Goal: Task Accomplishment & Management: Complete application form

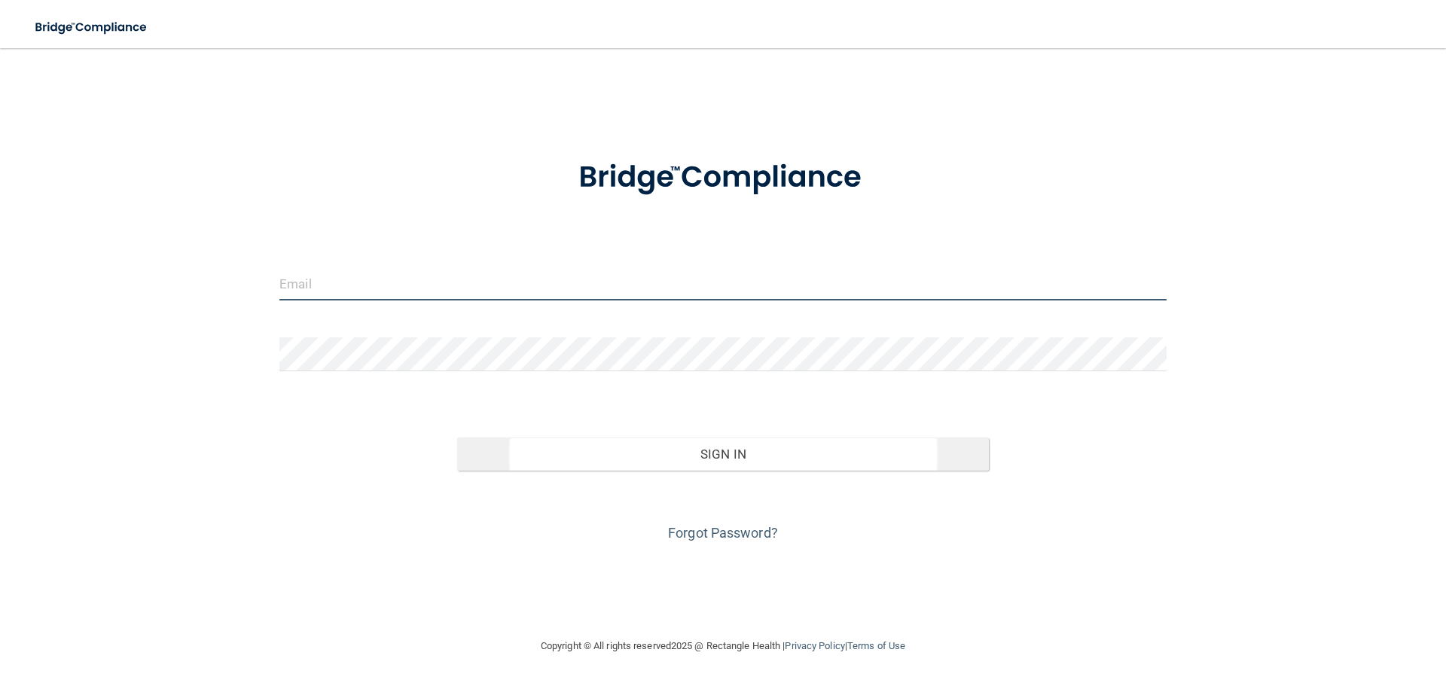
type input "[EMAIL_ADDRESS][DOMAIN_NAME]"
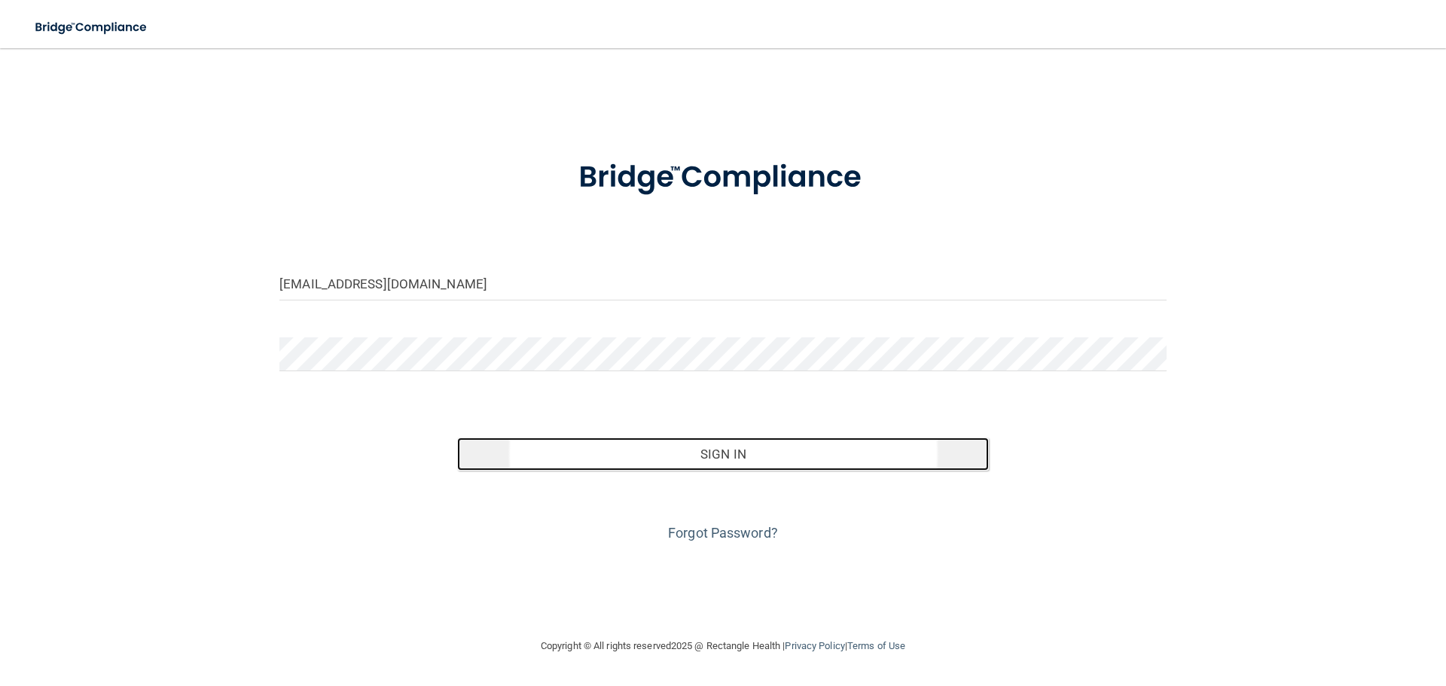
click at [730, 459] on button "Sign In" at bounding box center [723, 454] width 532 height 33
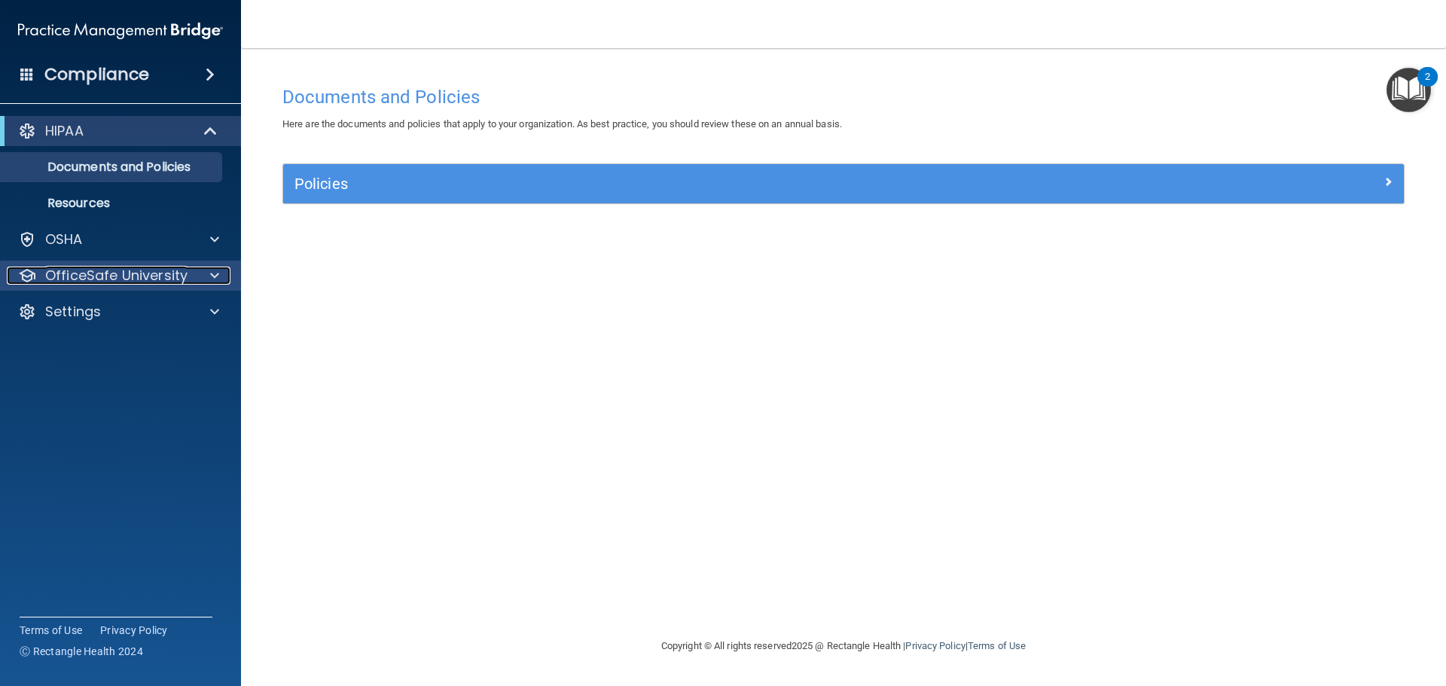
click at [213, 276] on span at bounding box center [214, 276] width 9 height 18
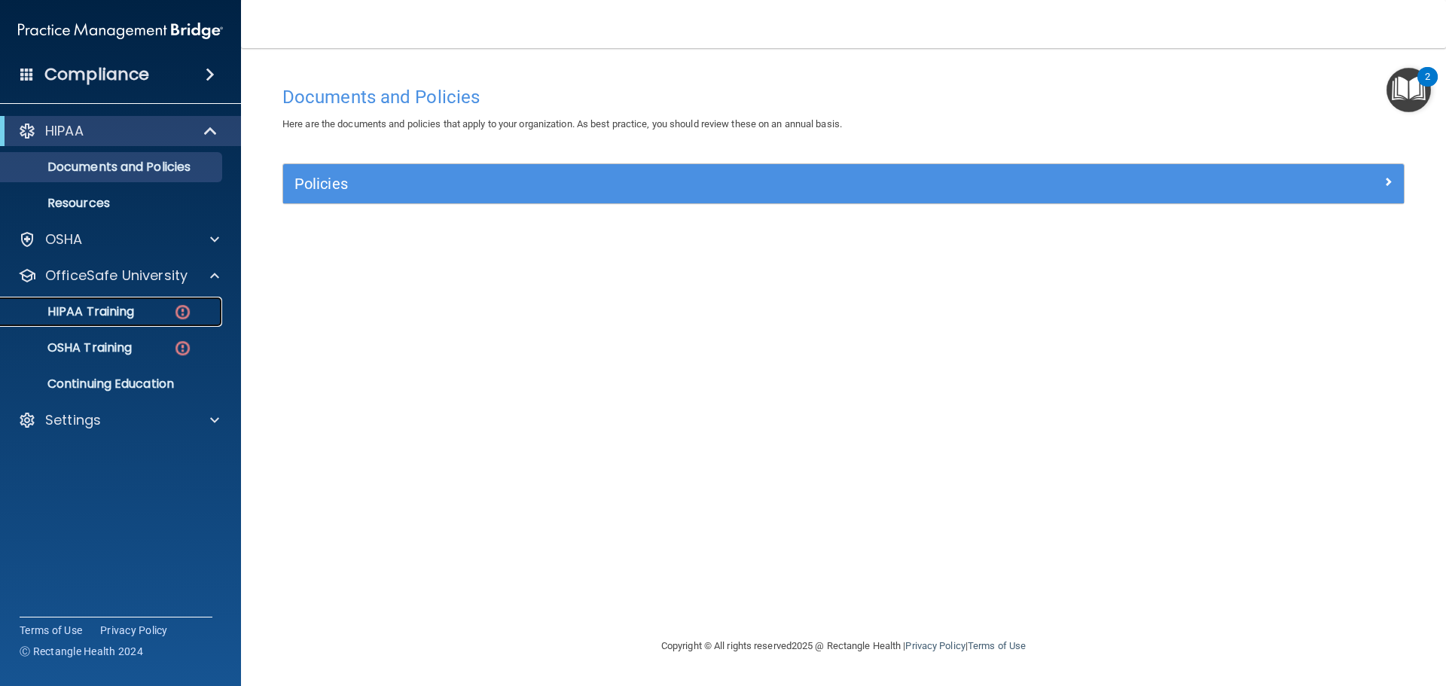
click at [97, 304] on p "HIPAA Training" at bounding box center [72, 311] width 124 height 15
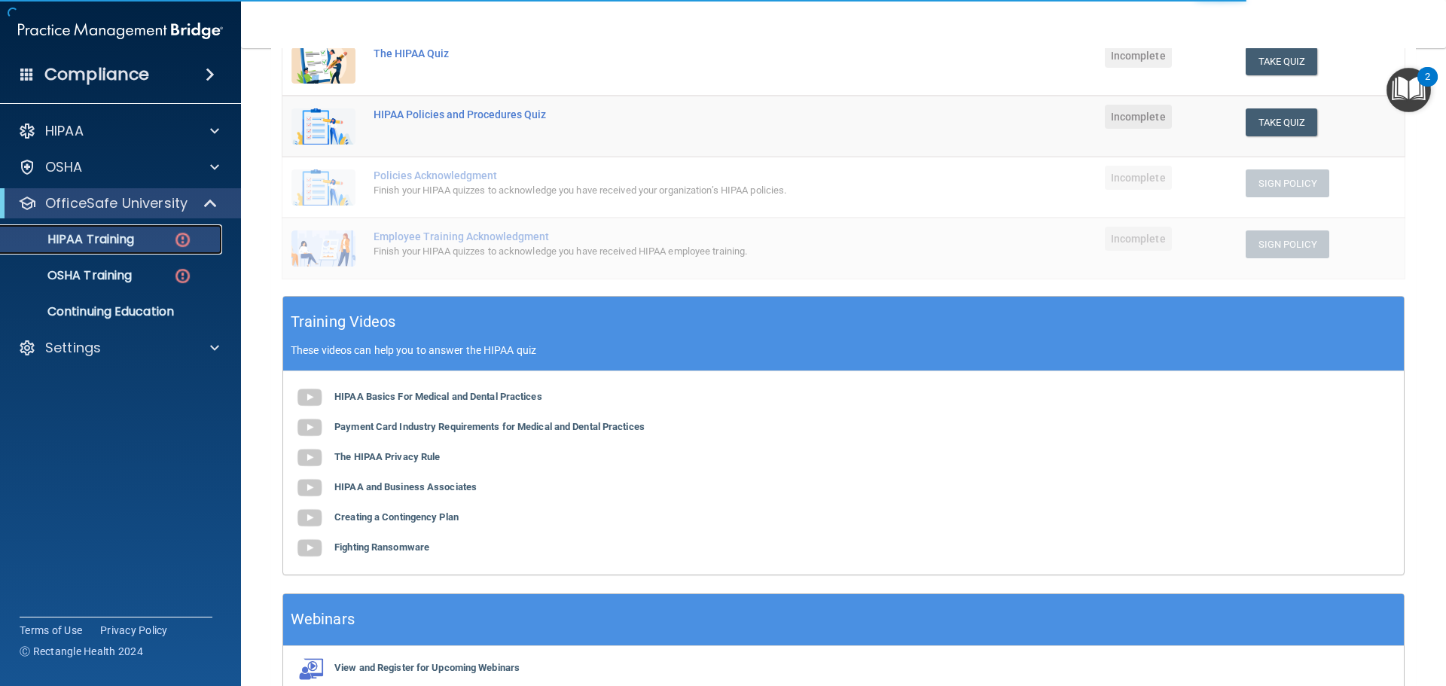
scroll to position [369, 0]
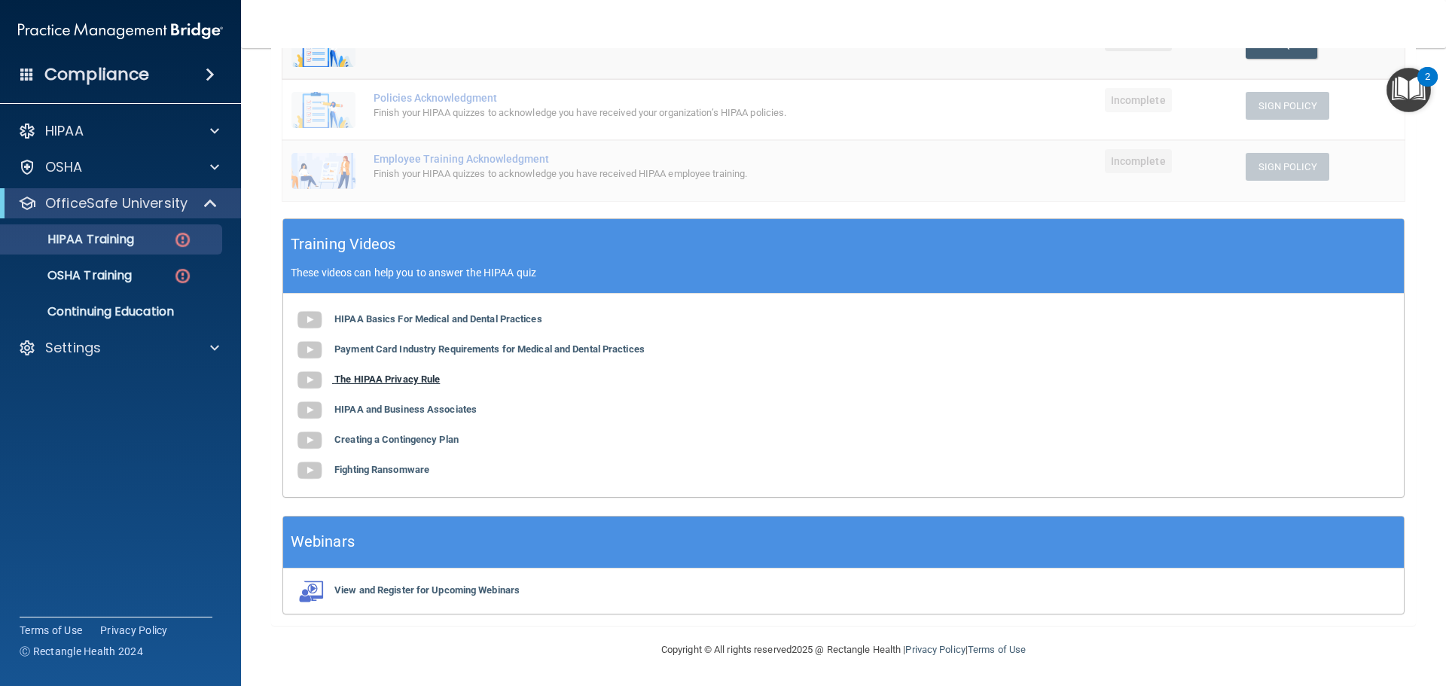
click at [390, 378] on b "The HIPAA Privacy Rule" at bounding box center [386, 378] width 105 height 11
click at [444, 411] on b "HIPAA and Business Associates" at bounding box center [405, 409] width 142 height 11
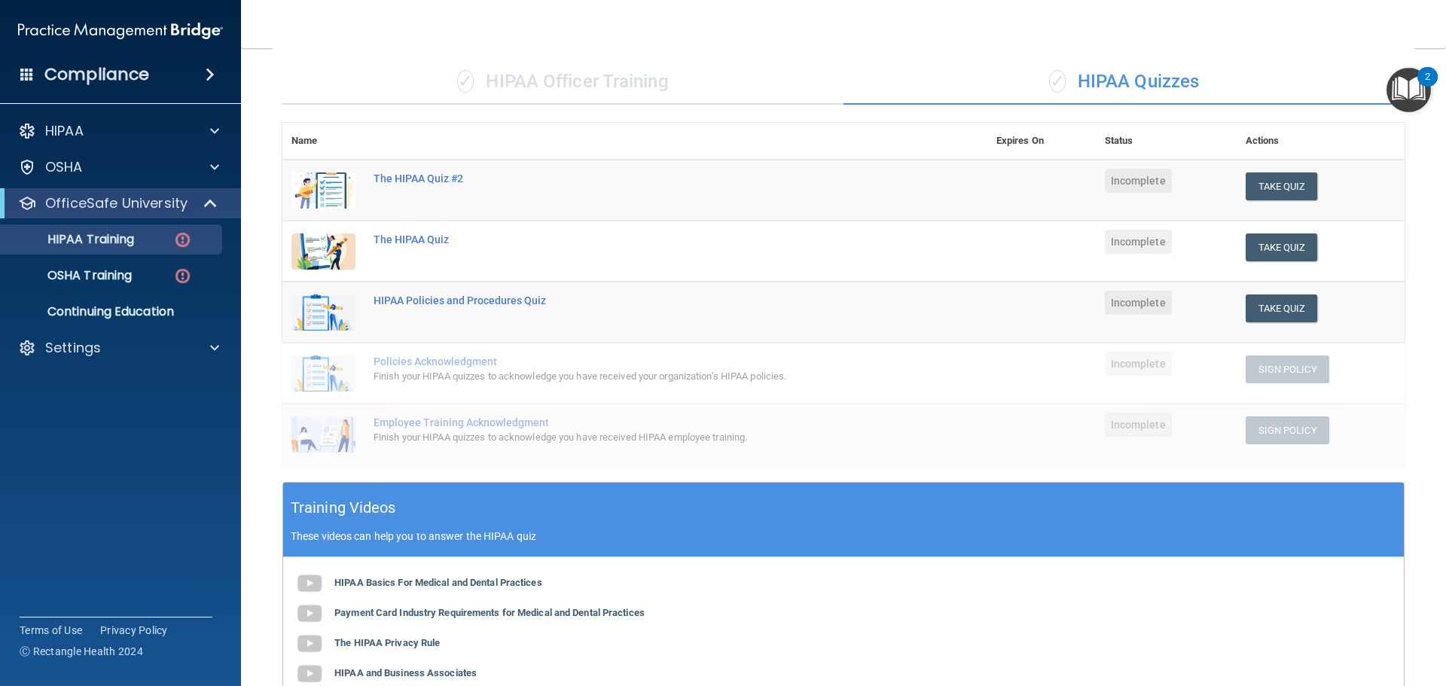
scroll to position [68, 0]
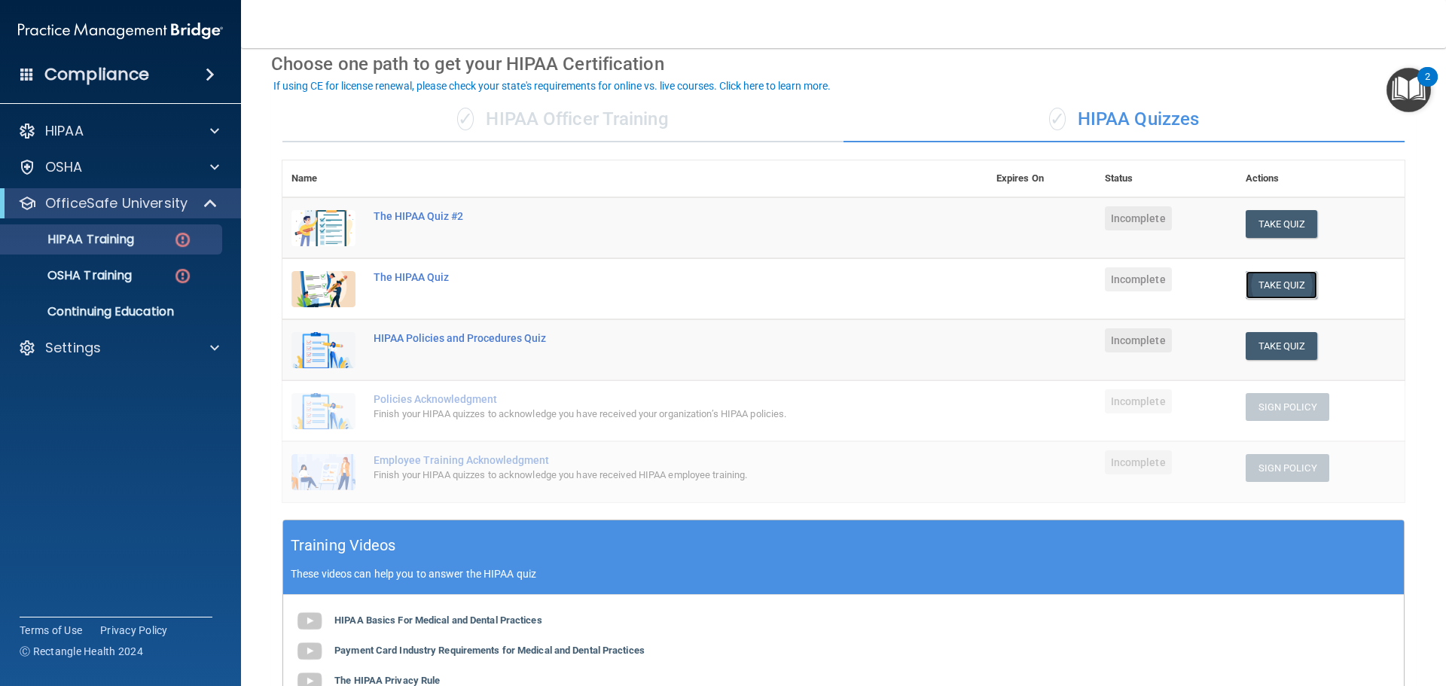
click at [1282, 285] on button "Take Quiz" at bounding box center [1282, 285] width 72 height 28
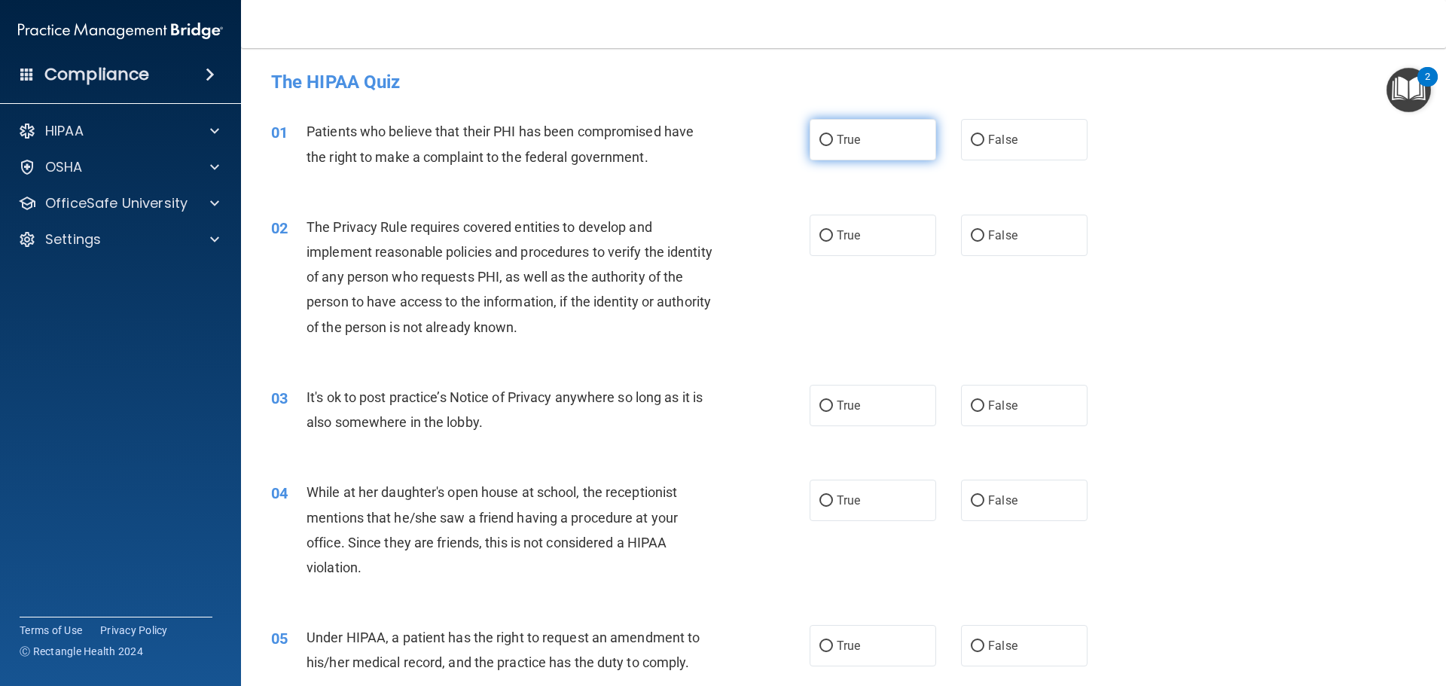
click at [819, 141] on input "True" at bounding box center [826, 140] width 14 height 11
radio input "true"
click at [822, 233] on input "True" at bounding box center [826, 235] width 14 height 11
radio input "true"
click at [822, 402] on input "True" at bounding box center [826, 406] width 14 height 11
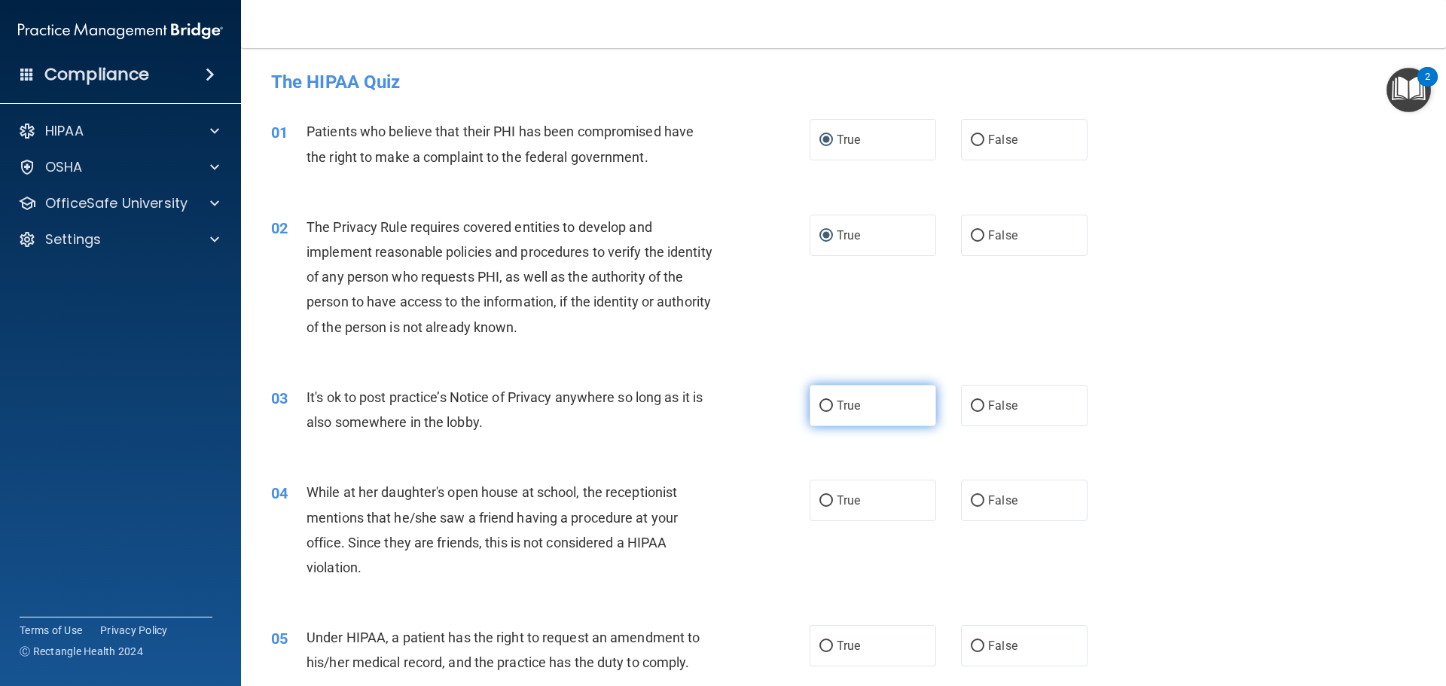
radio input "true"
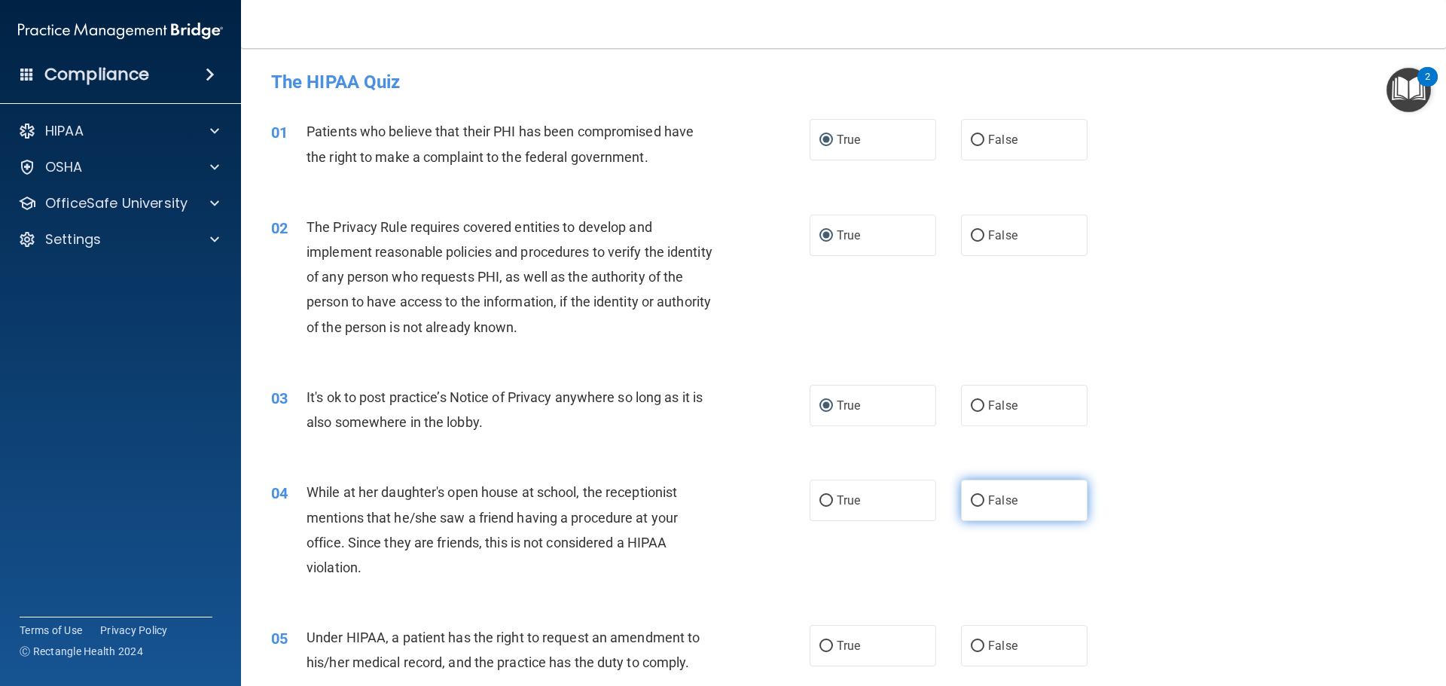
click at [971, 495] on input "False" at bounding box center [978, 500] width 14 height 11
radio input "true"
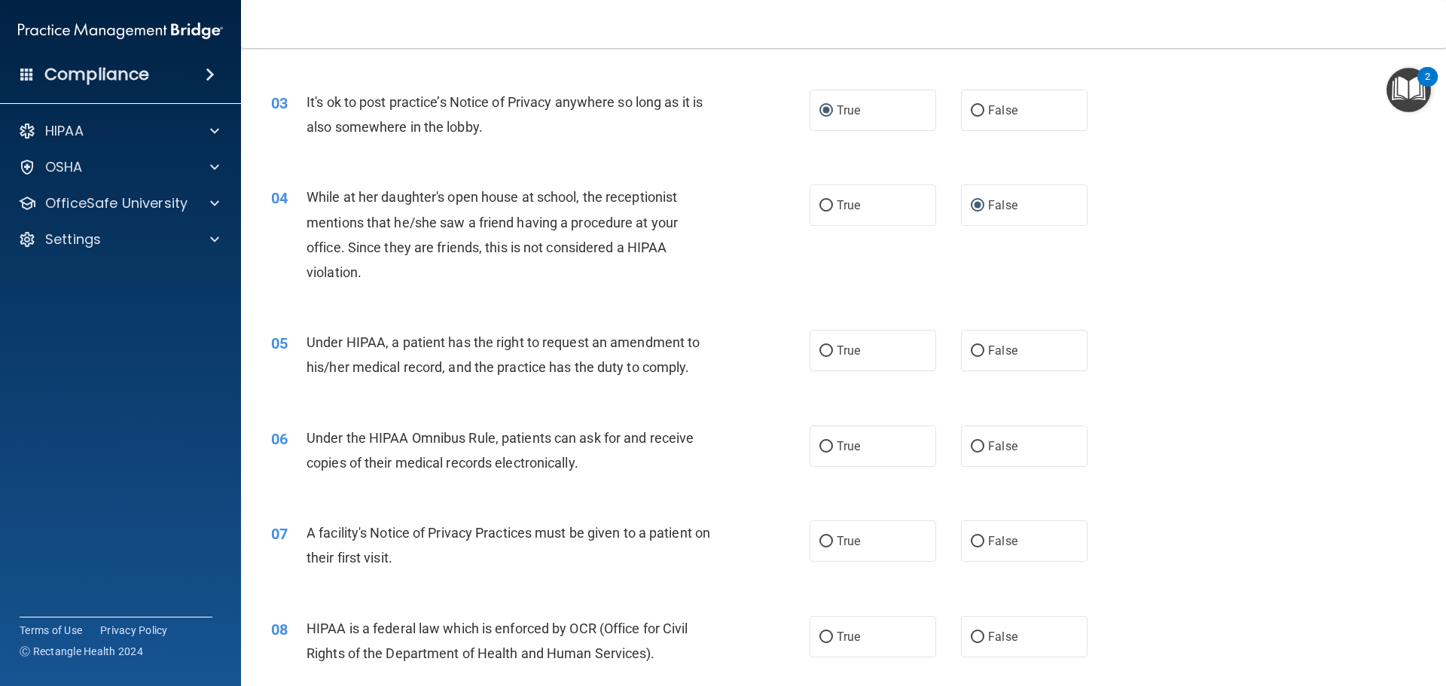
scroll to position [301, 0]
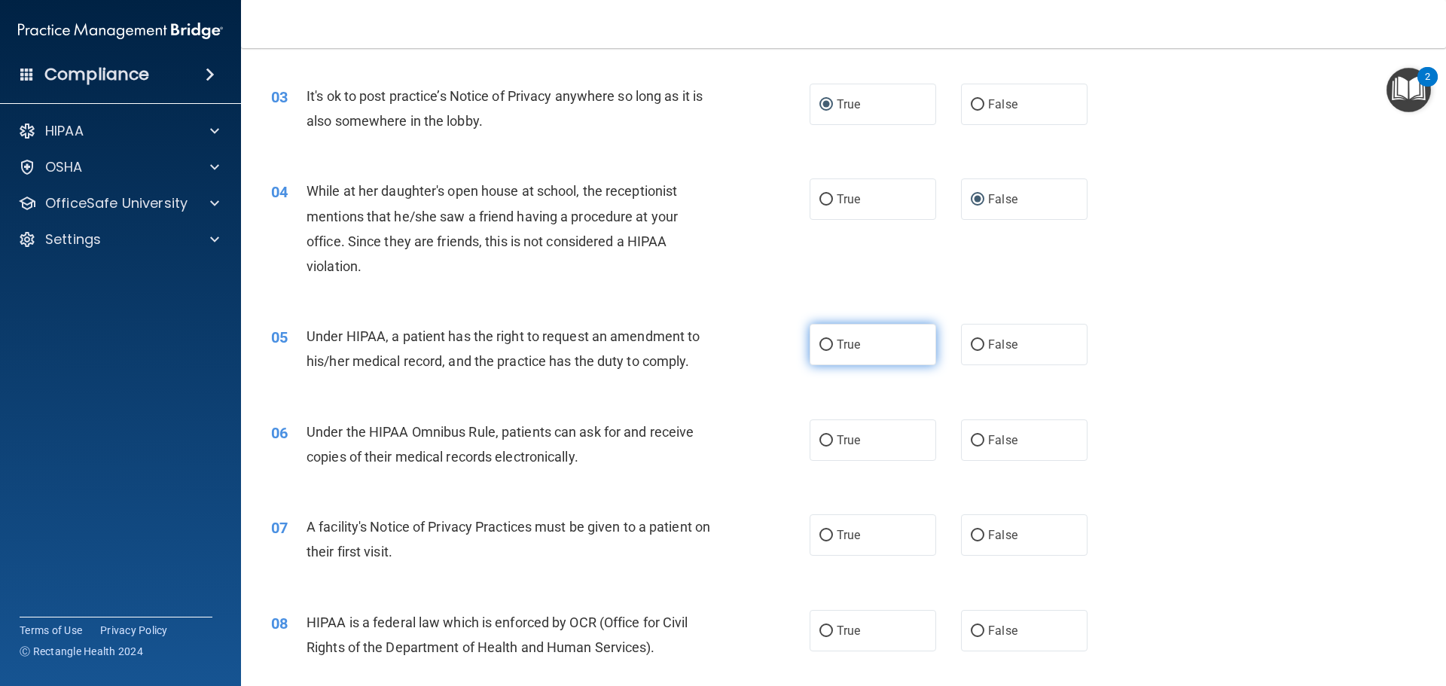
click at [819, 341] on input "True" at bounding box center [826, 345] width 14 height 11
radio input "true"
click at [822, 440] on input "True" at bounding box center [826, 440] width 14 height 11
radio input "true"
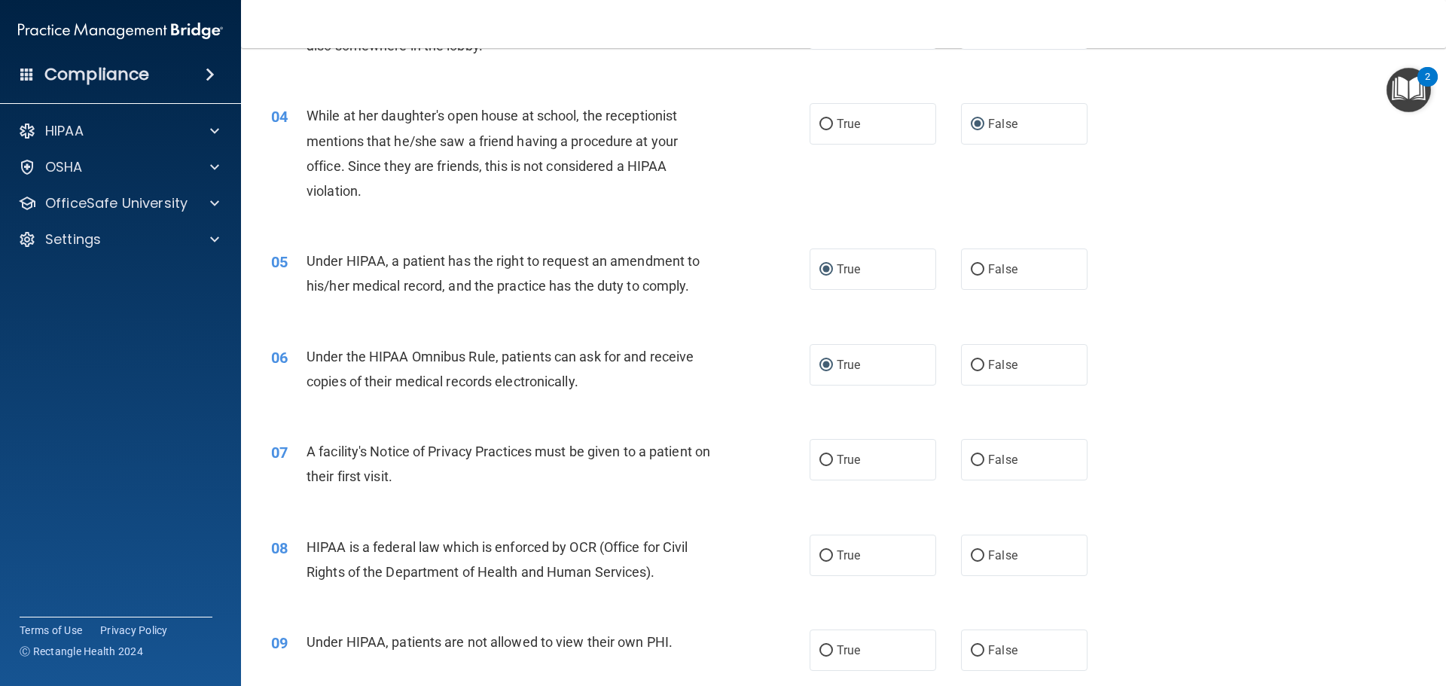
scroll to position [527, 0]
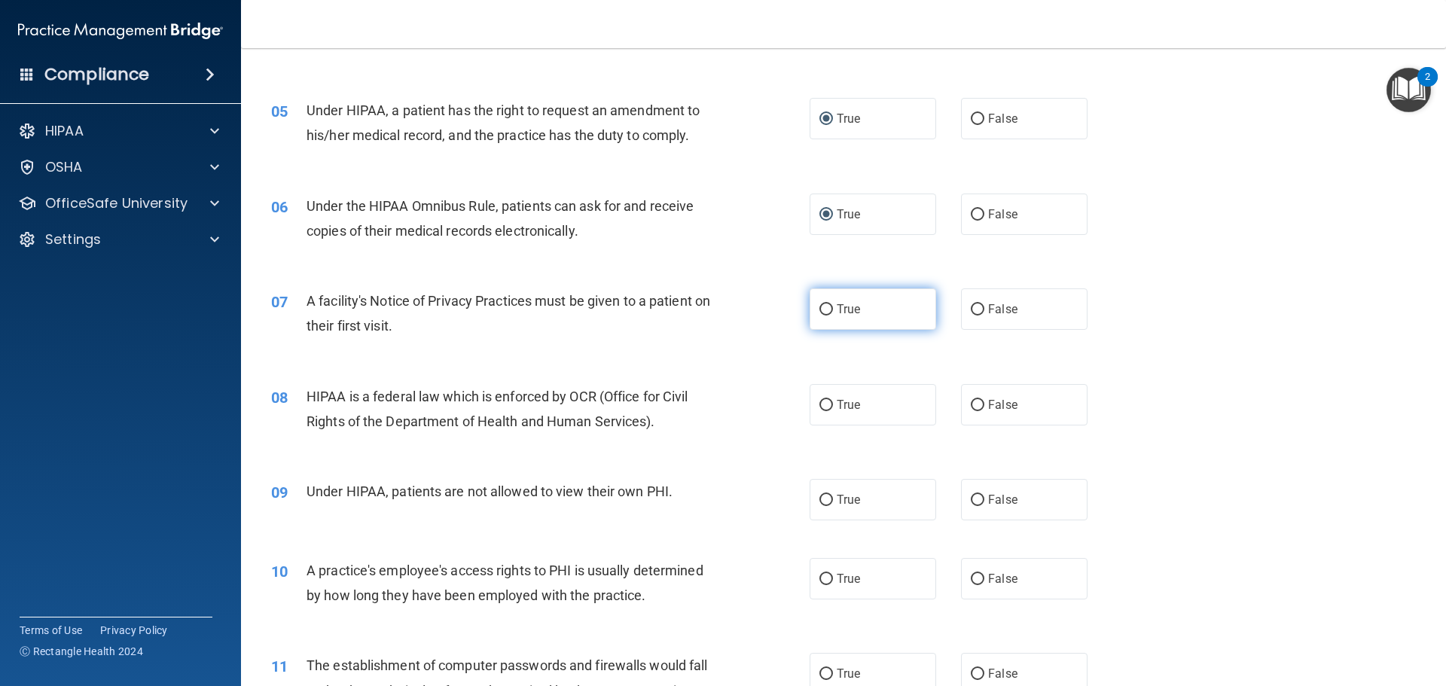
click at [822, 307] on input "True" at bounding box center [826, 309] width 14 height 11
radio input "true"
click at [819, 403] on input "True" at bounding box center [826, 405] width 14 height 11
radio input "true"
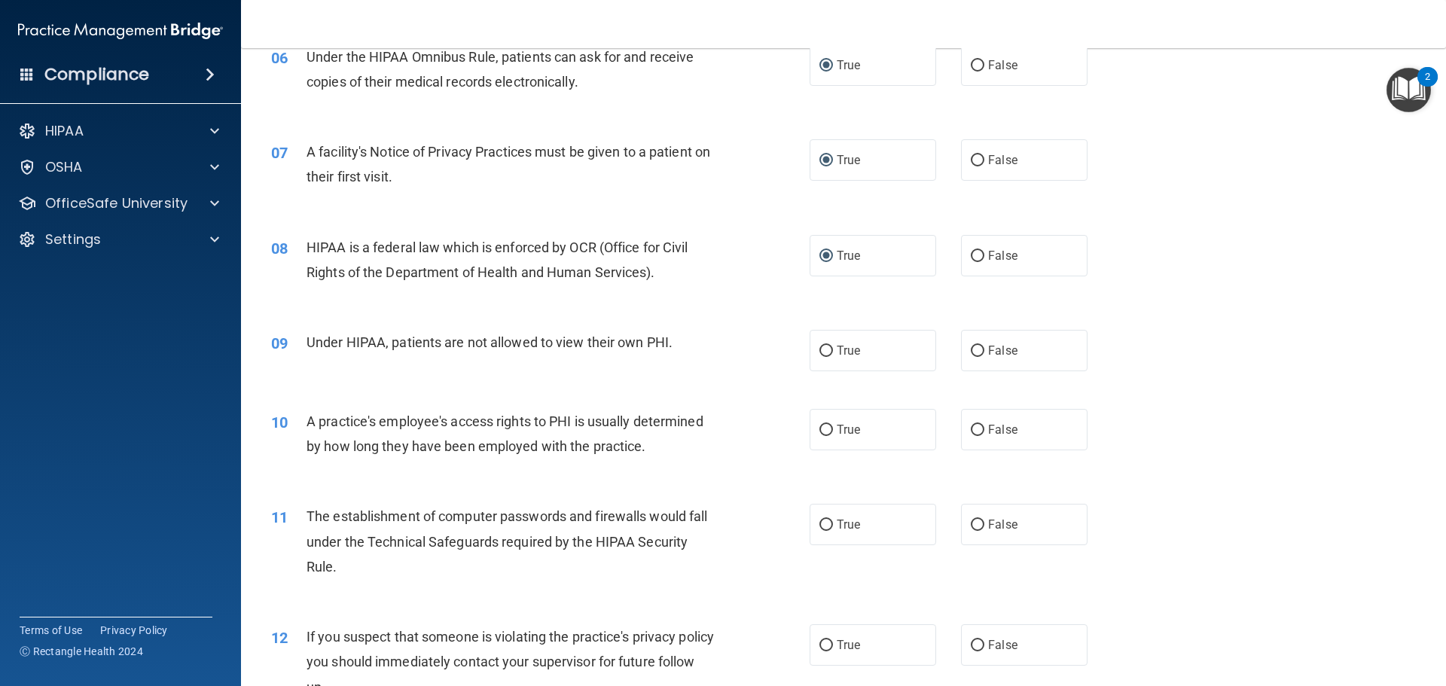
scroll to position [678, 0]
click at [974, 346] on input "False" at bounding box center [978, 349] width 14 height 11
radio input "true"
click at [972, 428] on input "False" at bounding box center [978, 428] width 14 height 11
radio input "true"
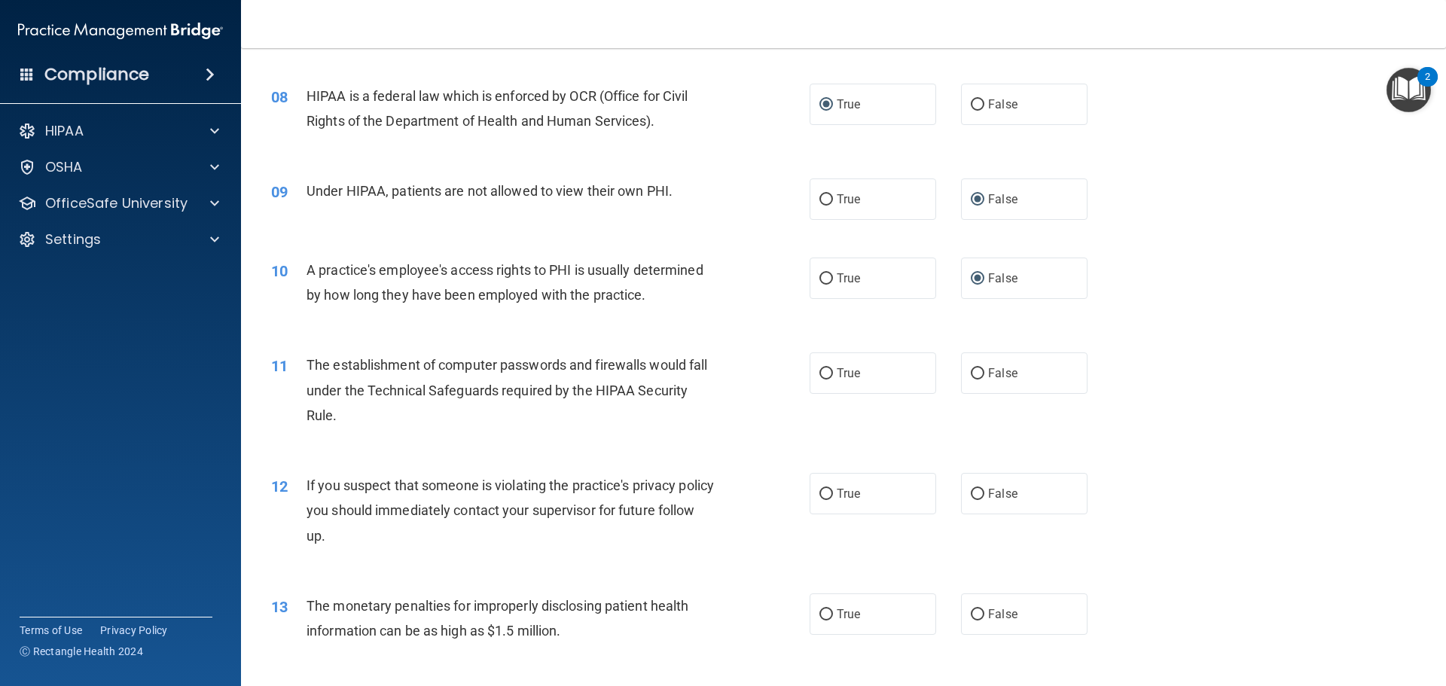
scroll to position [828, 0]
click at [821, 373] on input "True" at bounding box center [826, 372] width 14 height 11
radio input "true"
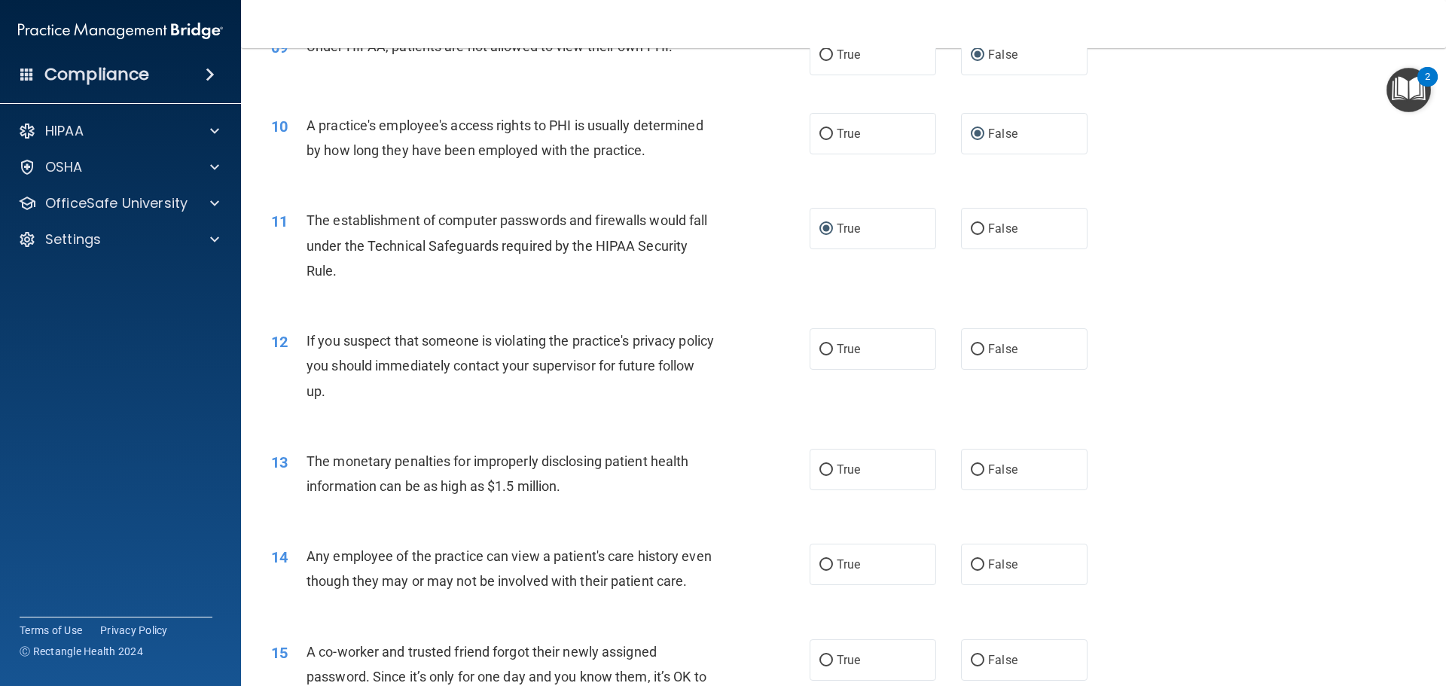
scroll to position [1054, 0]
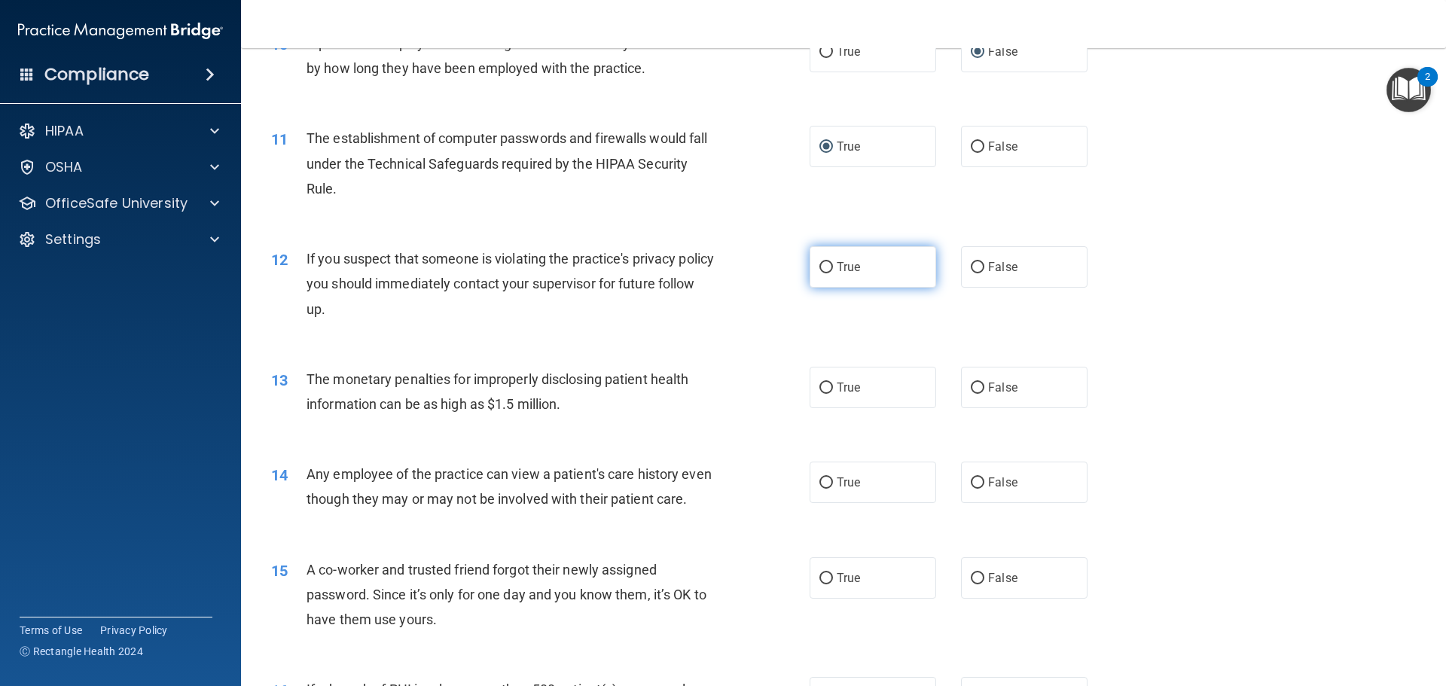
click at [823, 267] on input "True" at bounding box center [826, 267] width 14 height 11
radio input "true"
click at [819, 384] on input "True" at bounding box center [826, 388] width 14 height 11
radio input "true"
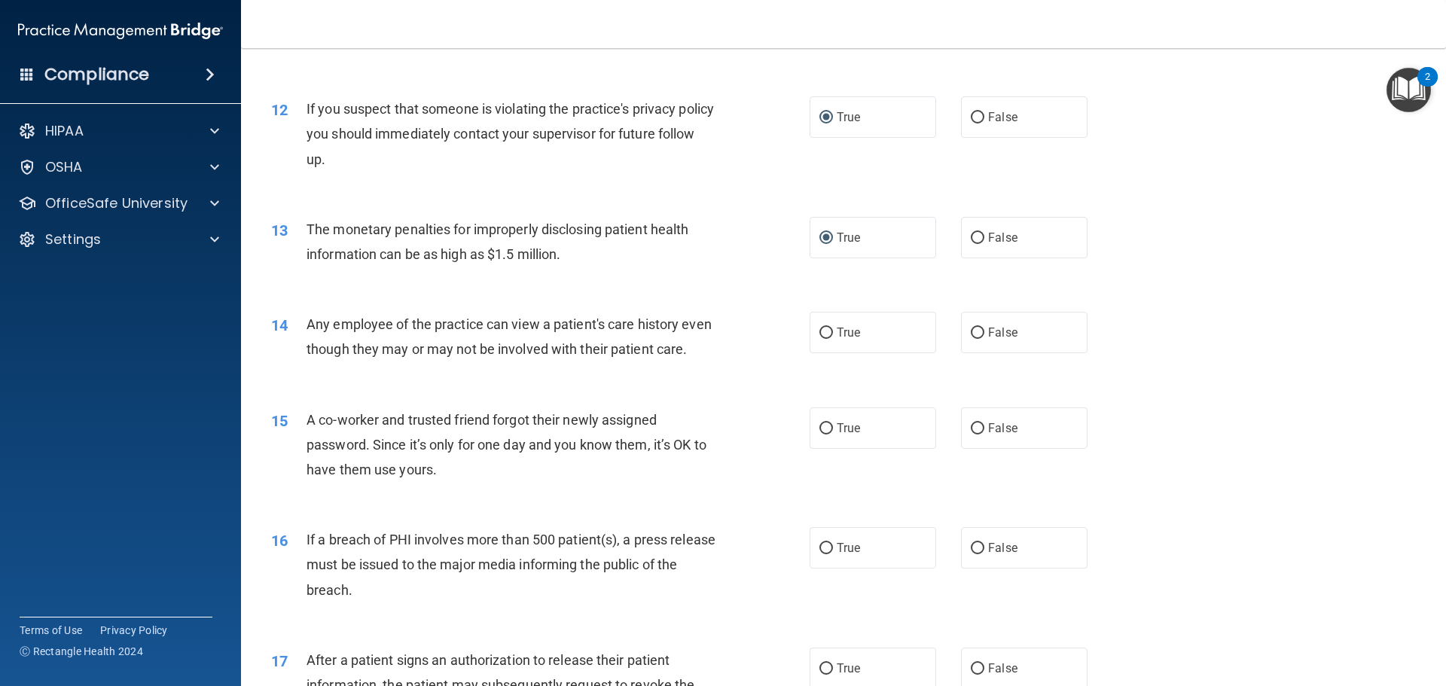
scroll to position [1205, 0]
click at [822, 334] on input "True" at bounding box center [826, 332] width 14 height 11
radio input "true"
click at [974, 434] on input "False" at bounding box center [978, 427] width 14 height 11
radio input "true"
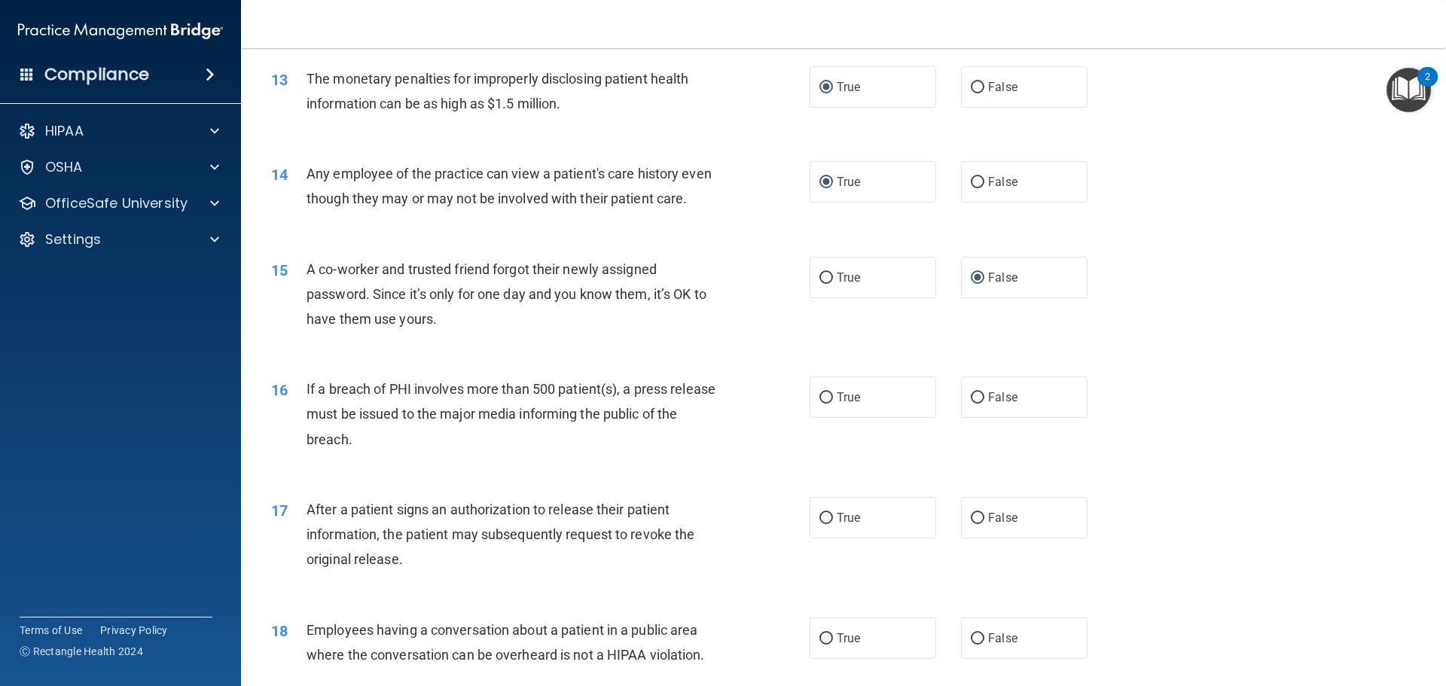
scroll to position [1355, 0]
click at [819, 403] on input "True" at bounding box center [826, 397] width 14 height 11
radio input "true"
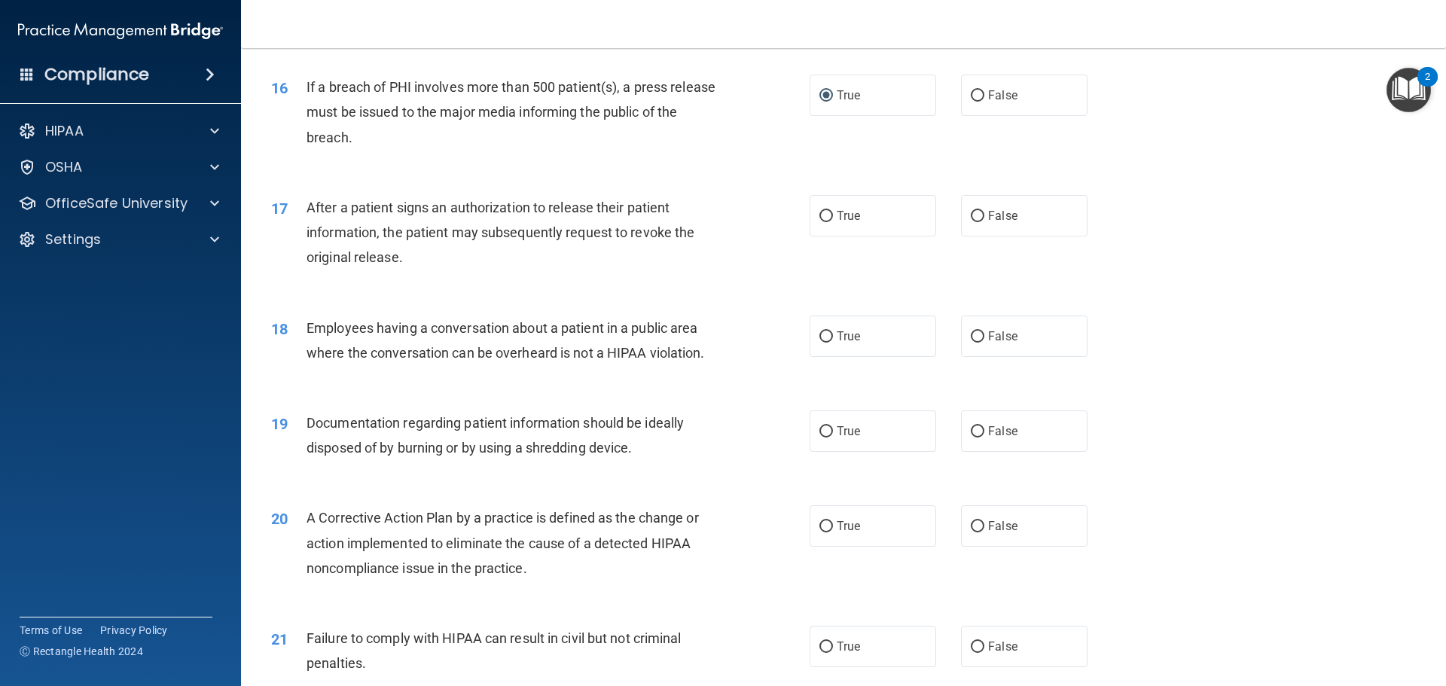
scroll to position [1581, 0]
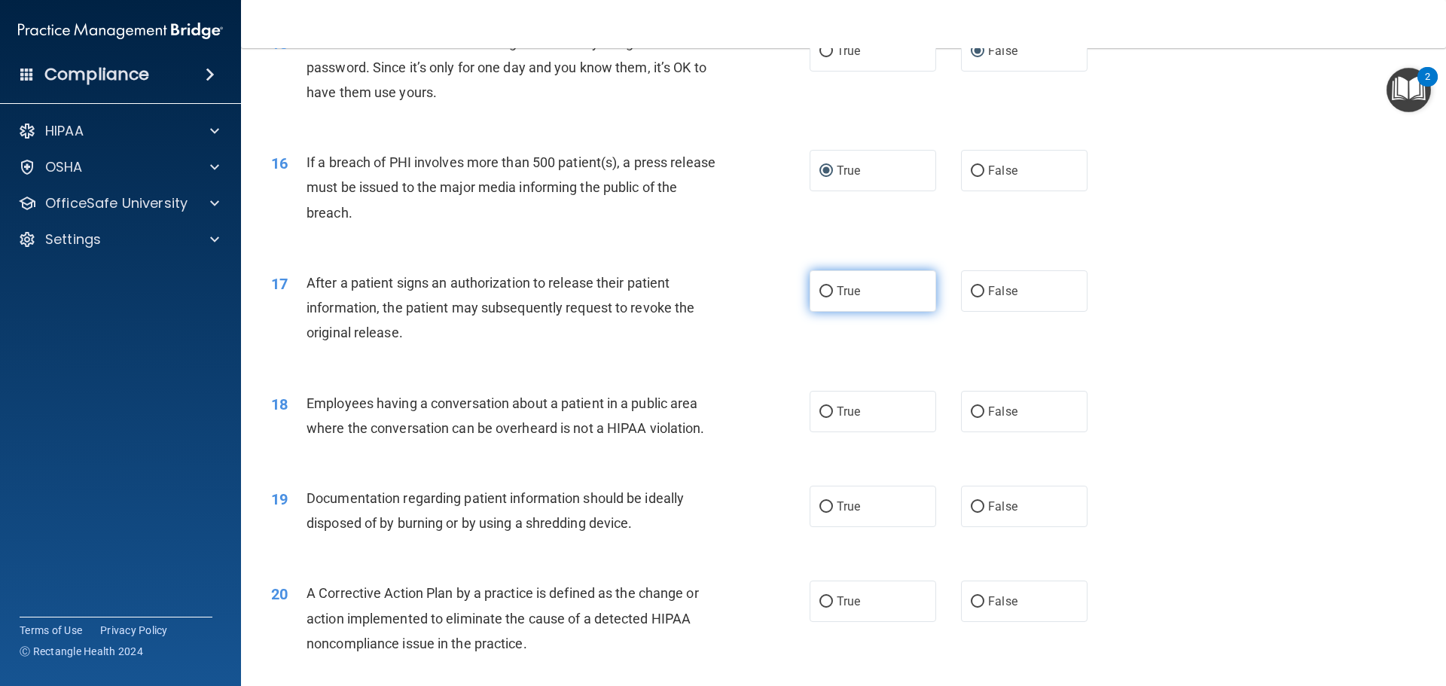
click at [819, 297] on input "True" at bounding box center [826, 291] width 14 height 11
radio input "true"
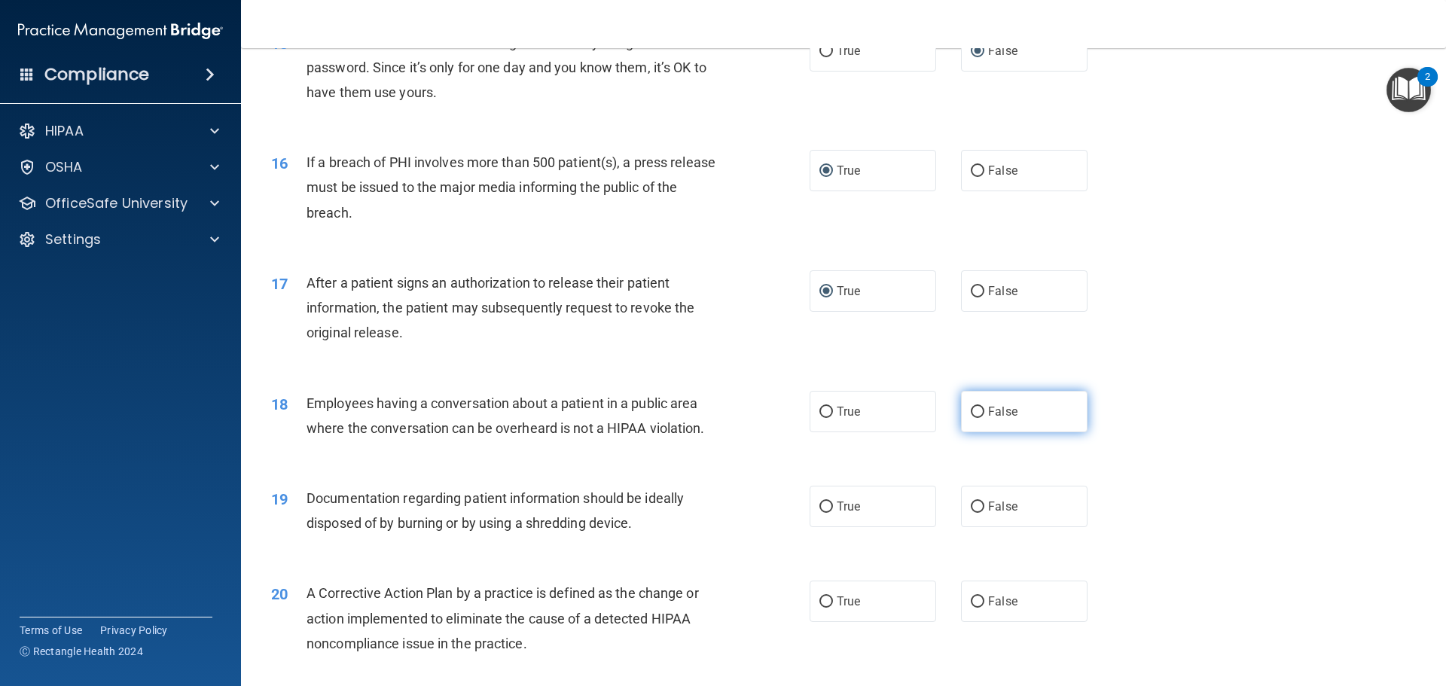
click at [971, 418] on input "False" at bounding box center [978, 412] width 14 height 11
radio input "true"
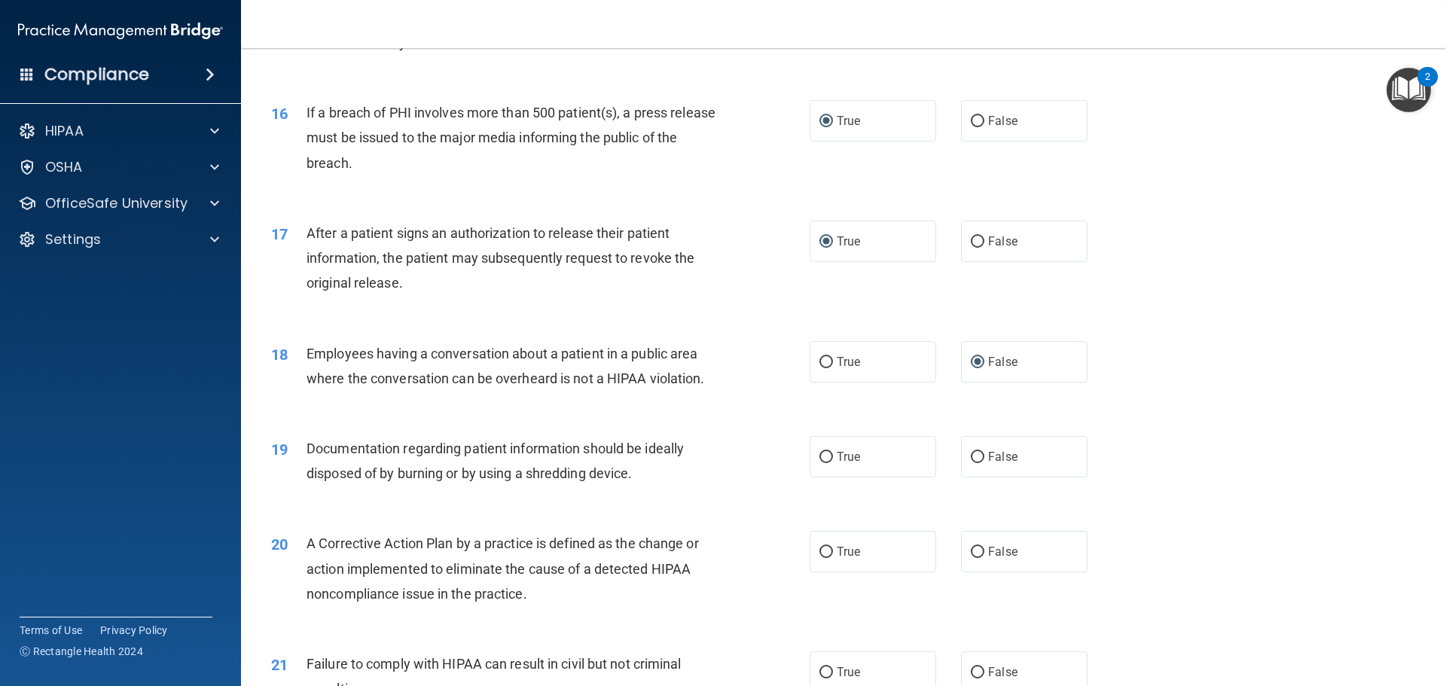
scroll to position [1732, 0]
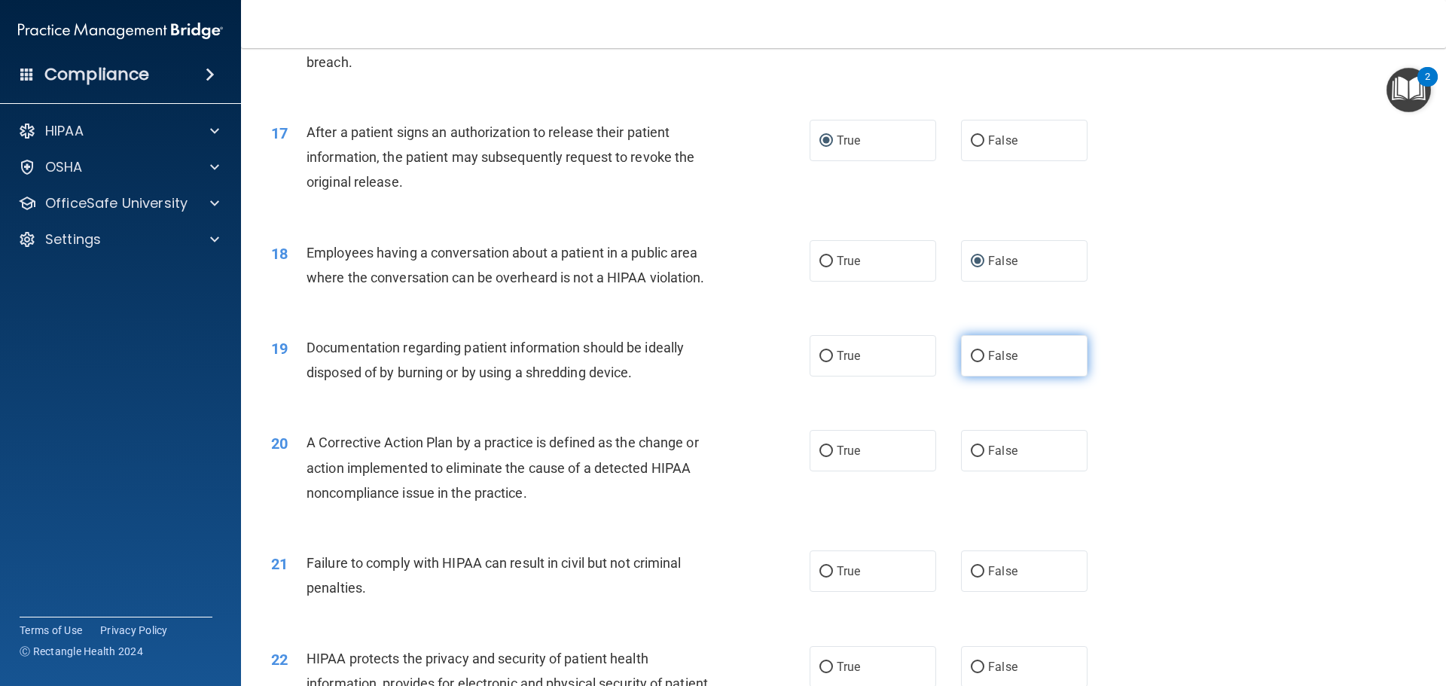
click at [974, 362] on input "False" at bounding box center [978, 356] width 14 height 11
radio input "true"
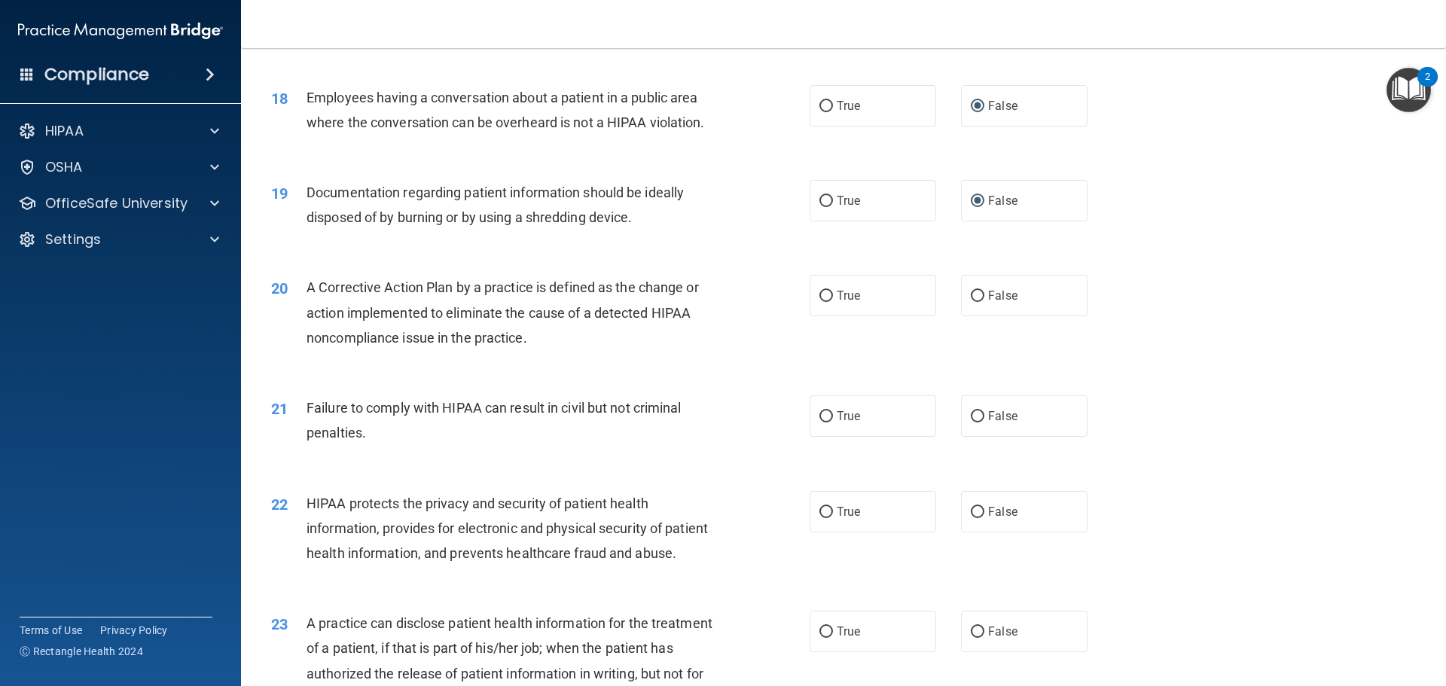
scroll to position [1958, 0]
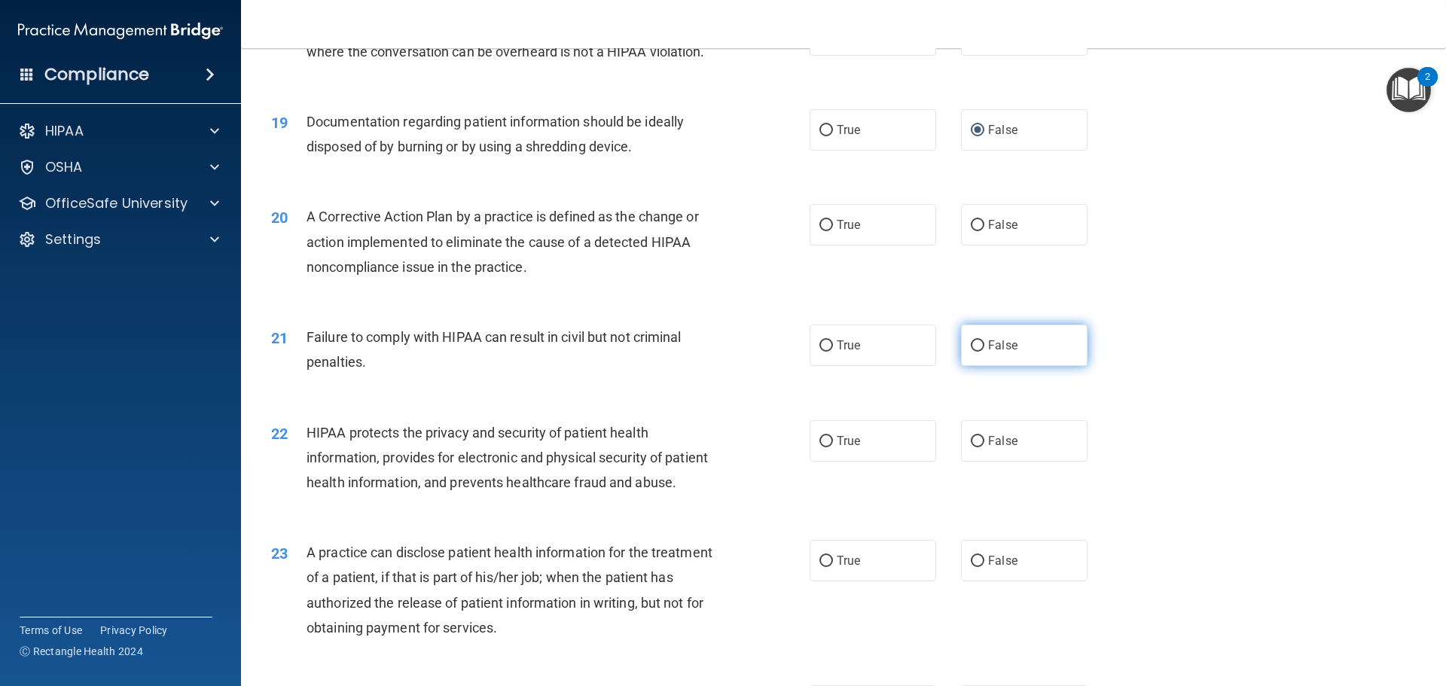
click at [971, 352] on input "False" at bounding box center [978, 345] width 14 height 11
radio input "true"
click at [819, 447] on input "True" at bounding box center [826, 441] width 14 height 11
radio input "true"
click at [819, 231] on input "True" at bounding box center [826, 225] width 14 height 11
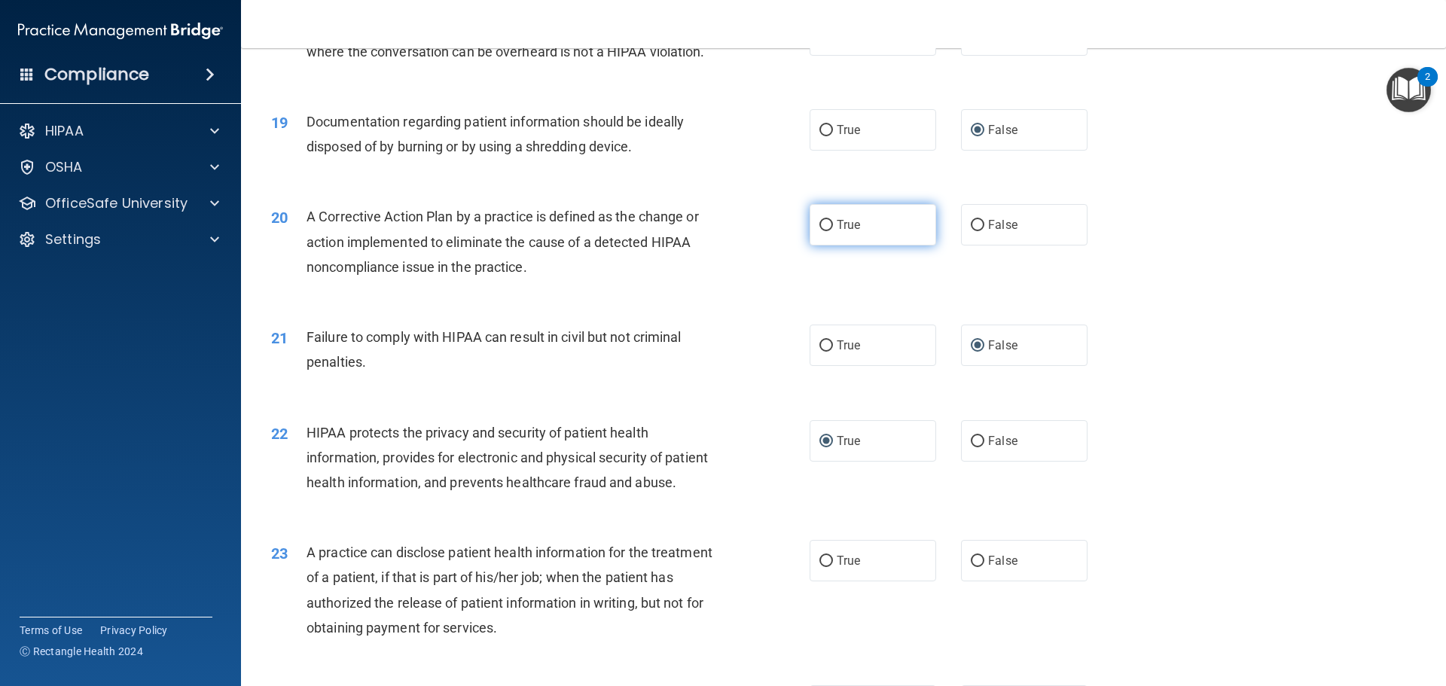
radio input "true"
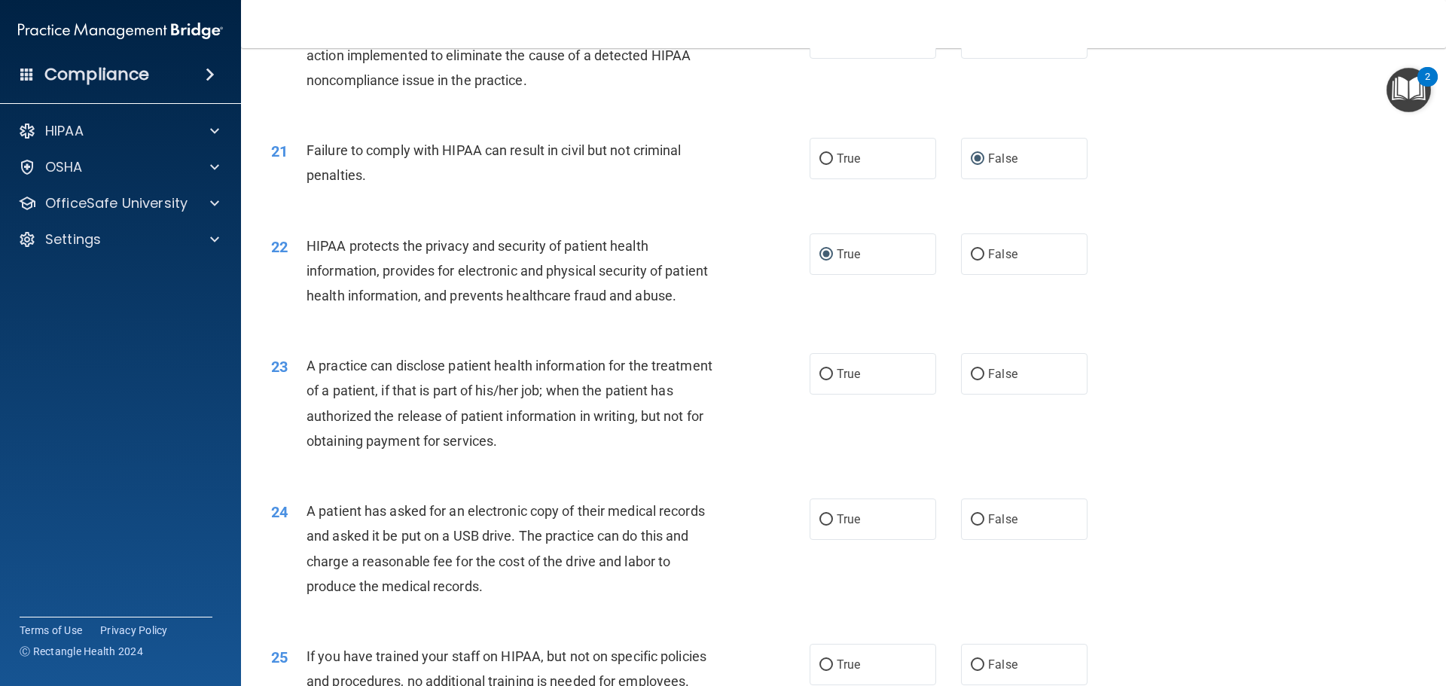
scroll to position [2184, 0]
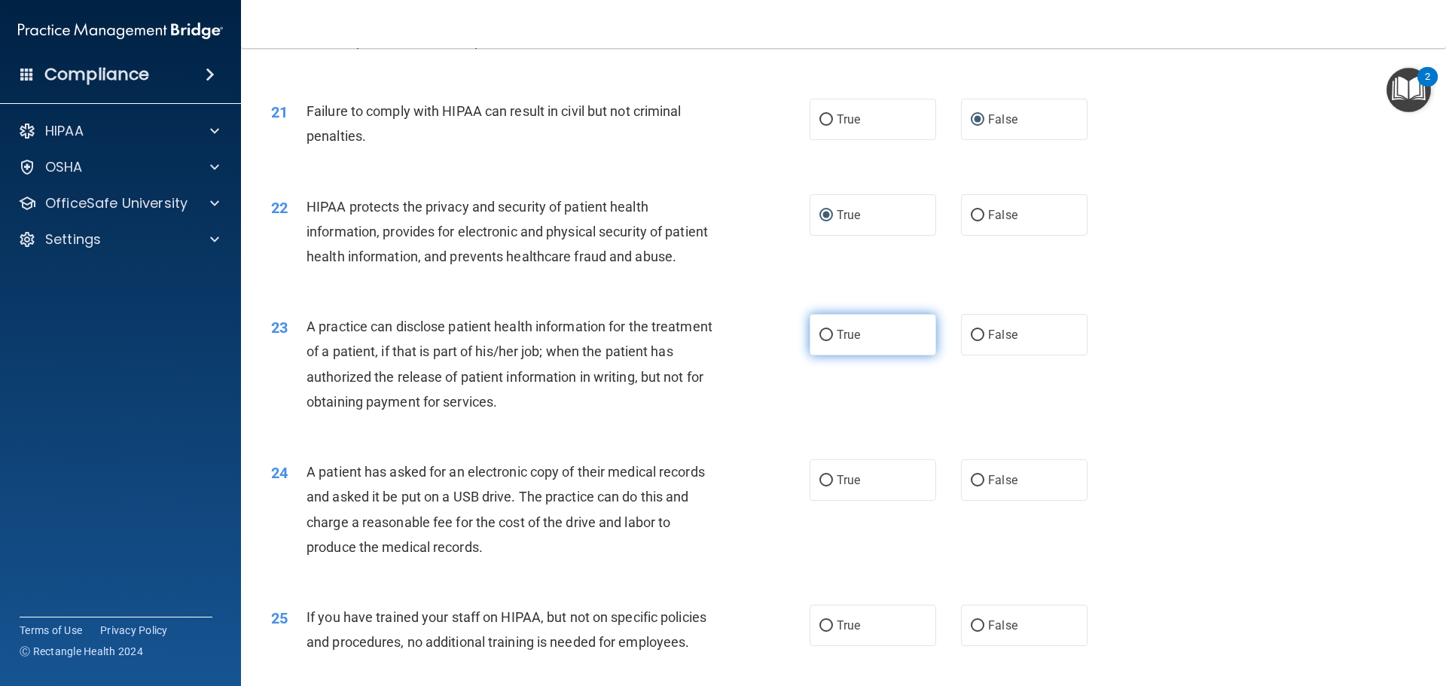
click at [819, 341] on input "True" at bounding box center [826, 335] width 14 height 11
radio input "true"
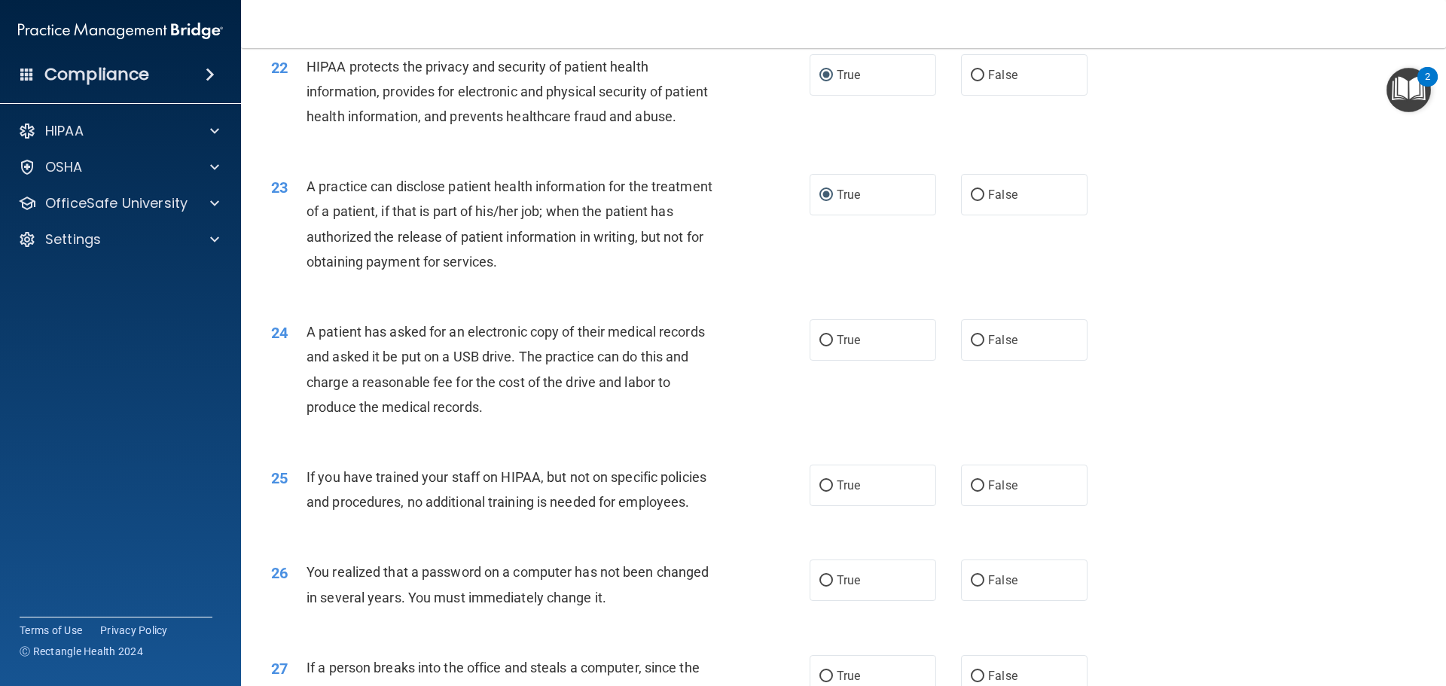
scroll to position [2334, 0]
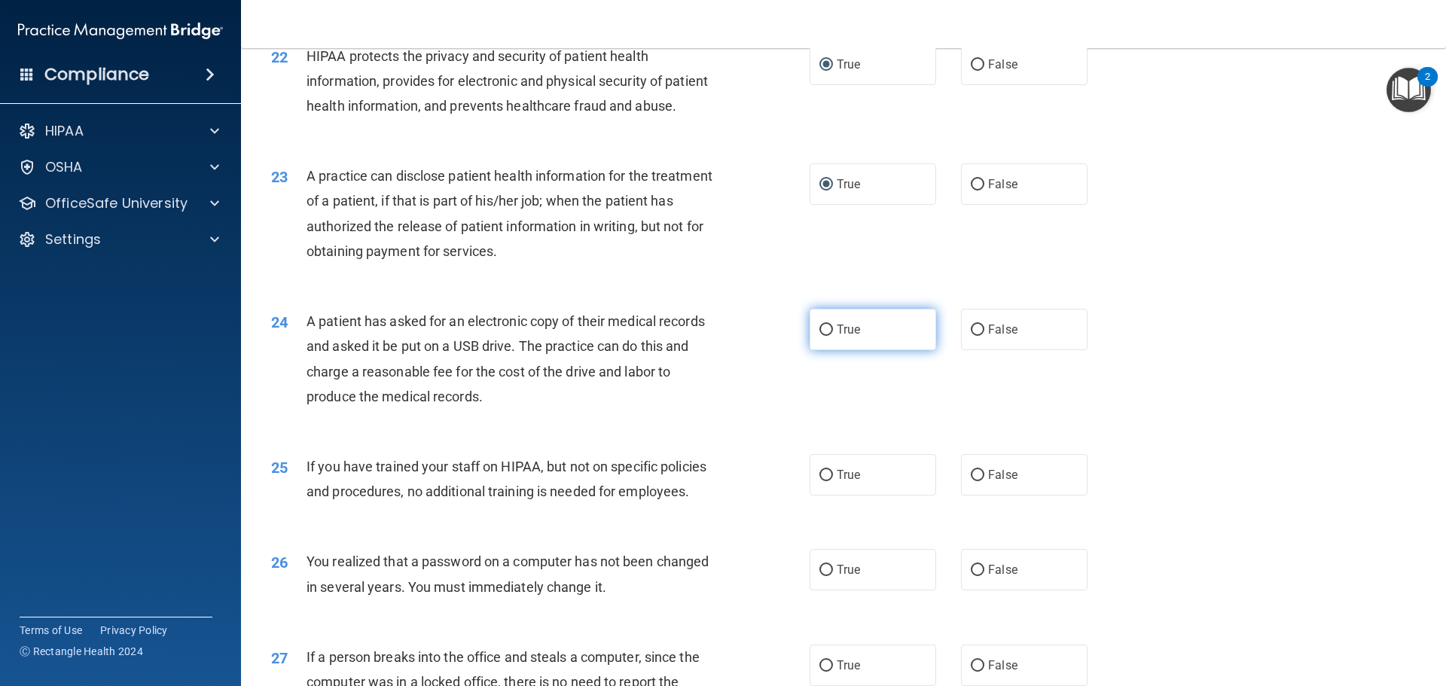
click at [819, 336] on input "True" at bounding box center [826, 330] width 14 height 11
radio input "true"
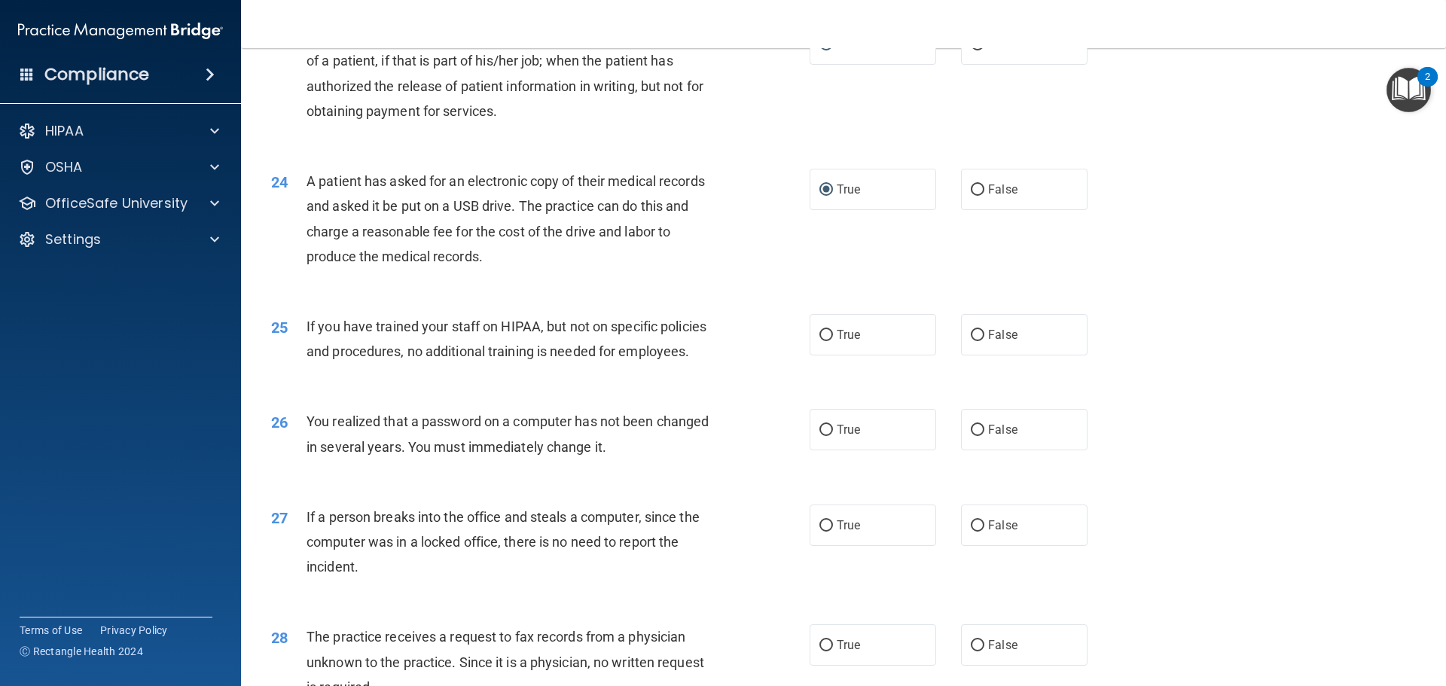
scroll to position [2485, 0]
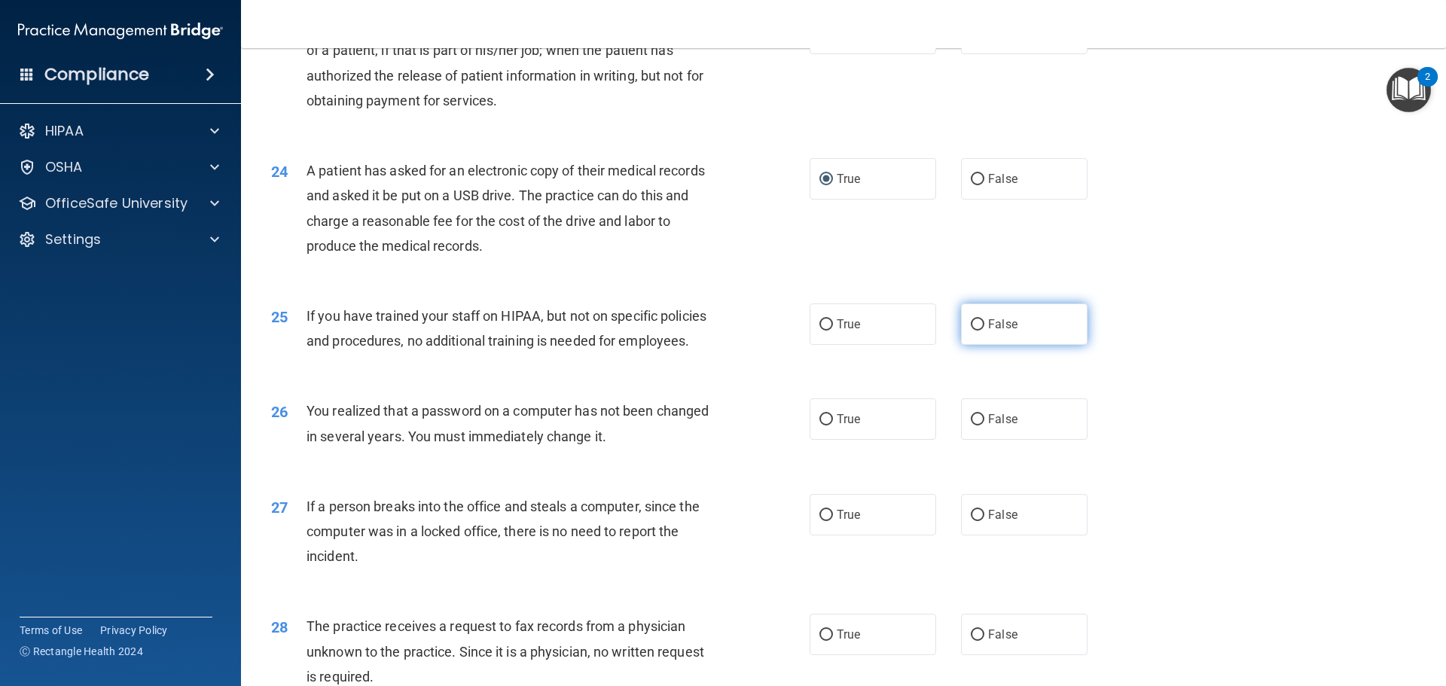
click at [971, 331] on input "False" at bounding box center [978, 324] width 14 height 11
radio input "true"
click at [822, 425] on input "True" at bounding box center [826, 419] width 14 height 11
radio input "true"
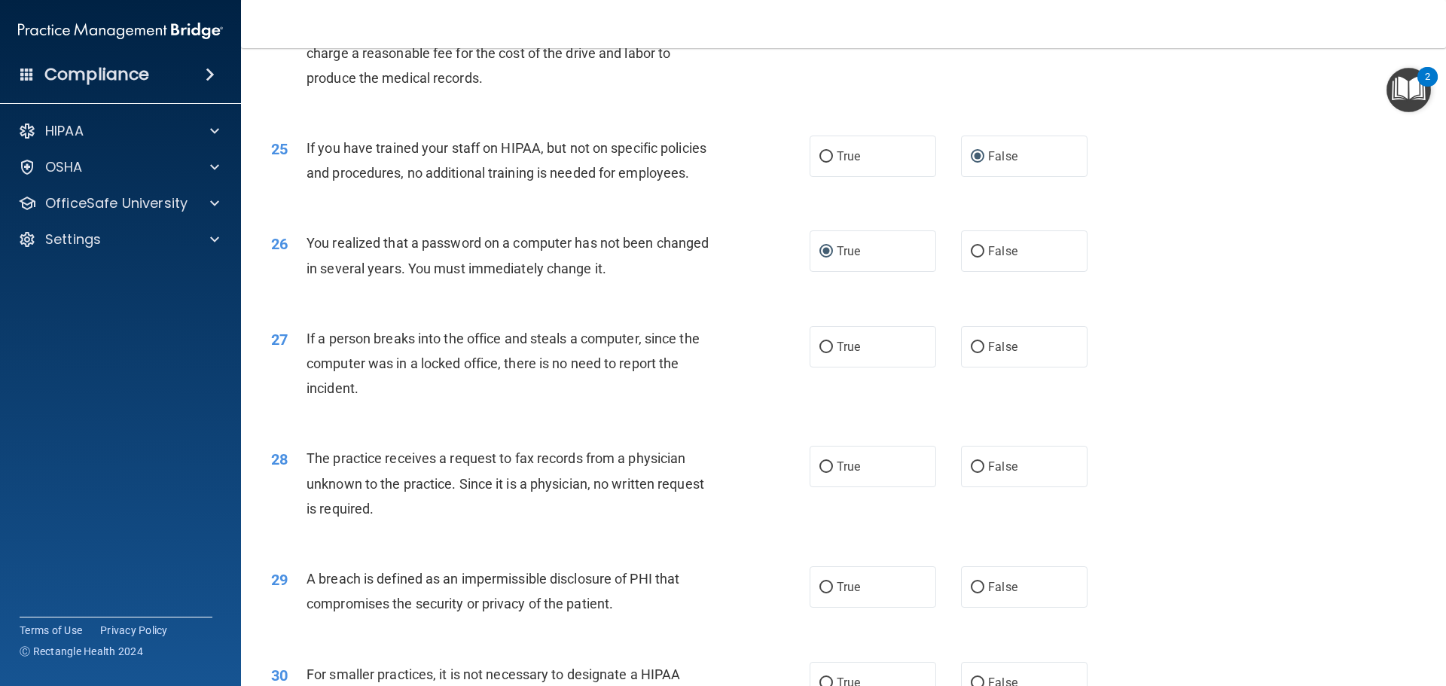
scroll to position [2711, 0]
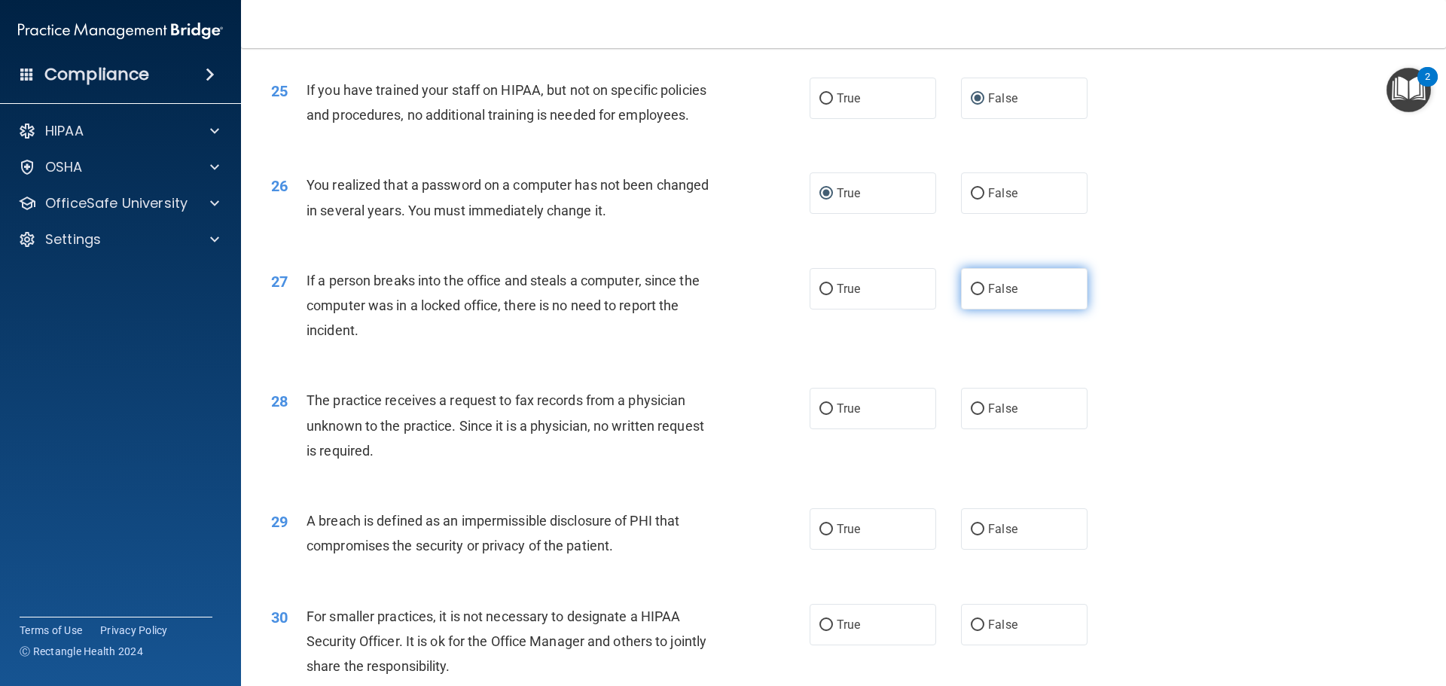
click at [971, 295] on input "False" at bounding box center [978, 289] width 14 height 11
radio input "true"
click at [974, 415] on input "False" at bounding box center [978, 409] width 14 height 11
radio input "true"
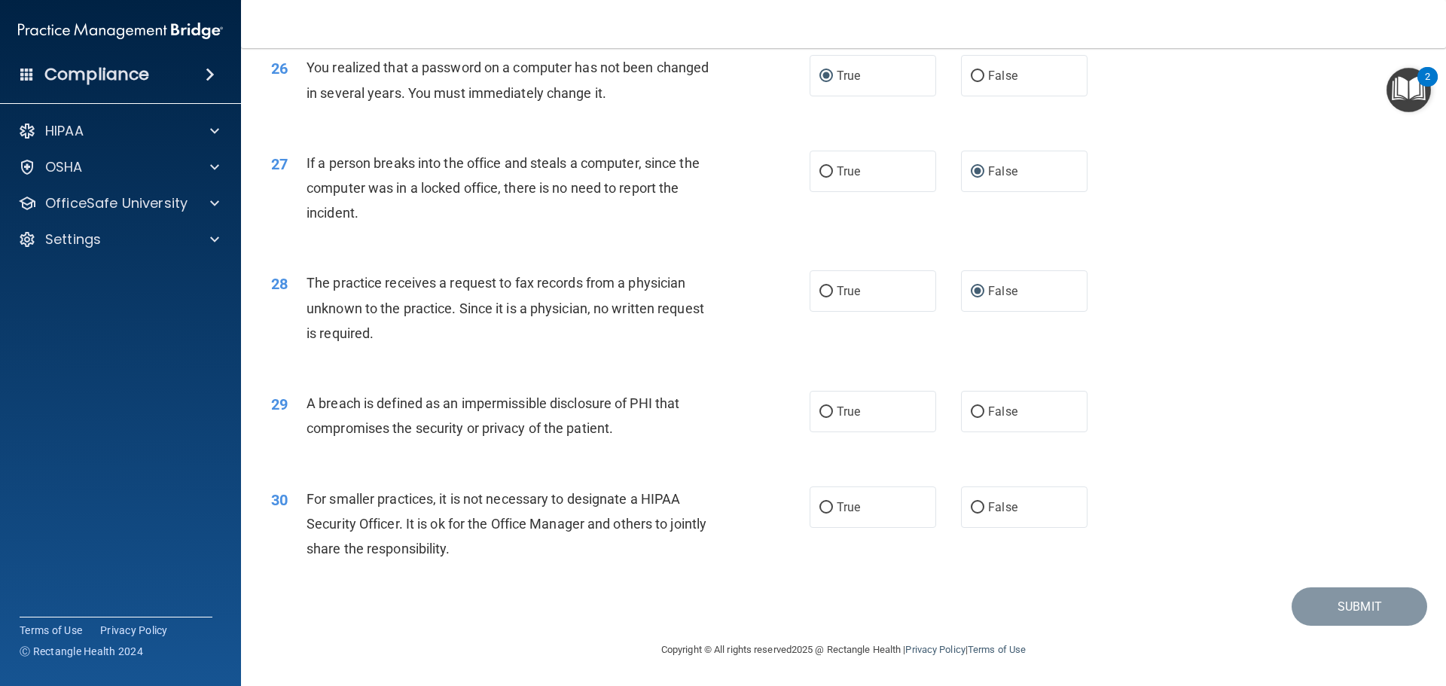
scroll to position [2878, 0]
click at [819, 411] on input "True" at bounding box center [826, 412] width 14 height 11
radio input "true"
click at [971, 506] on input "False" at bounding box center [978, 507] width 14 height 11
radio input "true"
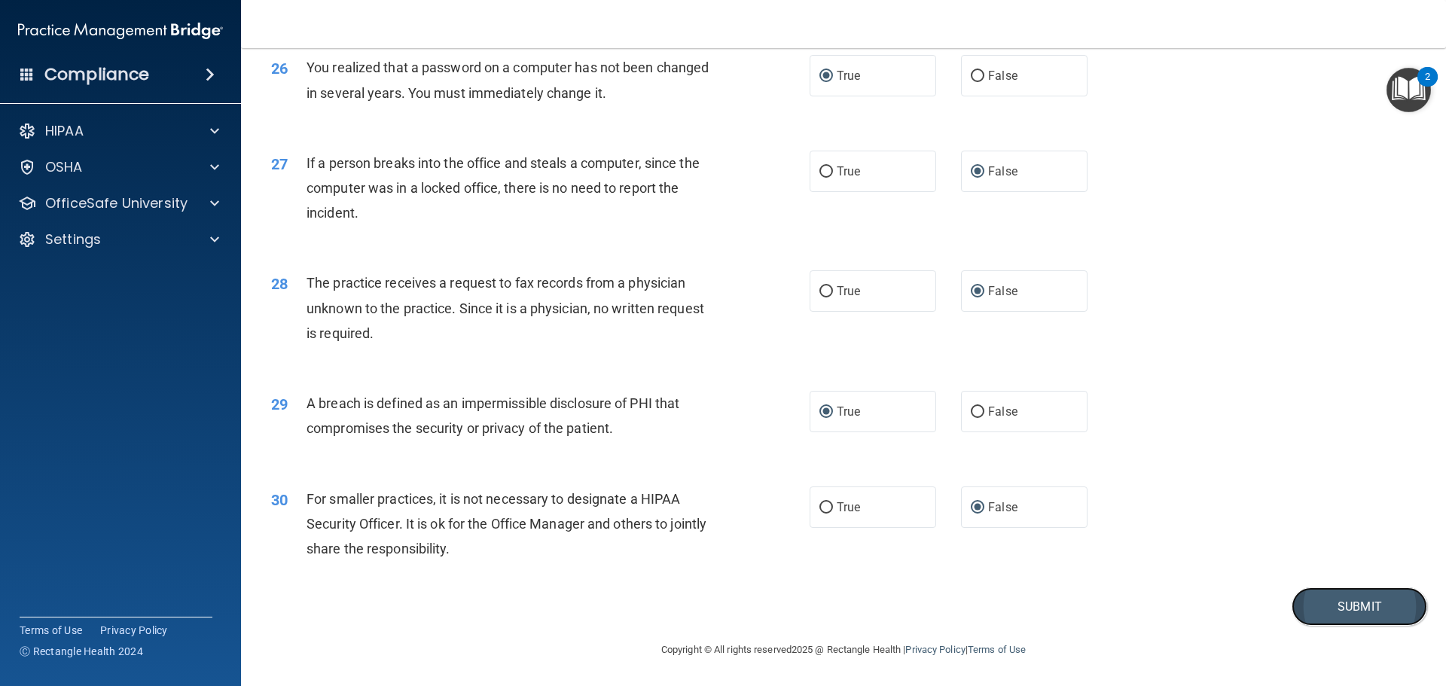
click at [1346, 607] on button "Submit" at bounding box center [1359, 606] width 136 height 38
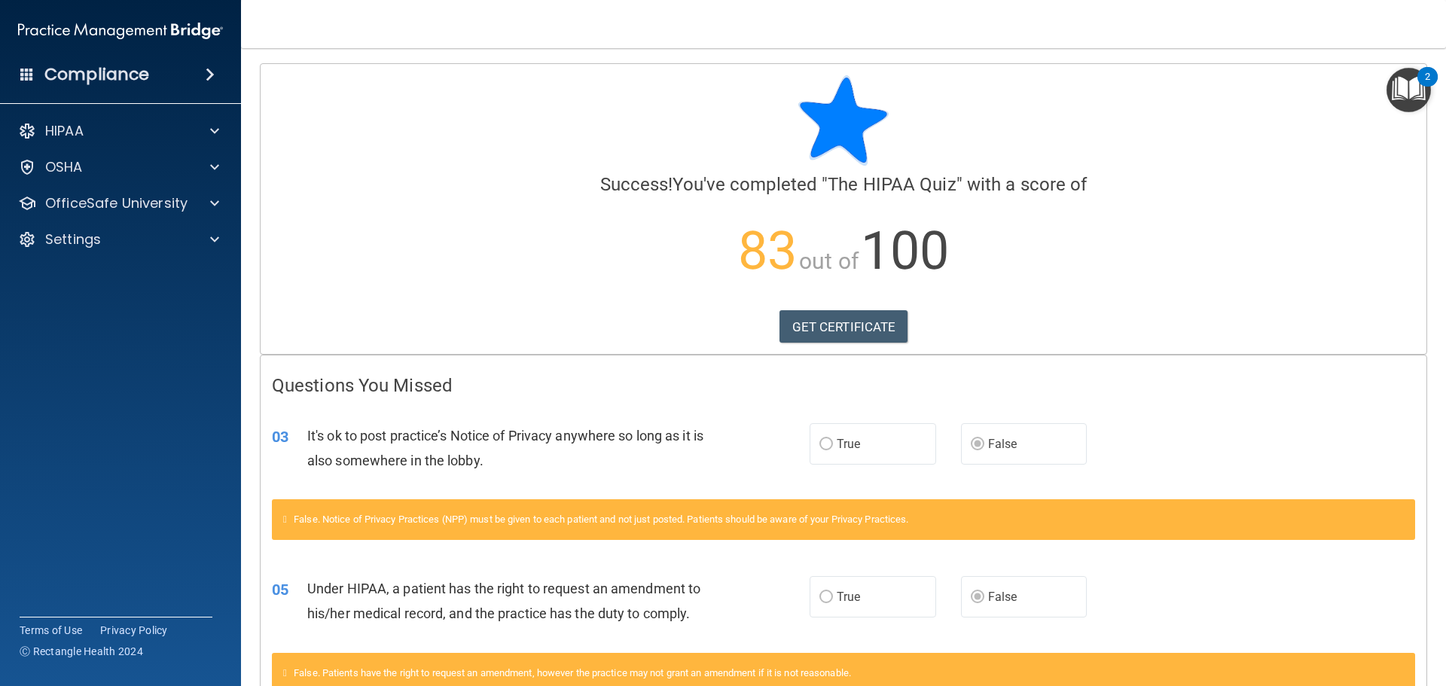
scroll to position [151, 0]
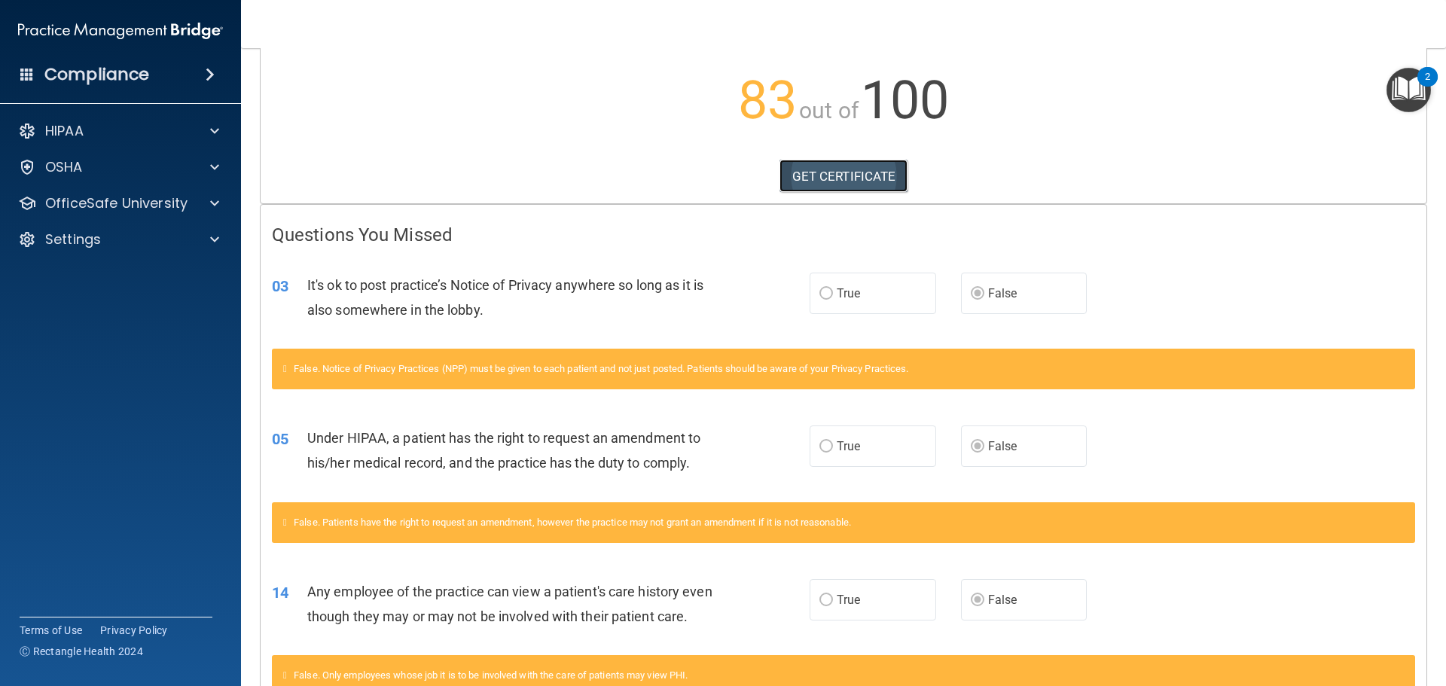
click at [830, 177] on link "GET CERTIFICATE" at bounding box center [843, 176] width 129 height 33
click at [213, 206] on span at bounding box center [214, 203] width 9 height 18
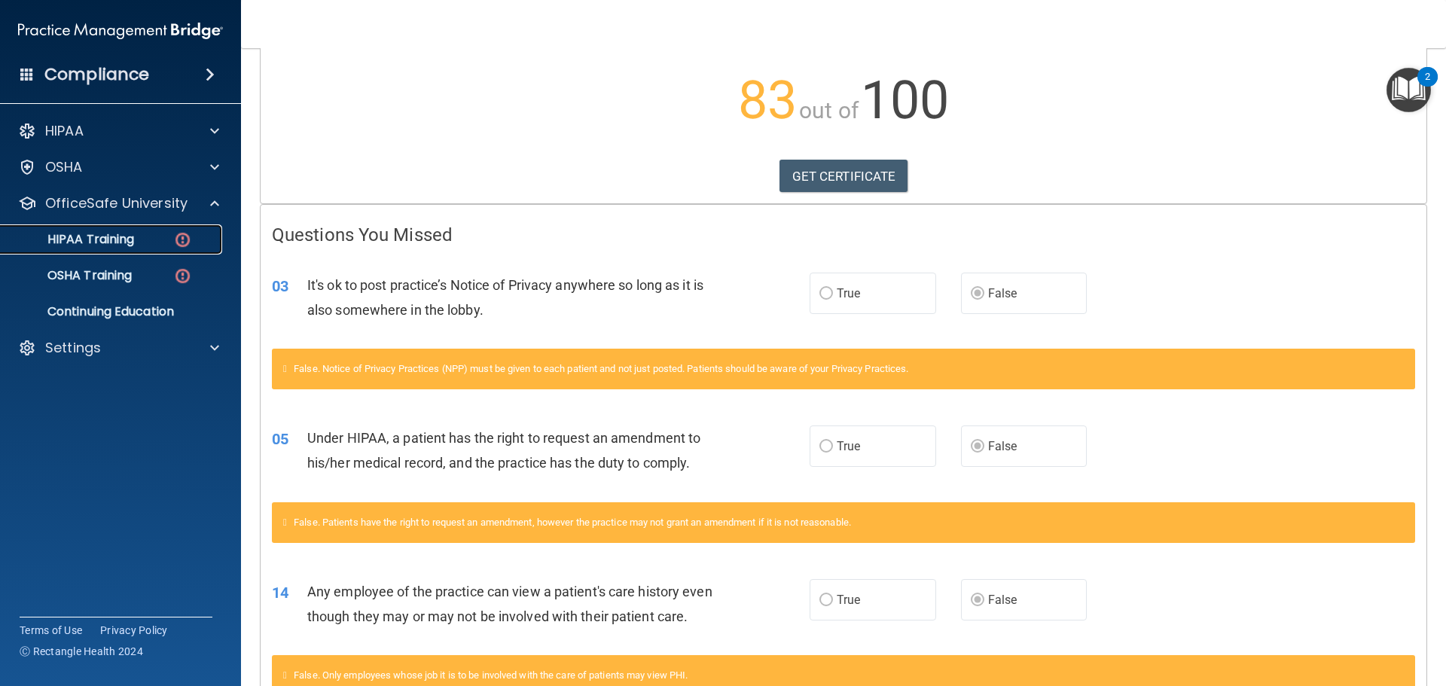
click at [119, 239] on p "HIPAA Training" at bounding box center [72, 239] width 124 height 15
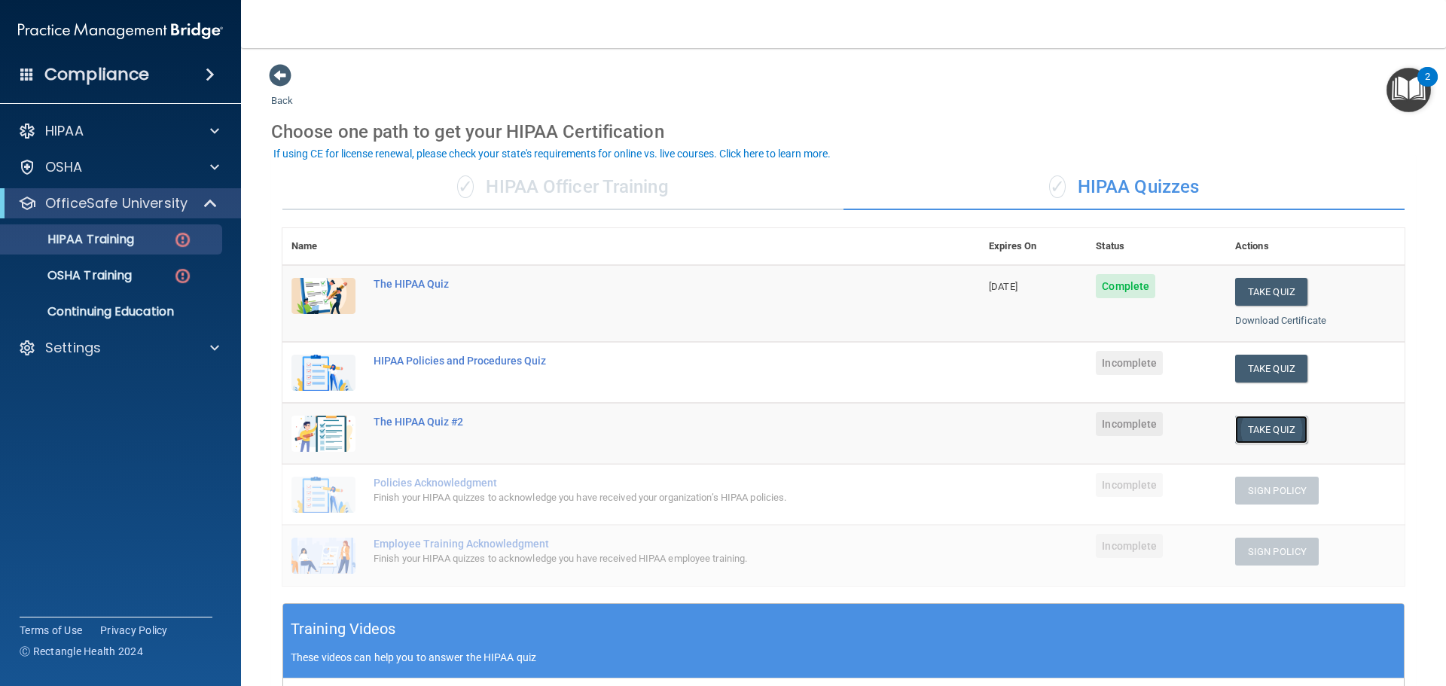
click at [1270, 428] on button "Take Quiz" at bounding box center [1271, 430] width 72 height 28
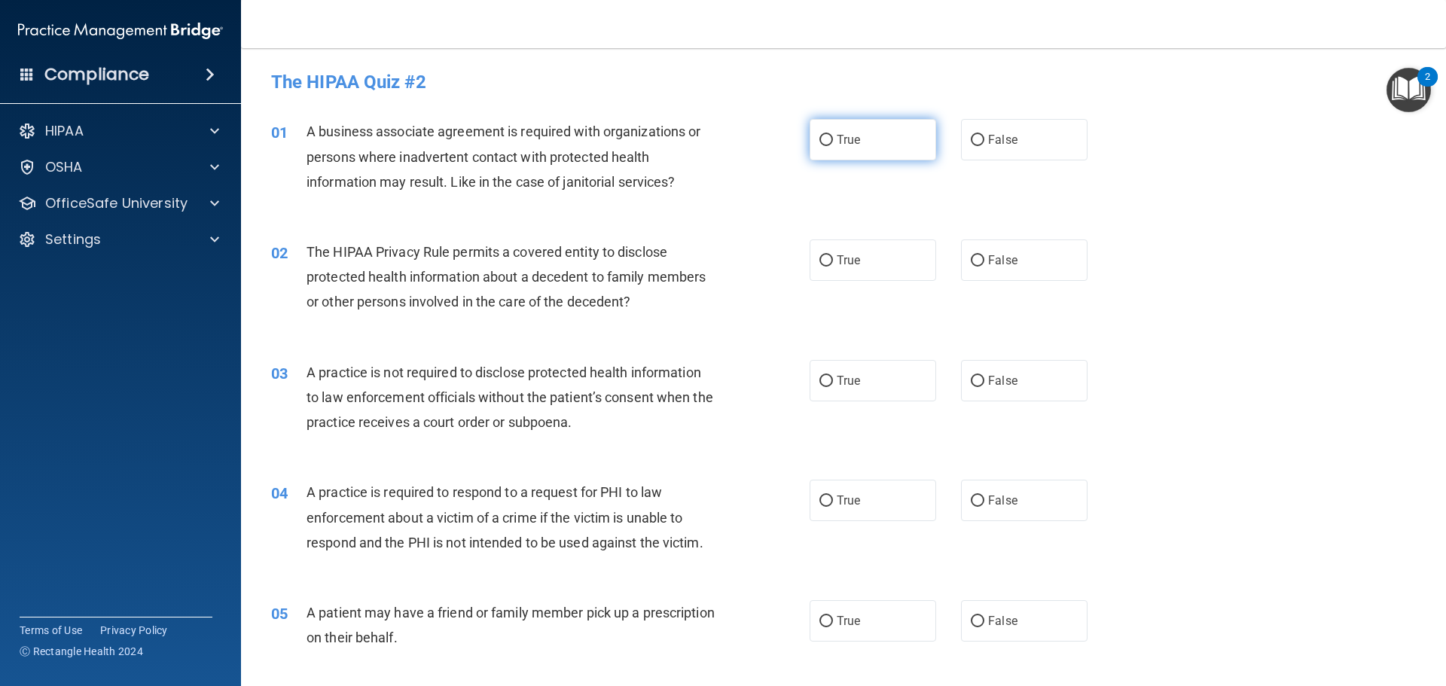
click at [819, 139] on input "True" at bounding box center [826, 140] width 14 height 11
radio input "true"
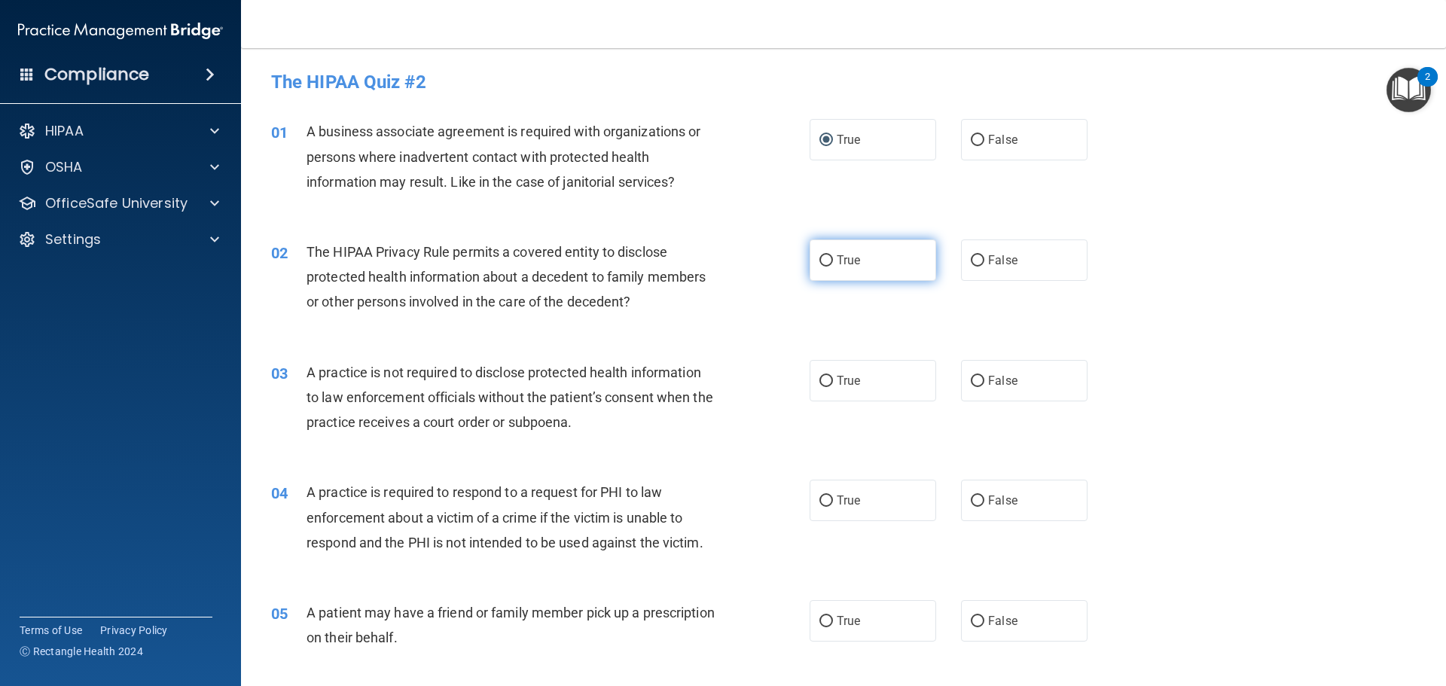
click at [821, 258] on input "True" at bounding box center [826, 260] width 14 height 11
radio input "true"
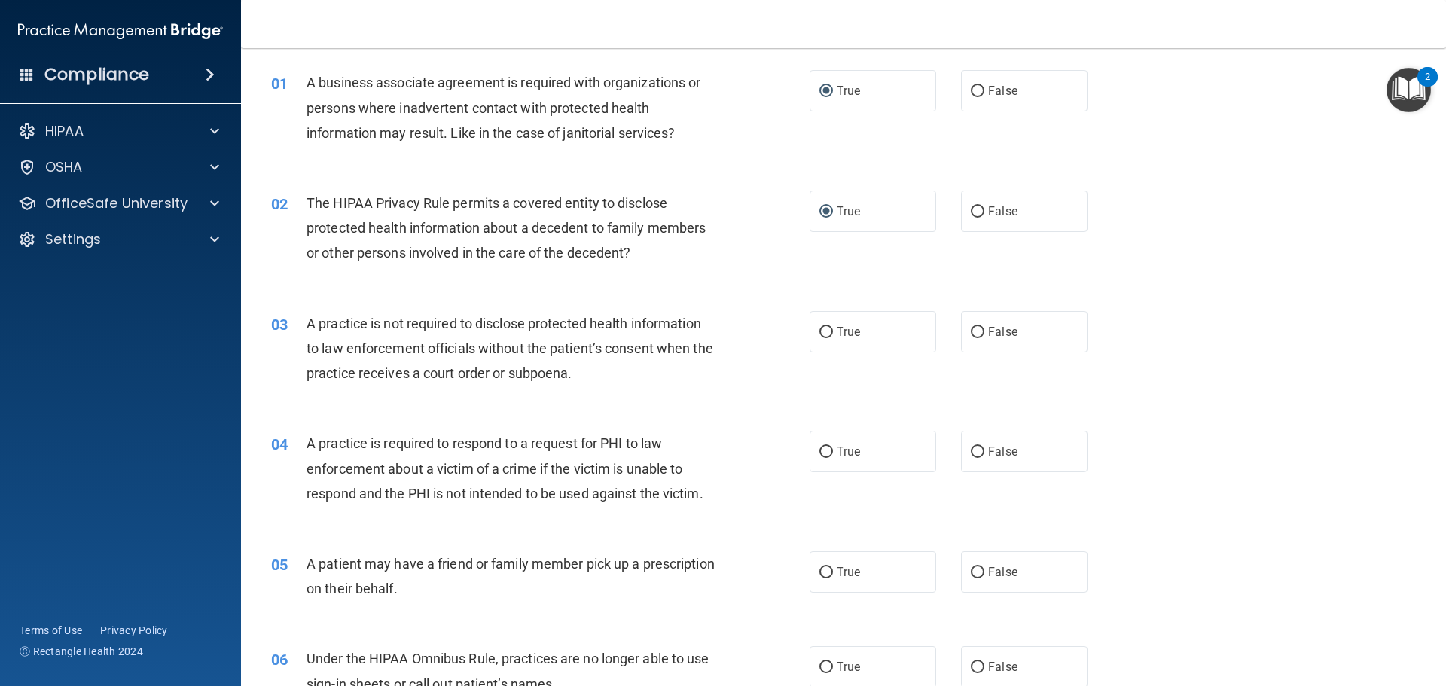
scroll to position [75, 0]
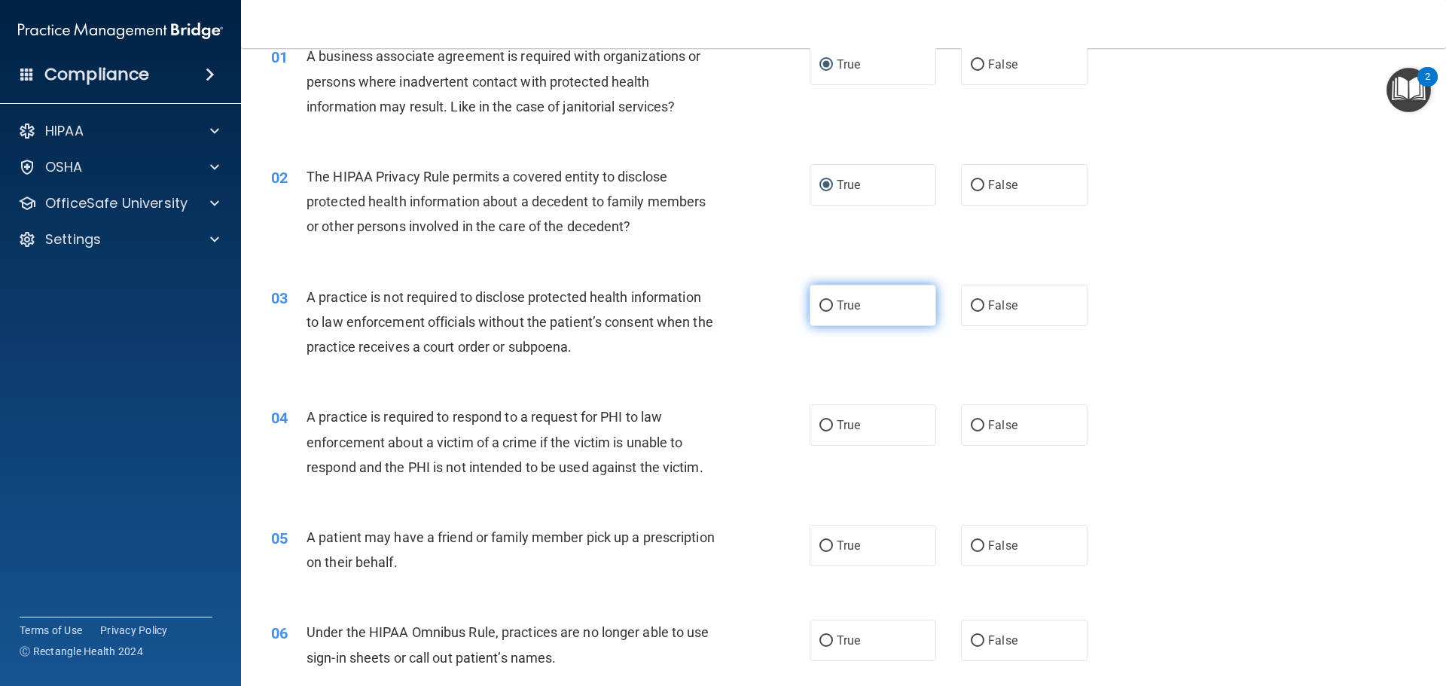
click at [822, 301] on input "True" at bounding box center [826, 305] width 14 height 11
radio input "true"
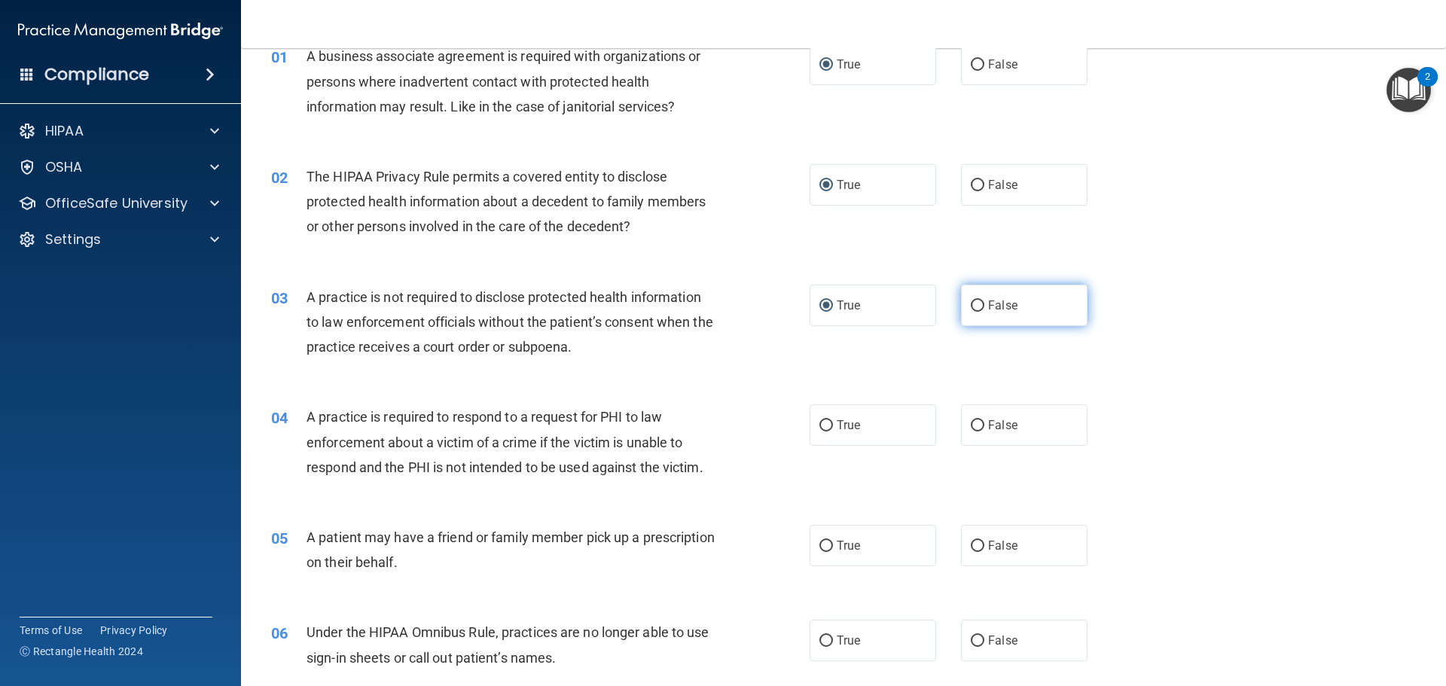
click at [972, 302] on input "False" at bounding box center [978, 305] width 14 height 11
radio input "true"
radio input "false"
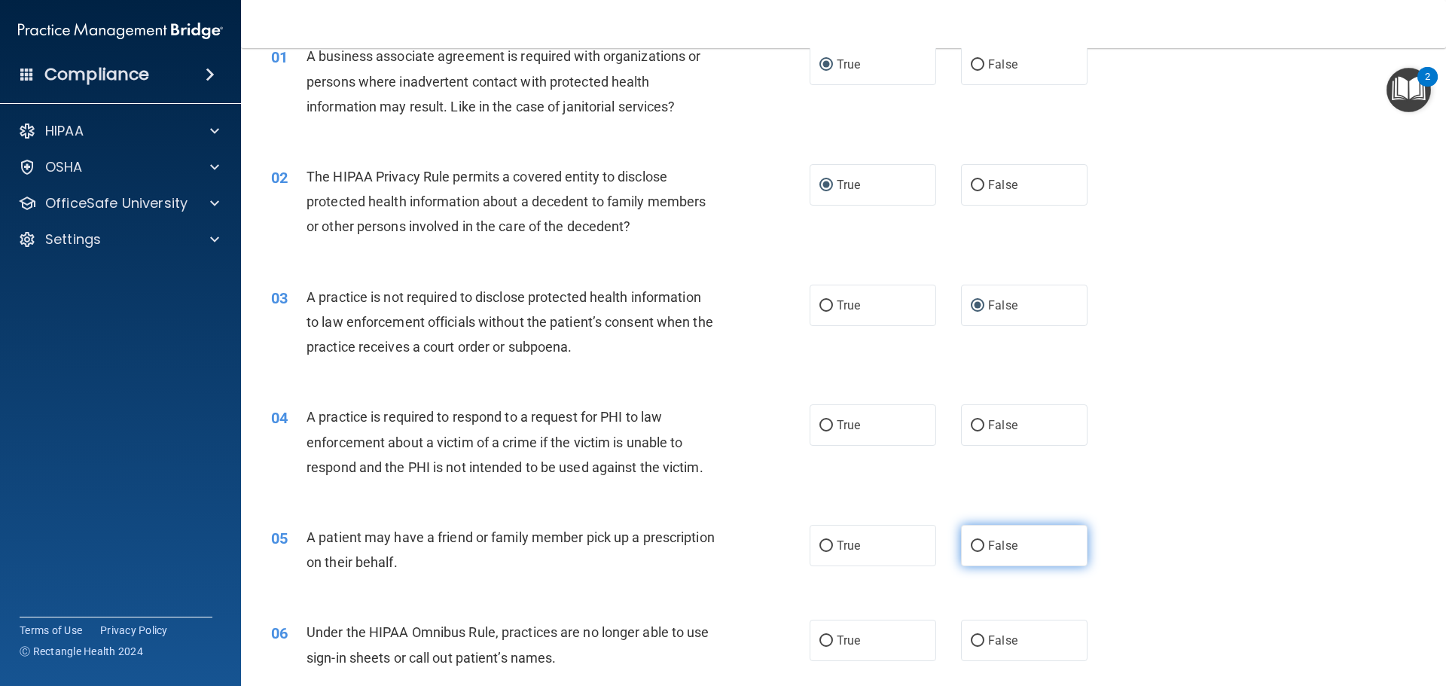
click at [974, 544] on input "False" at bounding box center [978, 546] width 14 height 11
radio input "true"
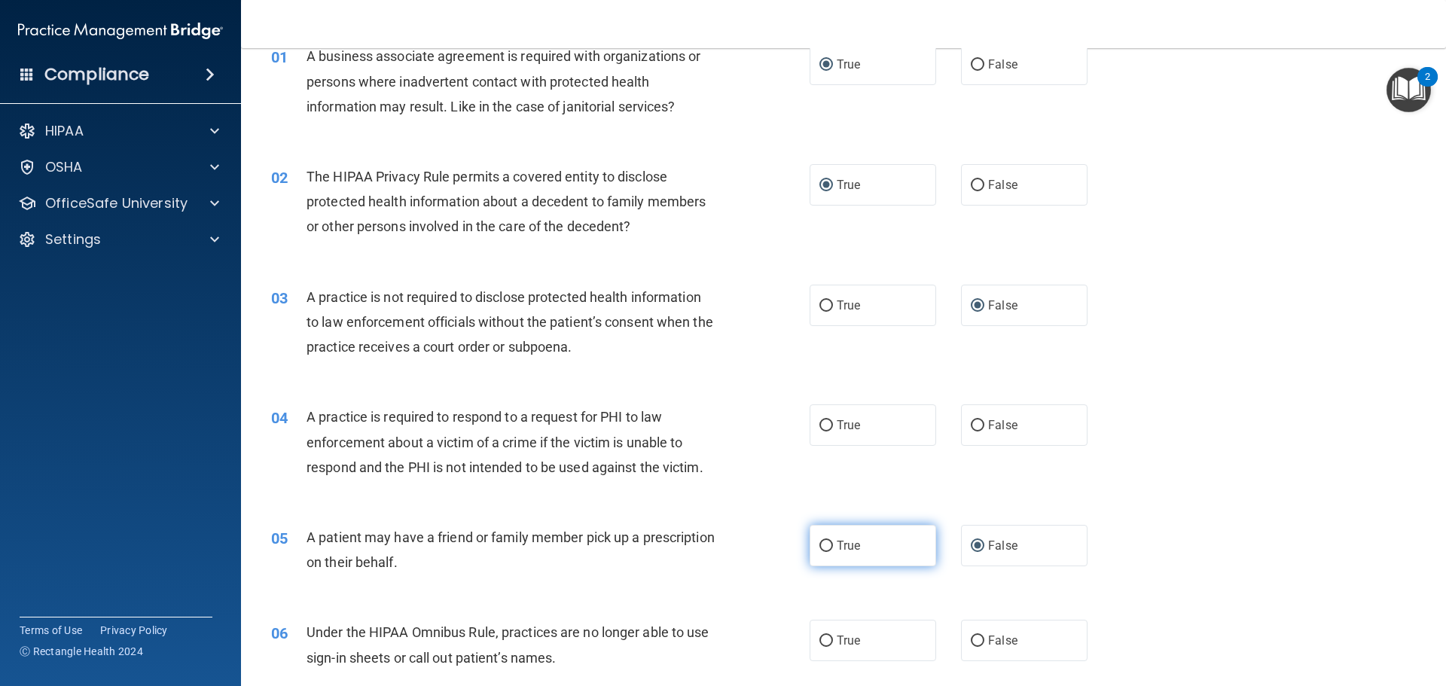
click at [821, 544] on input "True" at bounding box center [826, 546] width 14 height 11
radio input "true"
radio input "false"
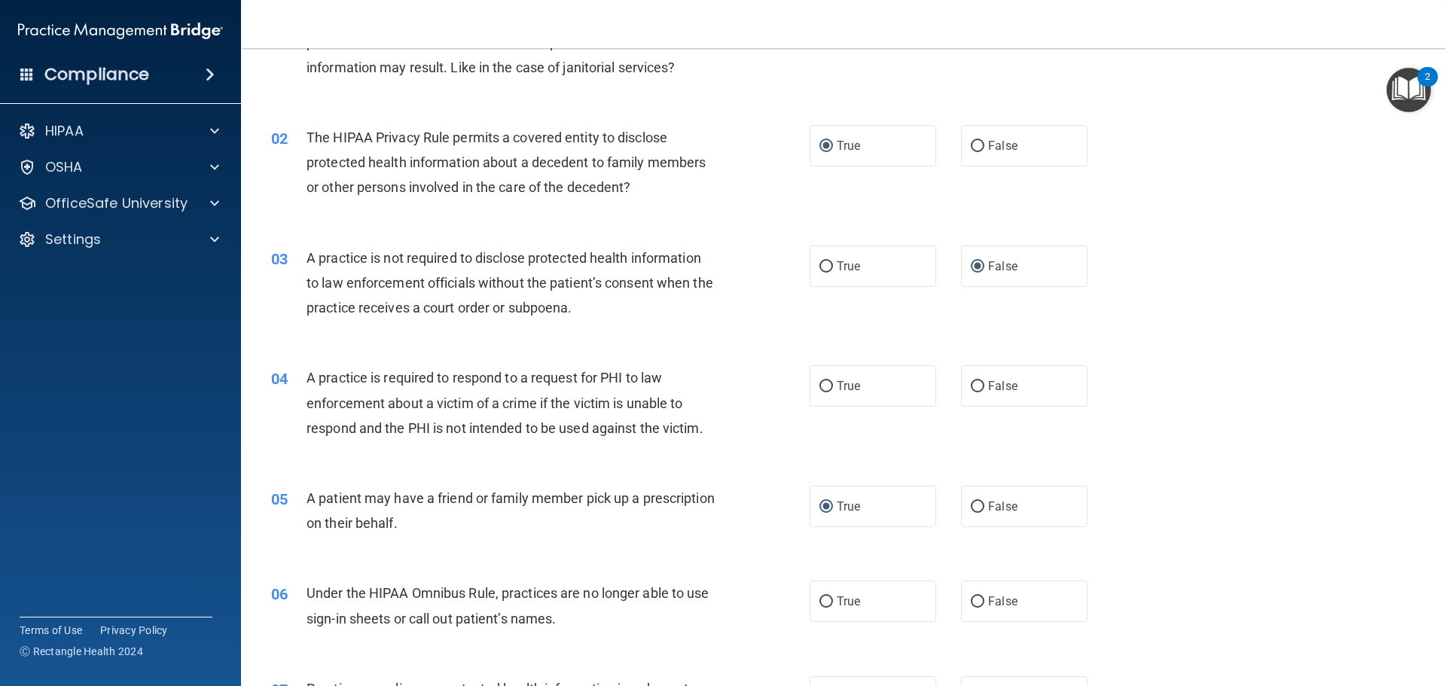
scroll to position [151, 0]
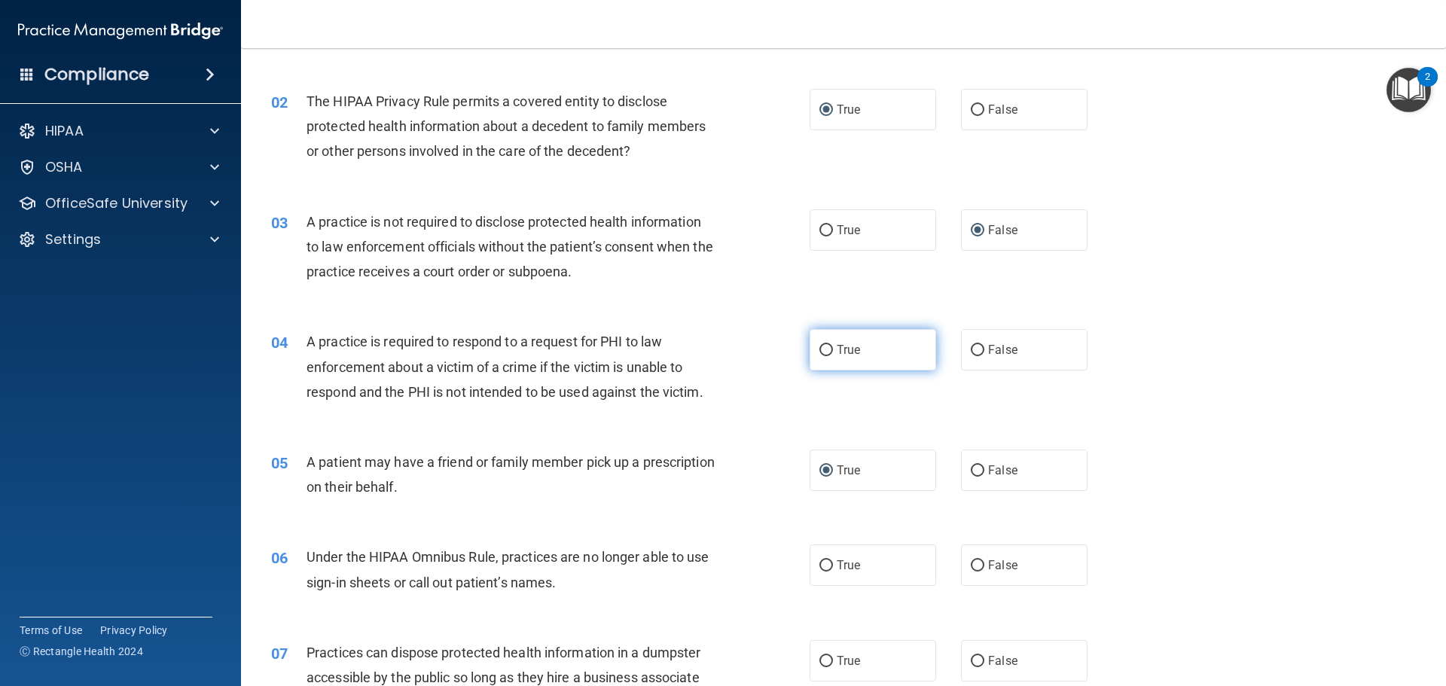
click at [819, 345] on input "True" at bounding box center [826, 350] width 14 height 11
radio input "true"
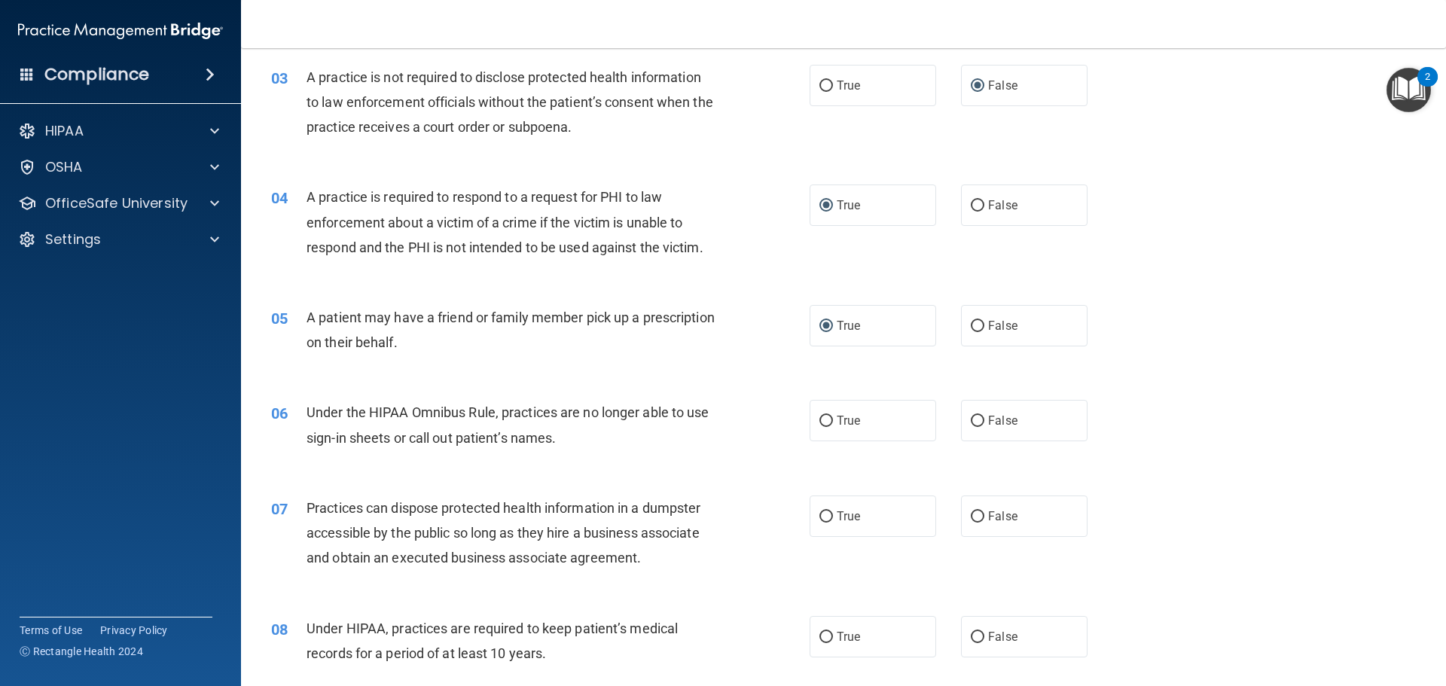
scroll to position [301, 0]
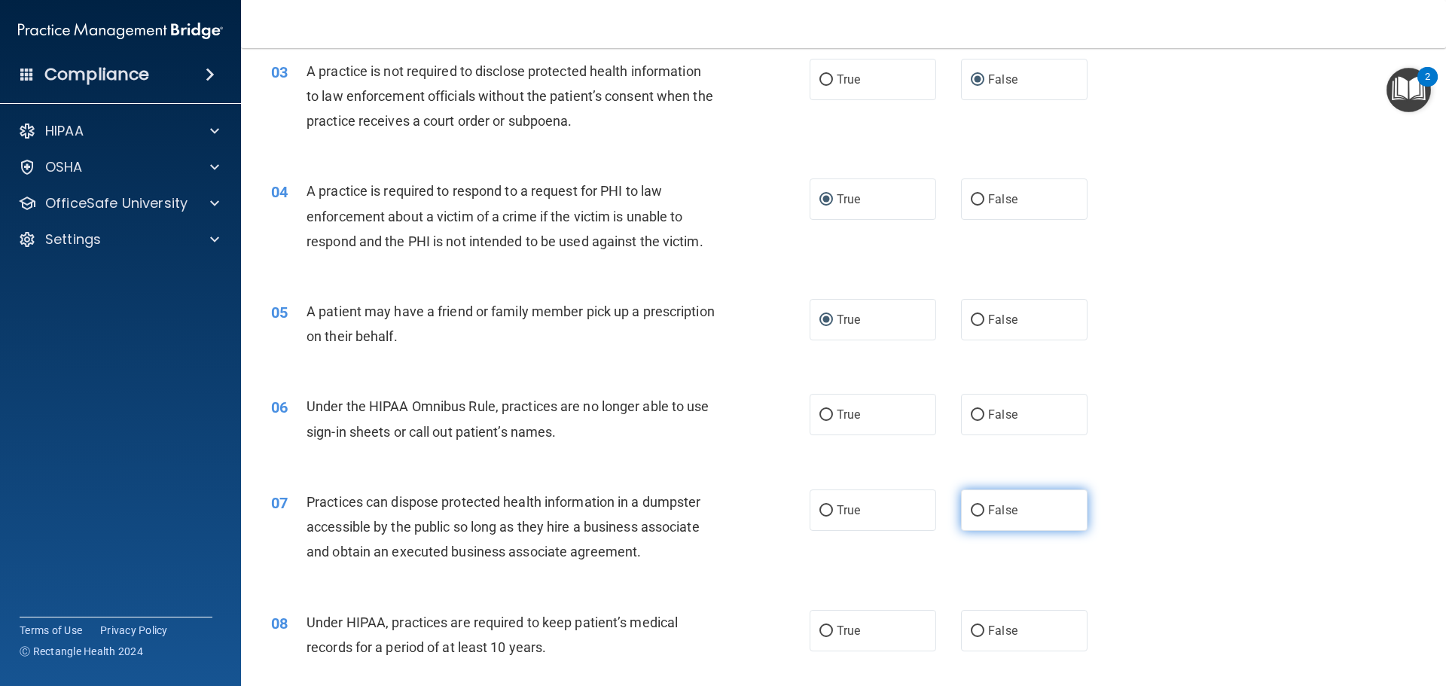
click at [973, 505] on input "False" at bounding box center [978, 510] width 14 height 11
radio input "true"
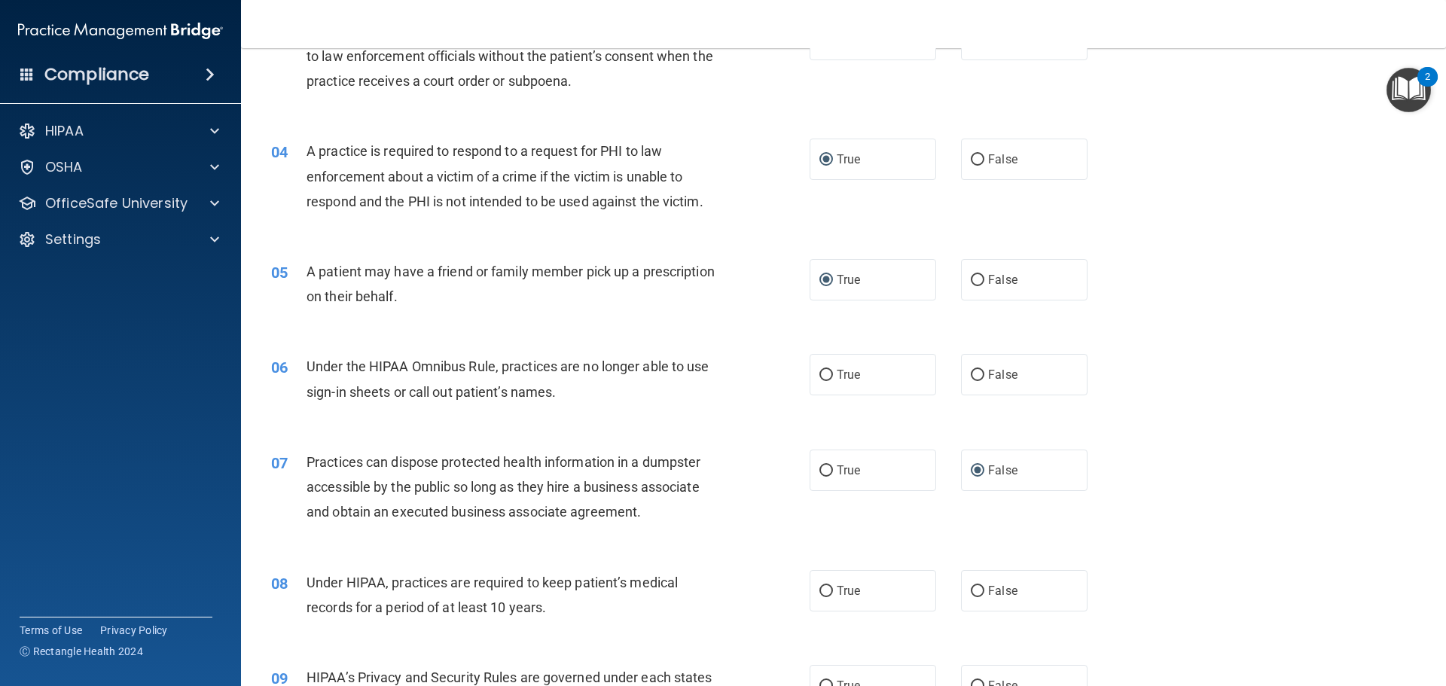
scroll to position [377, 0]
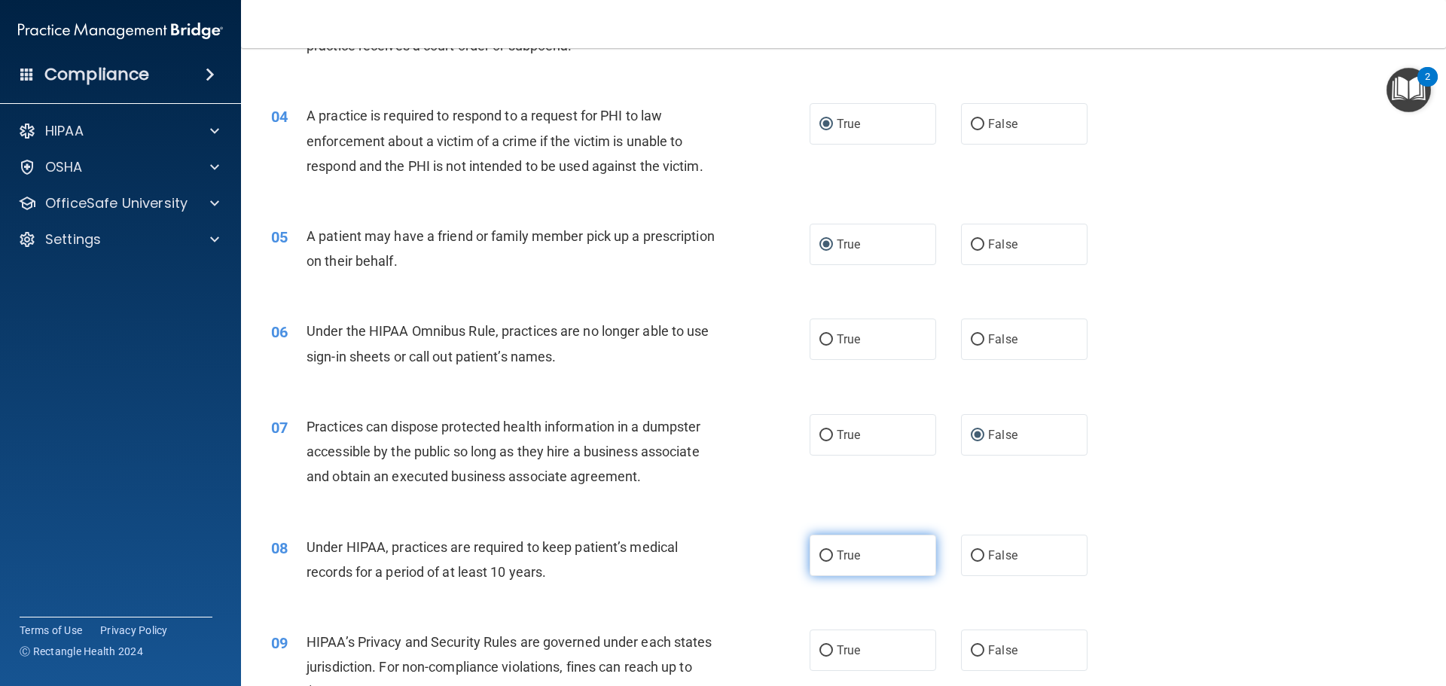
click at [823, 551] on input "True" at bounding box center [826, 555] width 14 height 11
radio input "true"
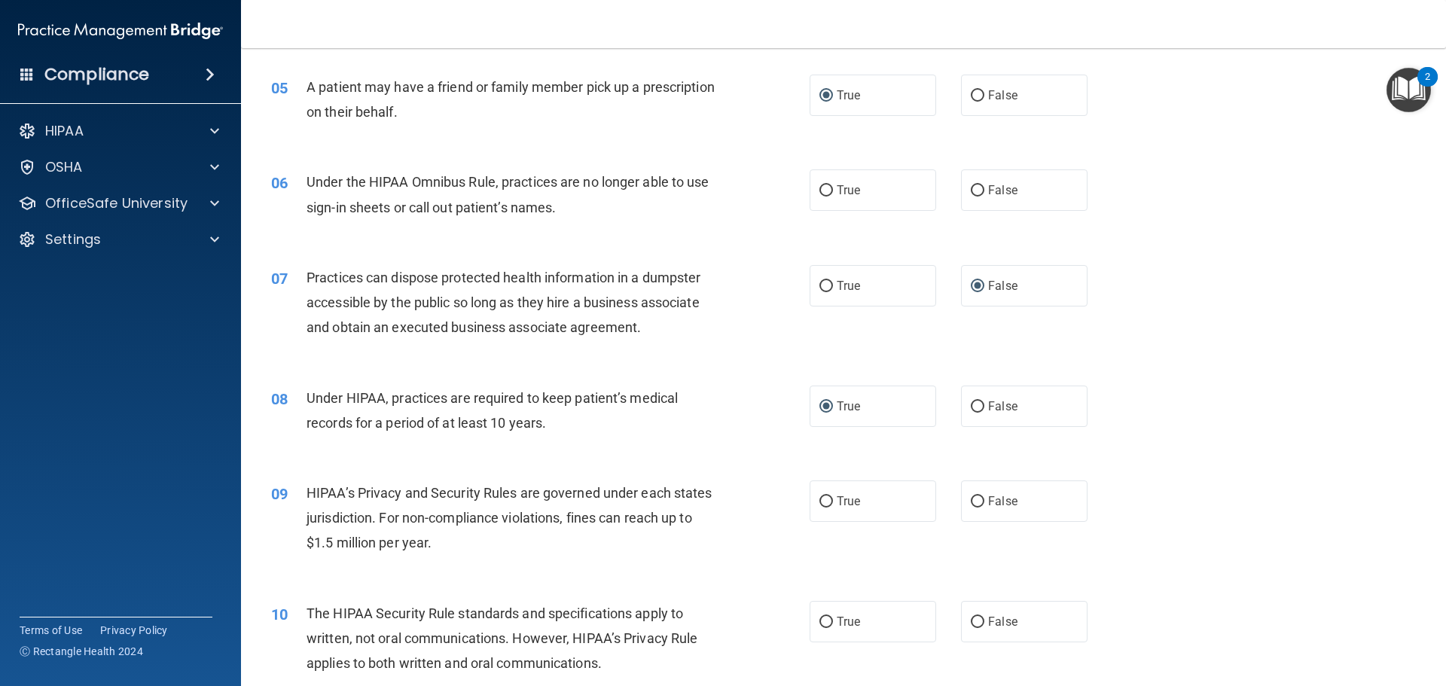
scroll to position [527, 0]
click at [821, 499] on input "True" at bounding box center [826, 500] width 14 height 11
radio input "true"
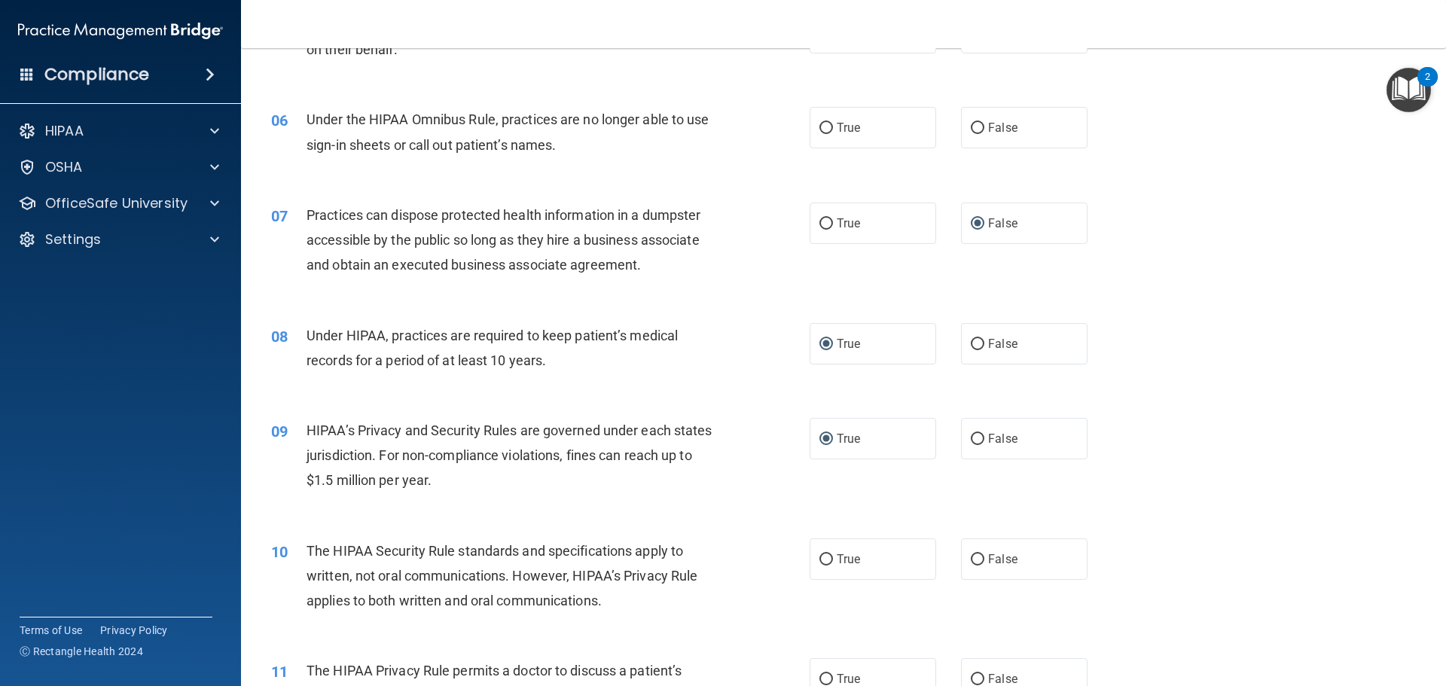
scroll to position [678, 0]
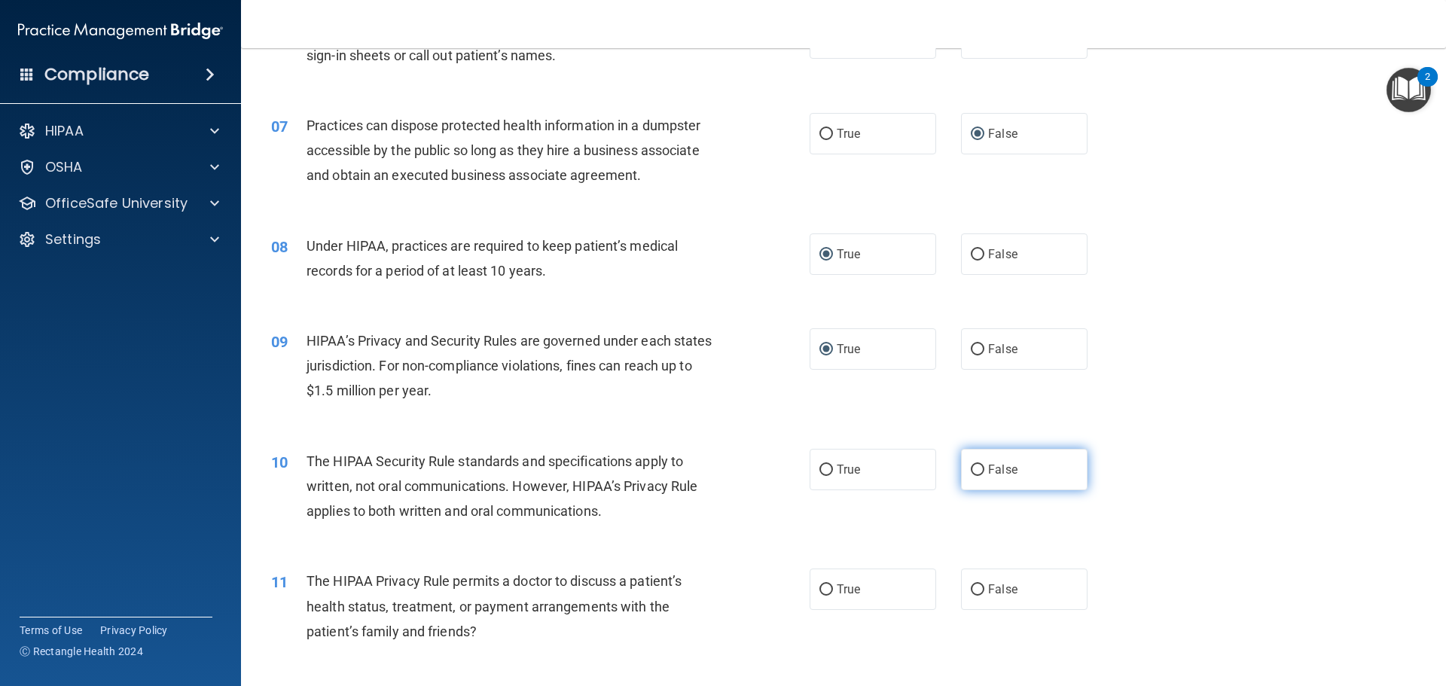
click at [974, 468] on input "False" at bounding box center [978, 470] width 14 height 11
radio input "true"
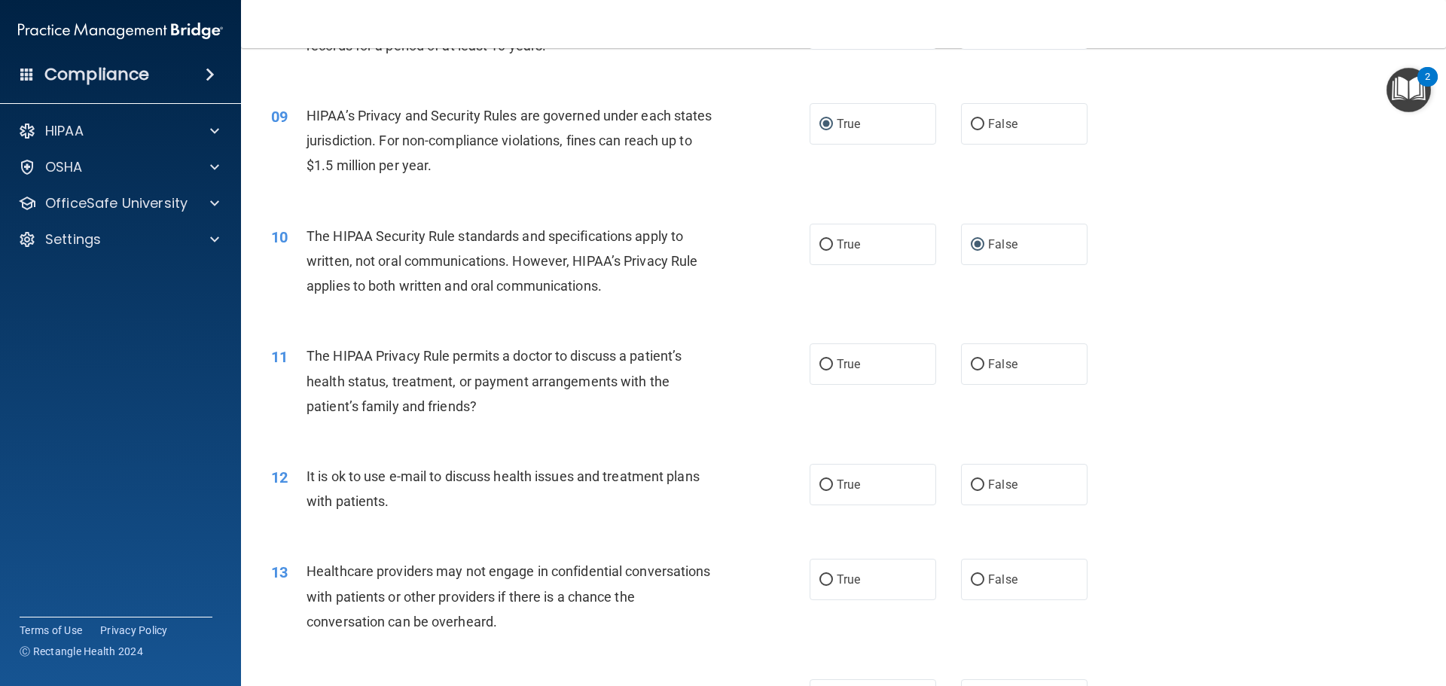
scroll to position [904, 0]
click at [971, 361] on input "False" at bounding box center [978, 363] width 14 height 11
radio input "true"
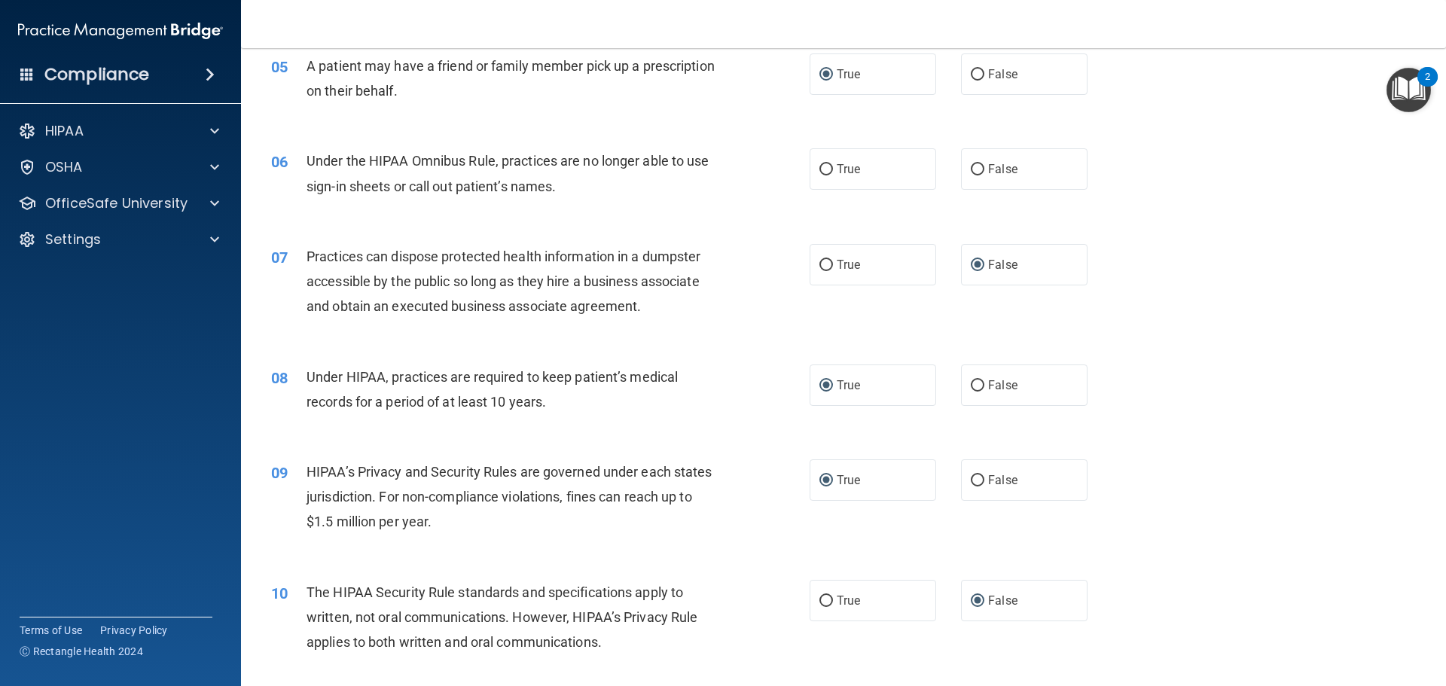
scroll to position [527, 0]
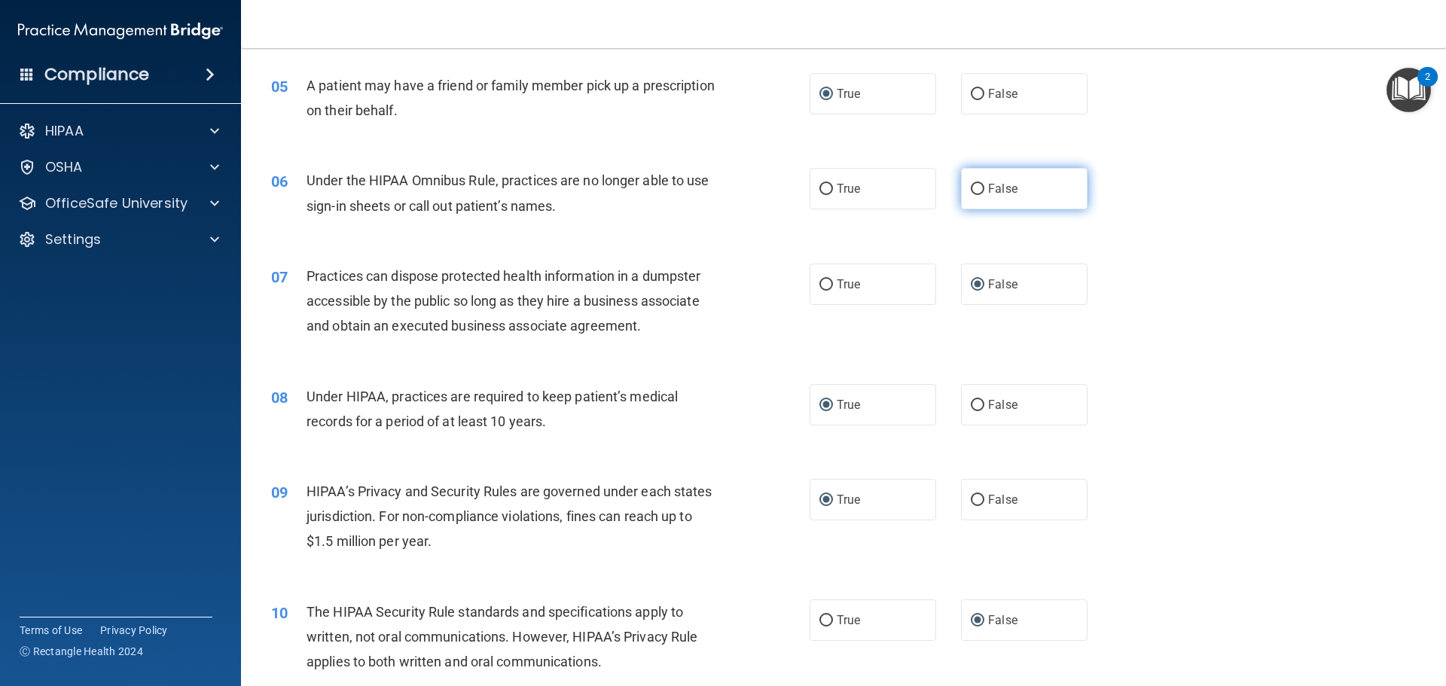
click at [971, 186] on input "False" at bounding box center [978, 189] width 14 height 11
radio input "true"
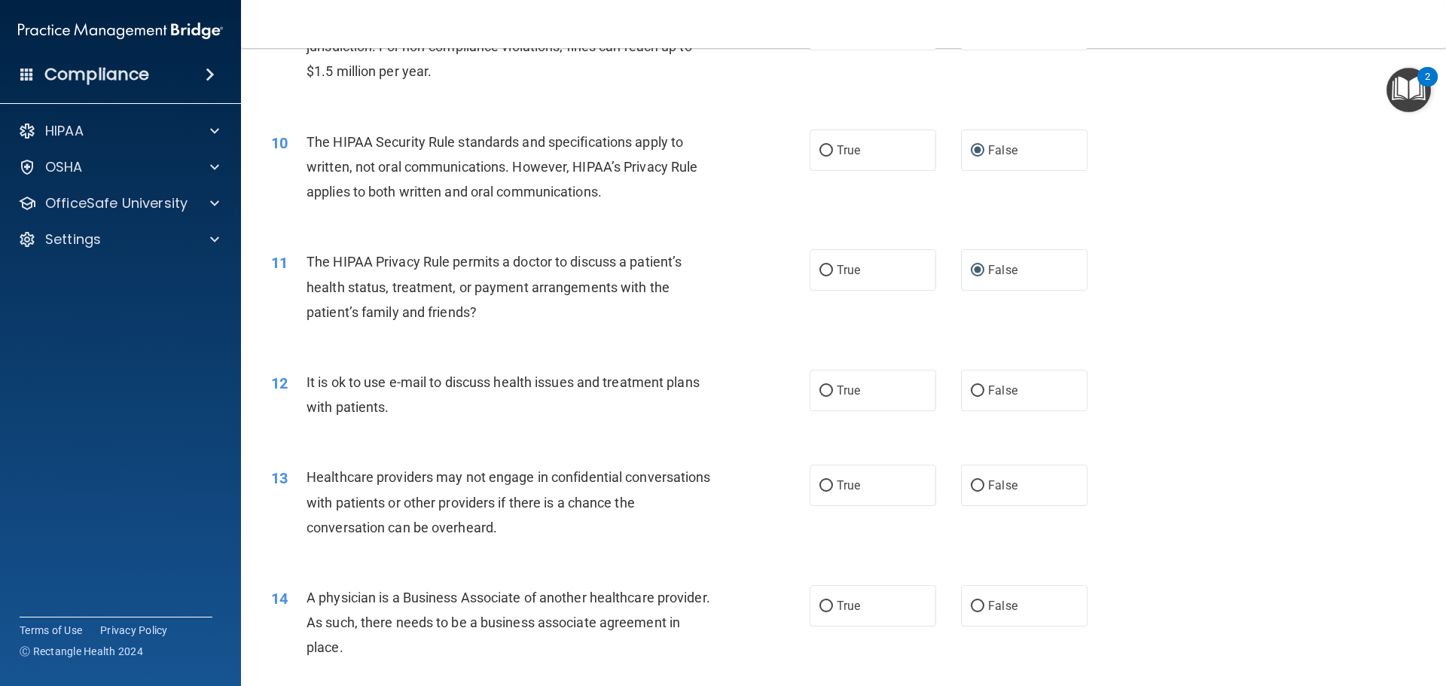
scroll to position [1087, 0]
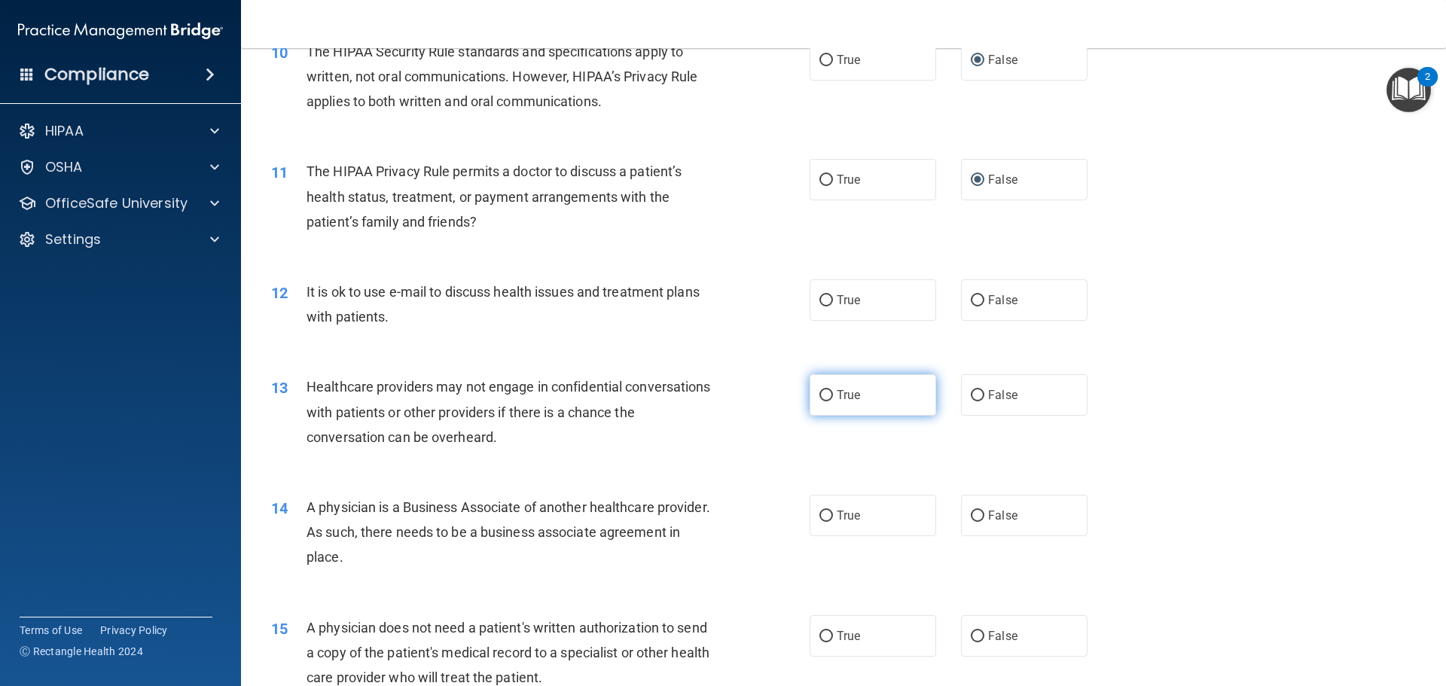
click at [819, 395] on input "True" at bounding box center [826, 395] width 14 height 11
radio input "true"
click at [971, 299] on input "False" at bounding box center [978, 300] width 14 height 11
radio input "true"
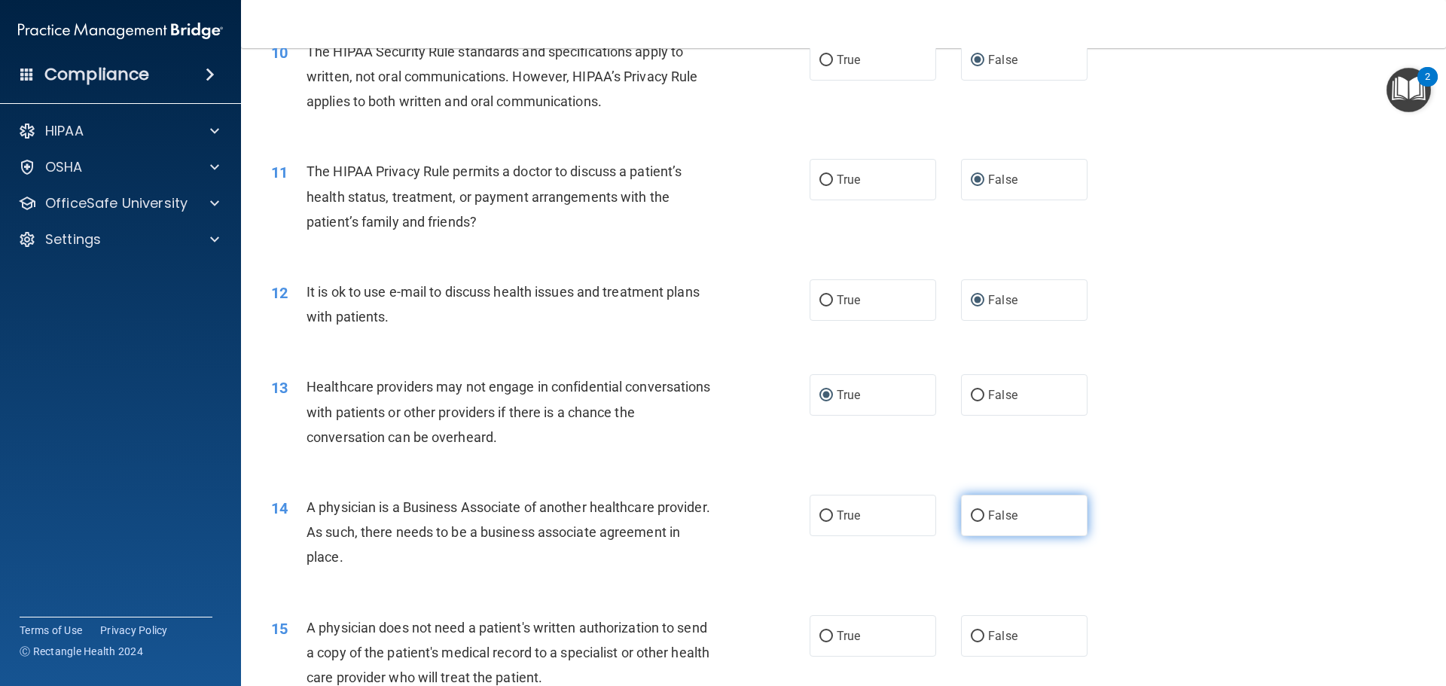
click at [971, 514] on input "False" at bounding box center [978, 516] width 14 height 11
radio input "true"
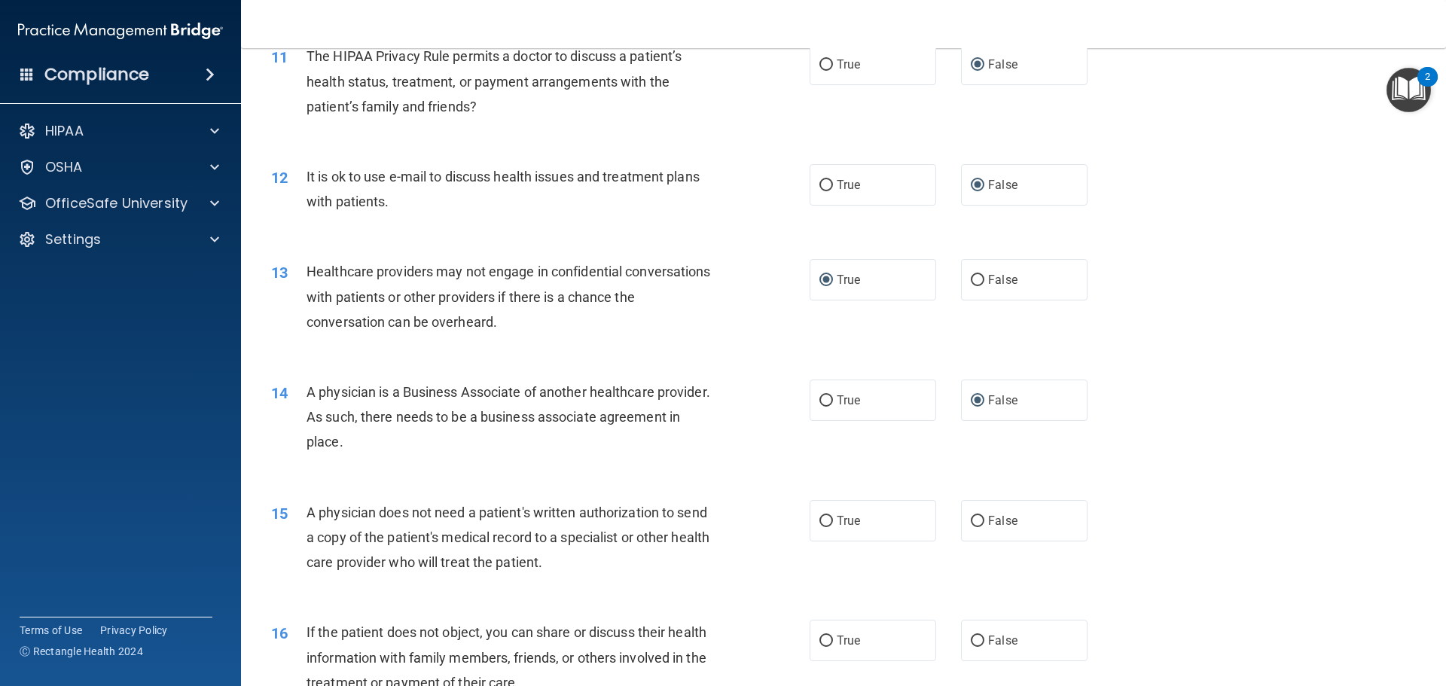
scroll to position [1389, 0]
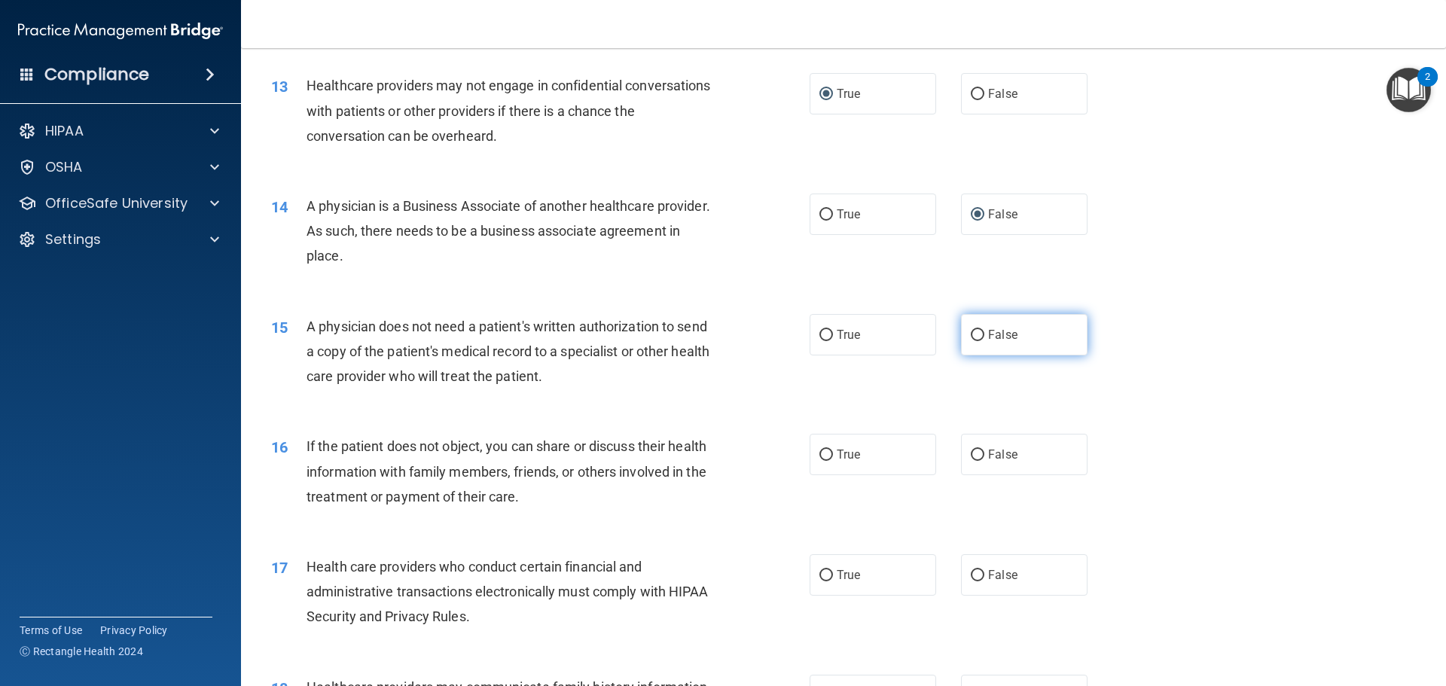
click at [971, 336] on input "False" at bounding box center [978, 335] width 14 height 11
radio input "true"
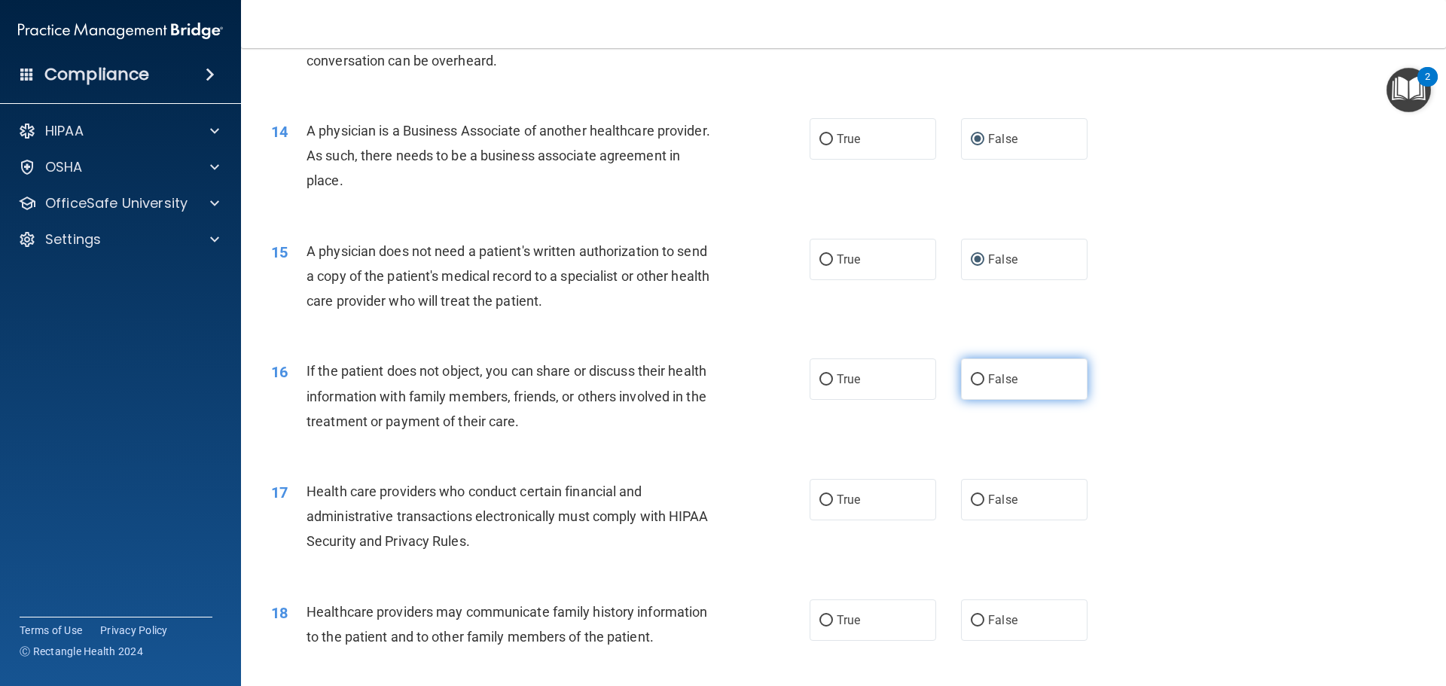
click at [971, 378] on input "False" at bounding box center [978, 379] width 14 height 11
radio input "true"
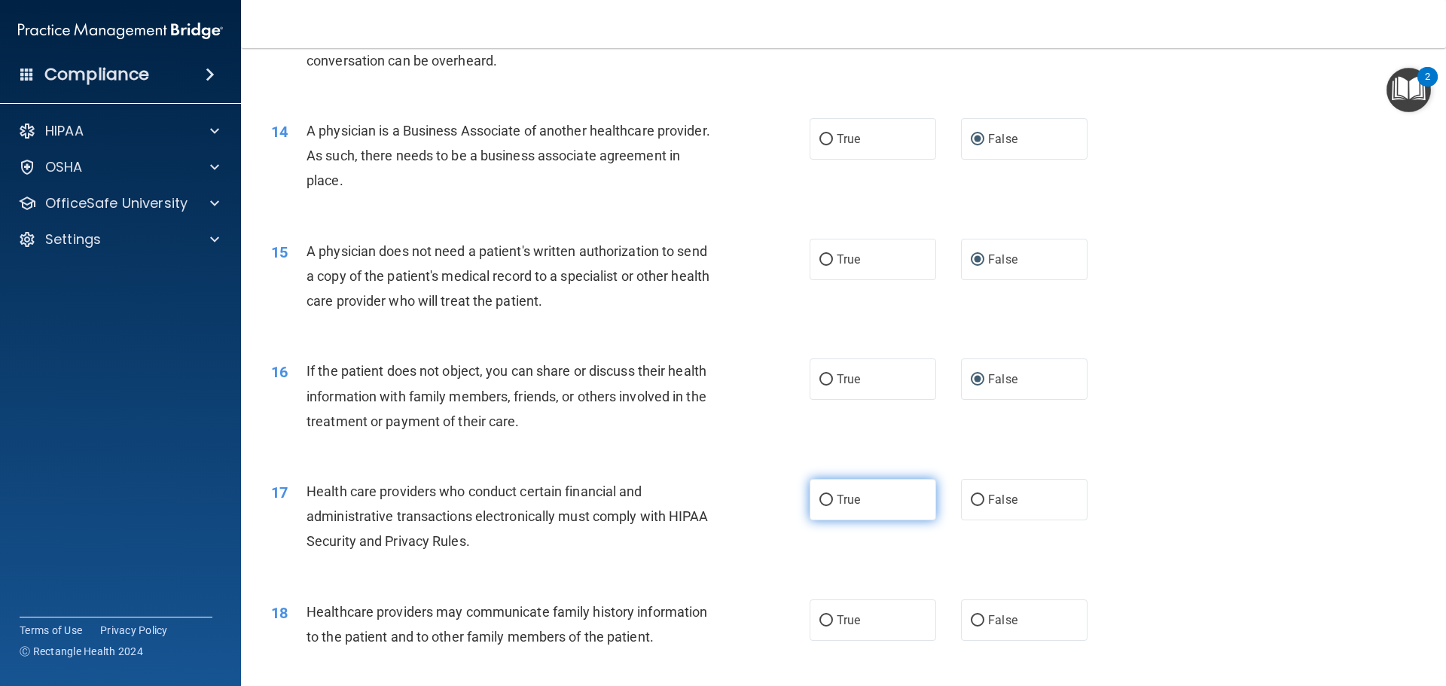
click at [820, 495] on input "True" at bounding box center [826, 500] width 14 height 11
radio input "true"
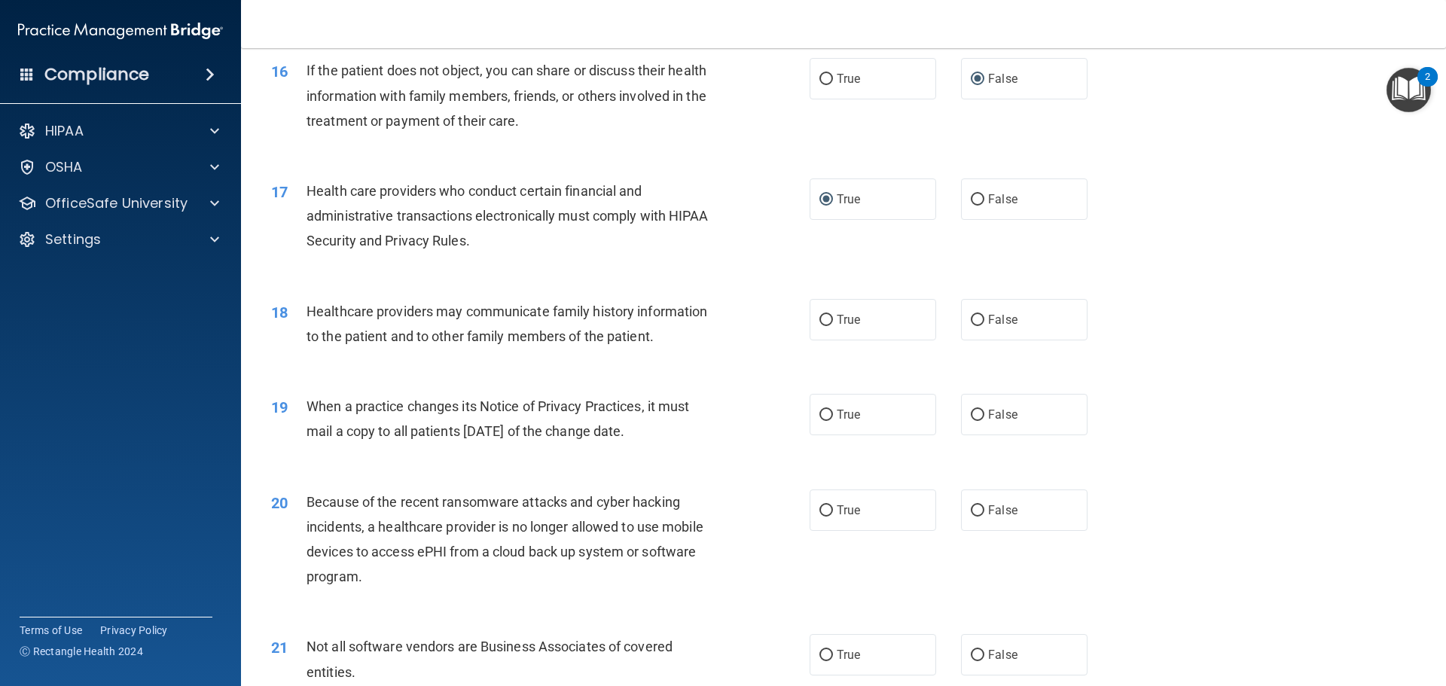
scroll to position [1765, 0]
click at [819, 415] on input "True" at bounding box center [826, 414] width 14 height 11
radio input "true"
click at [971, 318] on input "False" at bounding box center [978, 319] width 14 height 11
radio input "true"
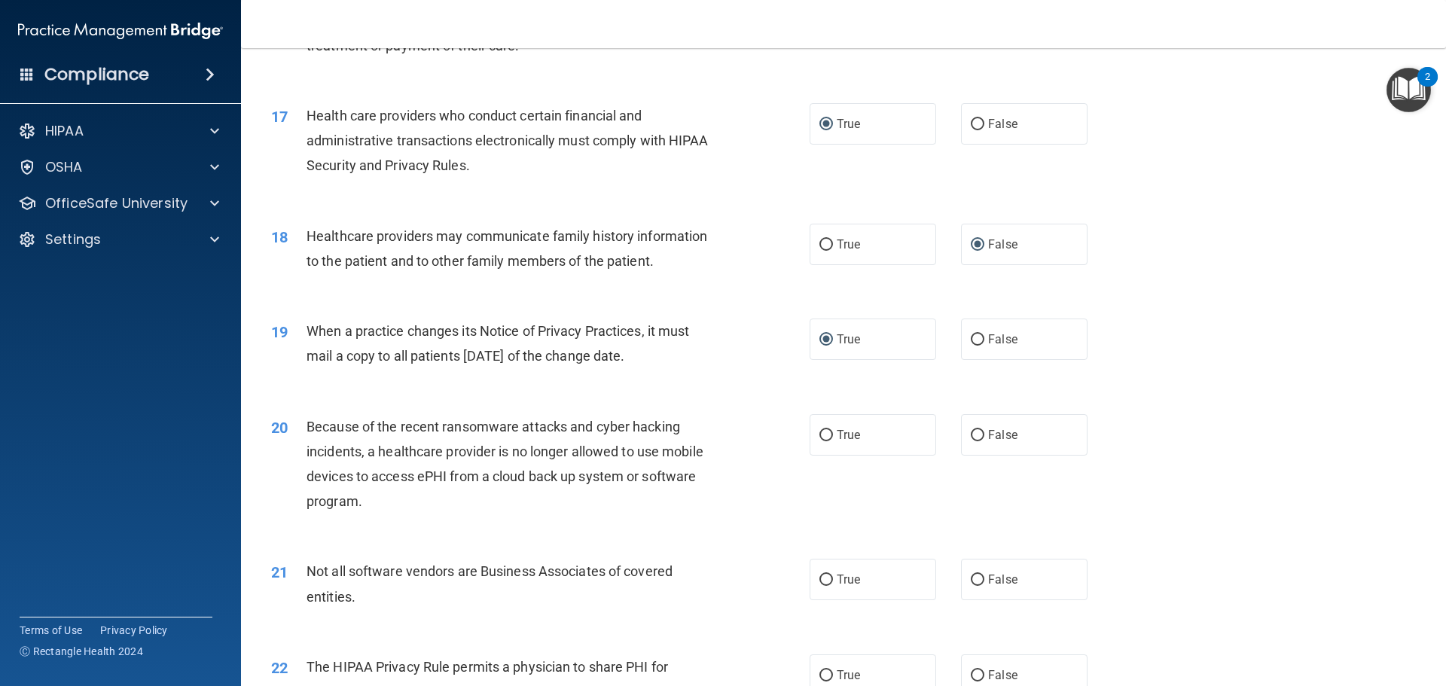
scroll to position [1840, 0]
click at [821, 429] on input "True" at bounding box center [826, 434] width 14 height 11
radio input "true"
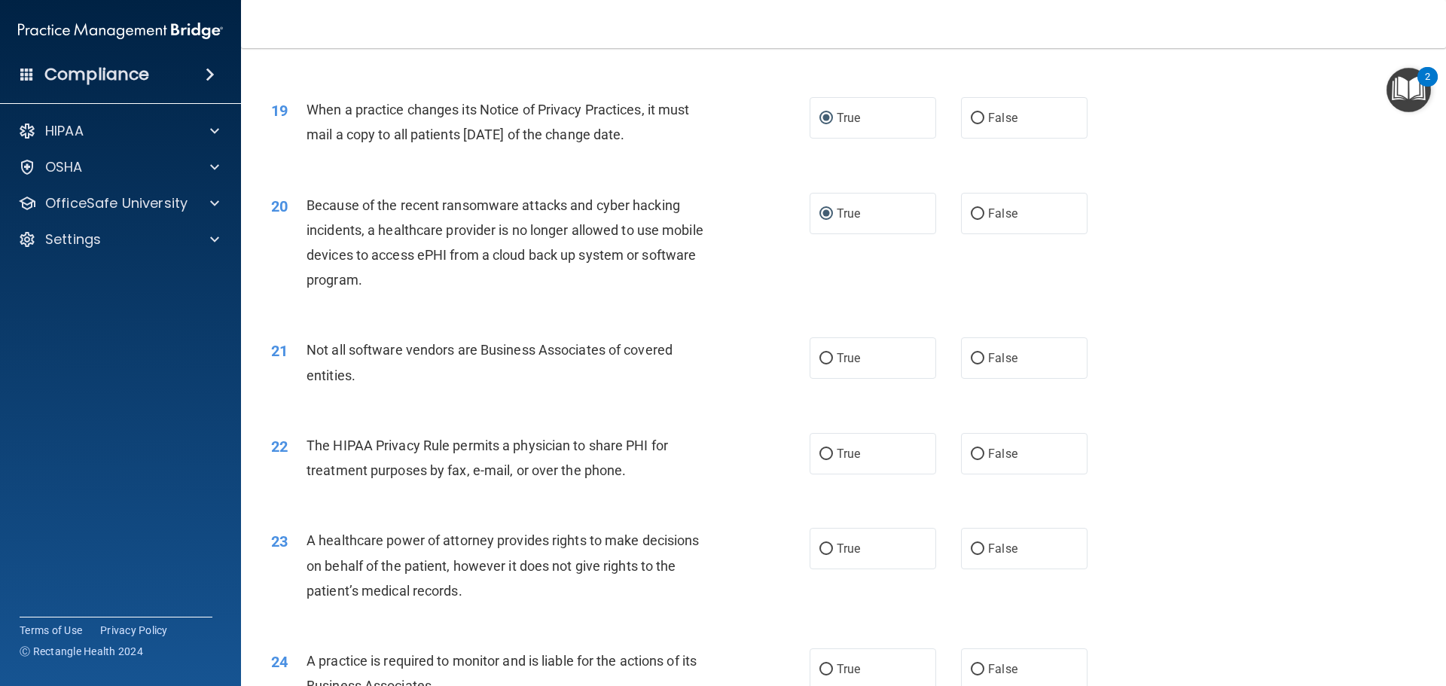
scroll to position [2066, 0]
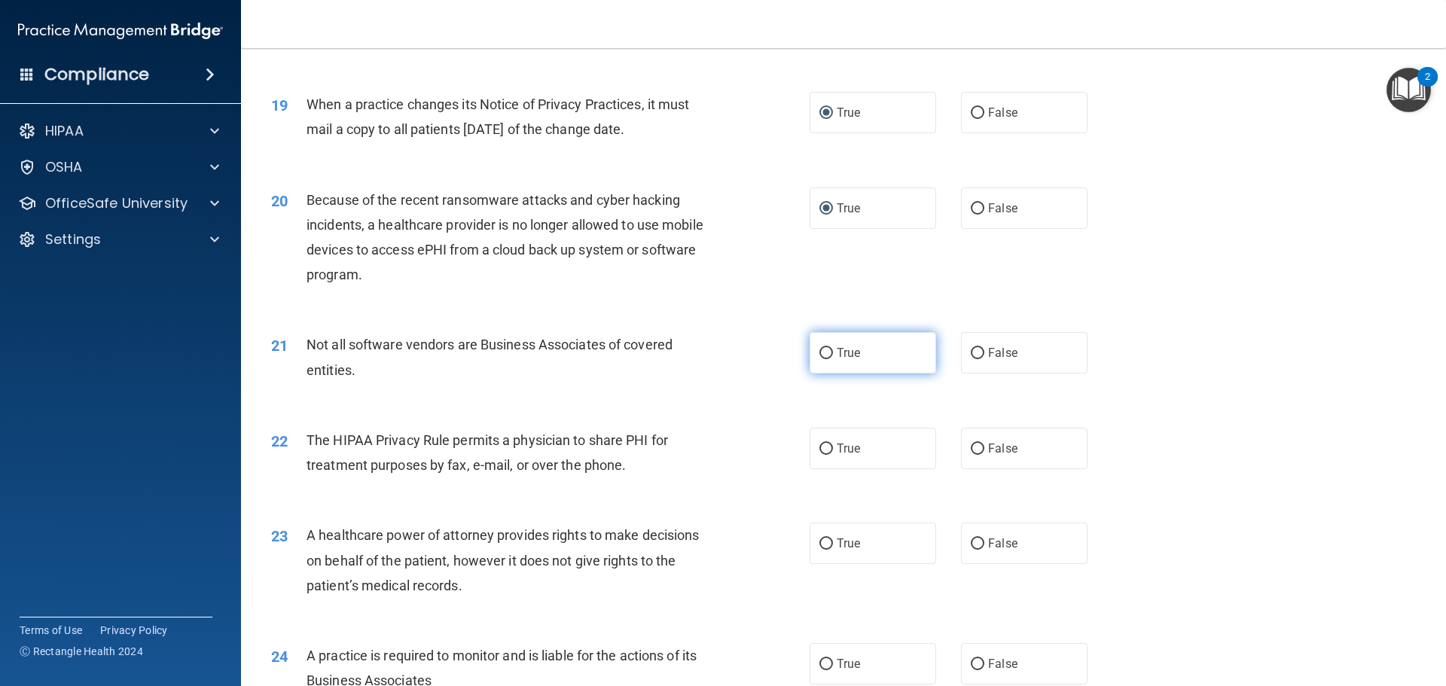
click at [819, 352] on input "True" at bounding box center [826, 353] width 14 height 11
radio input "true"
click at [823, 445] on input "True" at bounding box center [826, 449] width 14 height 11
radio input "true"
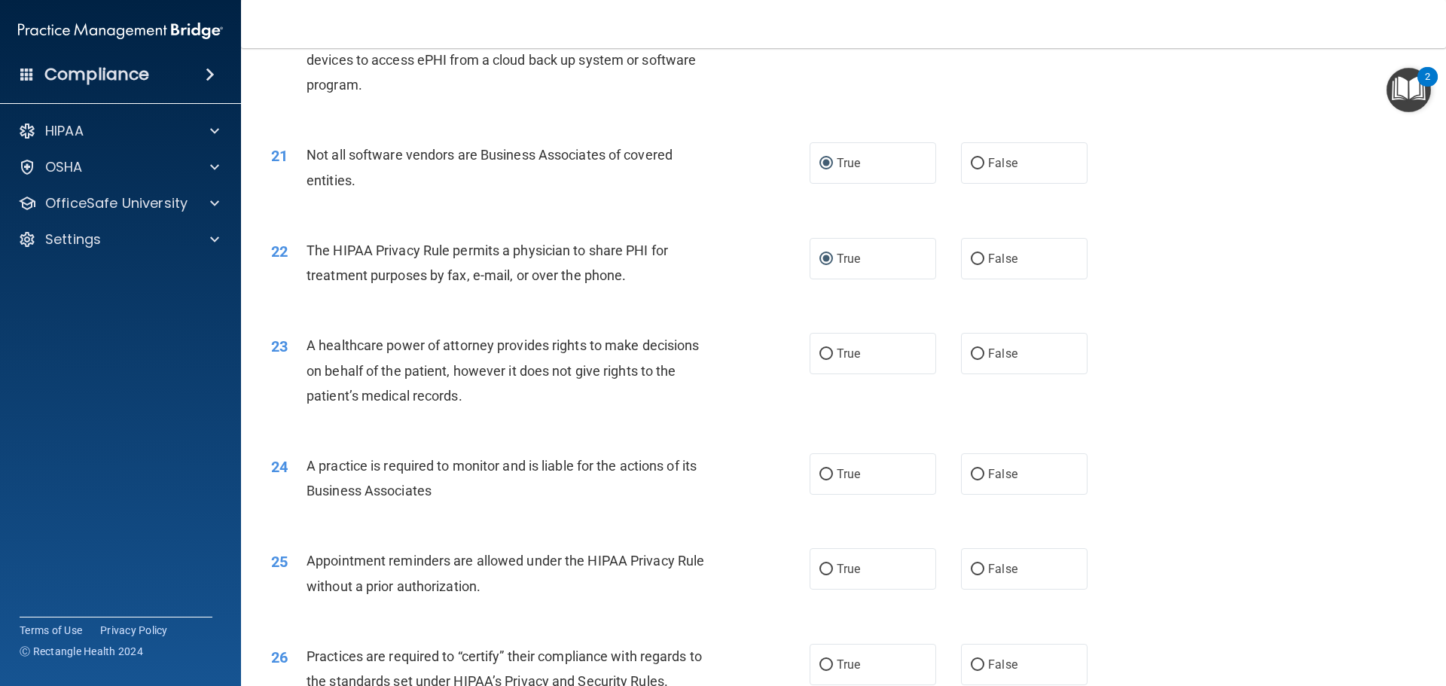
scroll to position [2292, 0]
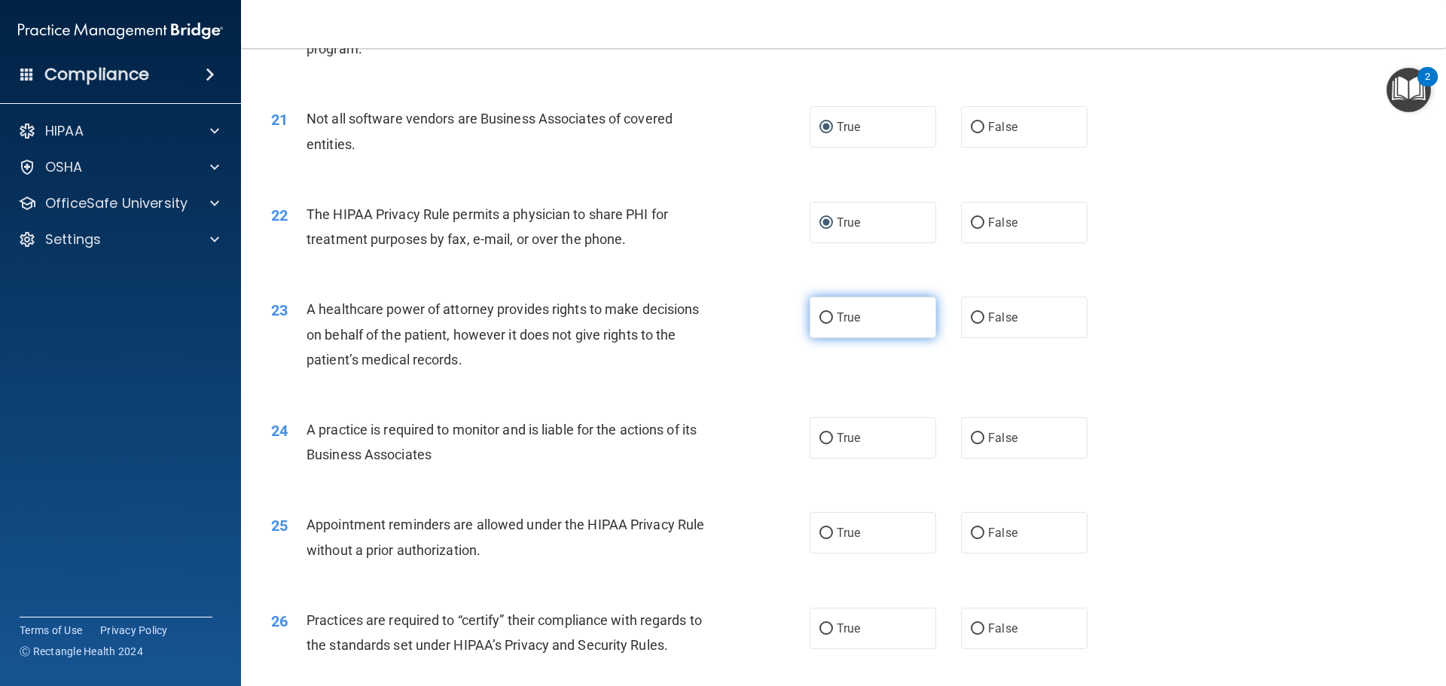
click at [824, 316] on input "True" at bounding box center [826, 318] width 14 height 11
radio input "true"
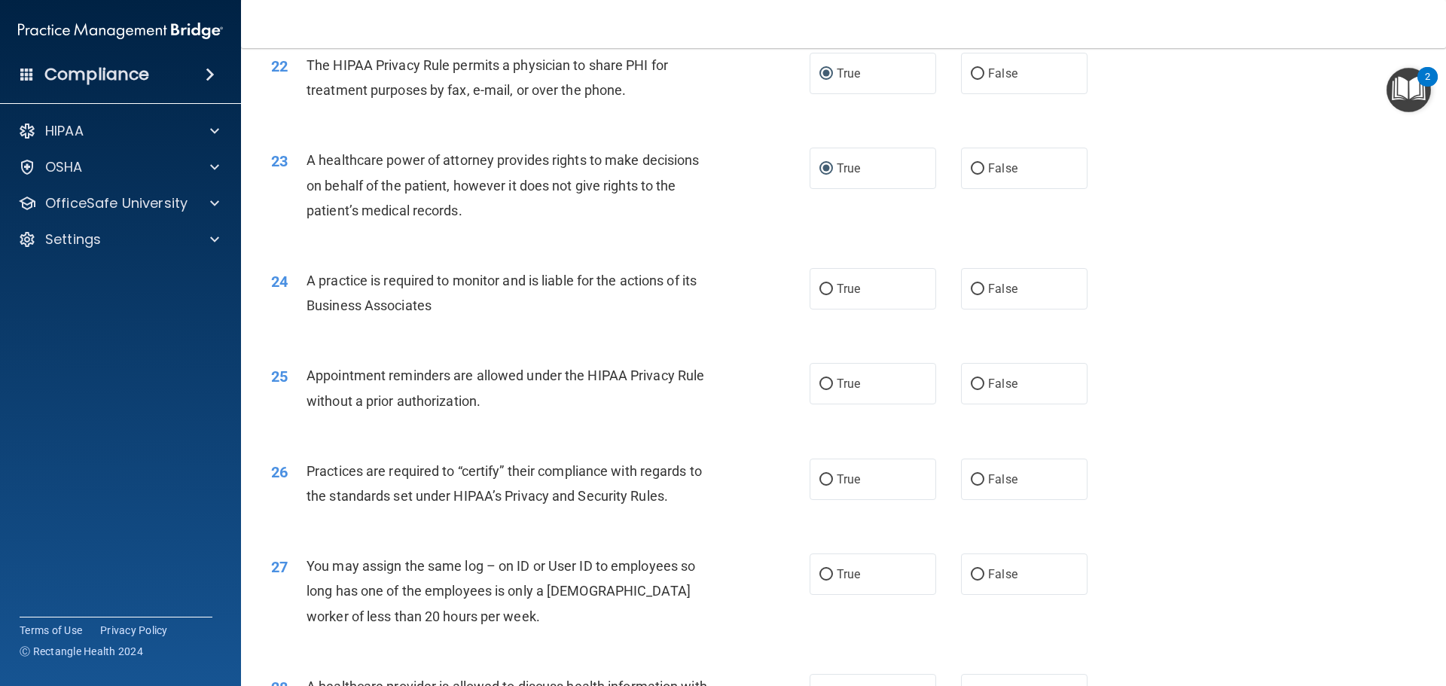
scroll to position [2443, 0]
click at [819, 288] on input "True" at bounding box center [826, 287] width 14 height 11
radio input "true"
click at [819, 378] on input "True" at bounding box center [826, 382] width 14 height 11
radio input "true"
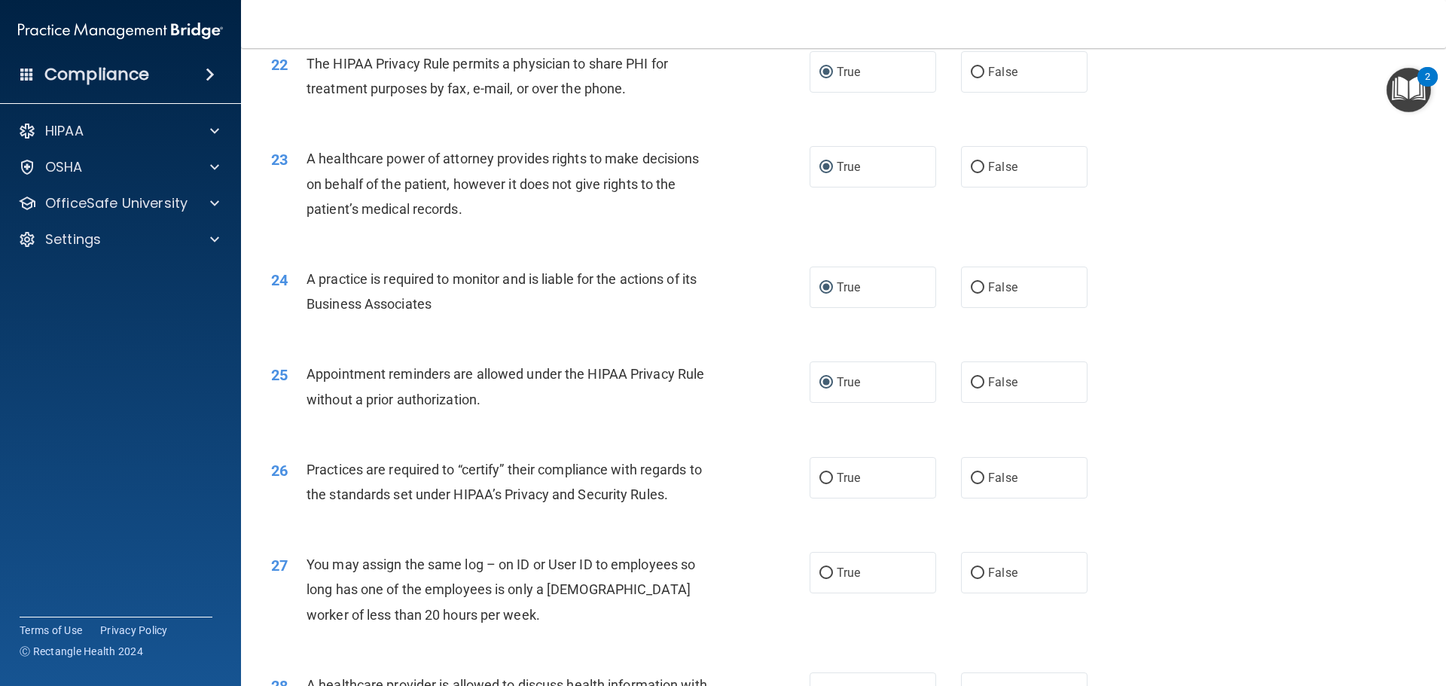
scroll to position [2593, 0]
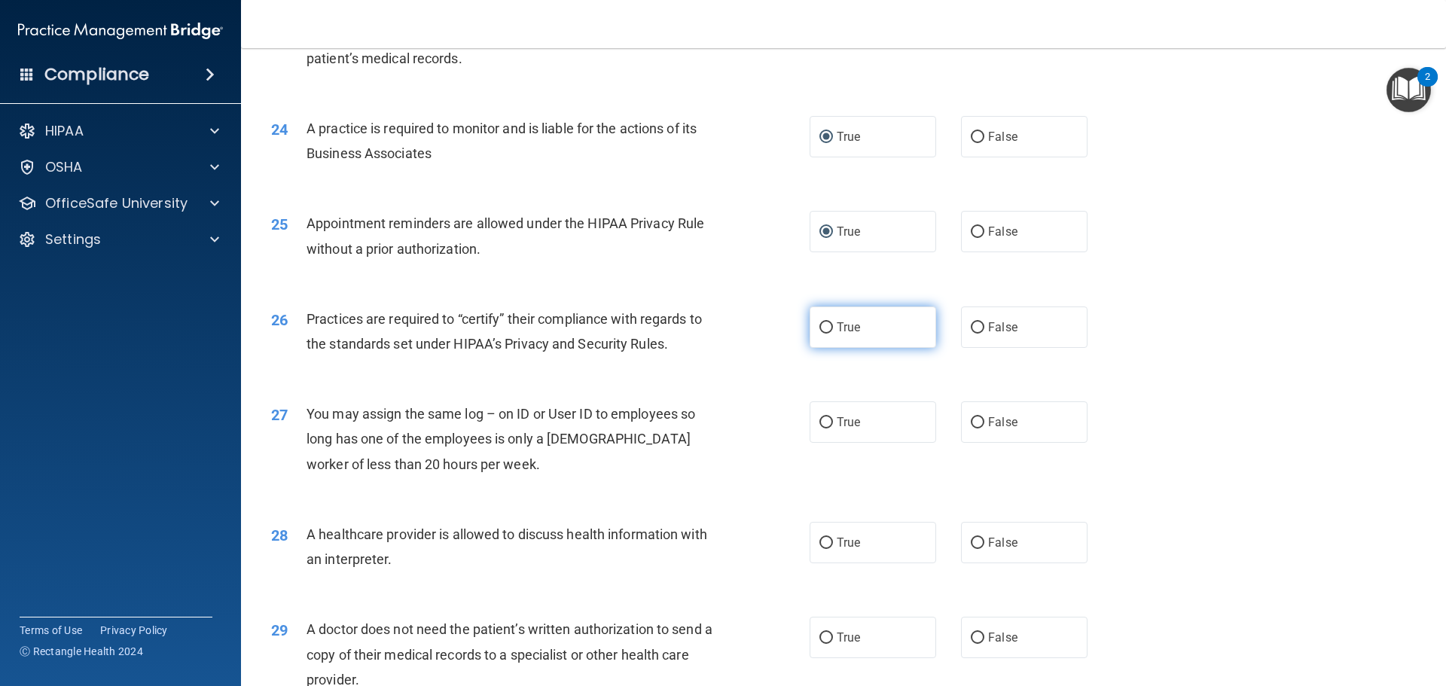
click at [821, 326] on input "True" at bounding box center [826, 327] width 14 height 11
radio input "true"
click at [971, 417] on input "False" at bounding box center [978, 422] width 14 height 11
radio input "true"
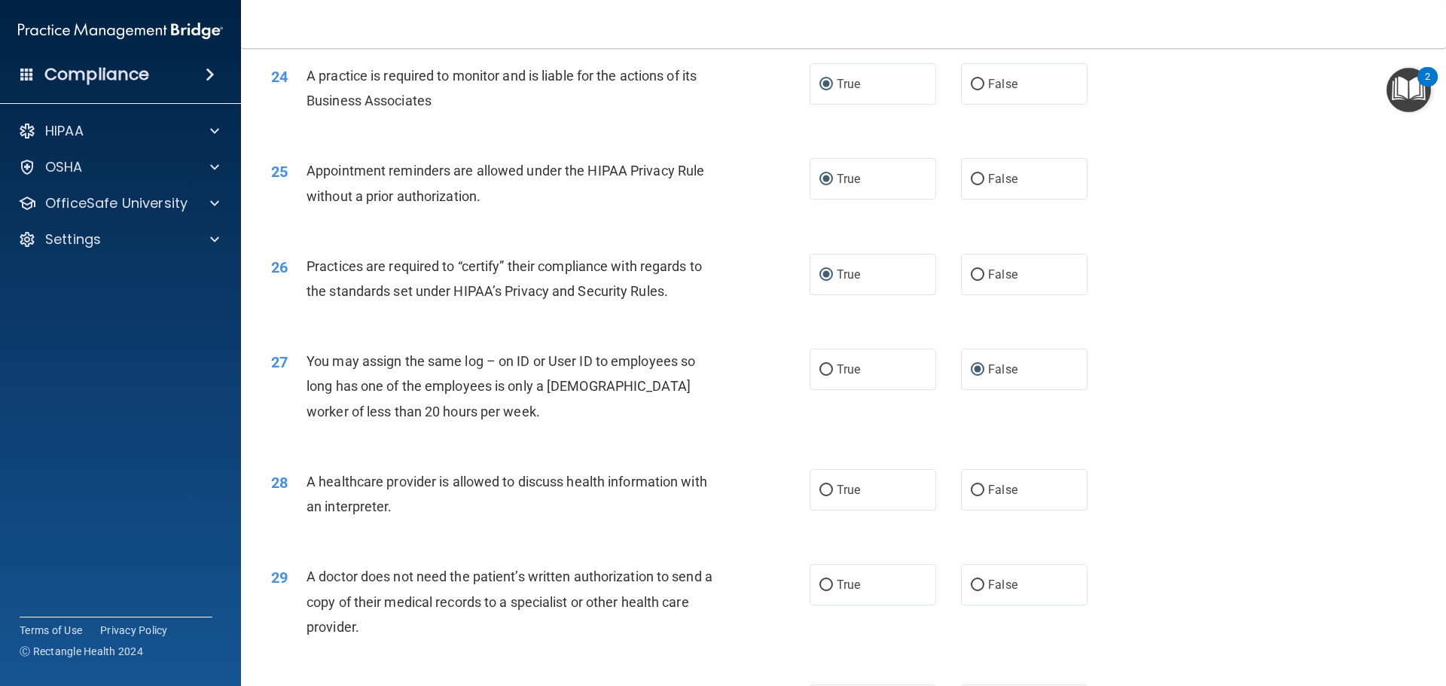
scroll to position [2819, 0]
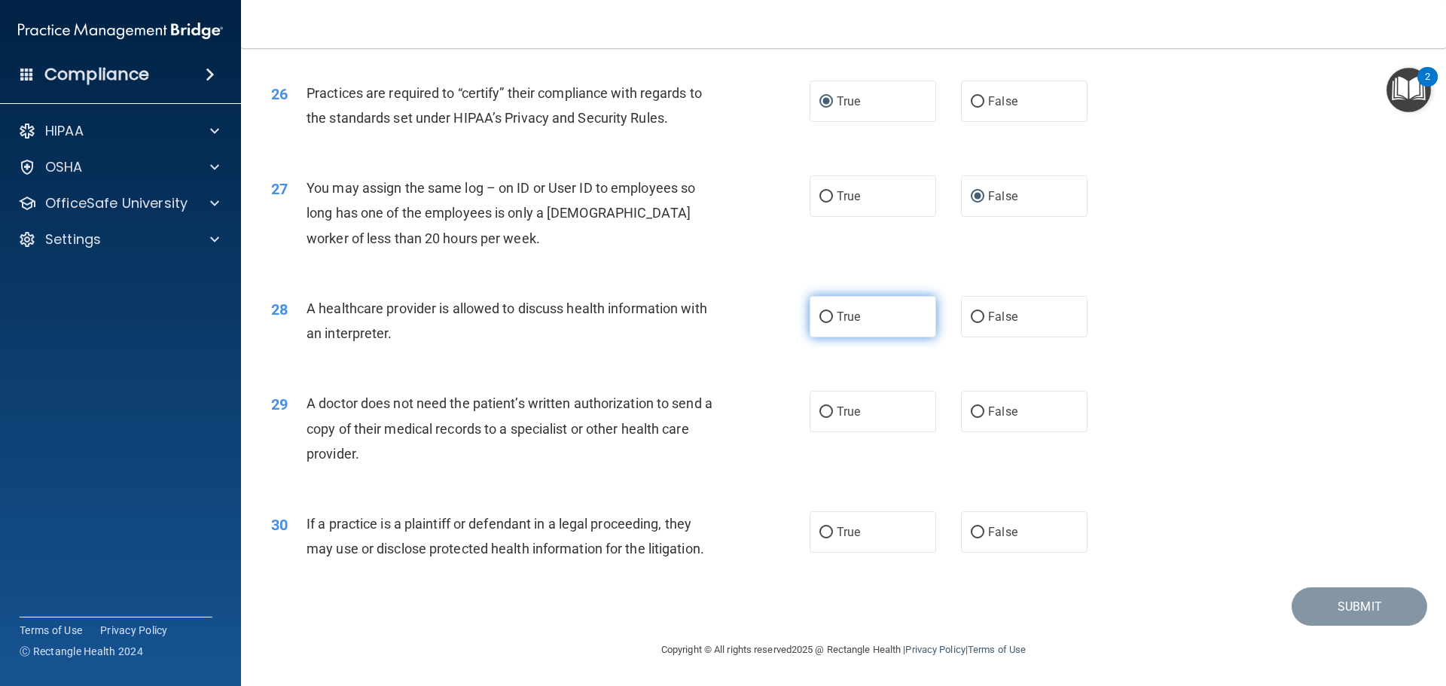
click at [822, 314] on input "True" at bounding box center [826, 317] width 14 height 11
radio input "true"
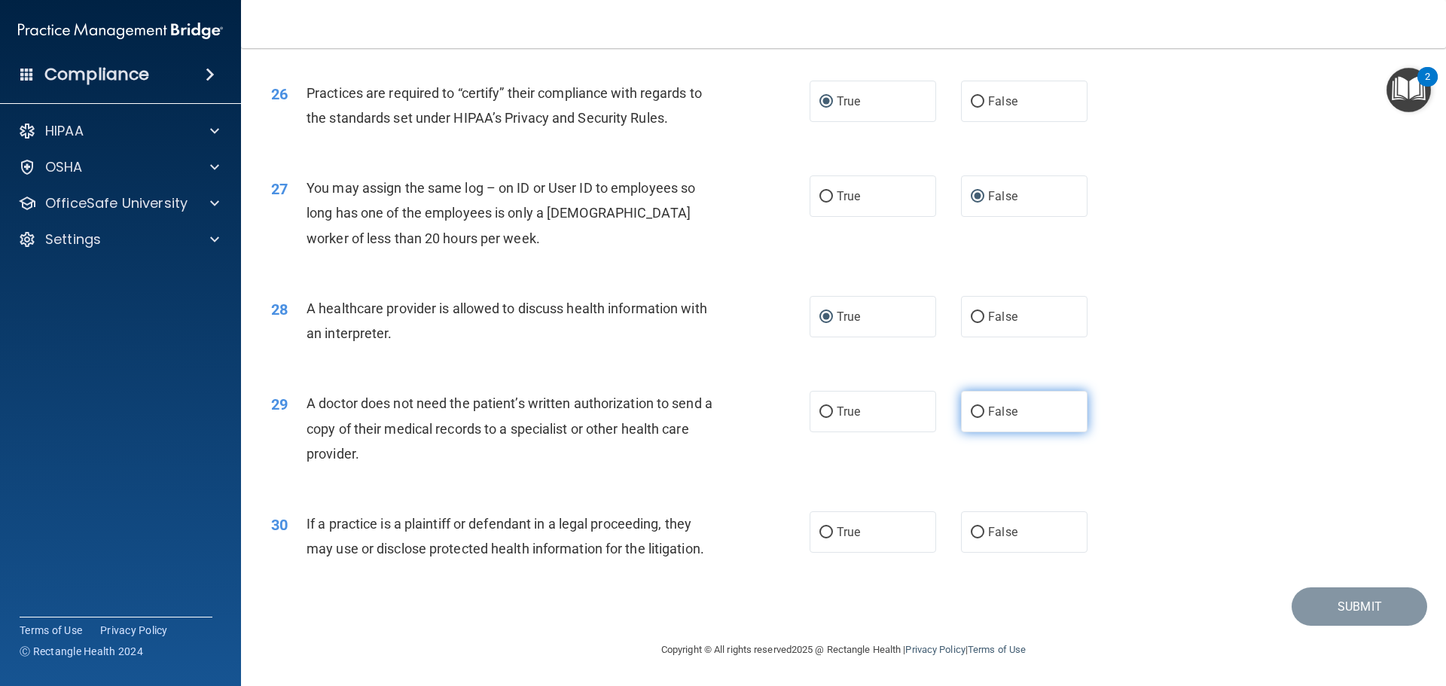
click at [975, 409] on input "False" at bounding box center [978, 412] width 14 height 11
radio input "true"
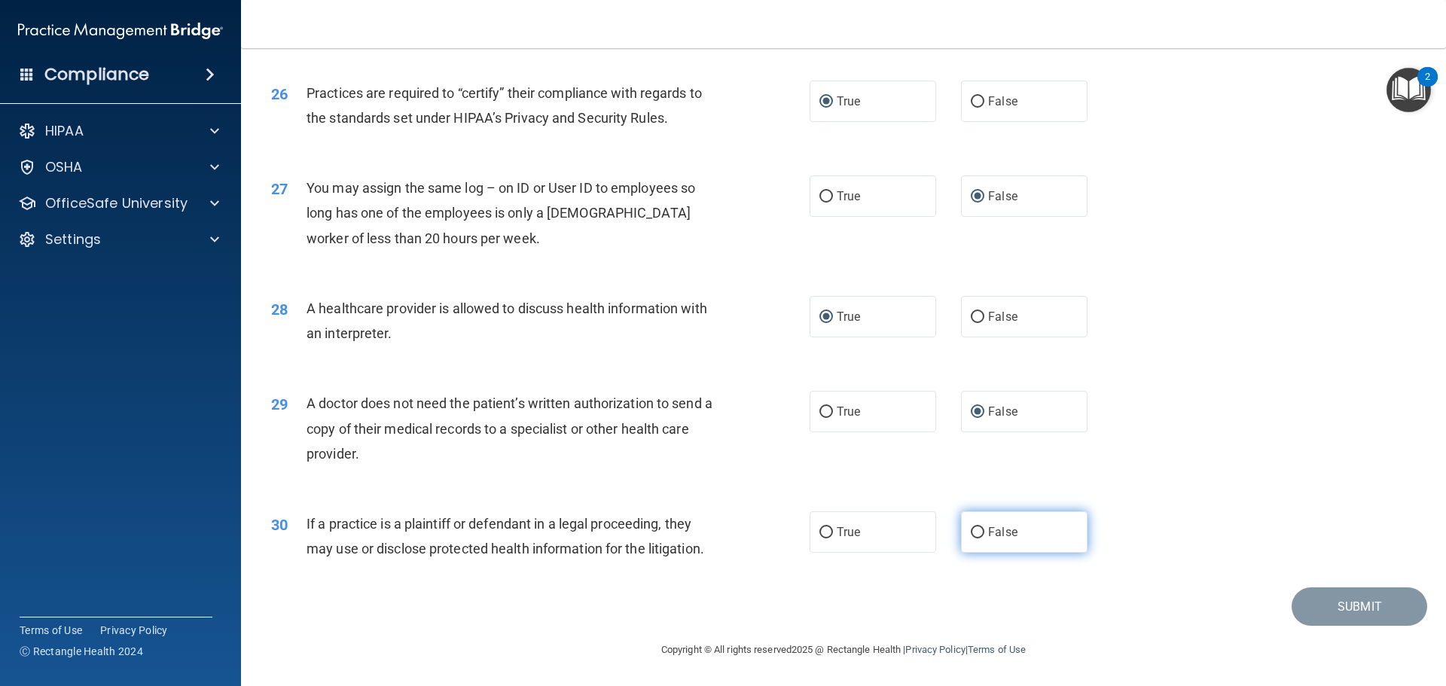
click at [971, 527] on input "False" at bounding box center [978, 532] width 14 height 11
radio input "true"
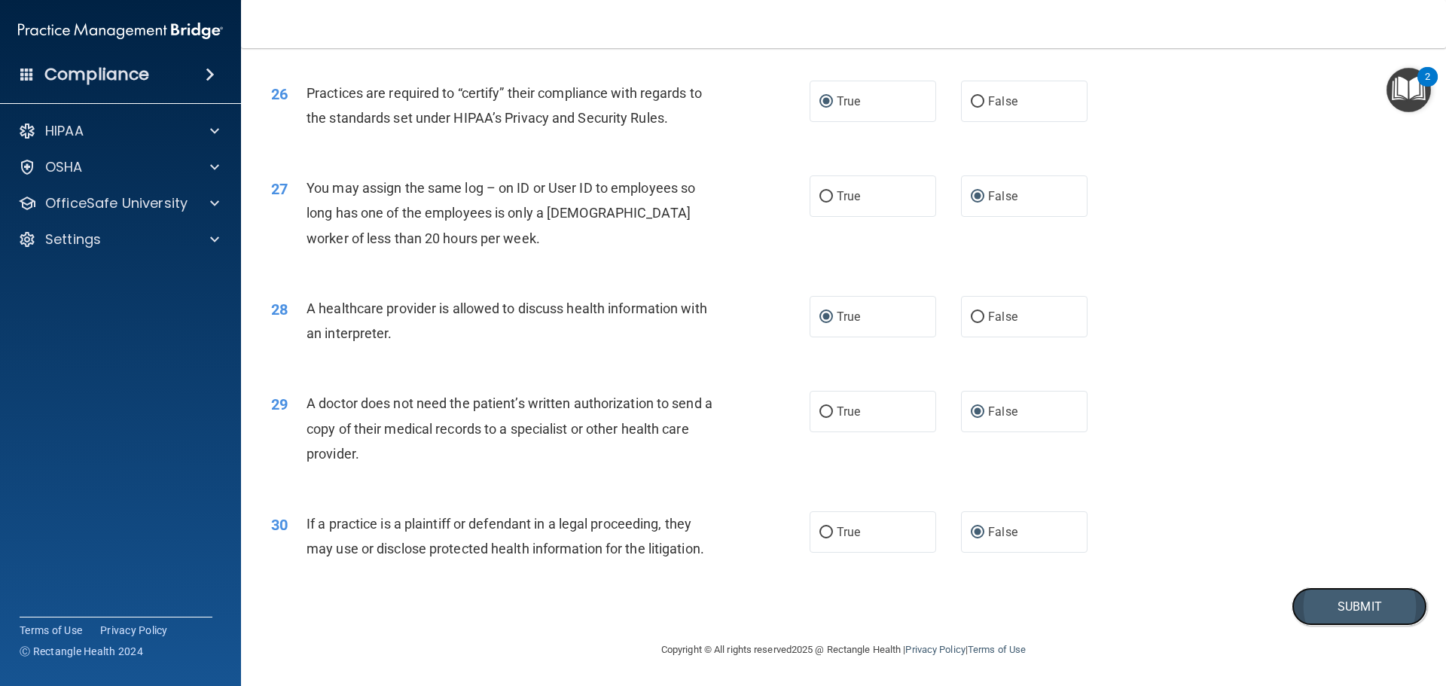
click at [1340, 605] on button "Submit" at bounding box center [1359, 606] width 136 height 38
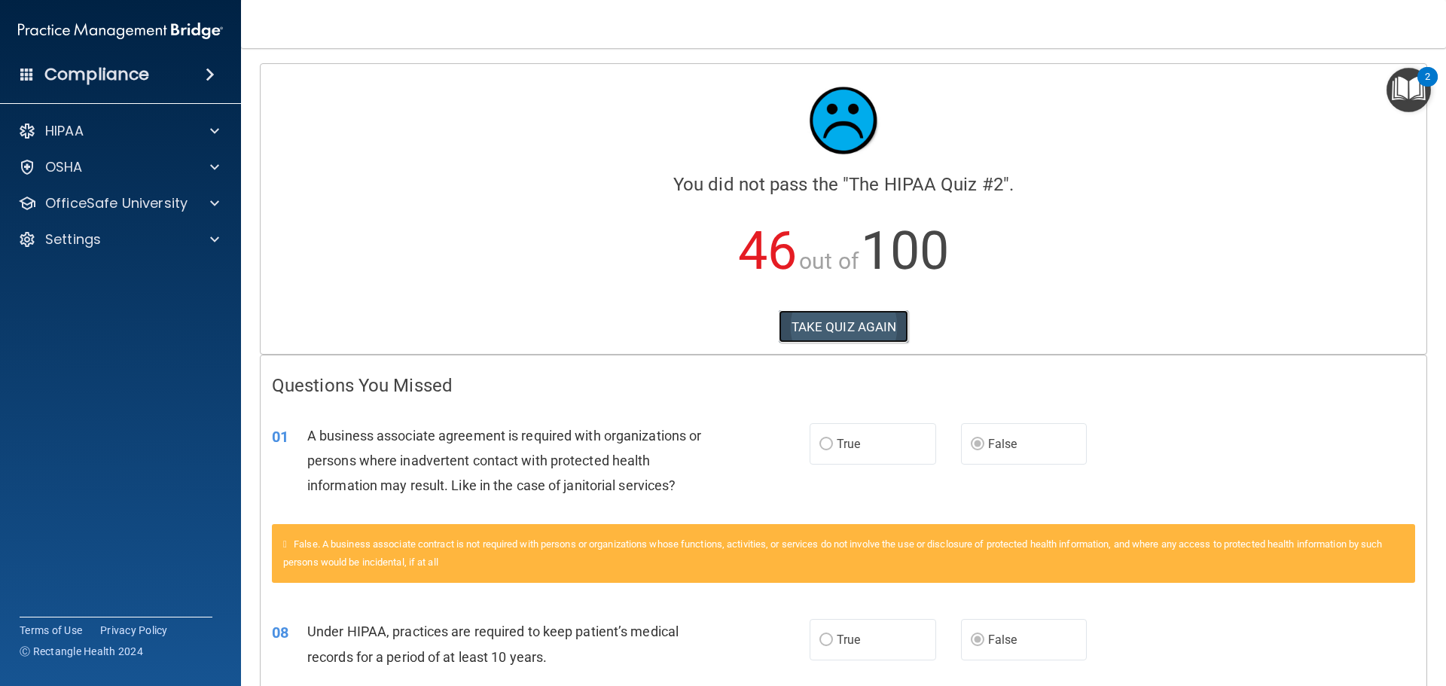
click at [838, 333] on button "TAKE QUIZ AGAIN" at bounding box center [844, 326] width 130 height 33
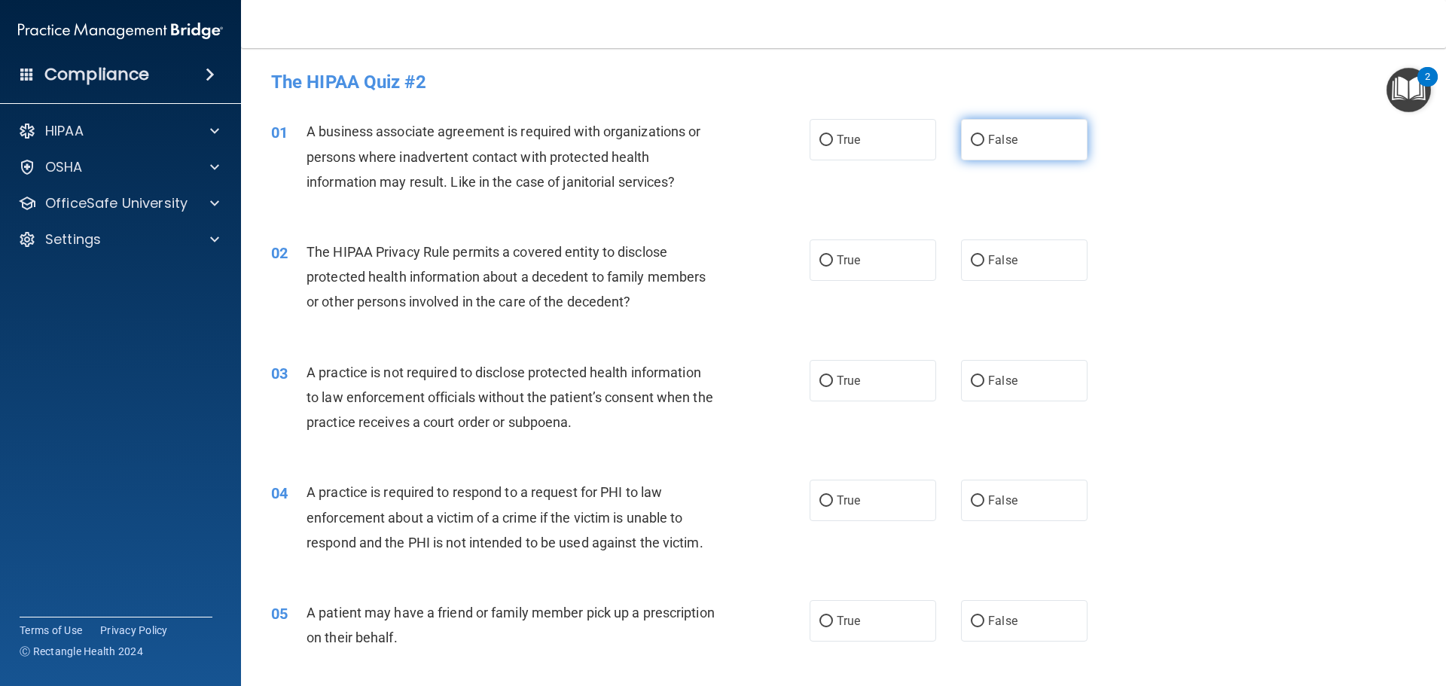
click at [971, 139] on input "False" at bounding box center [978, 140] width 14 height 11
radio input "true"
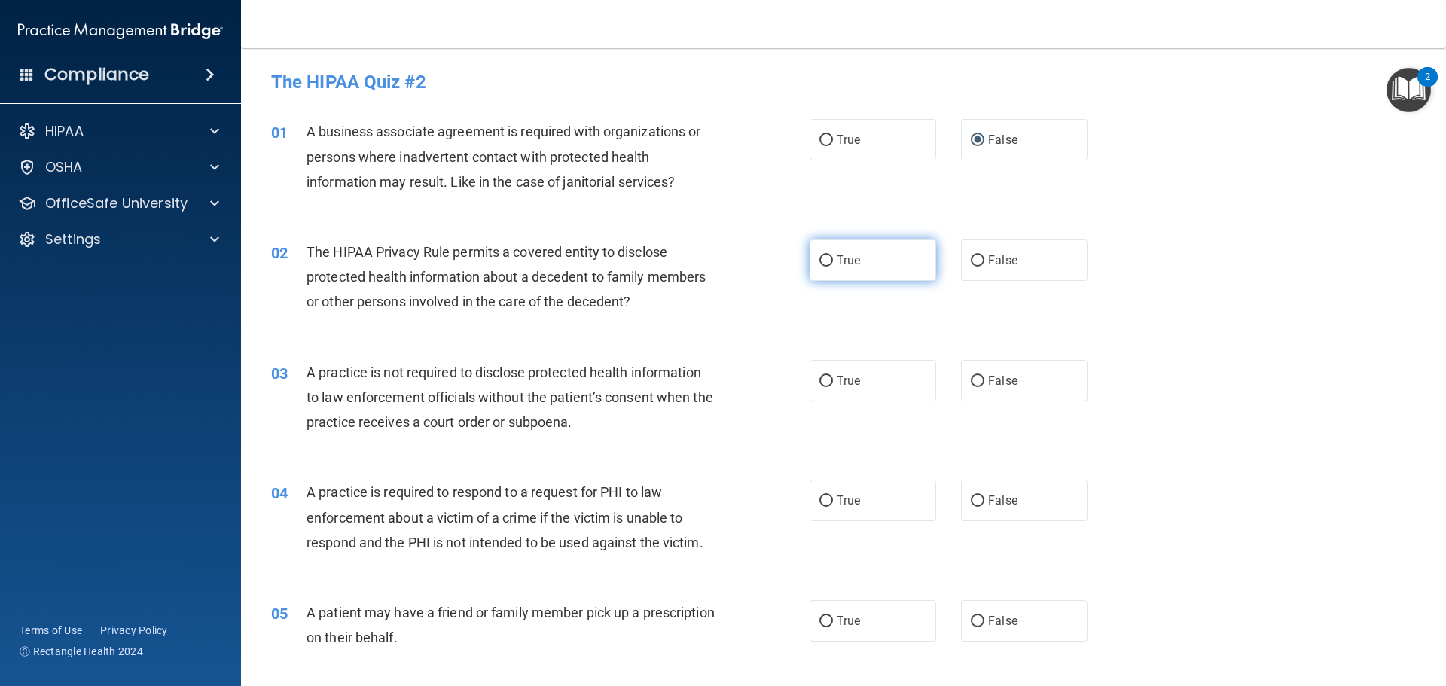
click at [820, 258] on input "True" at bounding box center [826, 260] width 14 height 11
radio input "true"
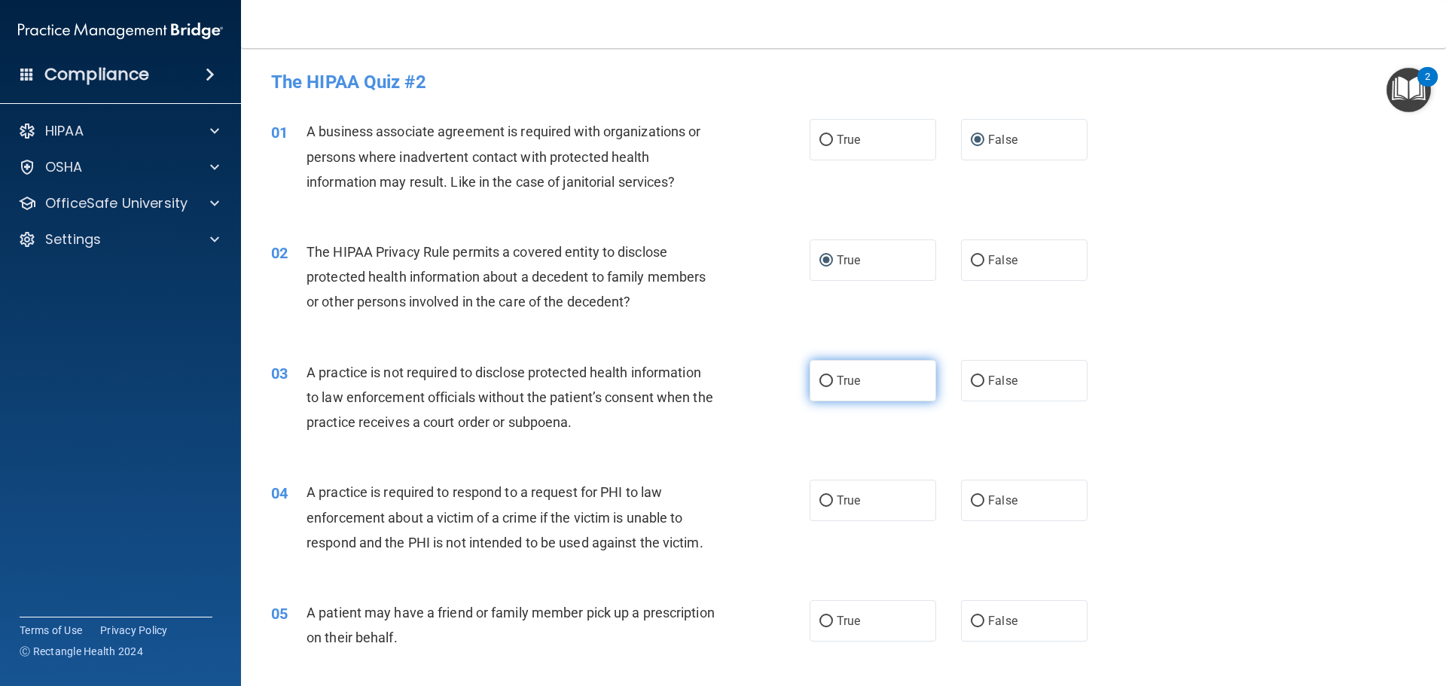
click at [822, 380] on input "True" at bounding box center [826, 381] width 14 height 11
radio input "true"
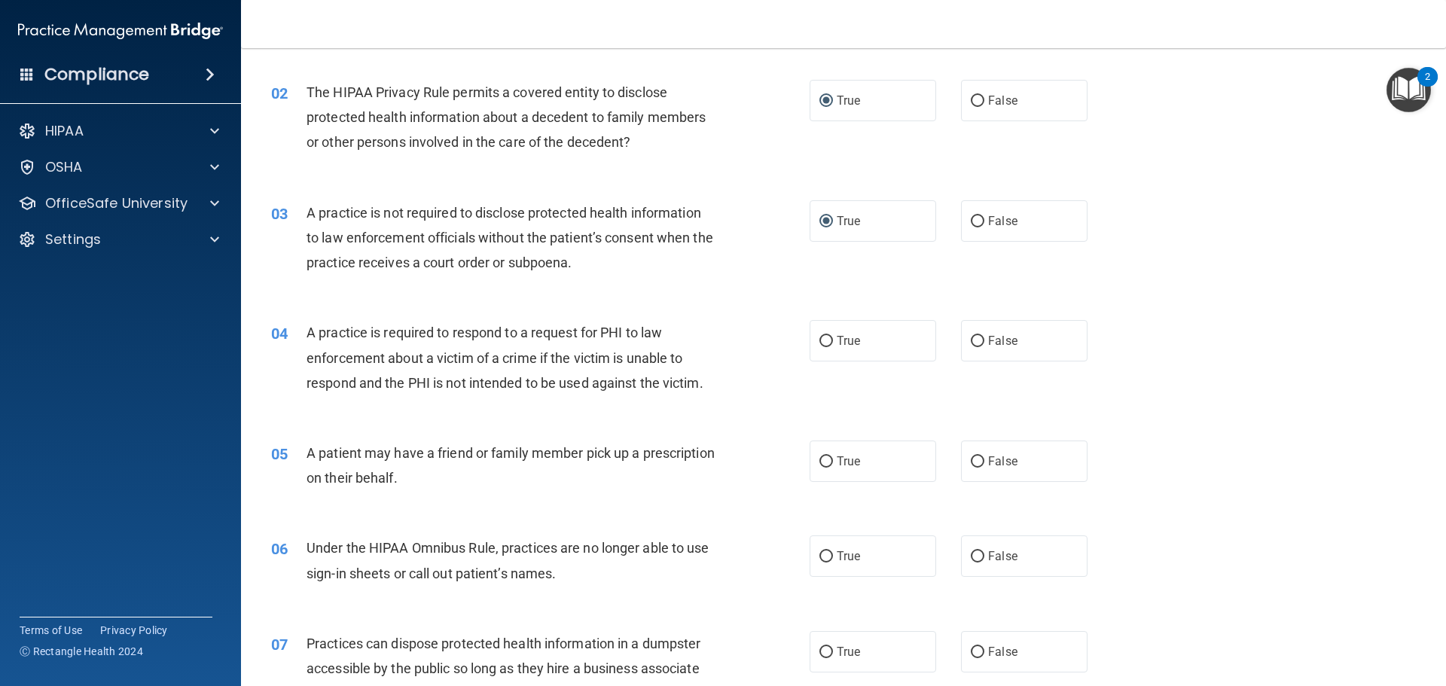
scroll to position [226, 0]
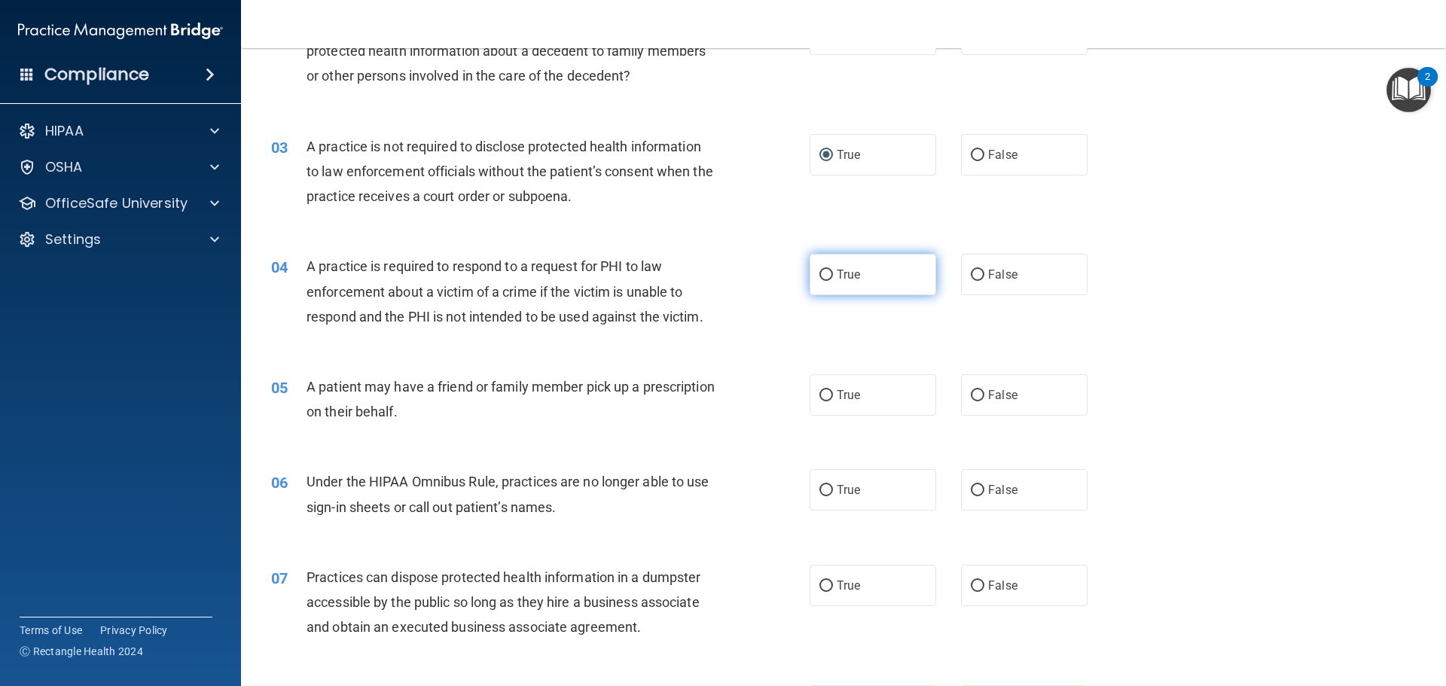
click at [819, 273] on input "True" at bounding box center [826, 275] width 14 height 11
radio input "true"
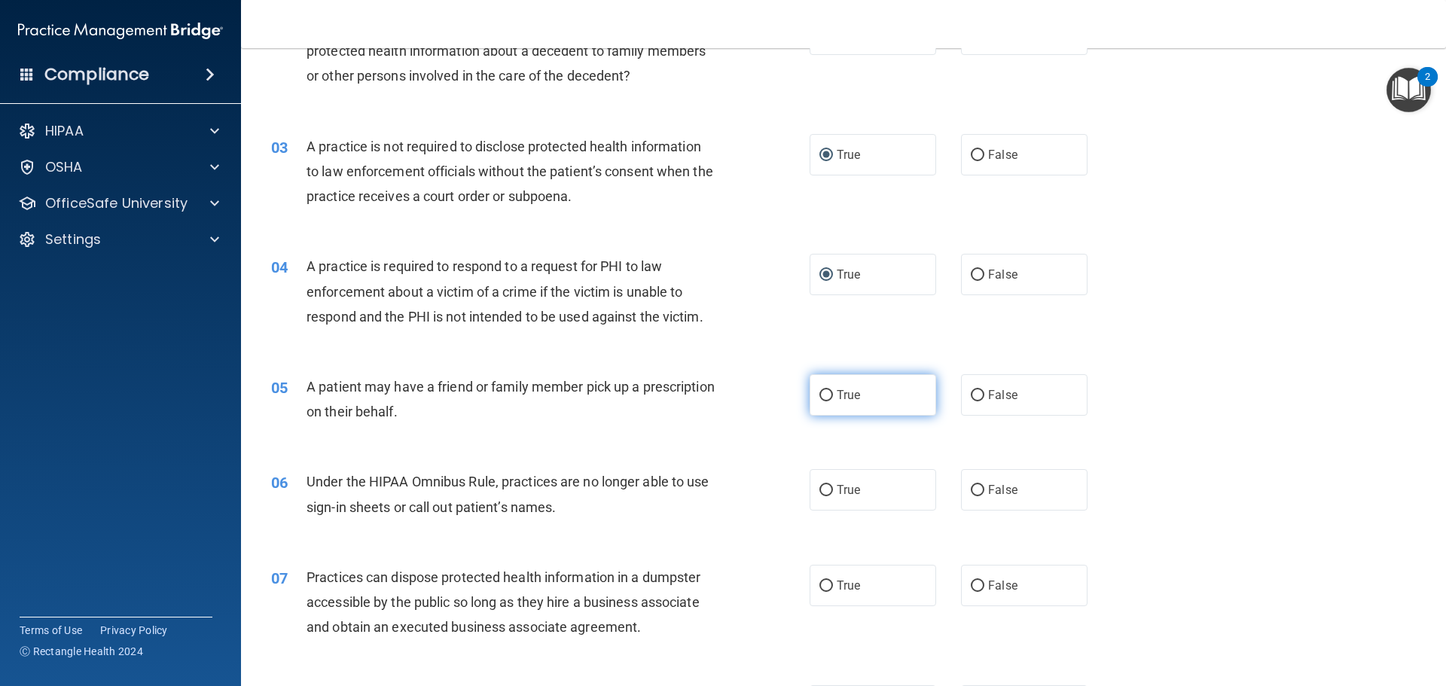
click at [824, 386] on label "True" at bounding box center [872, 394] width 127 height 41
click at [824, 390] on input "True" at bounding box center [826, 395] width 14 height 11
radio input "true"
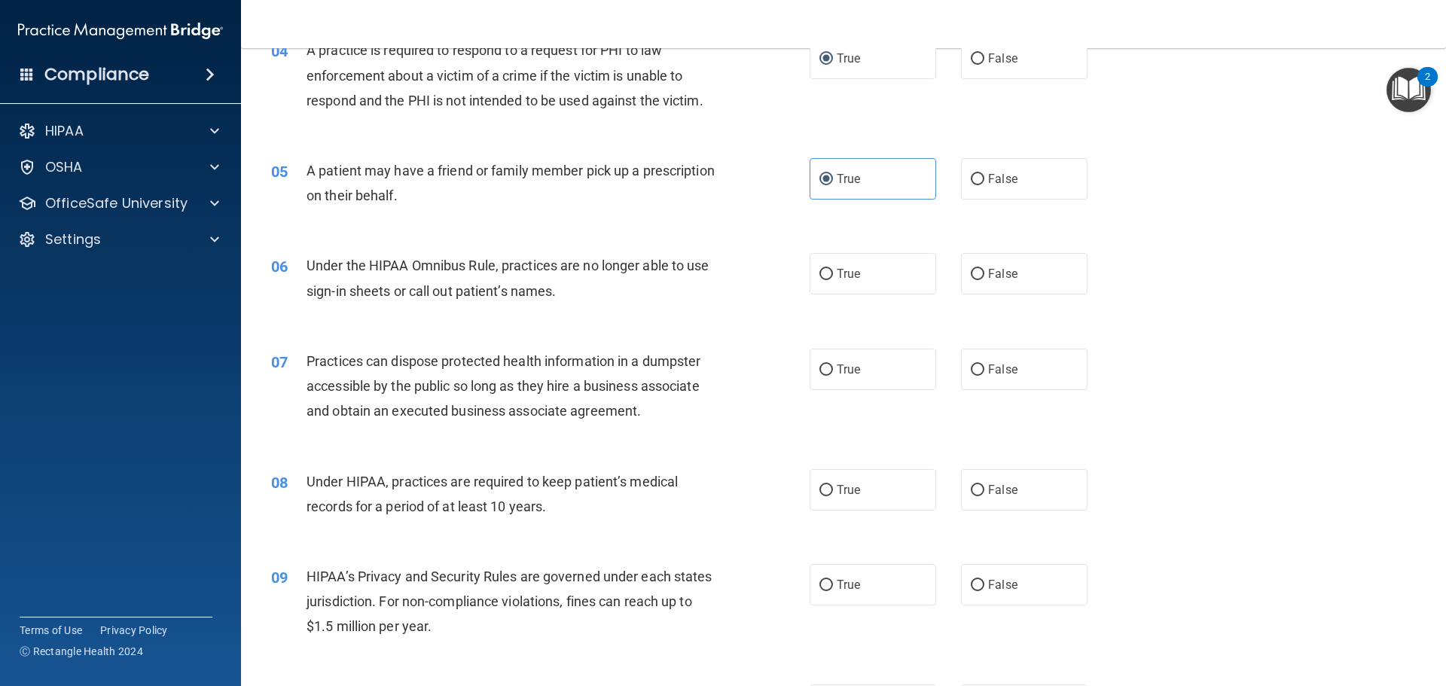
scroll to position [452, 0]
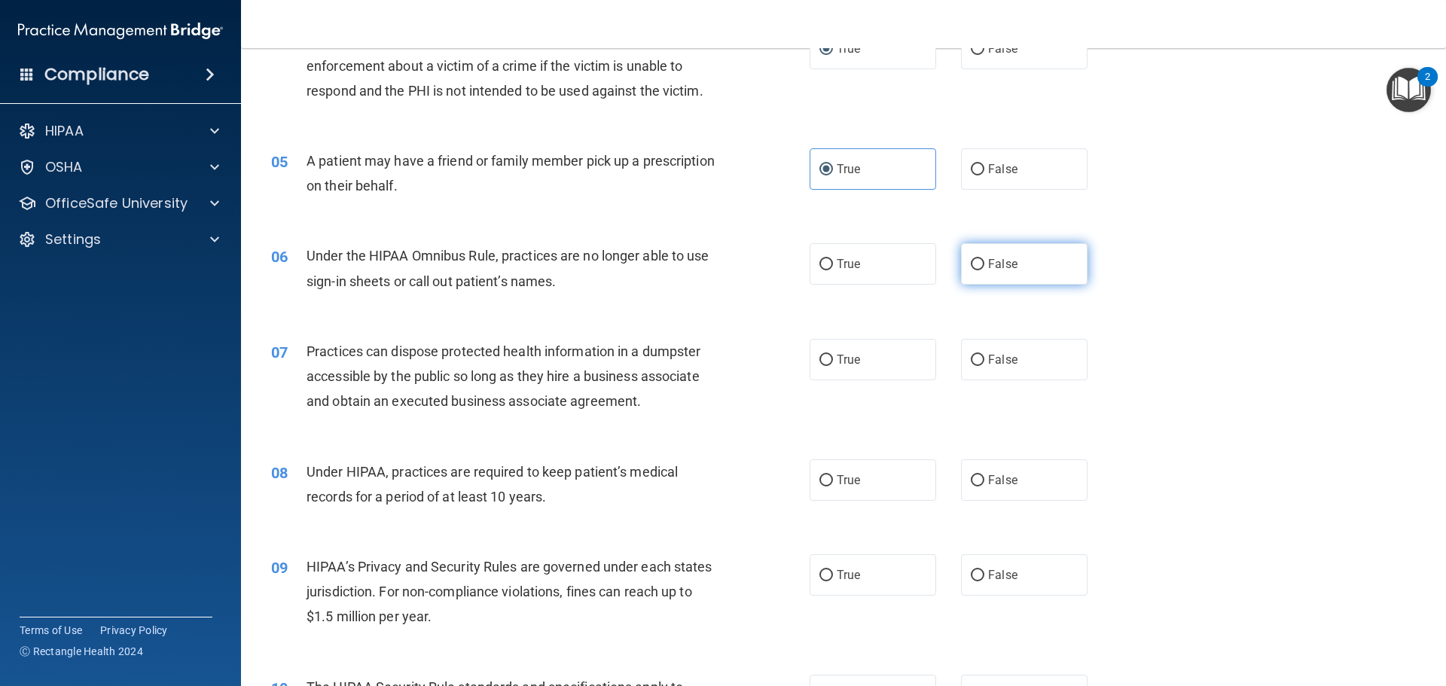
click at [971, 262] on input "False" at bounding box center [978, 264] width 14 height 11
radio input "true"
click at [975, 357] on input "False" at bounding box center [978, 360] width 14 height 11
radio input "true"
click at [971, 472] on label "False" at bounding box center [1024, 479] width 127 height 41
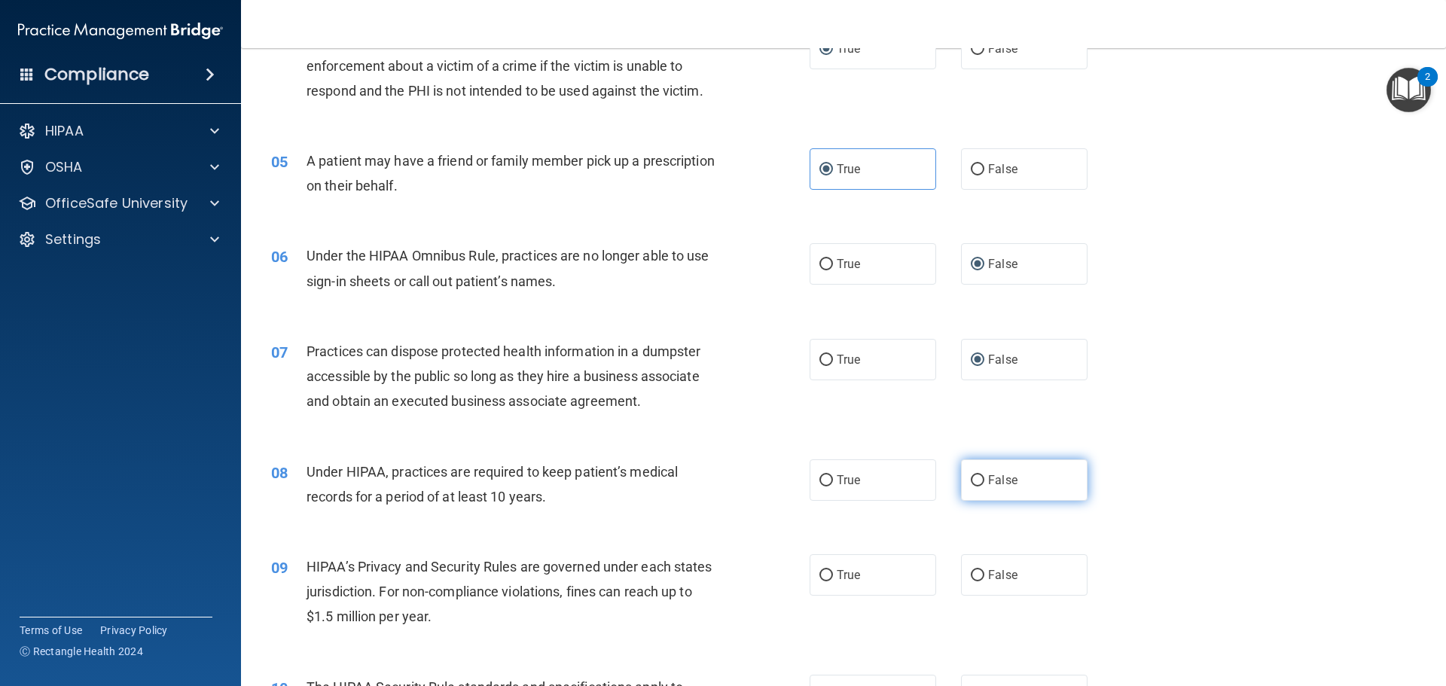
click at [971, 475] on input "False" at bounding box center [978, 480] width 14 height 11
radio input "true"
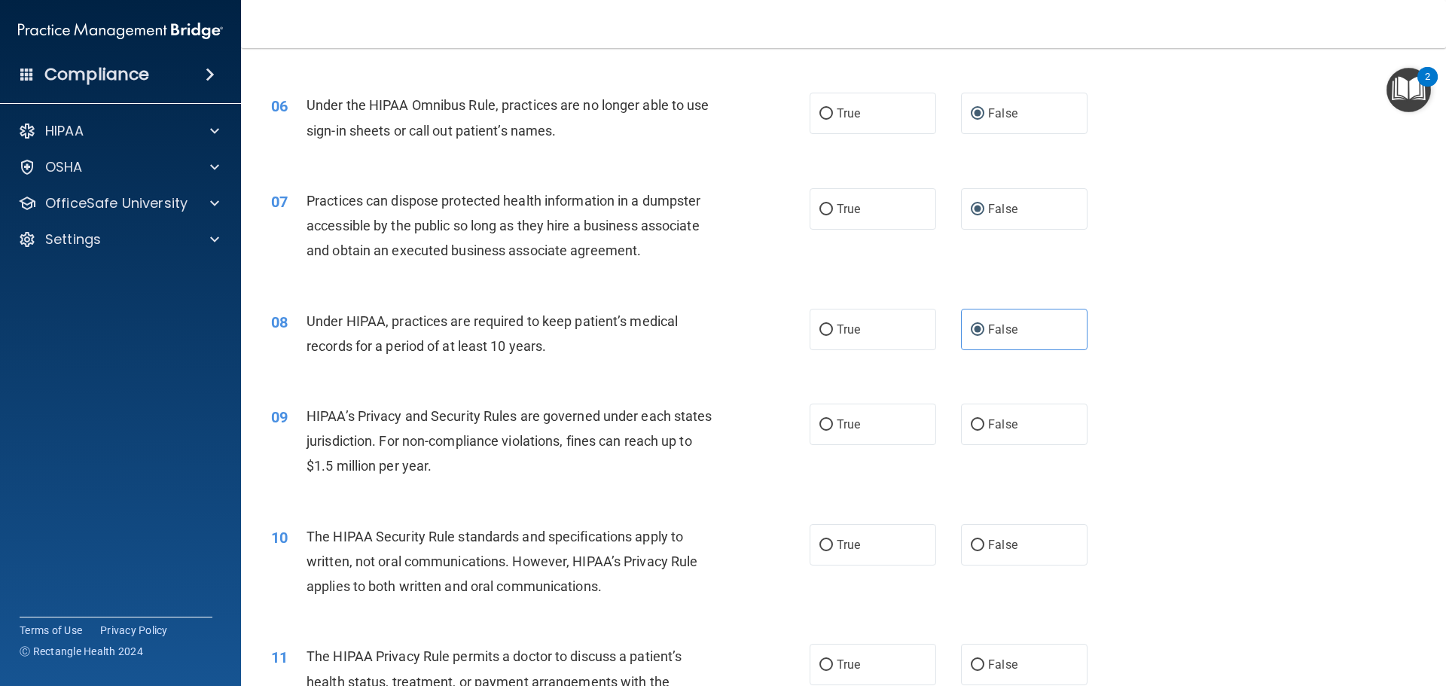
scroll to position [678, 0]
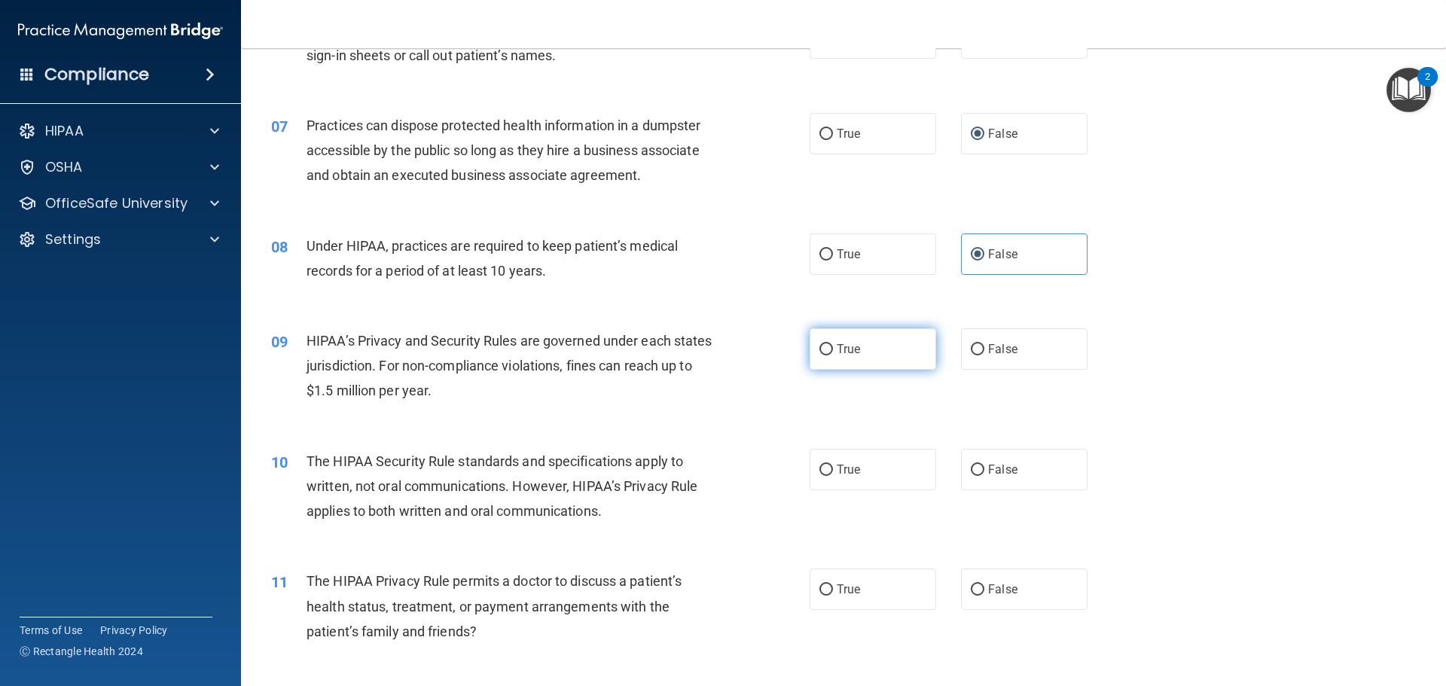
click at [823, 352] on input "True" at bounding box center [826, 349] width 14 height 11
radio input "true"
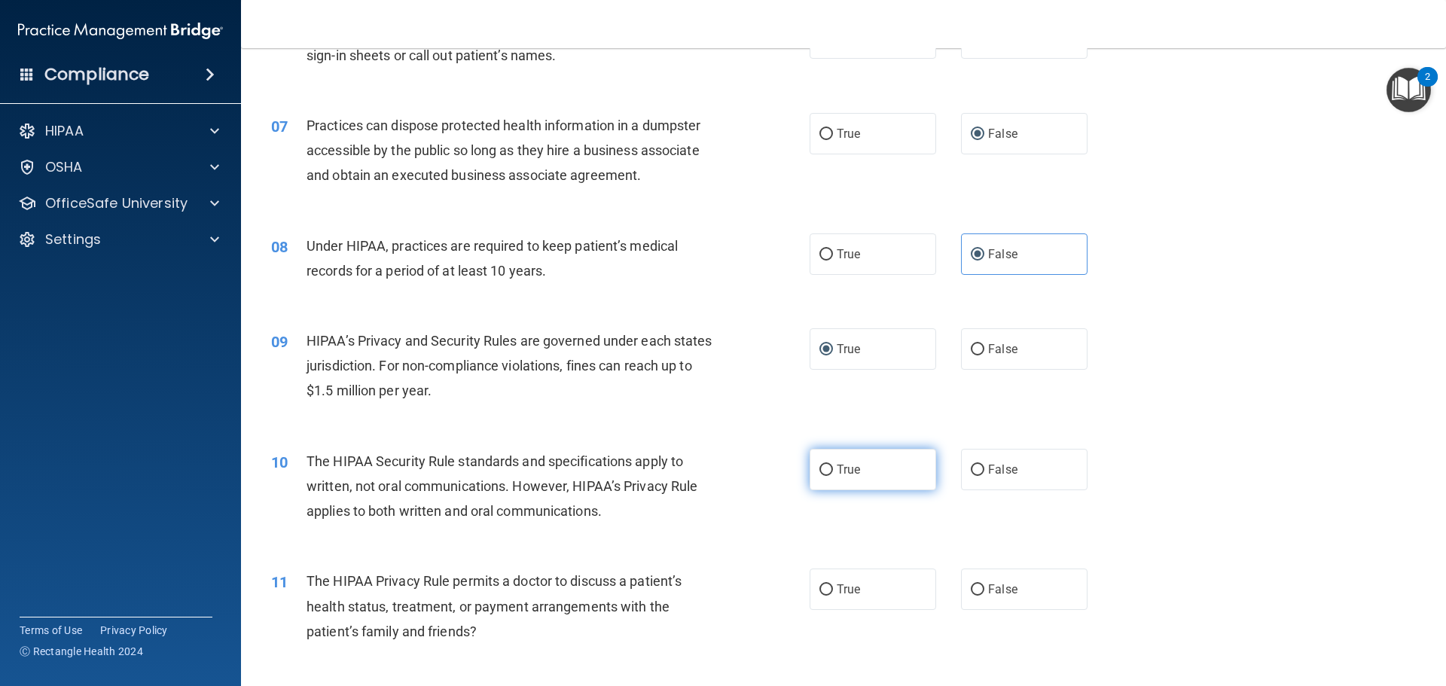
click at [822, 467] on input "True" at bounding box center [826, 470] width 14 height 11
radio input "true"
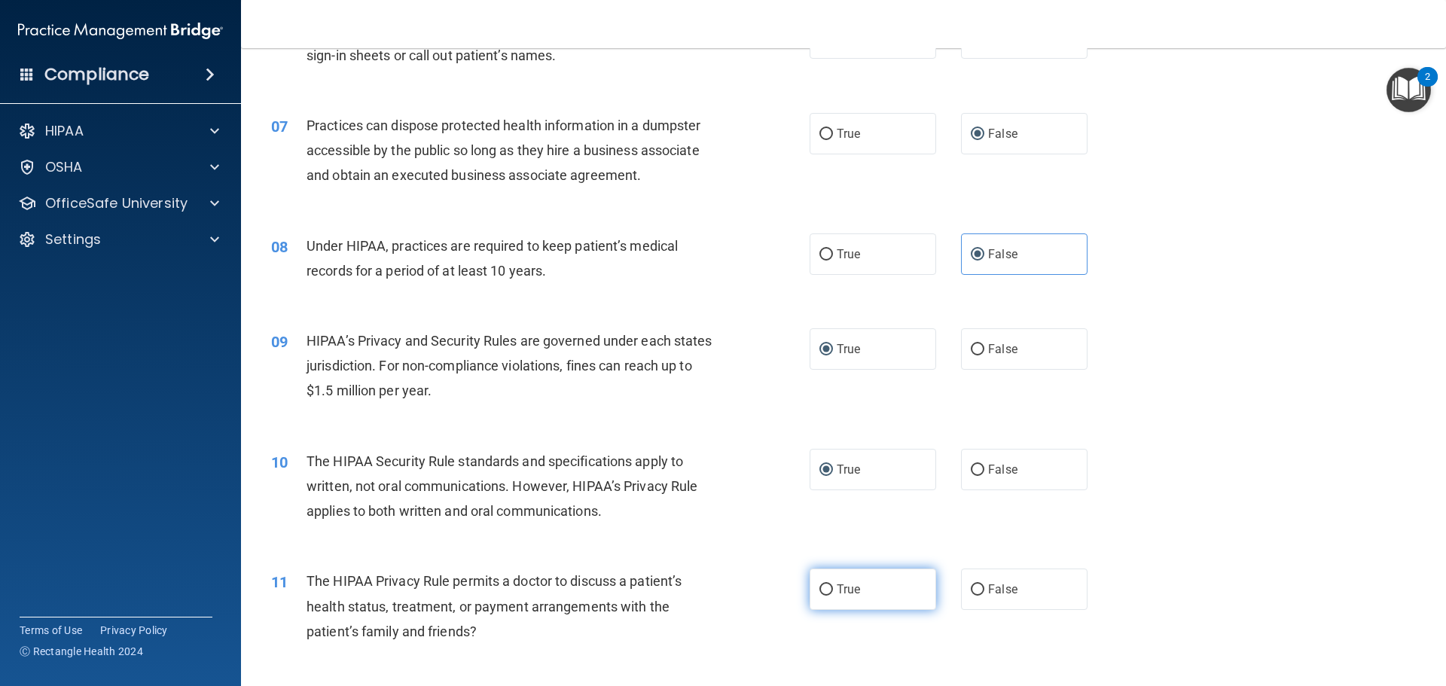
click at [823, 589] on input "True" at bounding box center [826, 589] width 14 height 11
radio input "true"
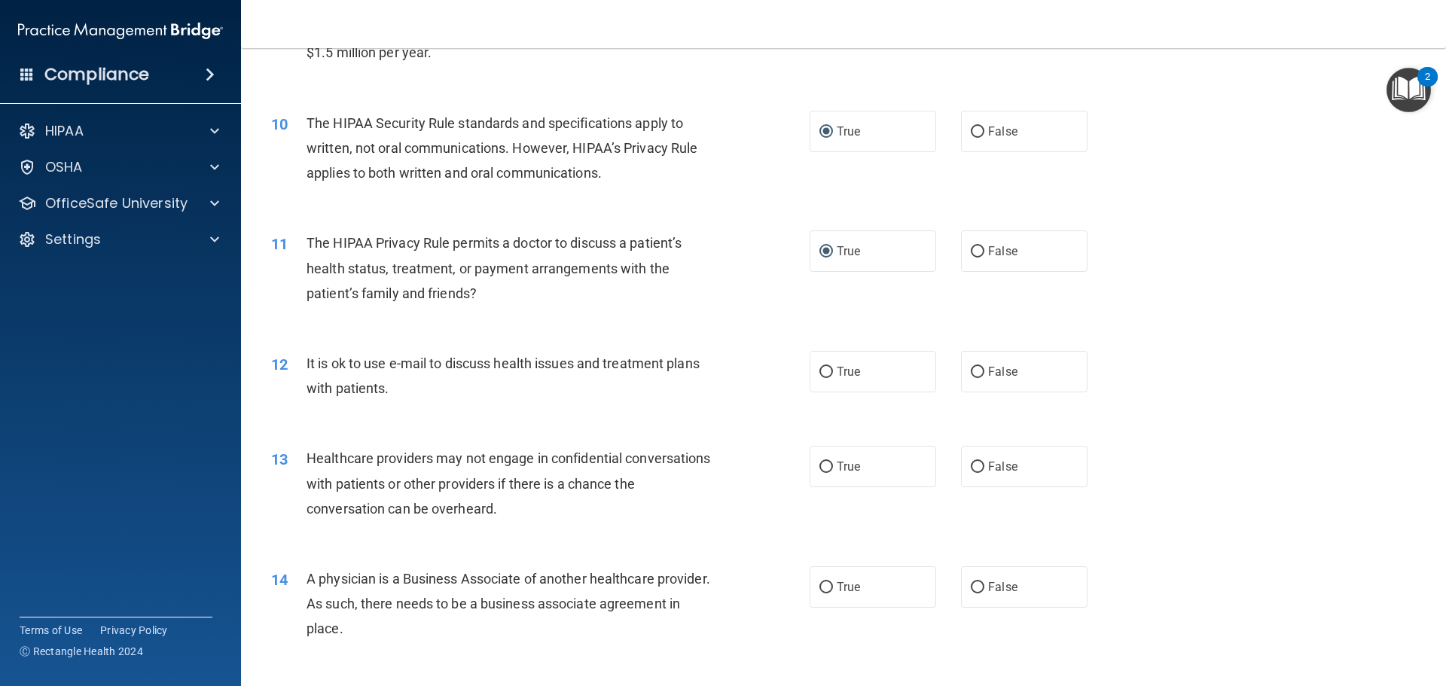
scroll to position [1054, 0]
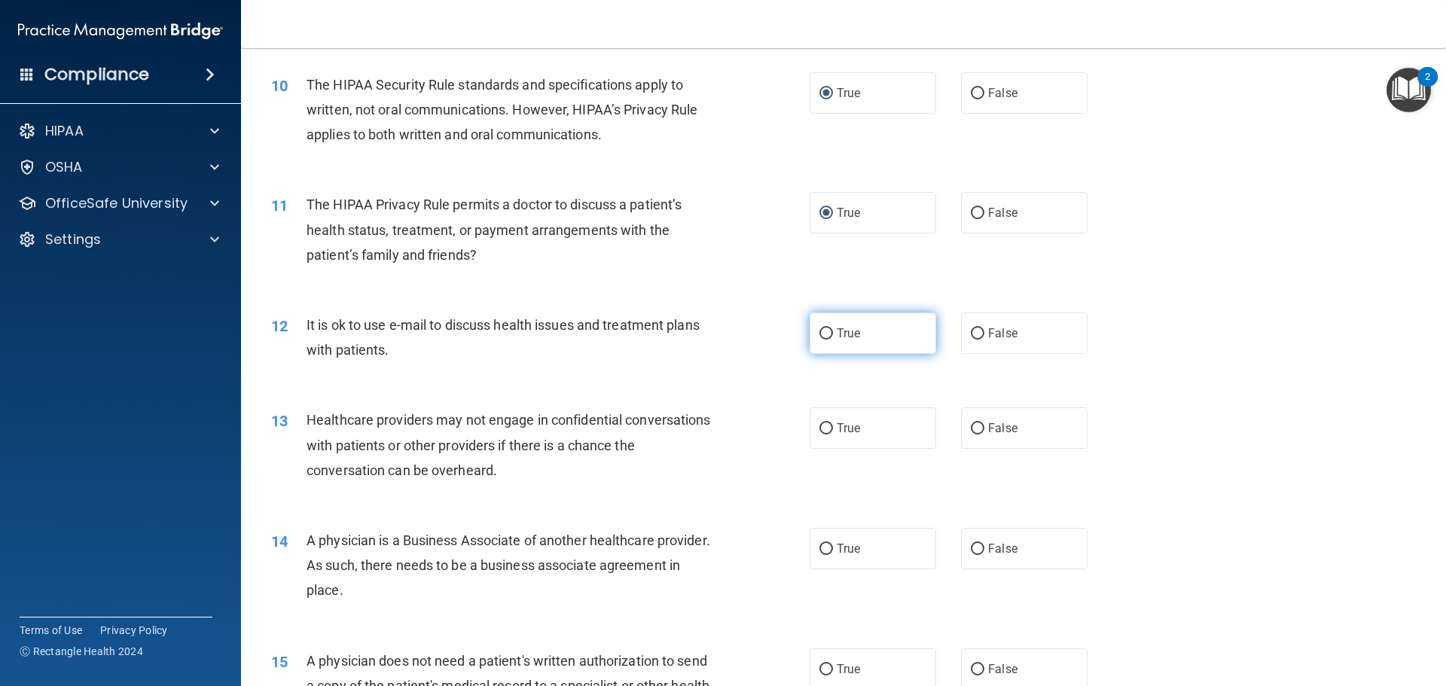
click at [822, 334] on input "True" at bounding box center [826, 333] width 14 height 11
radio input "true"
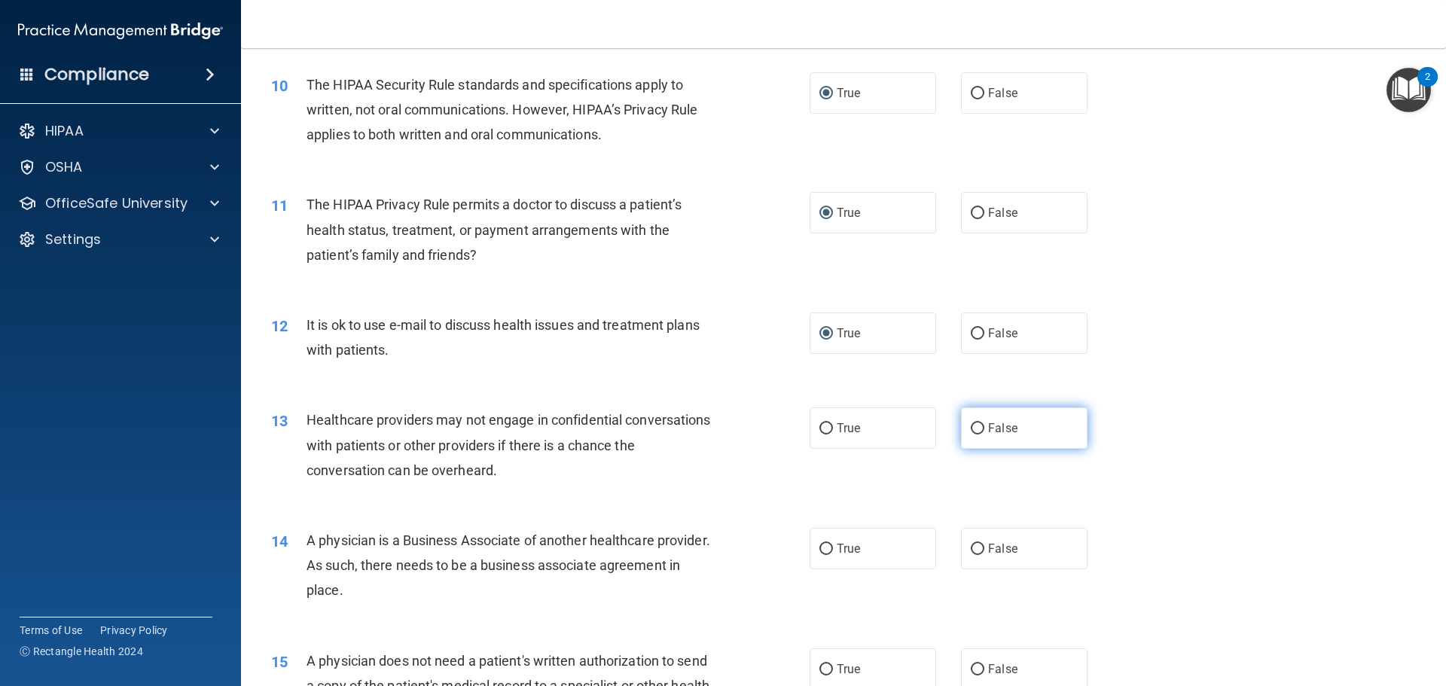
click at [971, 429] on input "False" at bounding box center [978, 428] width 14 height 11
radio input "true"
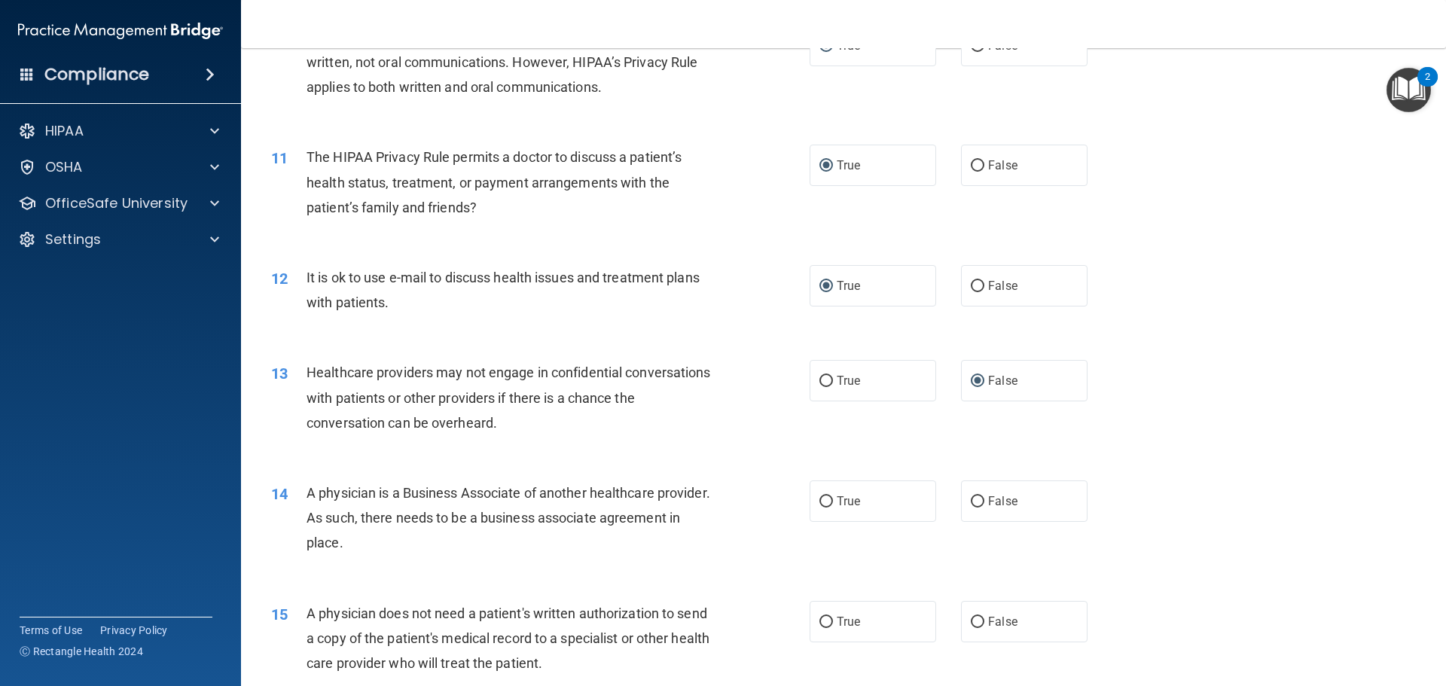
scroll to position [1355, 0]
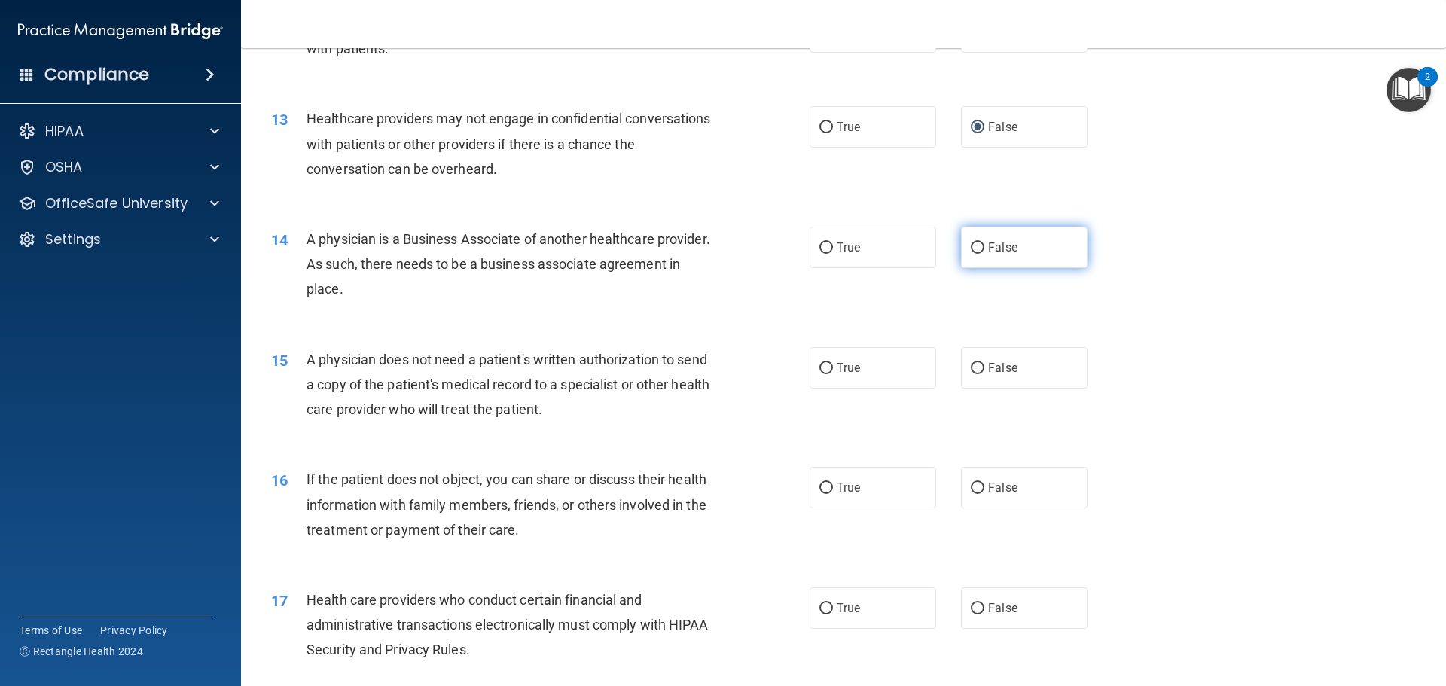
click at [971, 247] on input "False" at bounding box center [978, 247] width 14 height 11
radio input "true"
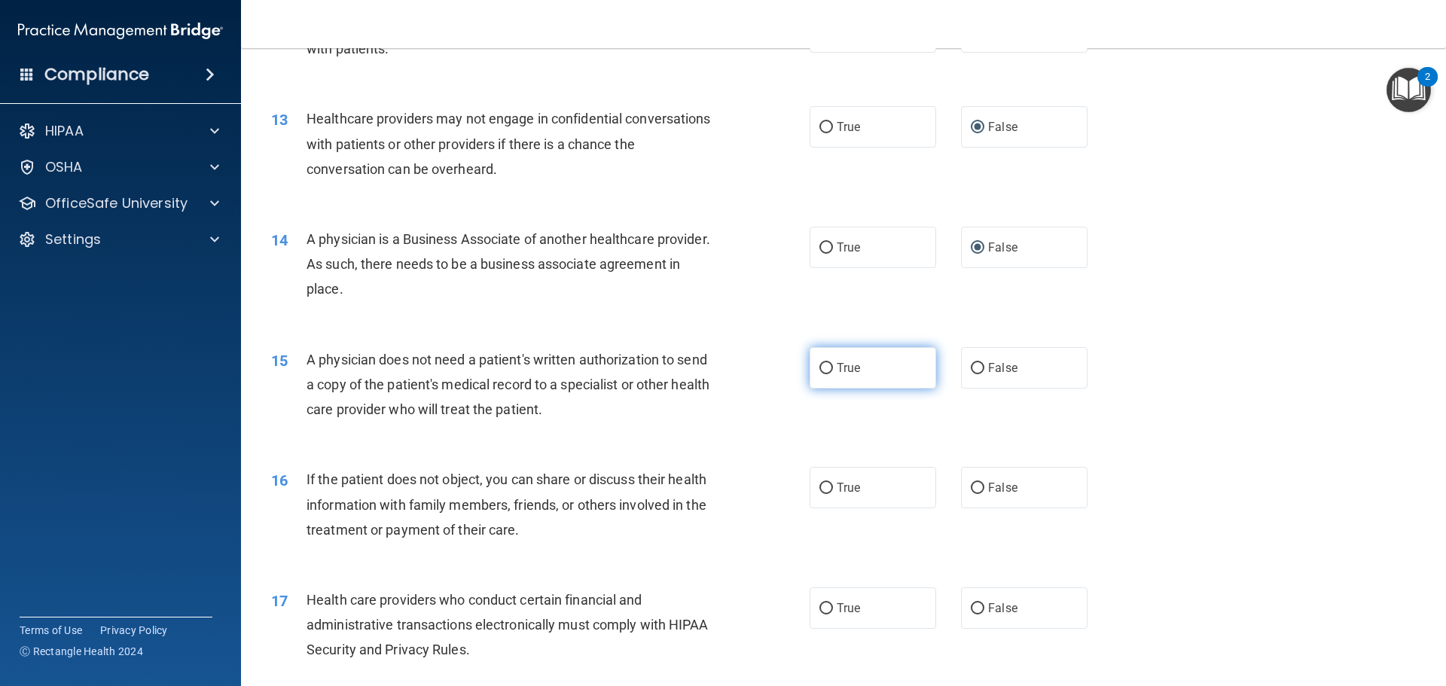
click at [821, 369] on input "True" at bounding box center [826, 368] width 14 height 11
radio input "true"
click at [825, 484] on input "True" at bounding box center [826, 488] width 14 height 11
radio input "true"
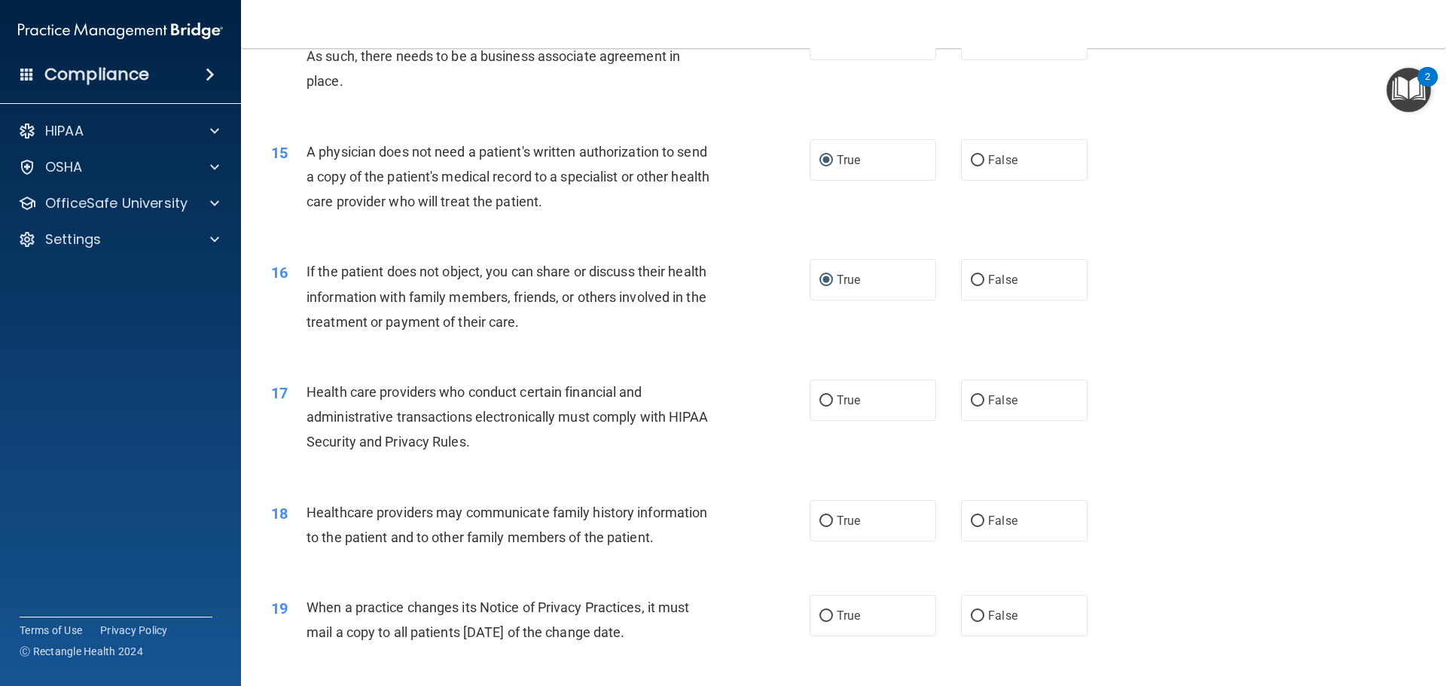
scroll to position [1581, 0]
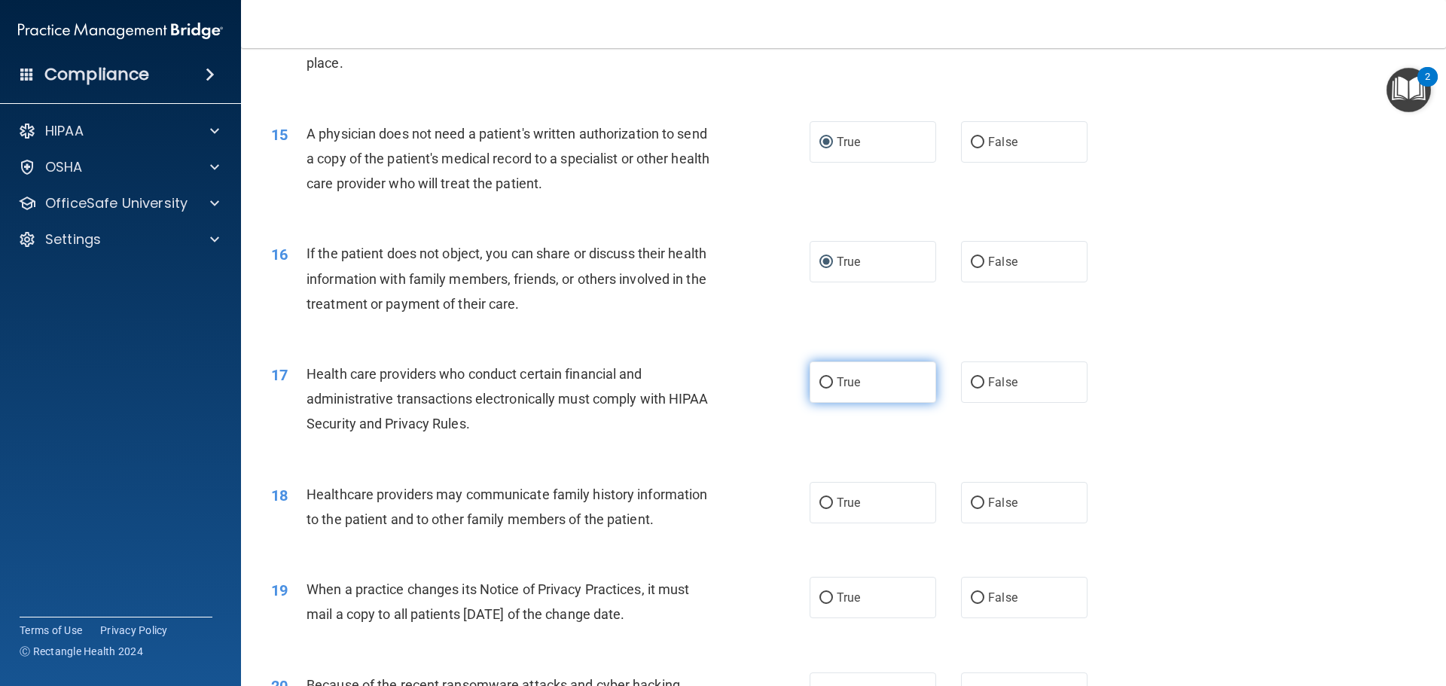
click at [819, 377] on input "True" at bounding box center [826, 382] width 14 height 11
radio input "true"
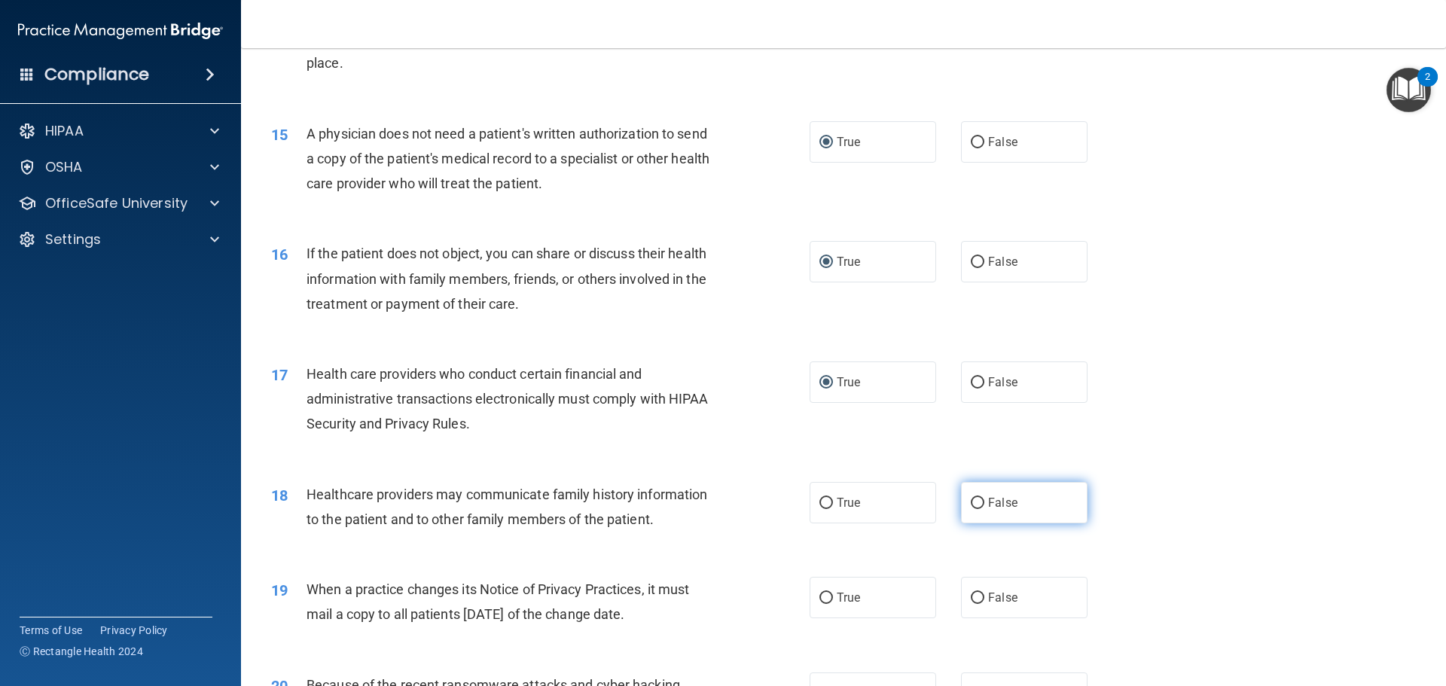
click at [972, 501] on input "False" at bounding box center [978, 503] width 14 height 11
radio input "true"
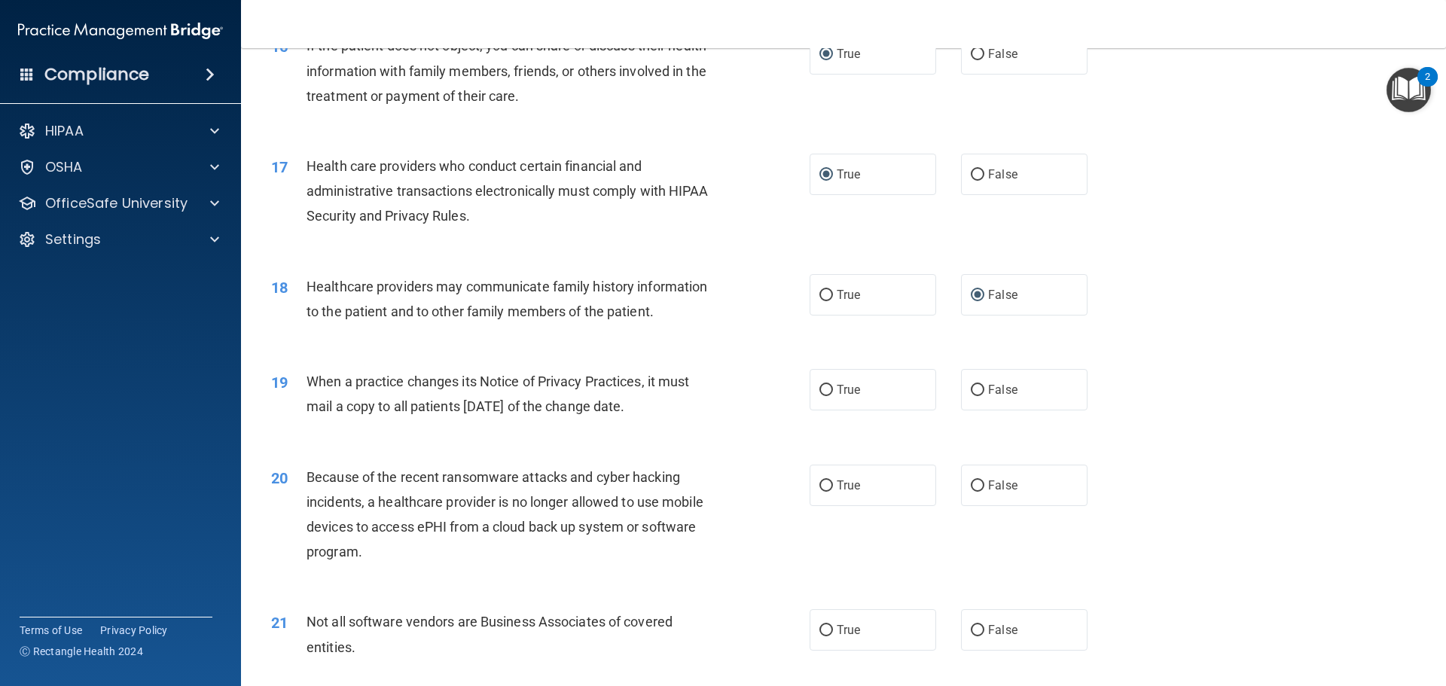
scroll to position [1807, 0]
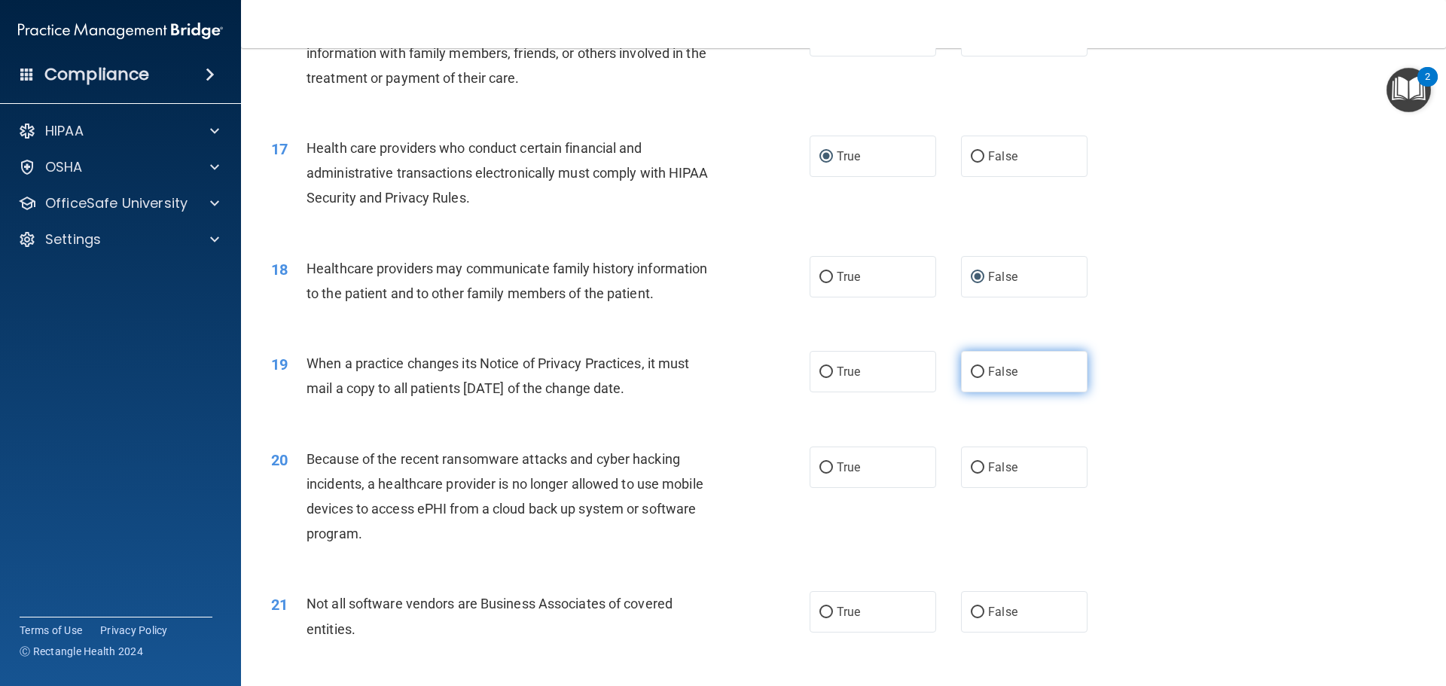
click at [971, 373] on input "False" at bounding box center [978, 372] width 14 height 11
radio input "true"
click at [973, 462] on input "False" at bounding box center [978, 467] width 14 height 11
radio input "true"
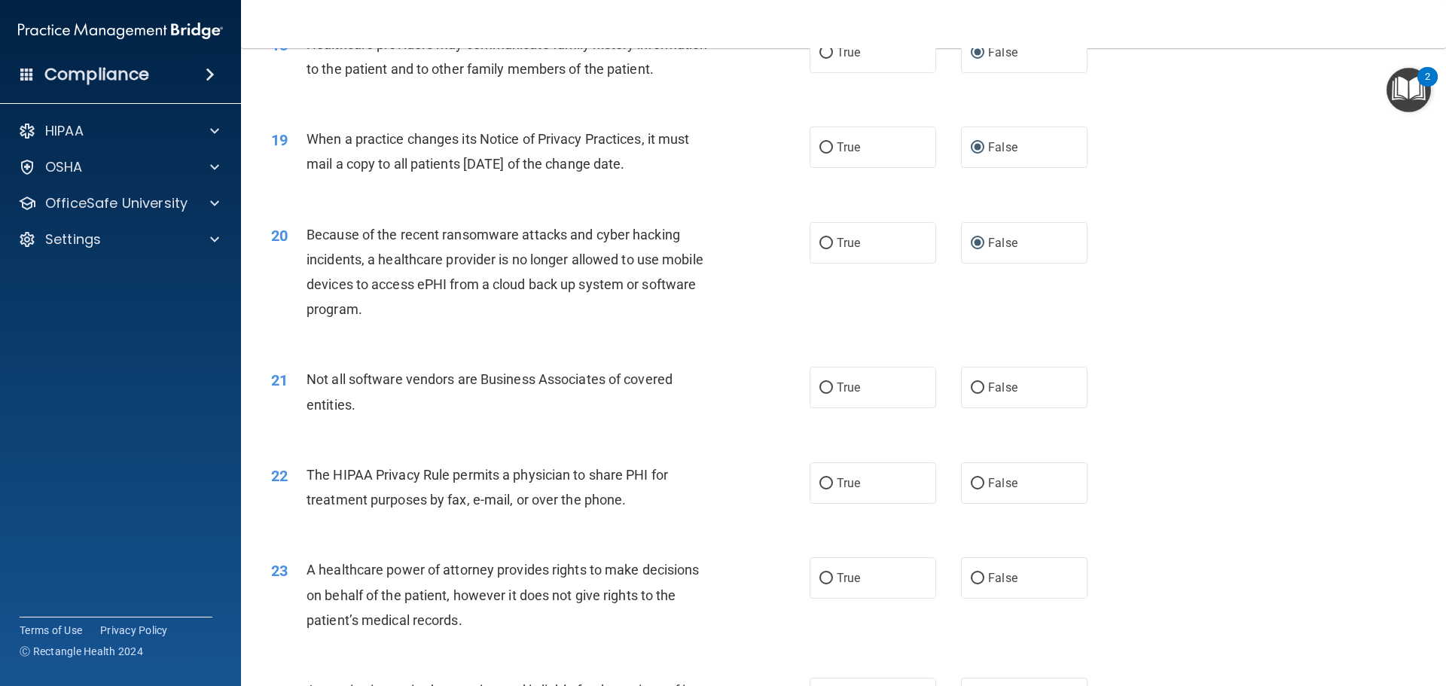
scroll to position [2033, 0]
click at [822, 388] on input "True" at bounding box center [826, 386] width 14 height 11
radio input "true"
click at [819, 483] on input "True" at bounding box center [826, 482] width 14 height 11
radio input "true"
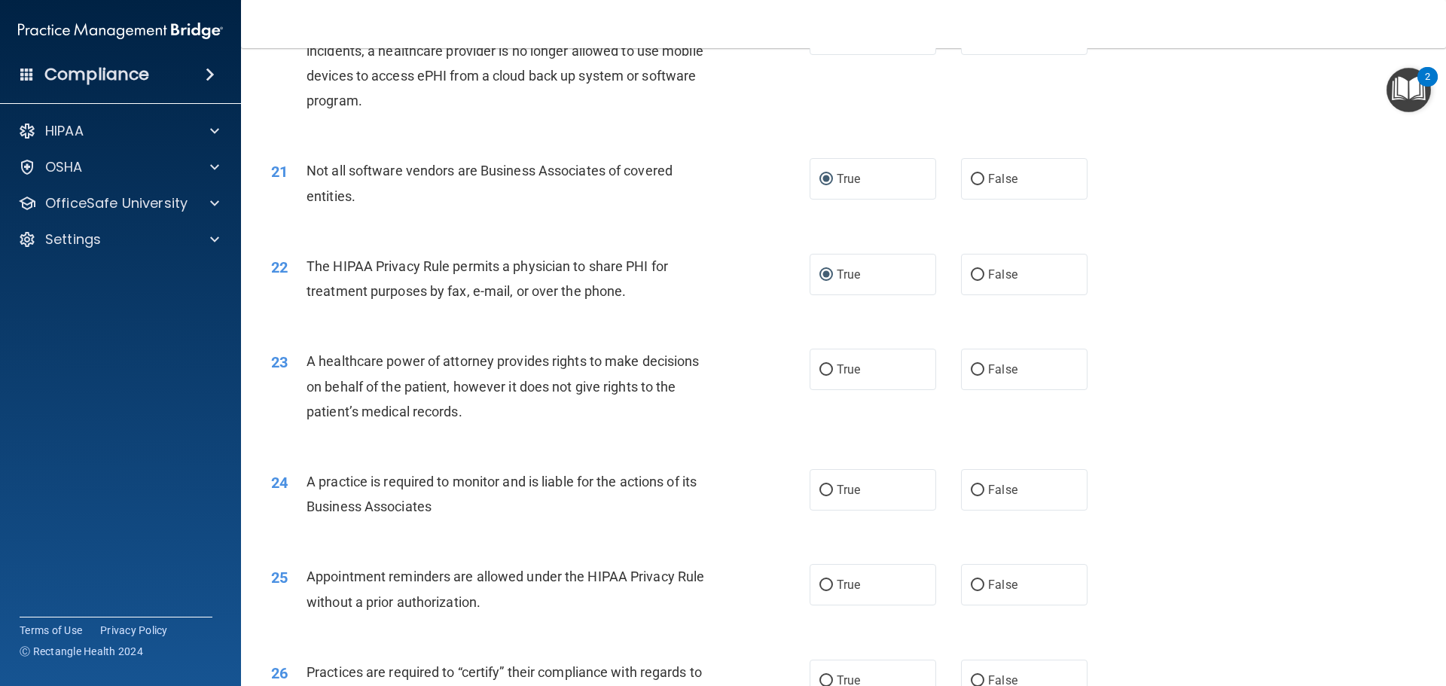
scroll to position [2259, 0]
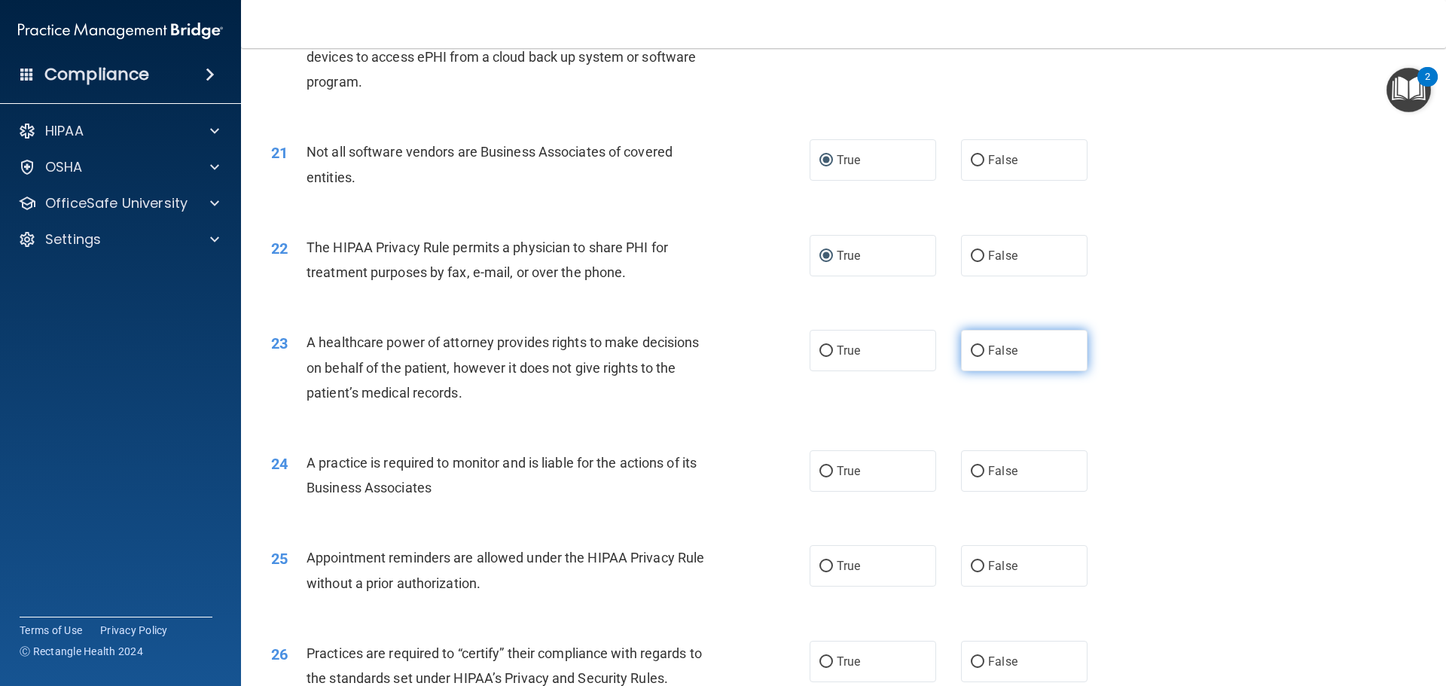
click at [971, 349] on input "False" at bounding box center [978, 351] width 14 height 11
radio input "true"
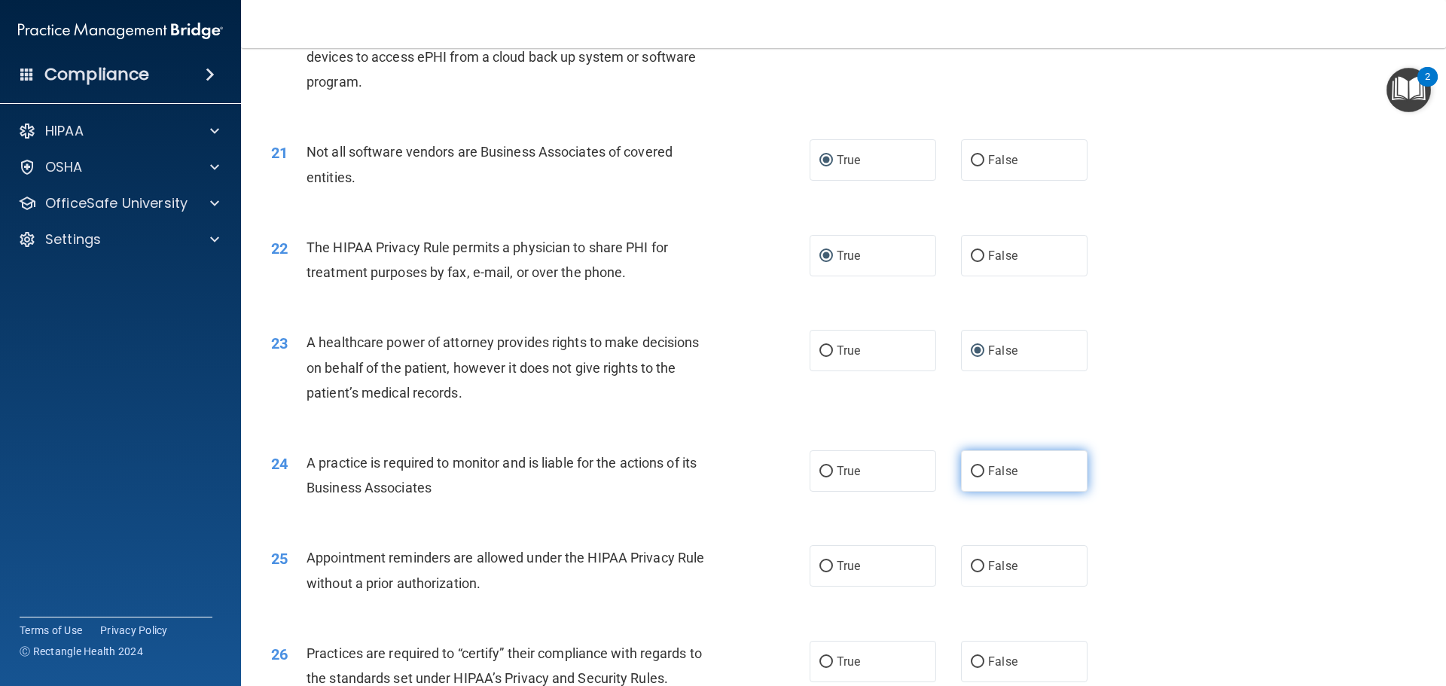
click at [976, 471] on input "False" at bounding box center [978, 471] width 14 height 11
radio input "true"
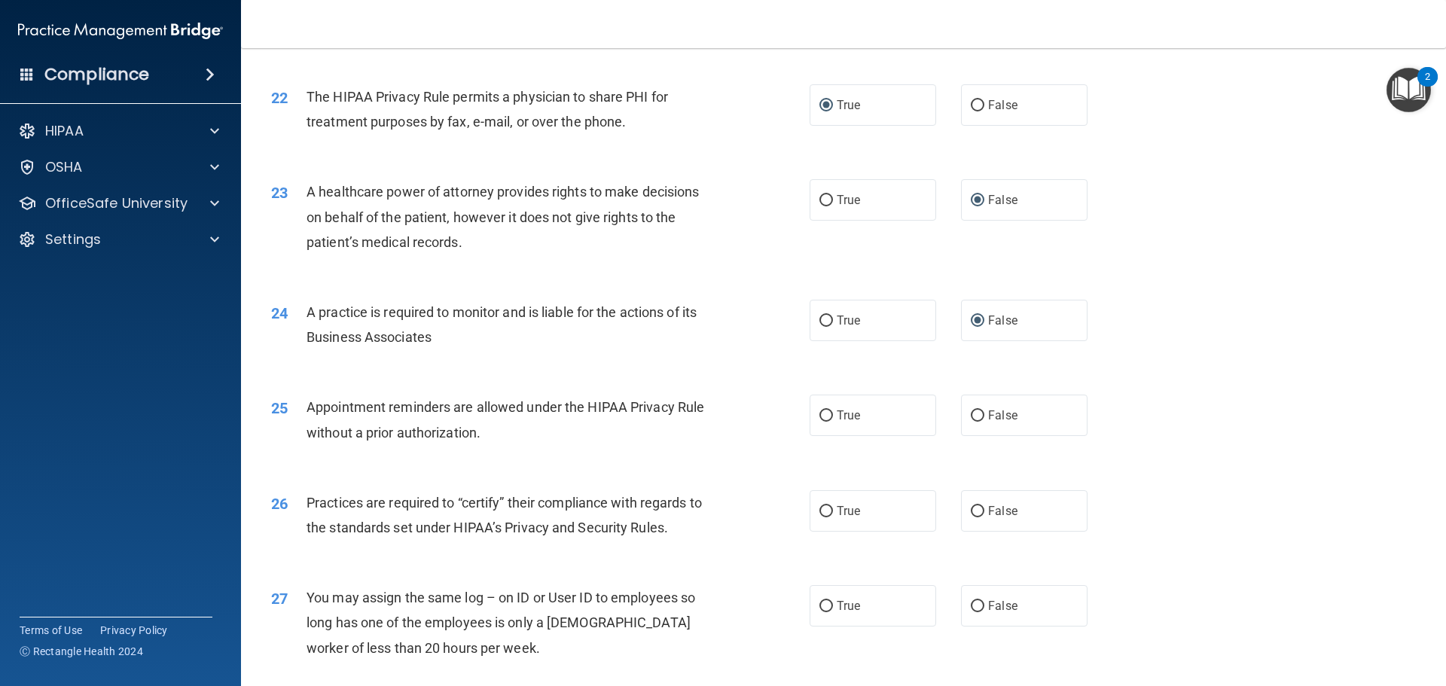
scroll to position [2485, 0]
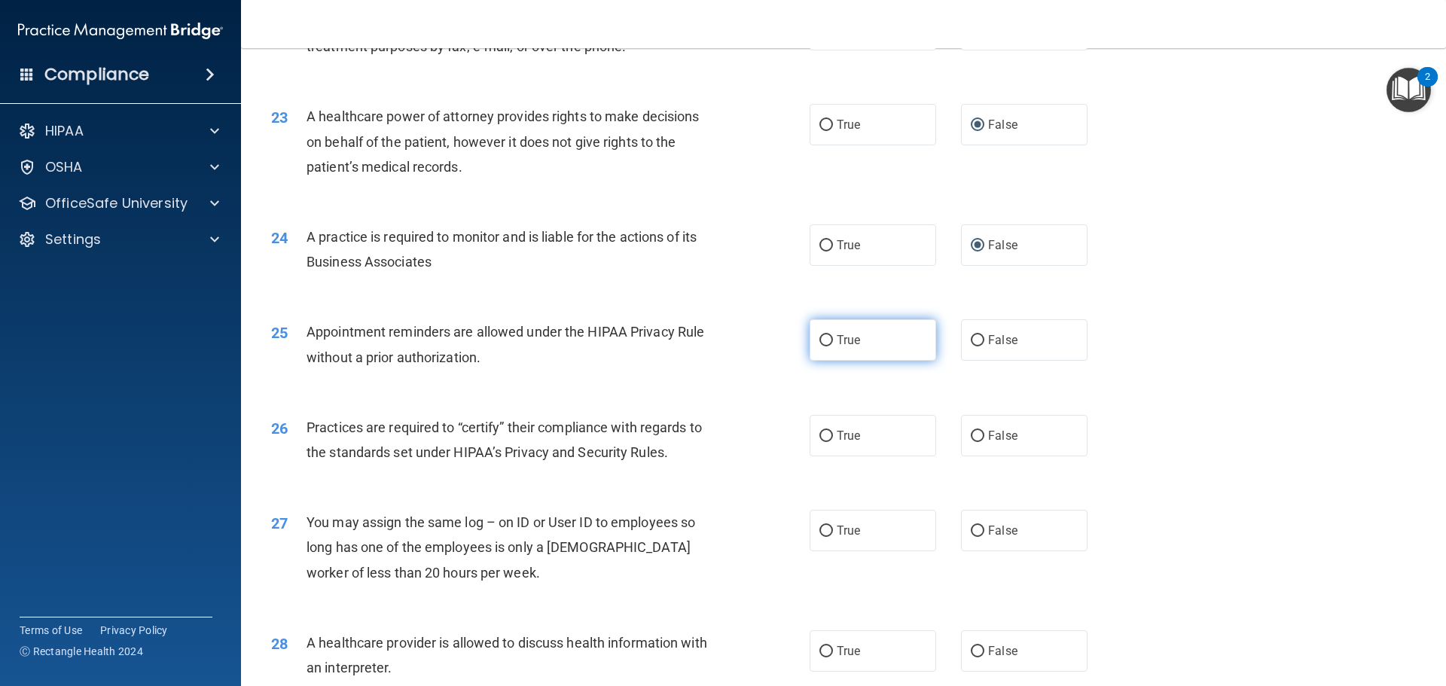
click at [822, 340] on input "True" at bounding box center [826, 340] width 14 height 11
radio input "true"
click at [820, 432] on input "True" at bounding box center [826, 436] width 14 height 11
radio input "true"
click at [973, 438] on input "False" at bounding box center [978, 436] width 14 height 11
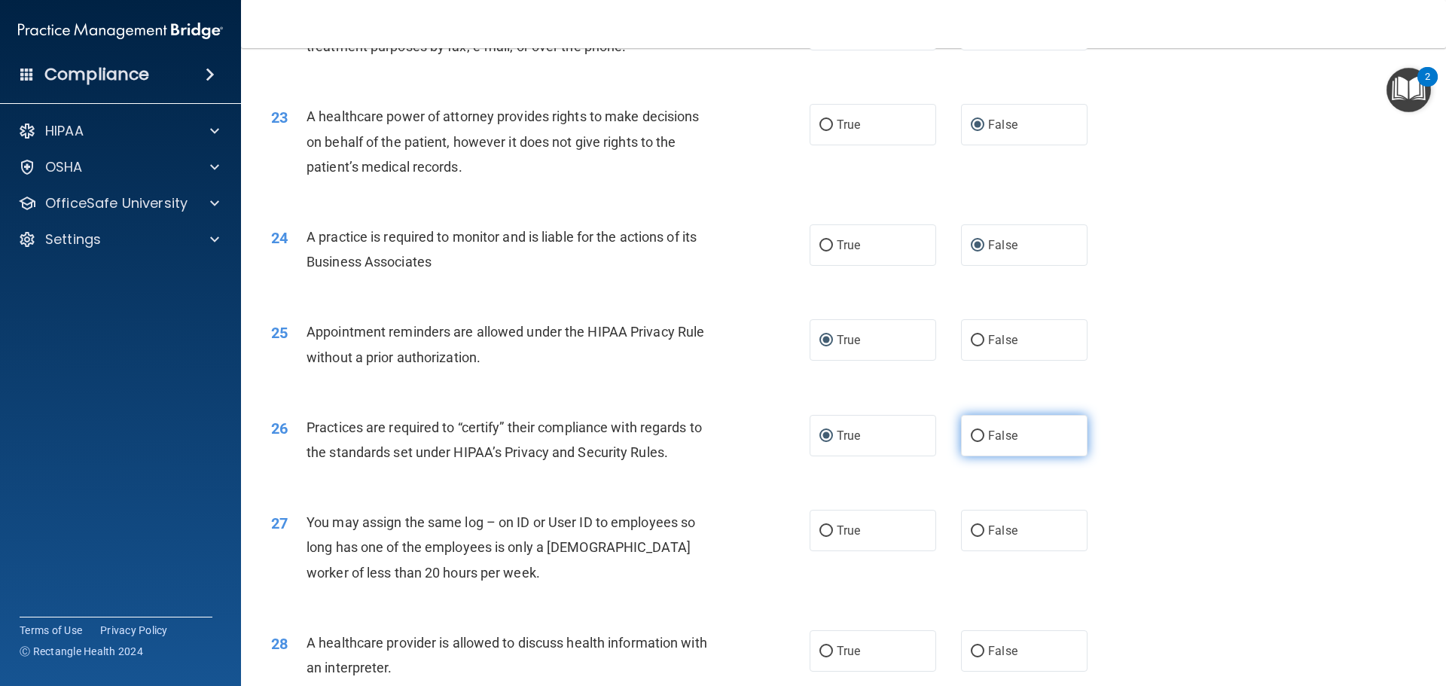
radio input "true"
radio input "false"
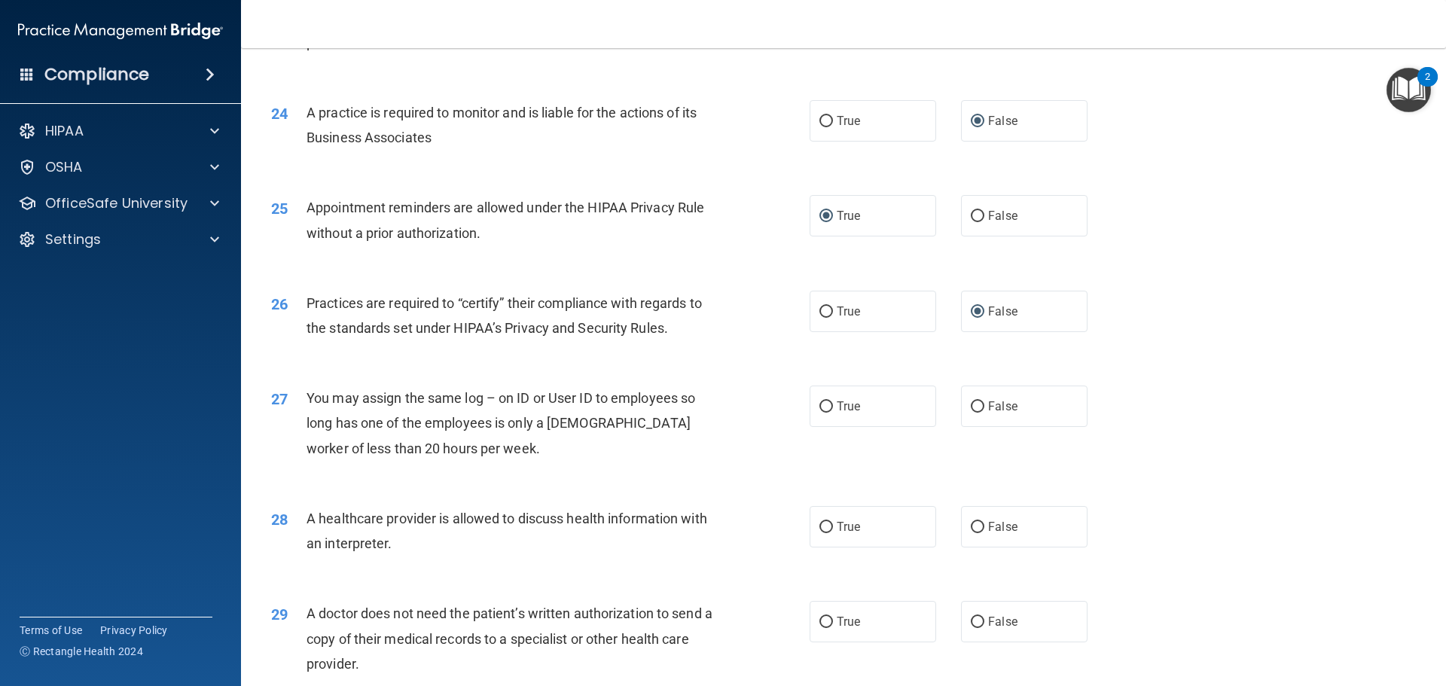
scroll to position [2636, 0]
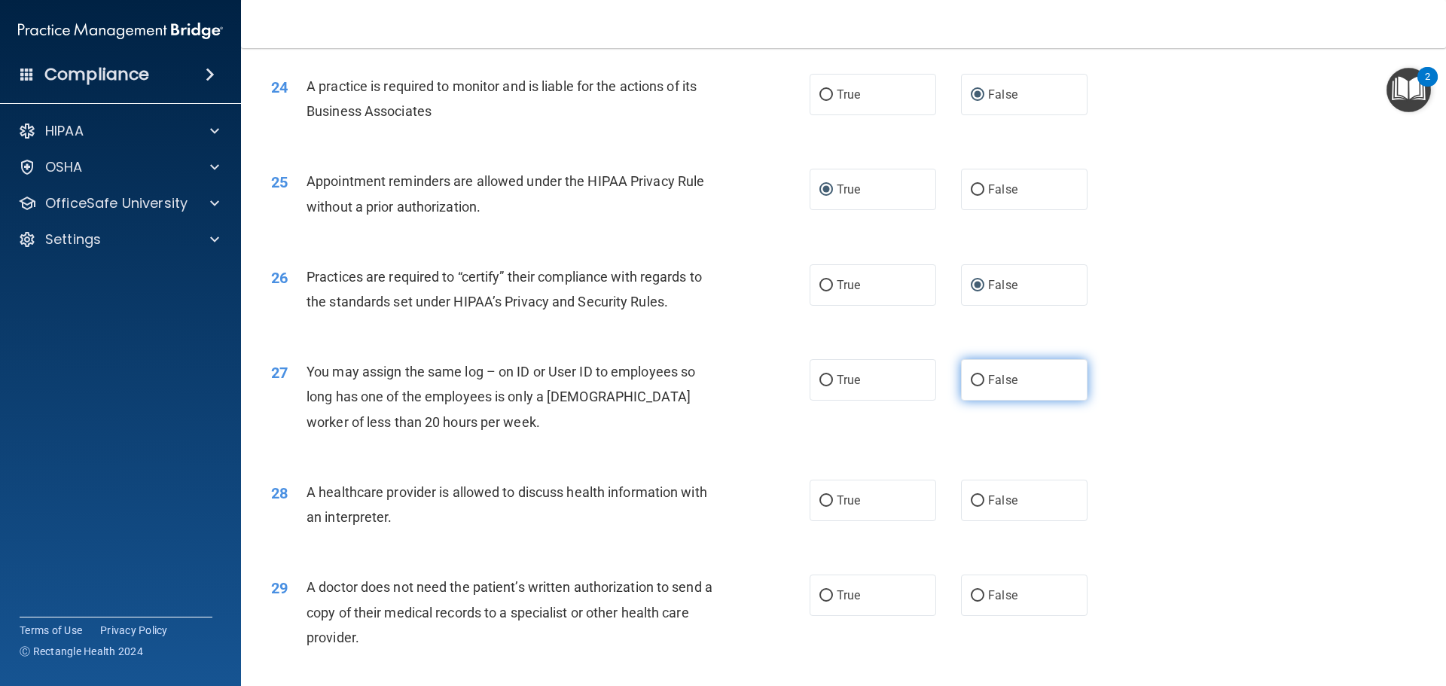
click at [971, 380] on input "False" at bounding box center [978, 380] width 14 height 11
radio input "true"
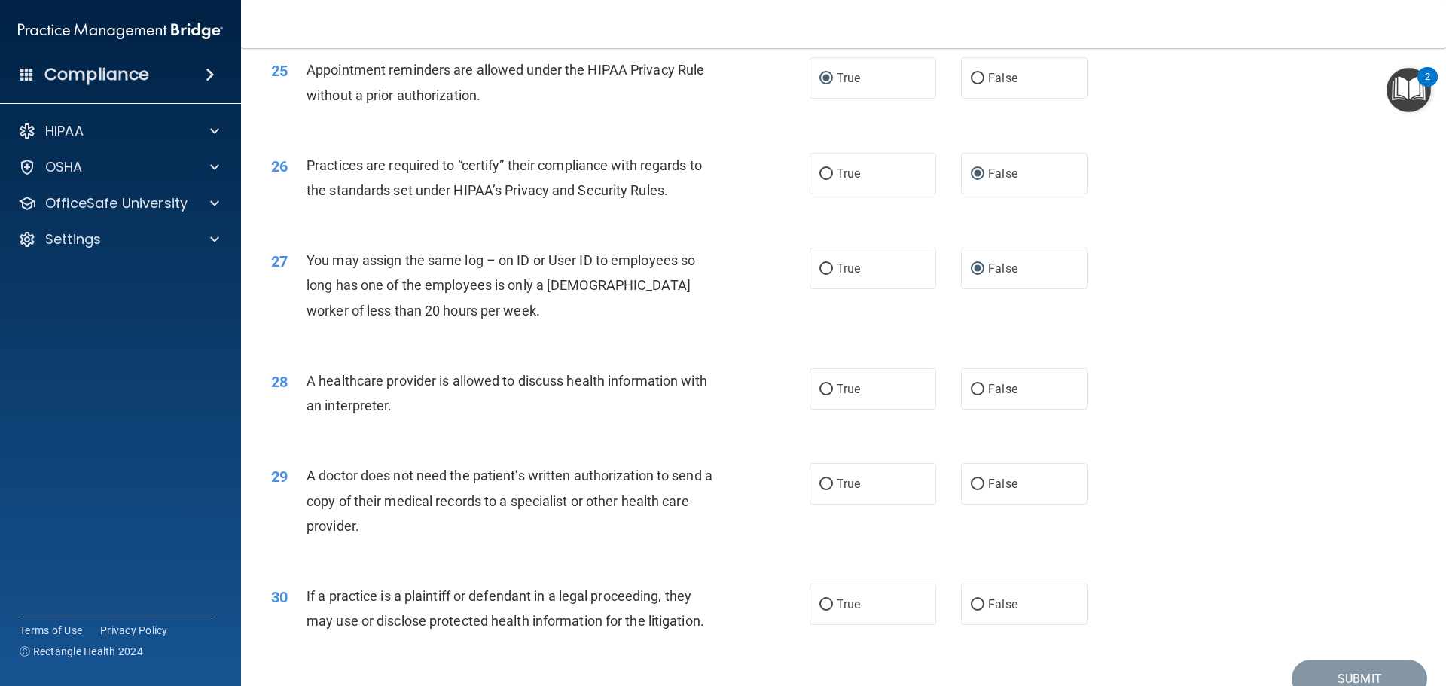
scroll to position [2786, 0]
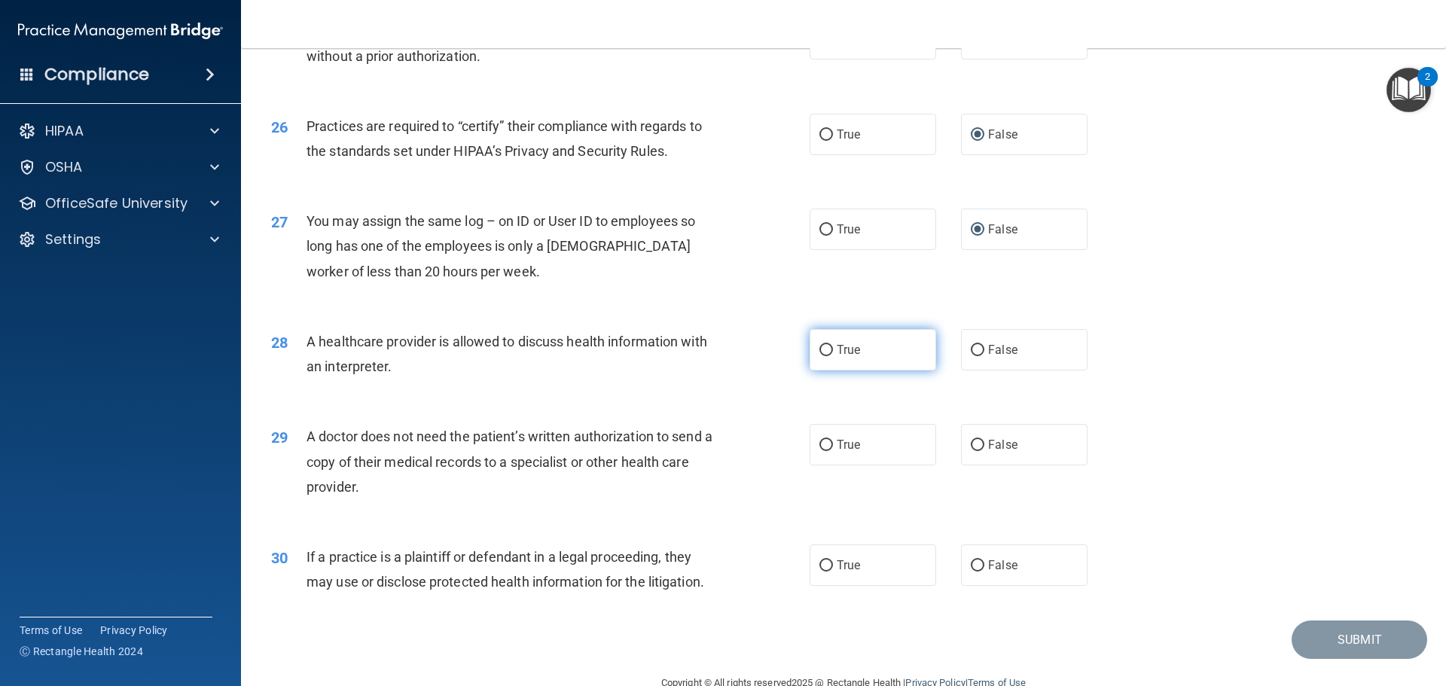
click at [825, 350] on input "True" at bounding box center [826, 350] width 14 height 11
radio input "true"
click at [819, 562] on input "True" at bounding box center [826, 565] width 14 height 11
radio input "true"
click at [822, 446] on input "True" at bounding box center [826, 445] width 14 height 11
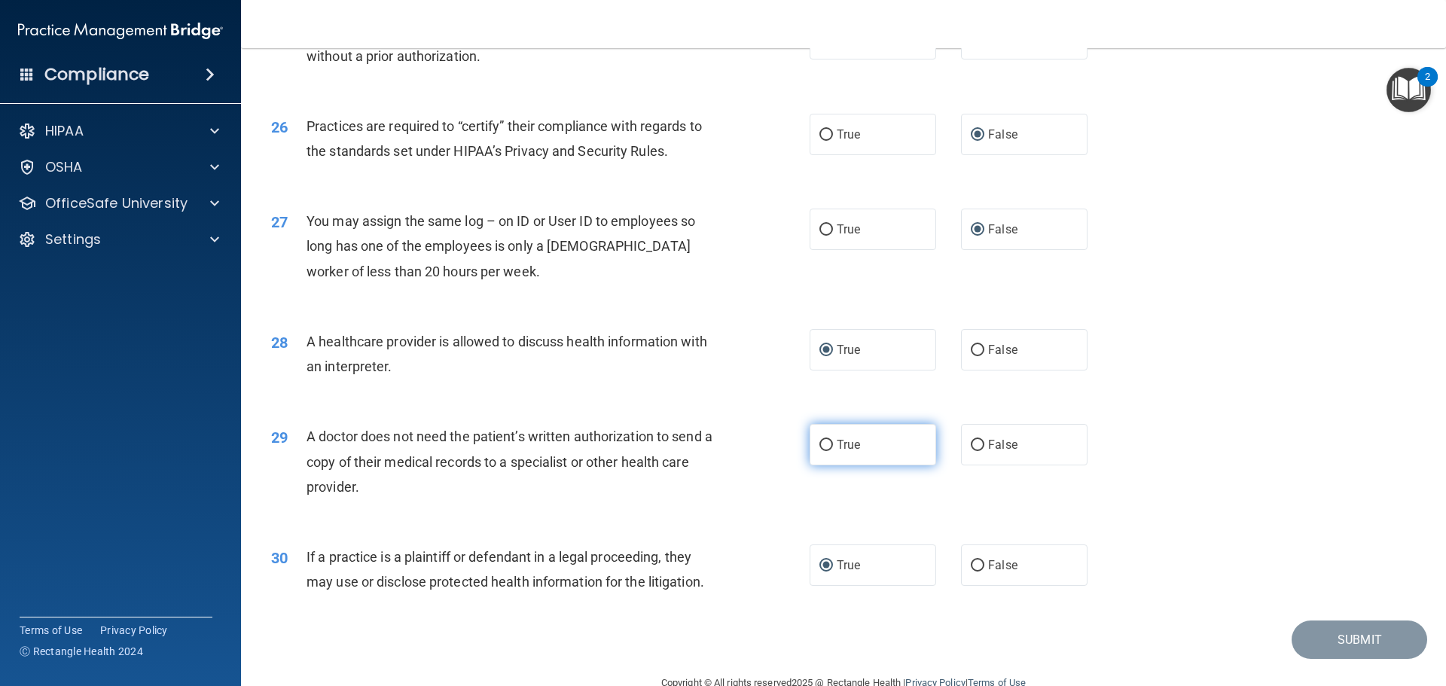
radio input "true"
click at [1346, 634] on button "Submit" at bounding box center [1359, 639] width 136 height 38
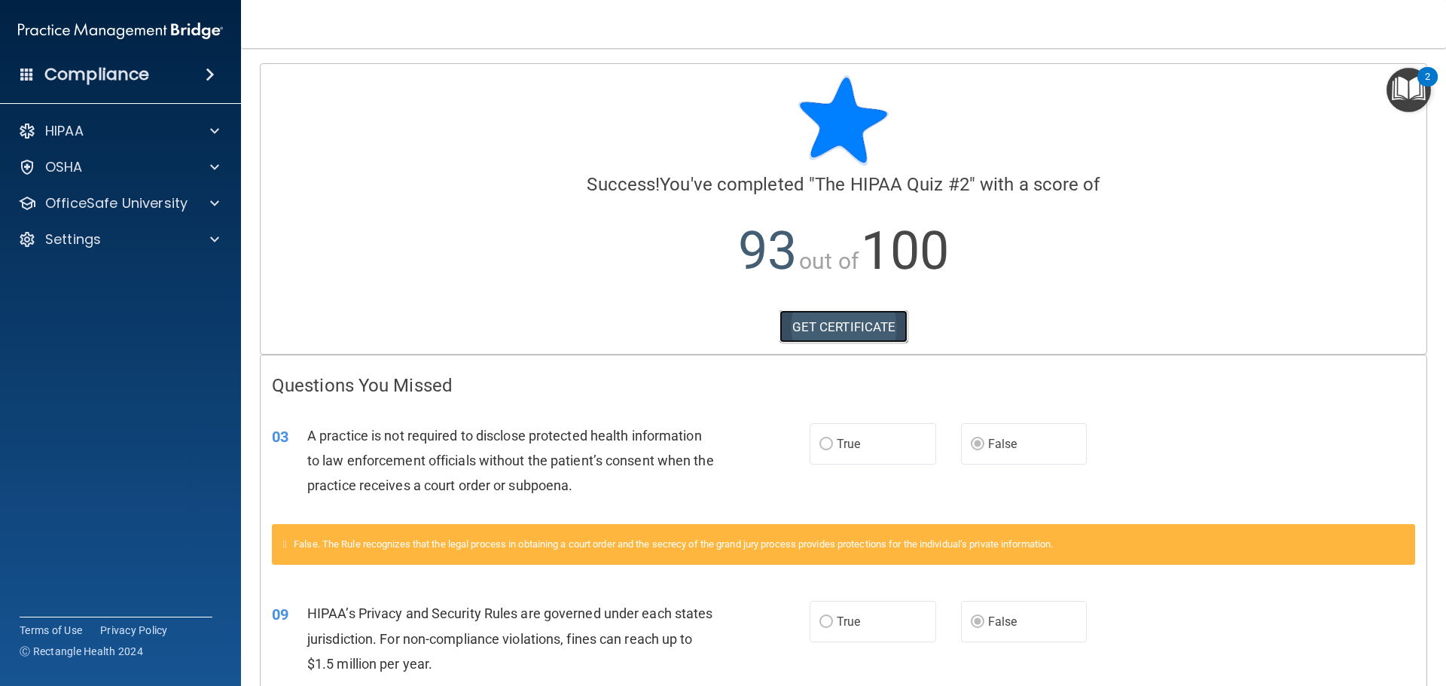
click at [834, 326] on link "GET CERTIFICATE" at bounding box center [843, 326] width 129 height 33
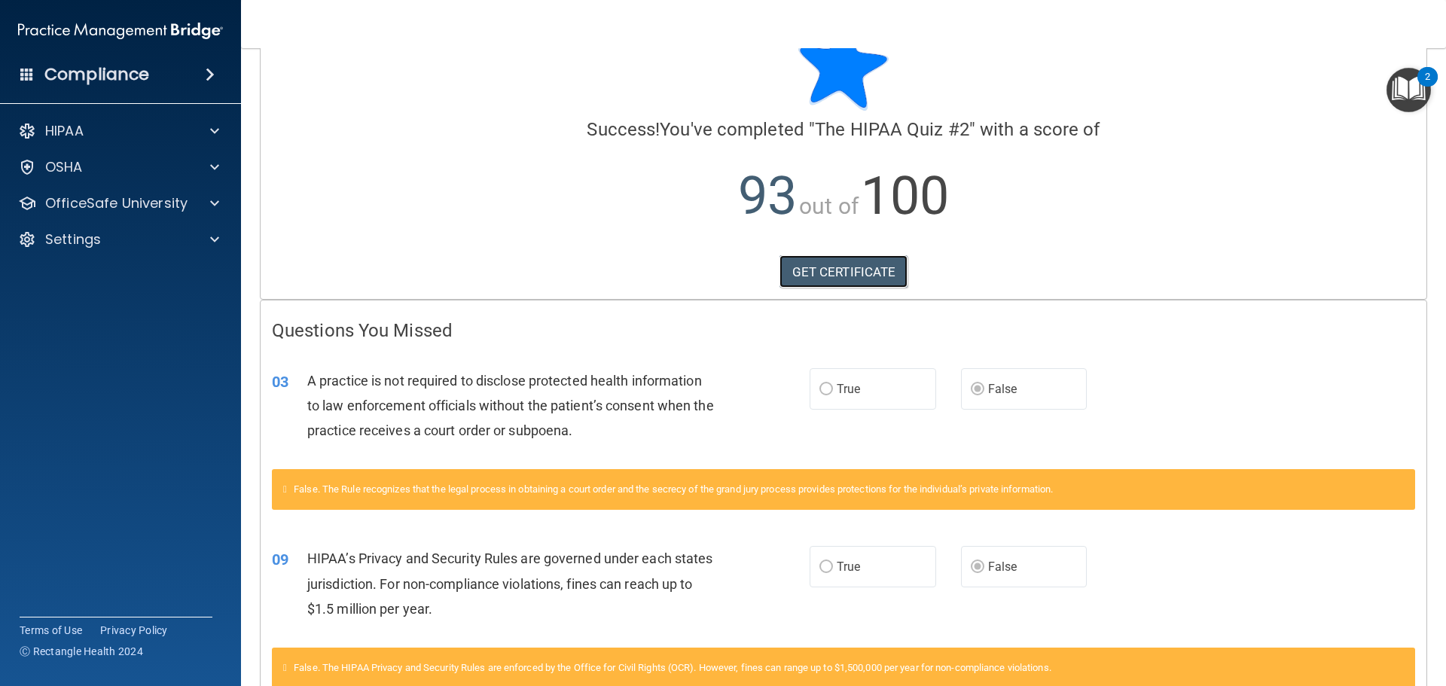
scroll to position [147, 0]
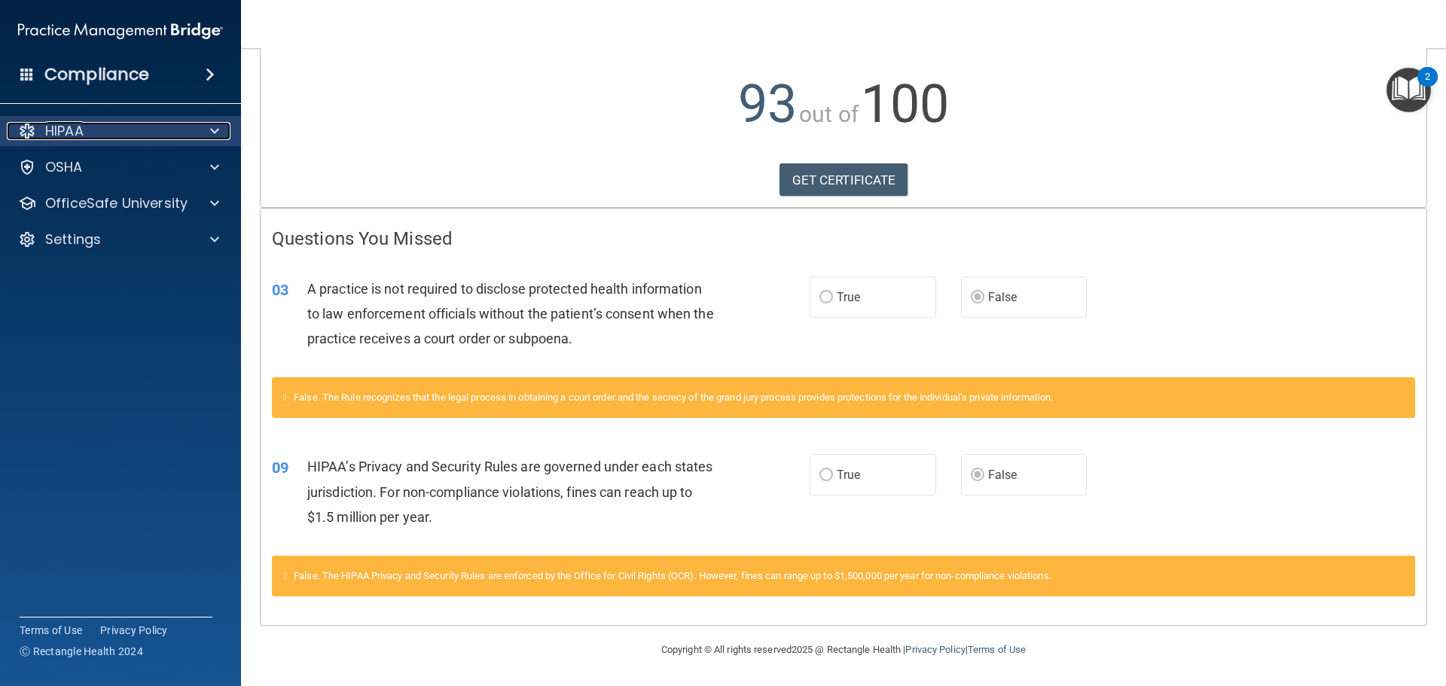
click at [213, 132] on span at bounding box center [214, 131] width 9 height 18
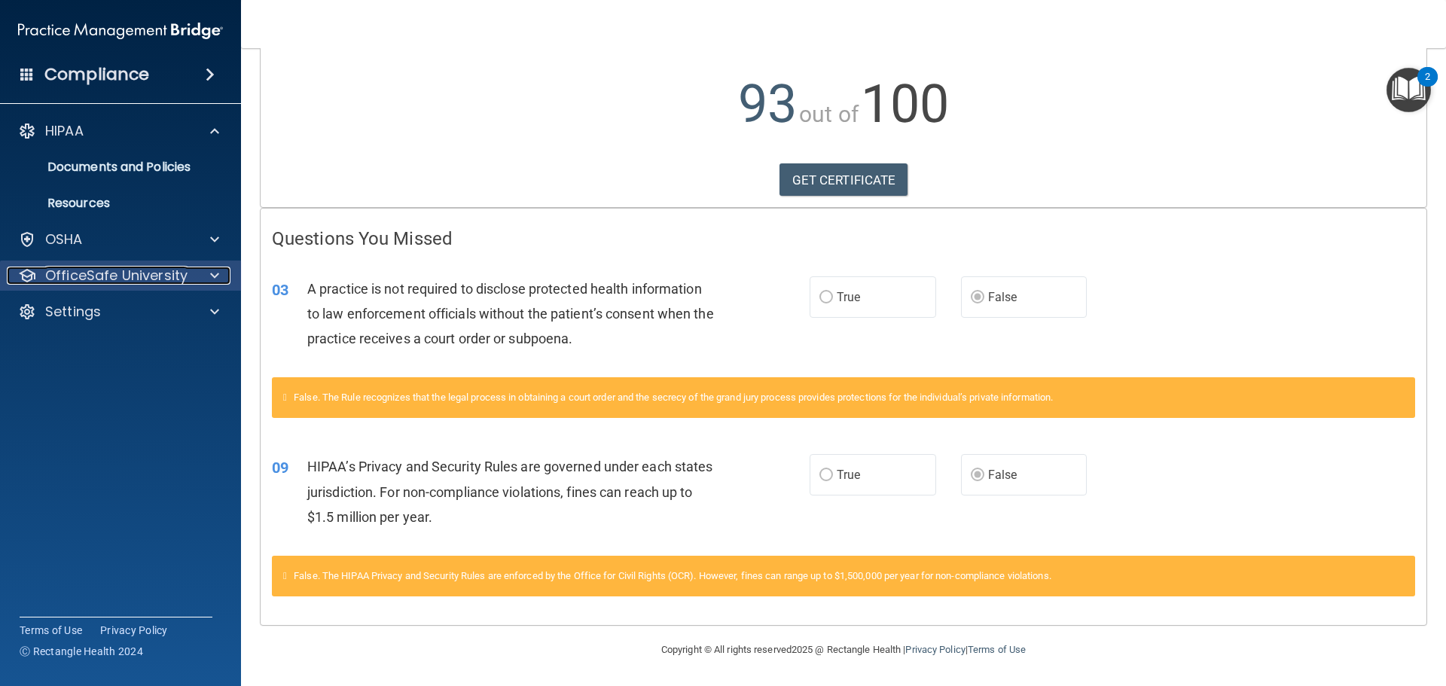
click at [212, 270] on span at bounding box center [214, 276] width 9 height 18
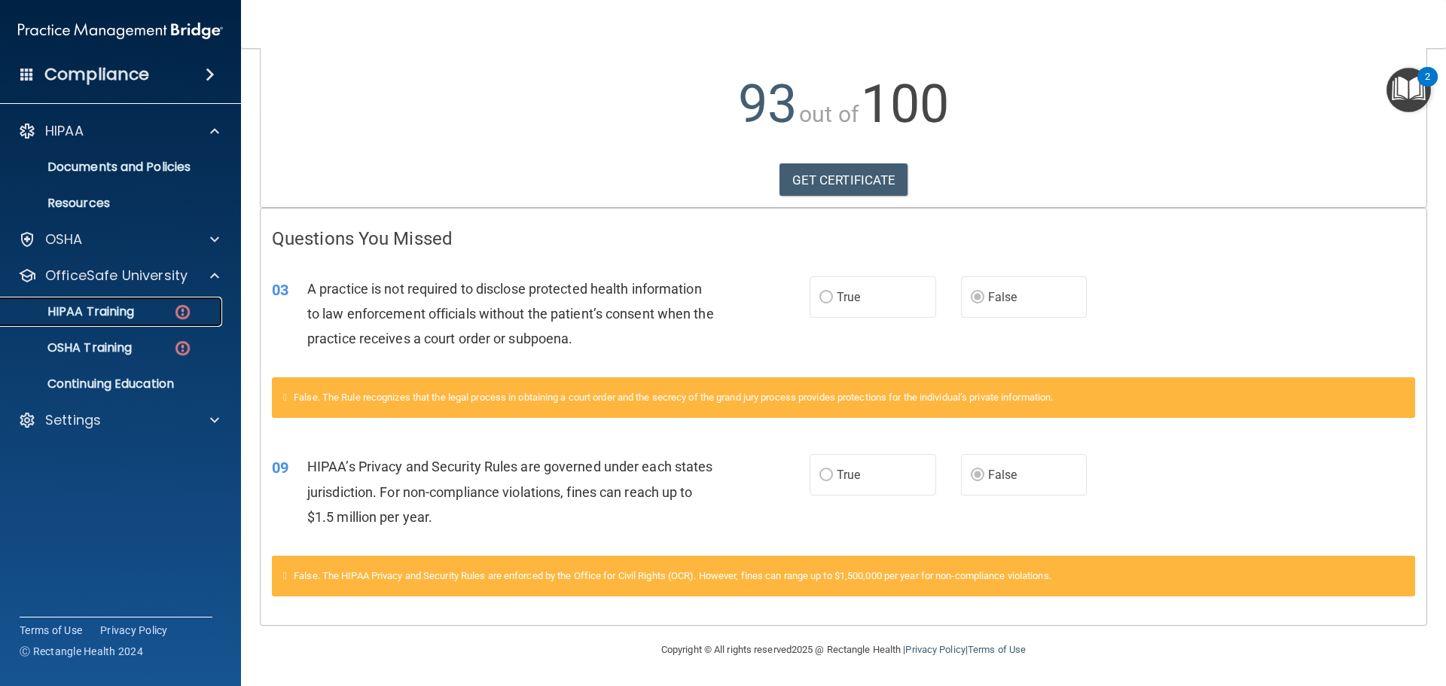
click at [114, 313] on p "HIPAA Training" at bounding box center [72, 311] width 124 height 15
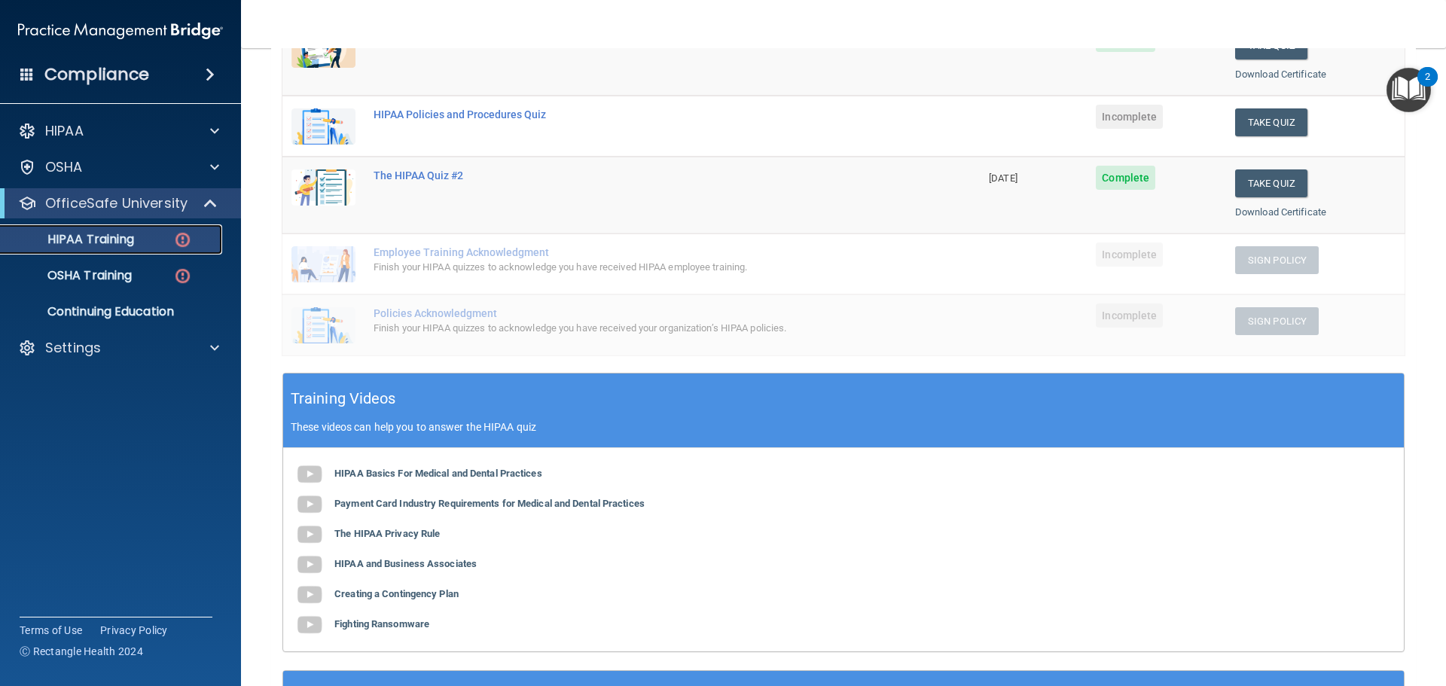
scroll to position [175, 0]
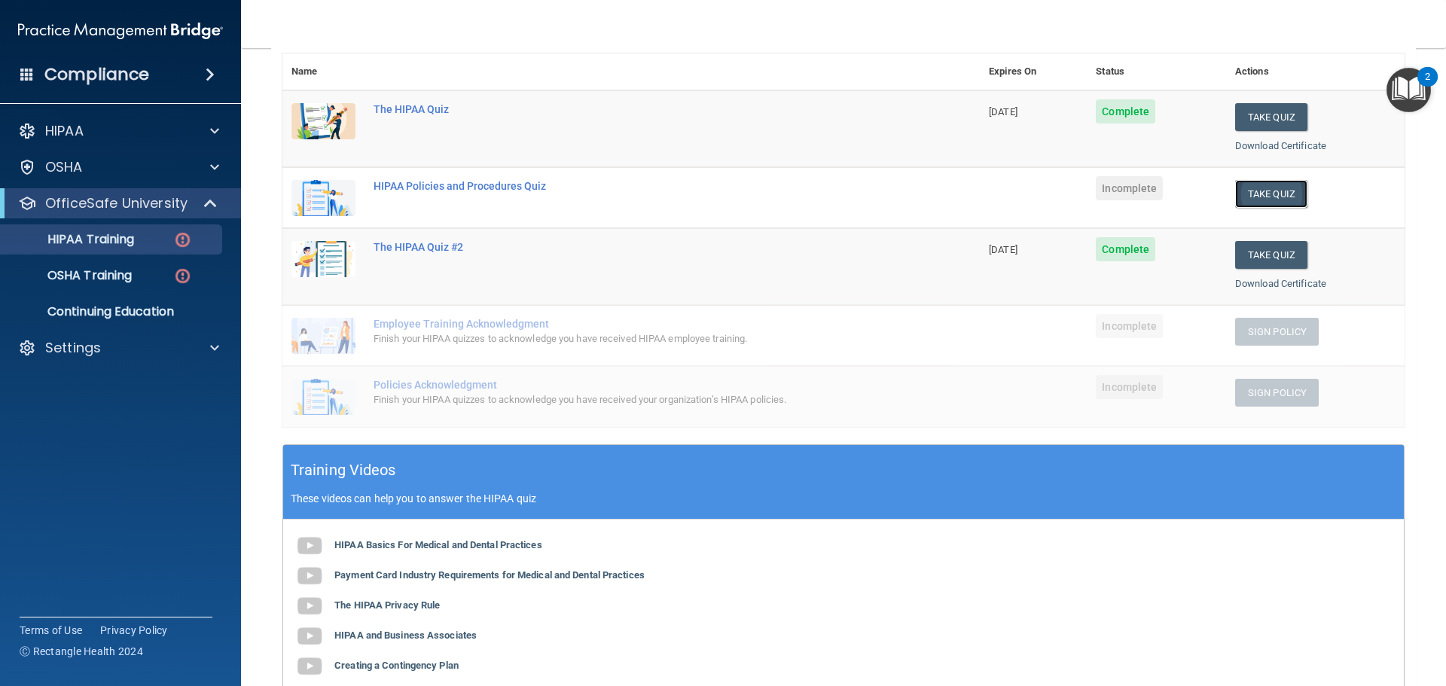
click at [1258, 193] on button "Take Quiz" at bounding box center [1271, 194] width 72 height 28
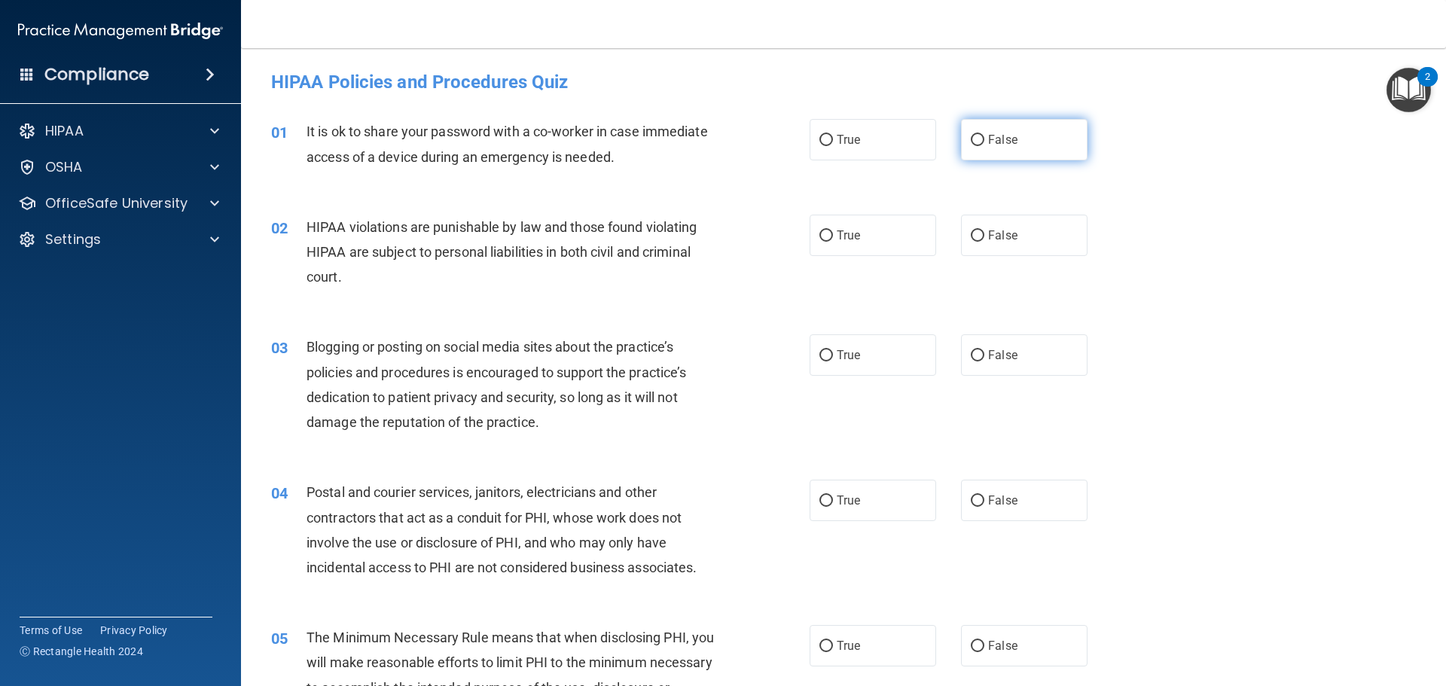
click at [971, 139] on input "False" at bounding box center [978, 140] width 14 height 11
radio input "true"
click at [819, 236] on input "True" at bounding box center [826, 235] width 14 height 11
radio input "true"
click at [974, 356] on input "False" at bounding box center [978, 355] width 14 height 11
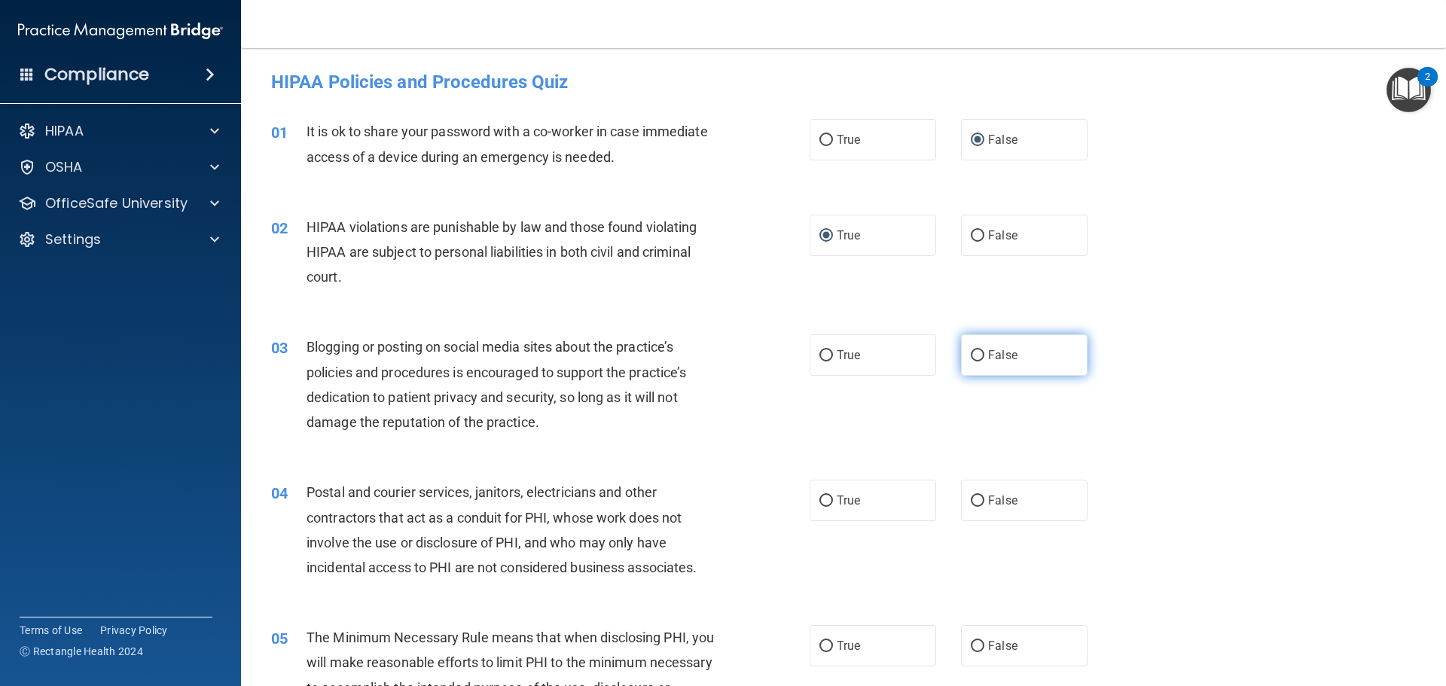
radio input "true"
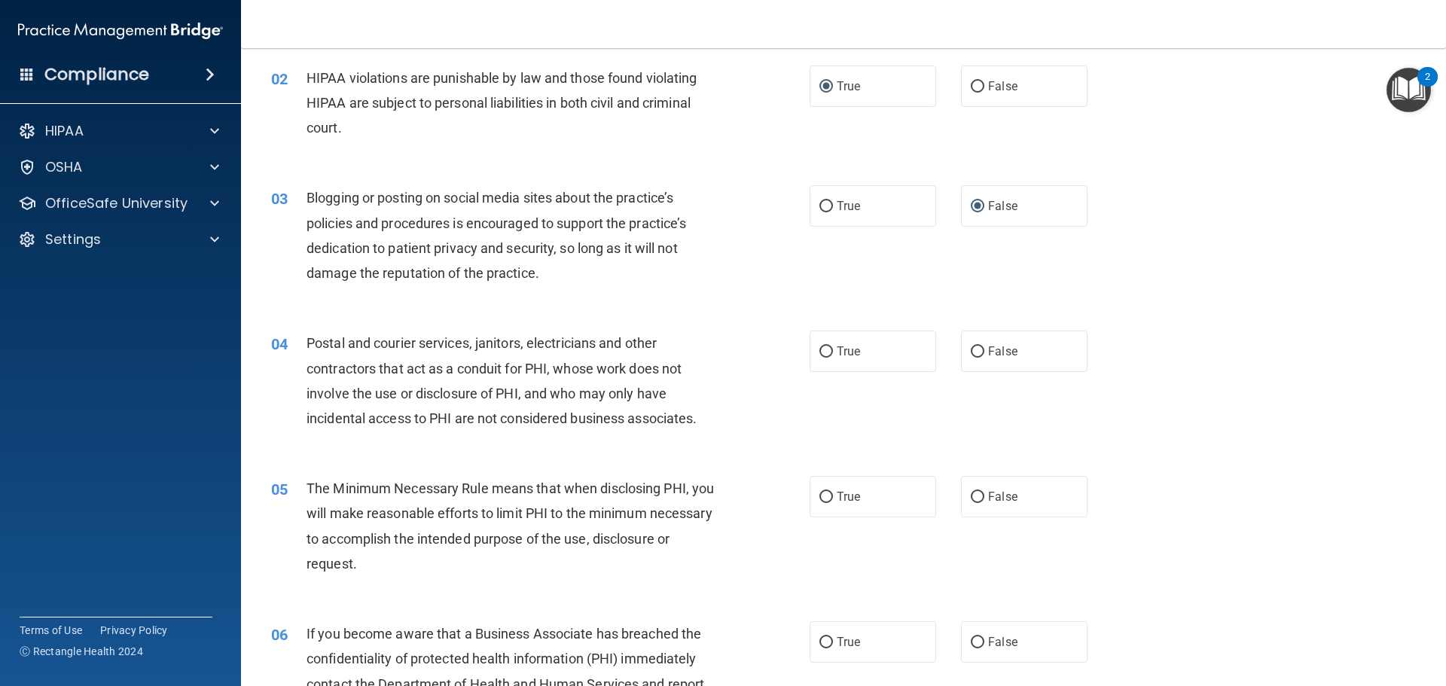
scroll to position [151, 0]
click at [822, 349] on input "True" at bounding box center [826, 350] width 14 height 11
radio input "true"
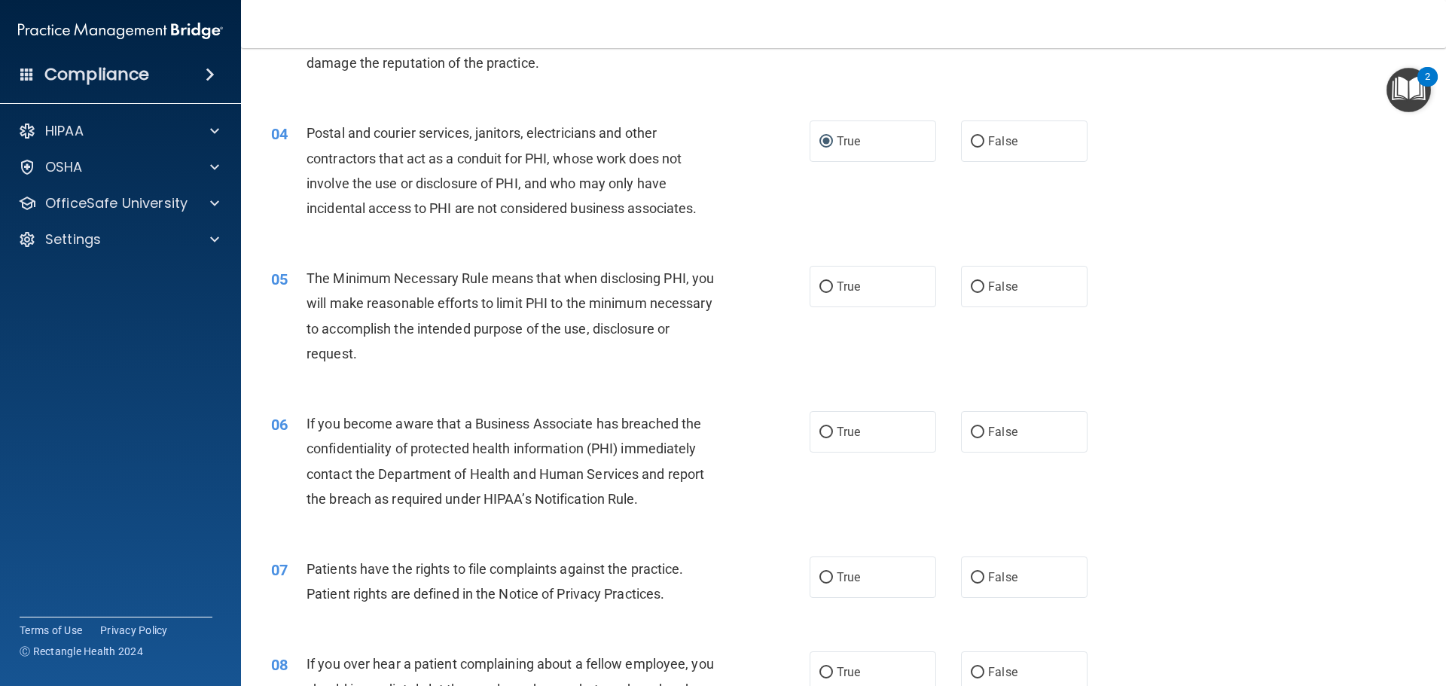
scroll to position [377, 0]
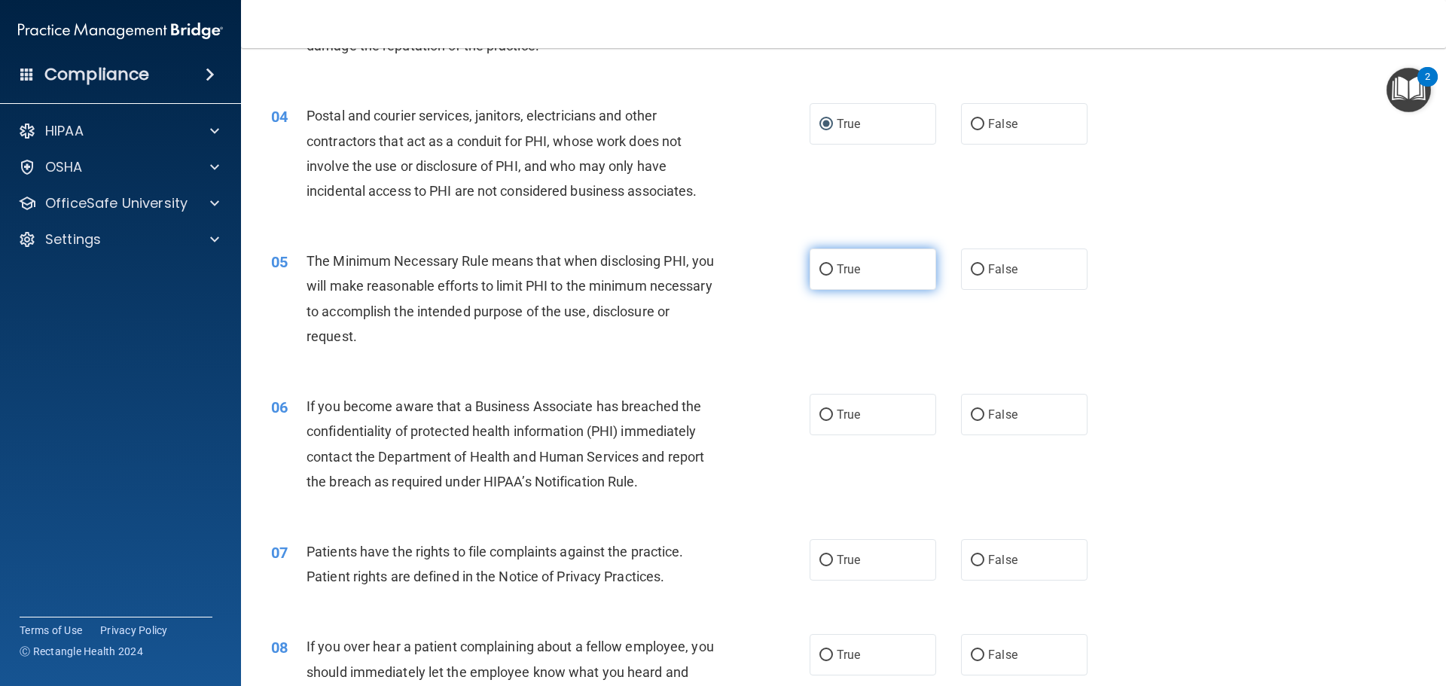
click at [822, 267] on input "True" at bounding box center [826, 269] width 14 height 11
radio input "true"
click at [825, 413] on input "True" at bounding box center [826, 415] width 14 height 11
radio input "true"
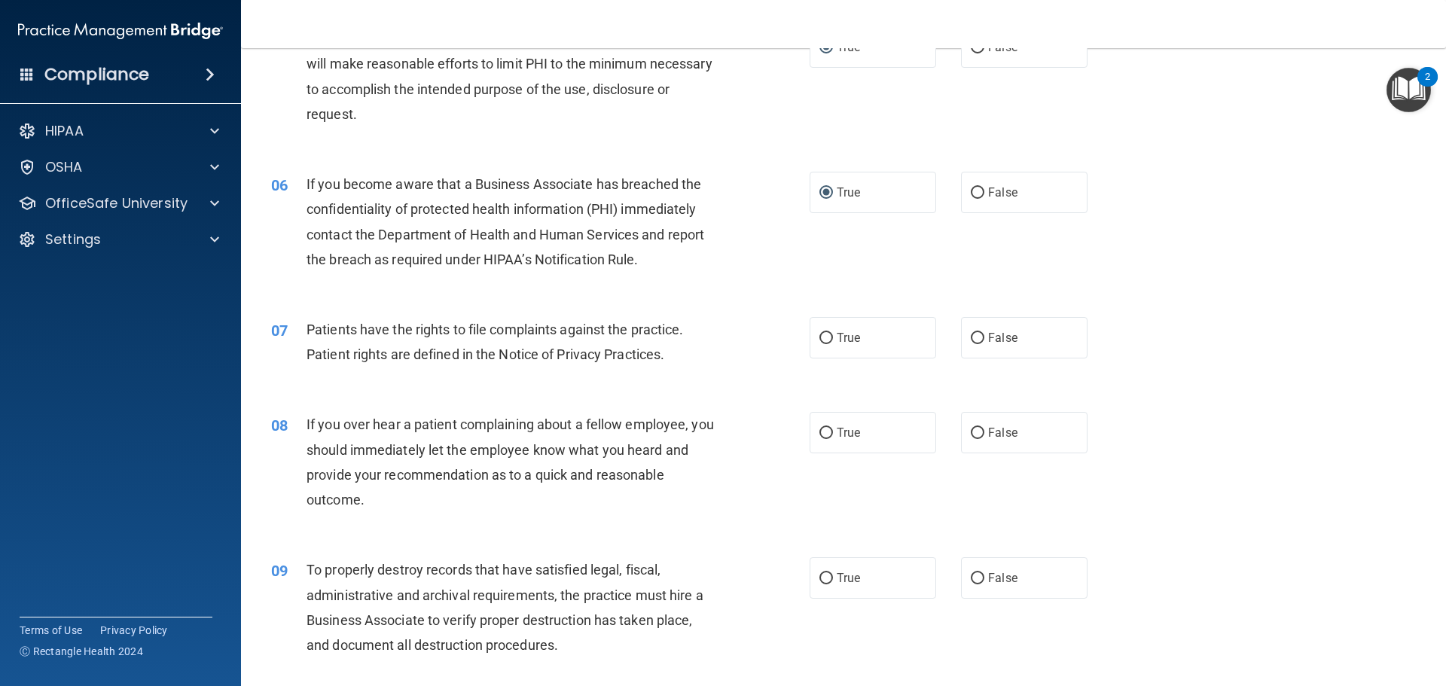
scroll to position [602, 0]
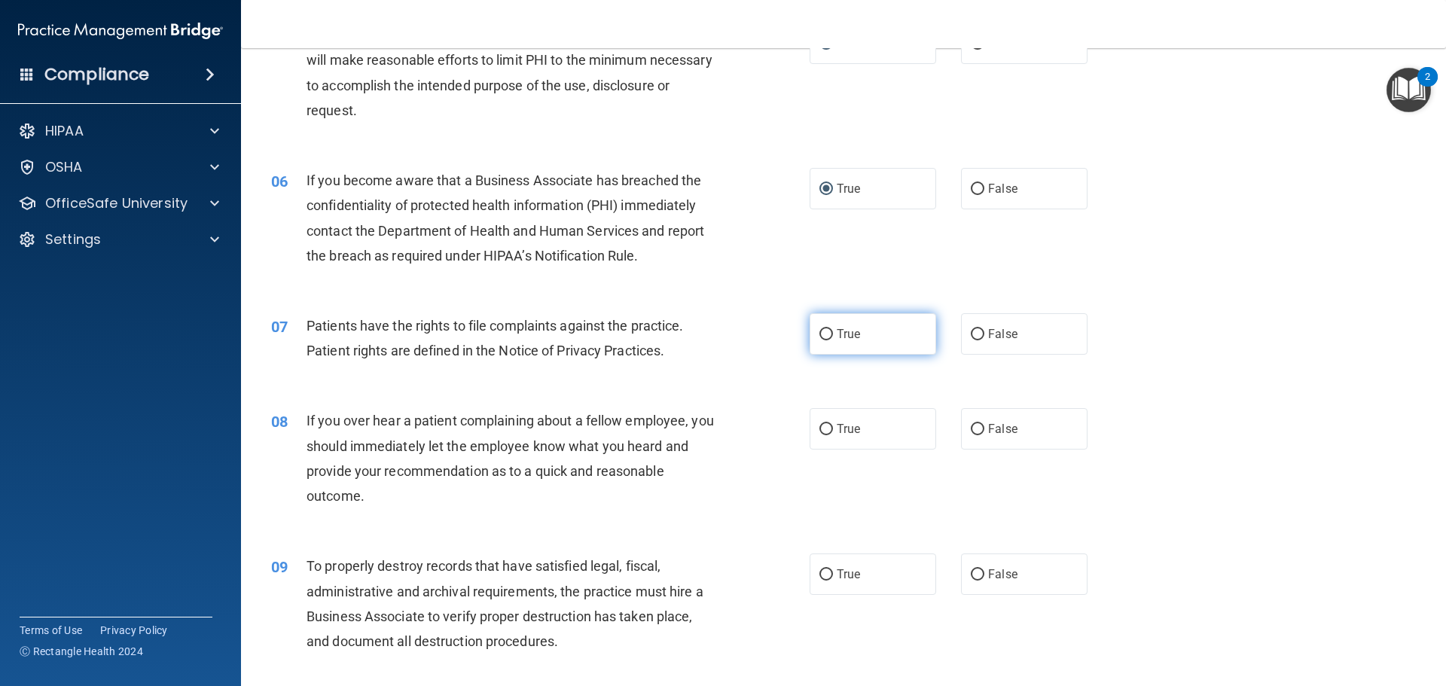
click at [821, 334] on input "True" at bounding box center [826, 334] width 14 height 11
radio input "true"
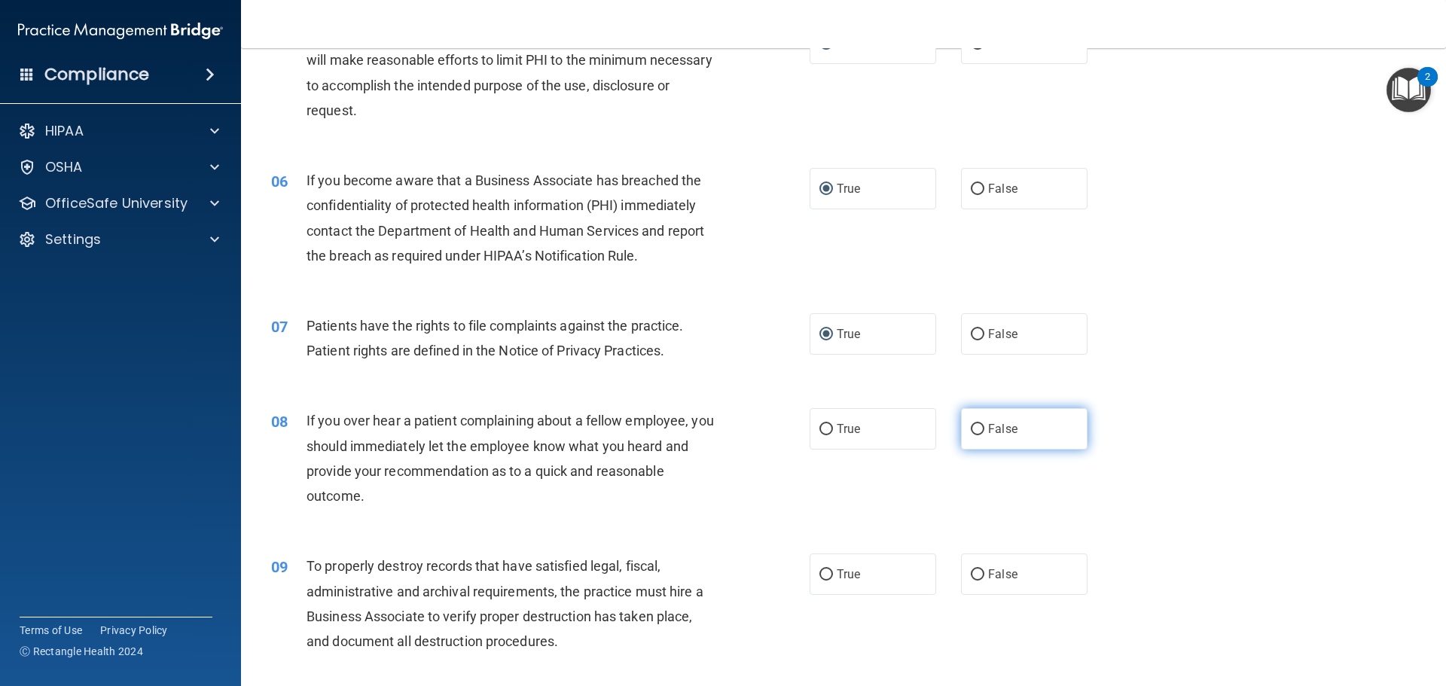
click at [974, 428] on input "False" at bounding box center [978, 429] width 14 height 11
radio input "true"
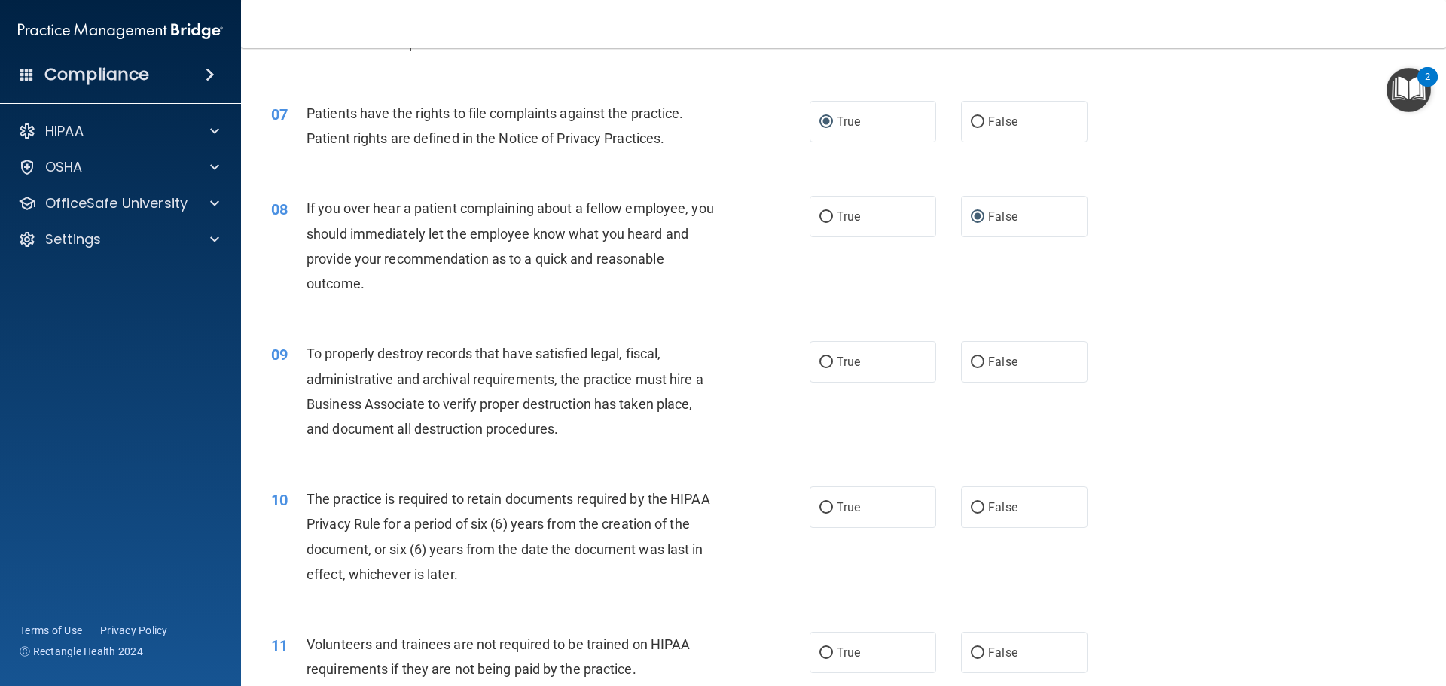
scroll to position [828, 0]
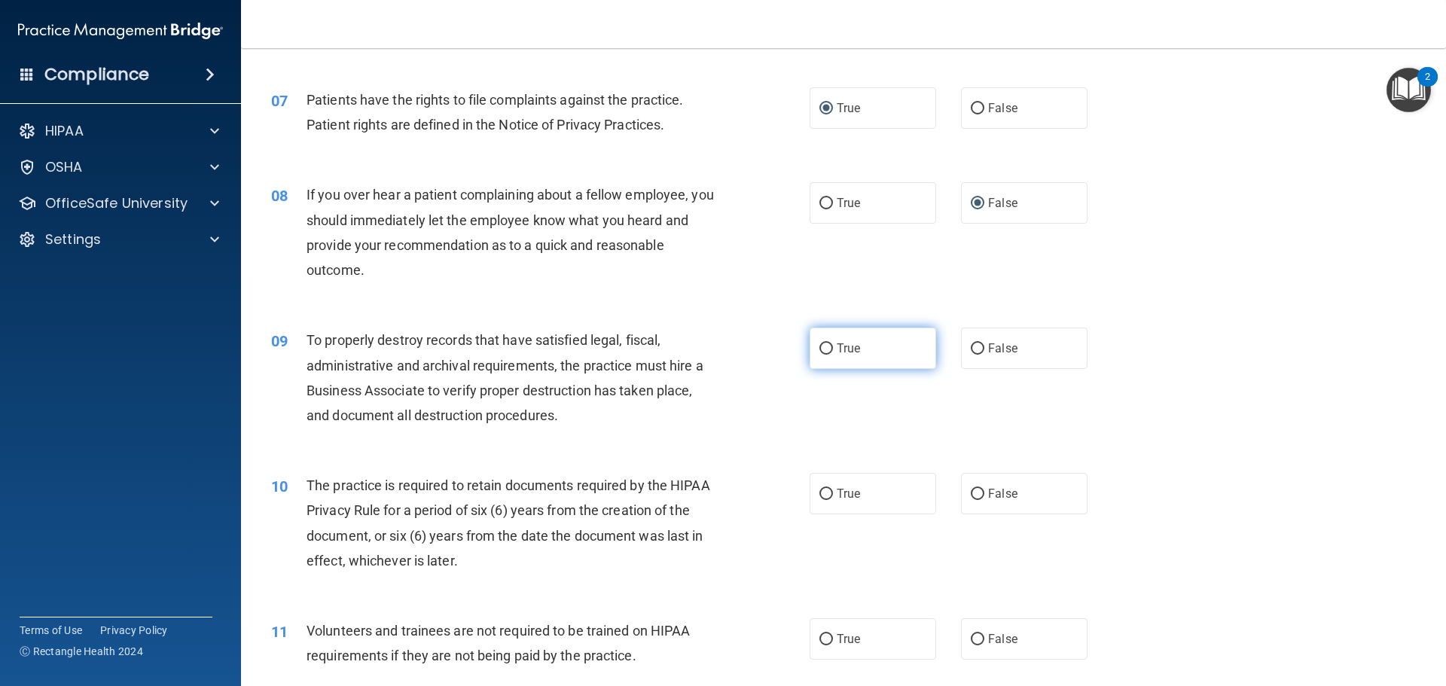
click at [821, 346] on input "True" at bounding box center [826, 348] width 14 height 11
radio input "true"
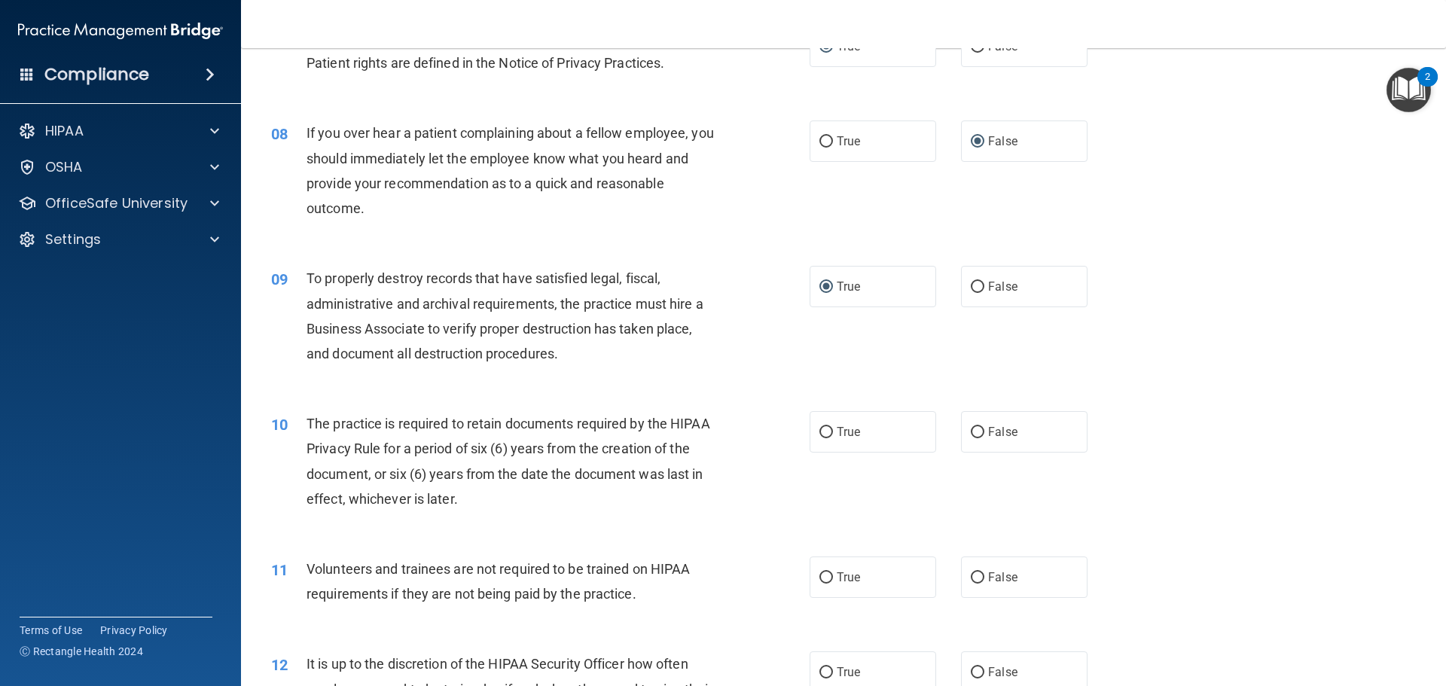
scroll to position [979, 0]
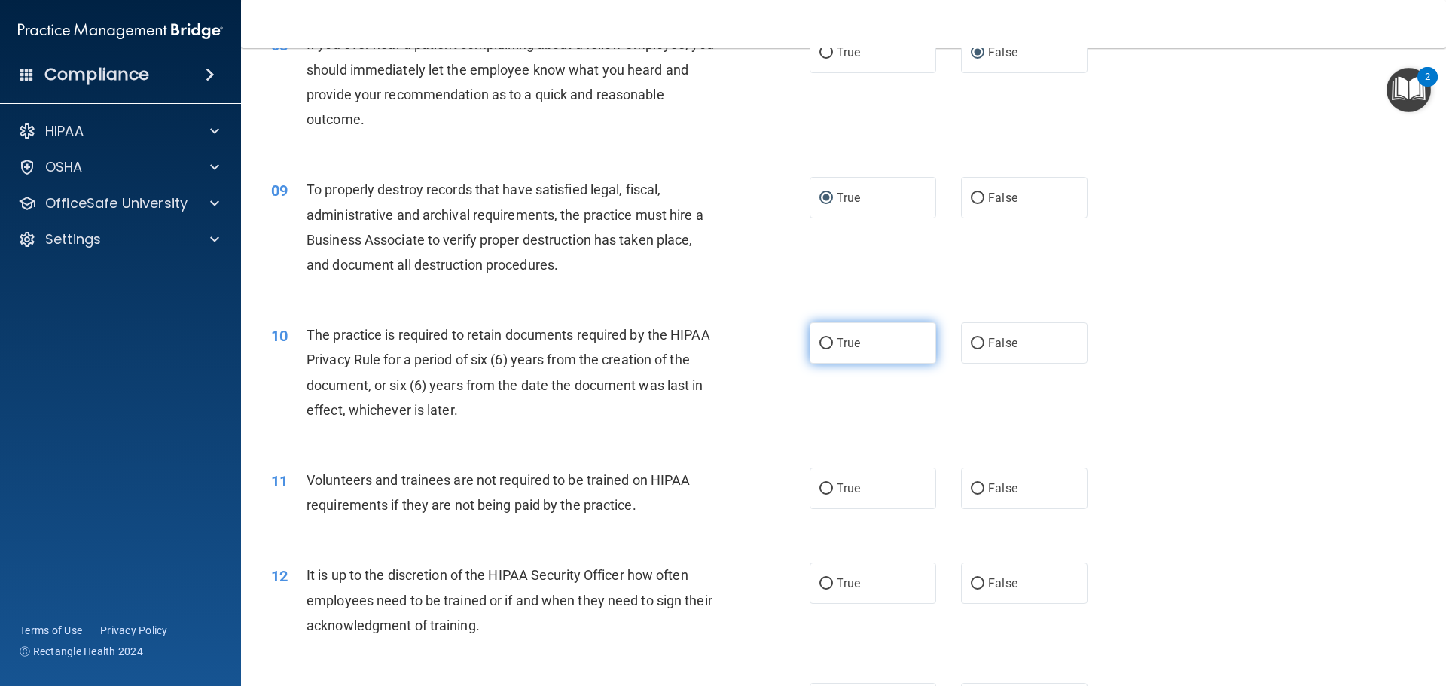
click at [820, 344] on input "True" at bounding box center [826, 343] width 14 height 11
radio input "true"
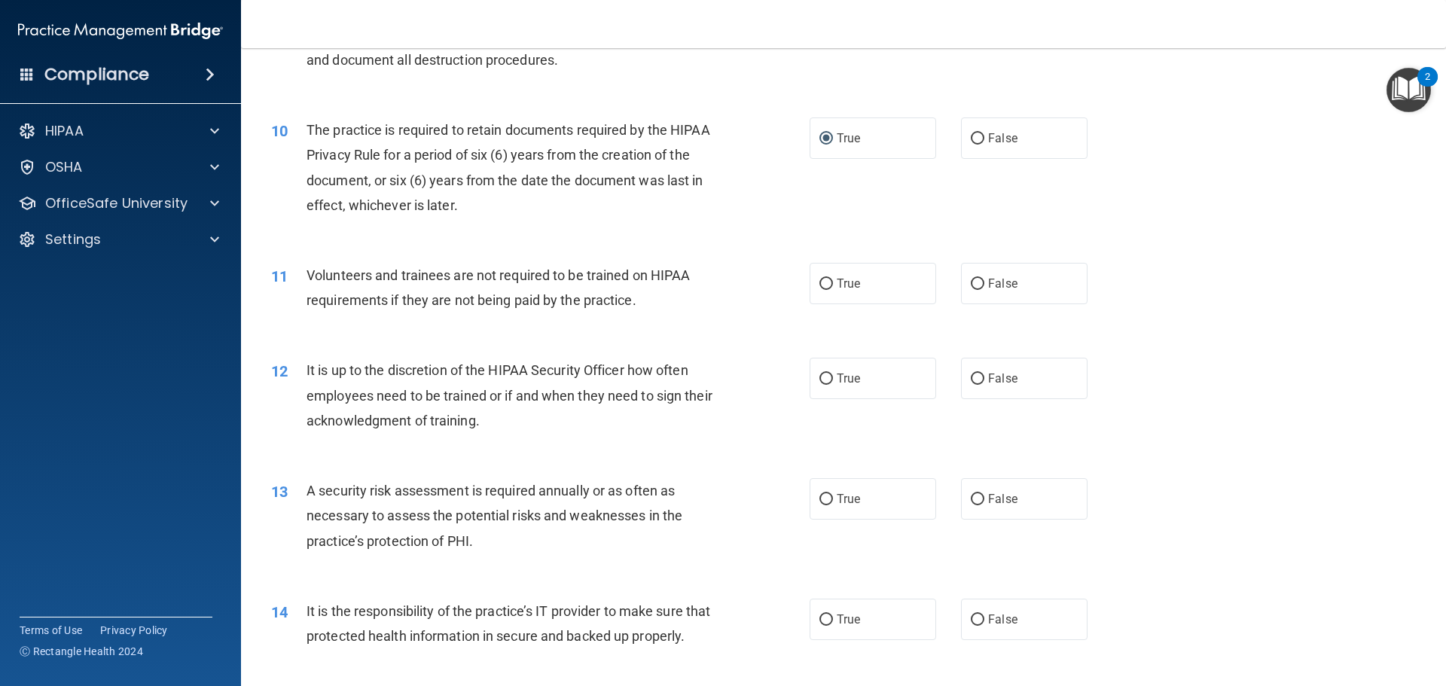
scroll to position [1205, 0]
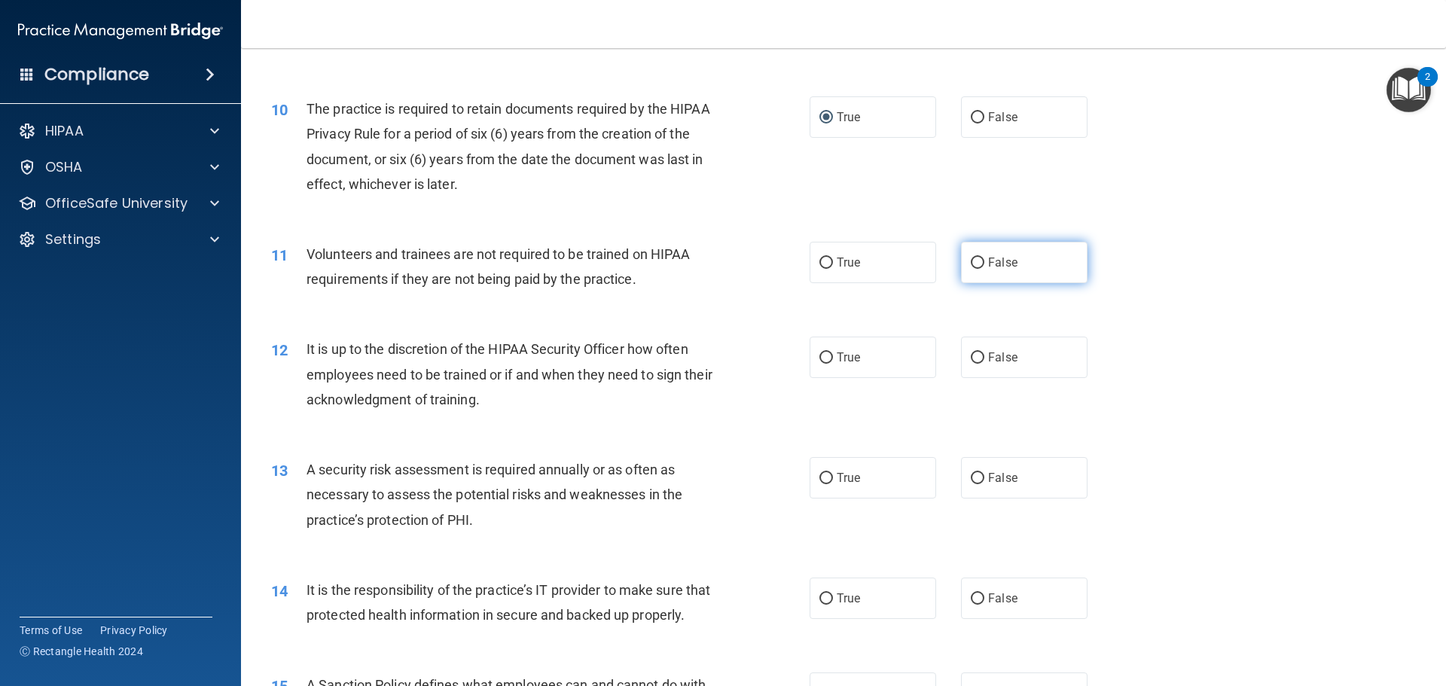
click at [972, 269] on input "False" at bounding box center [978, 263] width 14 height 11
radio input "true"
click at [822, 352] on input "True" at bounding box center [826, 357] width 14 height 11
radio input "true"
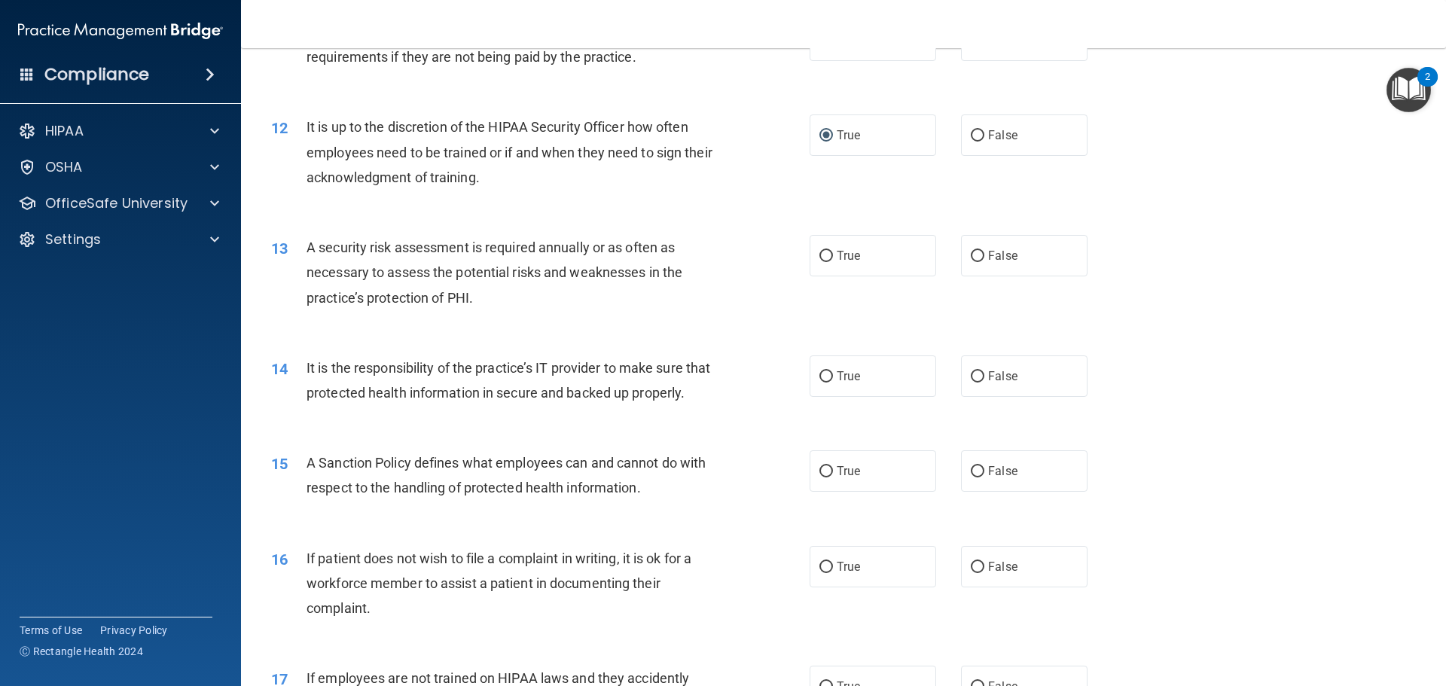
scroll to position [1431, 0]
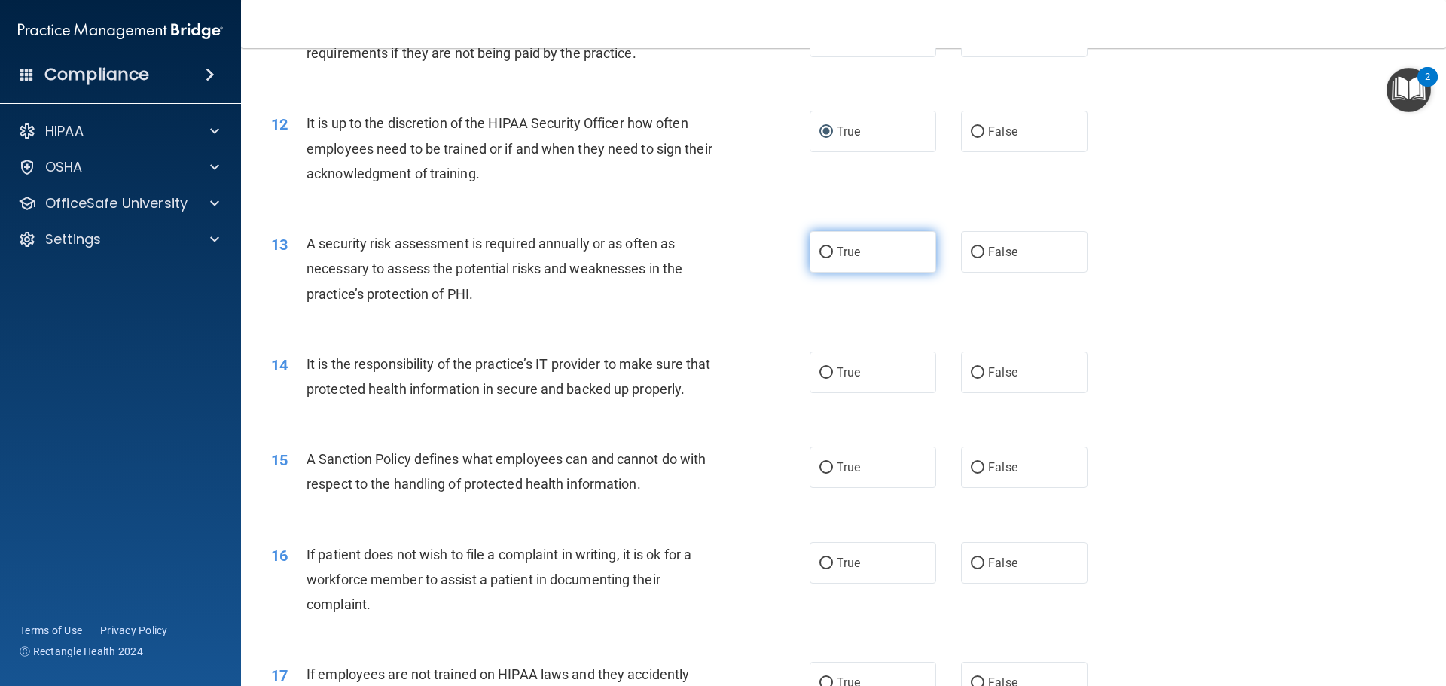
click at [824, 250] on input "True" at bounding box center [826, 252] width 14 height 11
radio input "true"
click at [822, 369] on input "True" at bounding box center [826, 372] width 14 height 11
radio input "true"
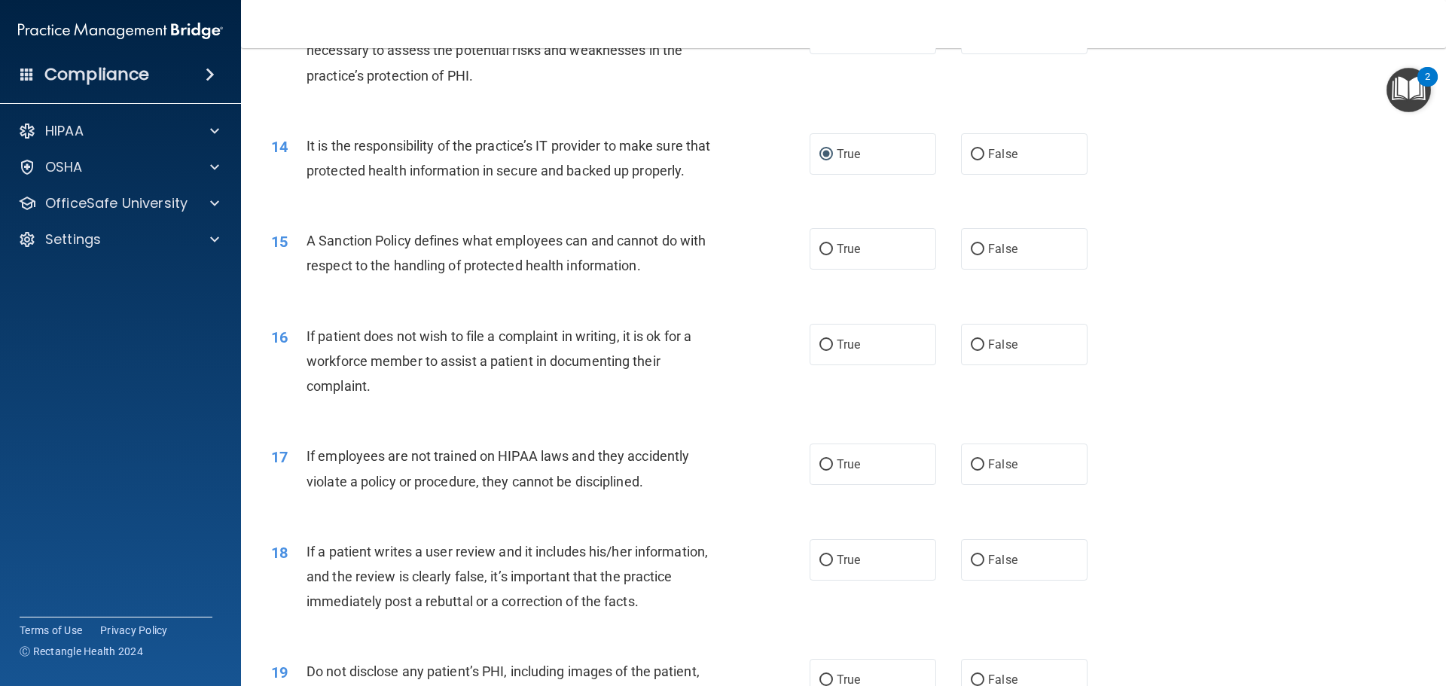
scroll to position [1657, 0]
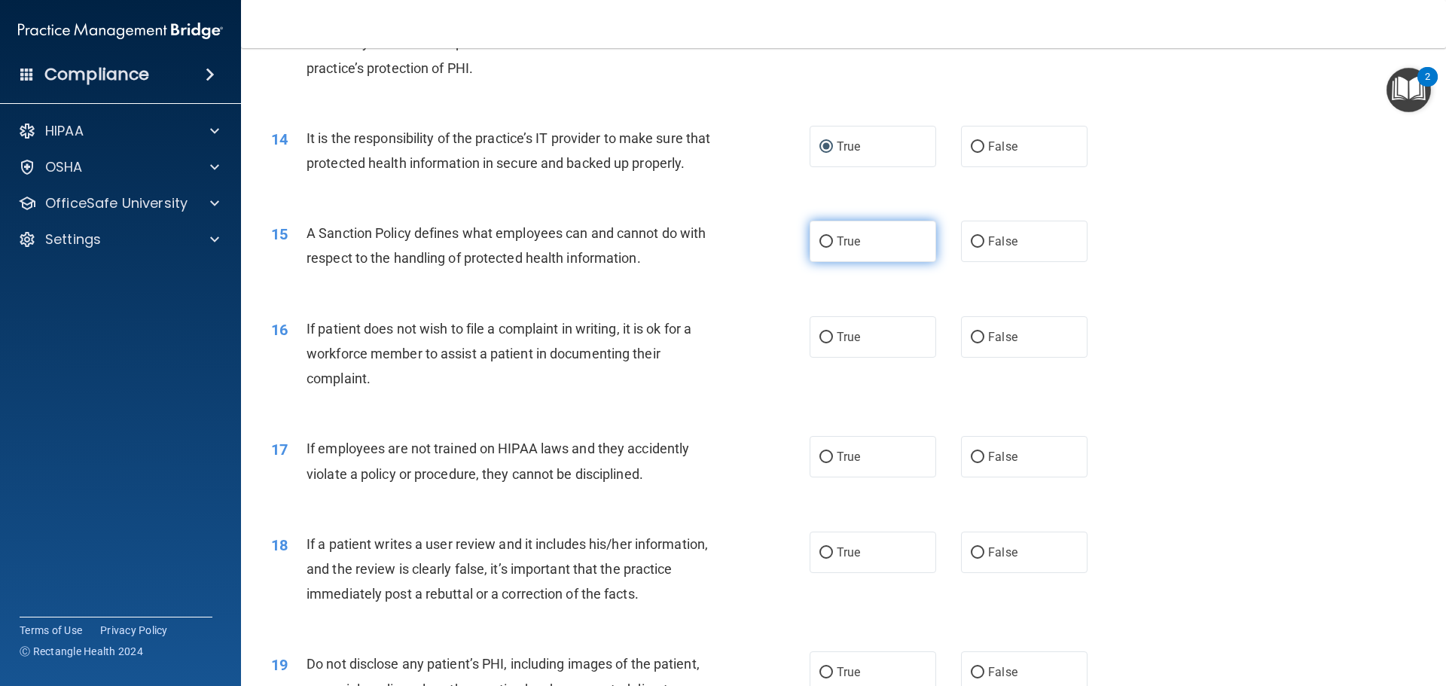
click at [822, 248] on input "True" at bounding box center [826, 241] width 14 height 11
radio input "true"
click at [971, 343] on input "False" at bounding box center [978, 337] width 14 height 11
radio input "true"
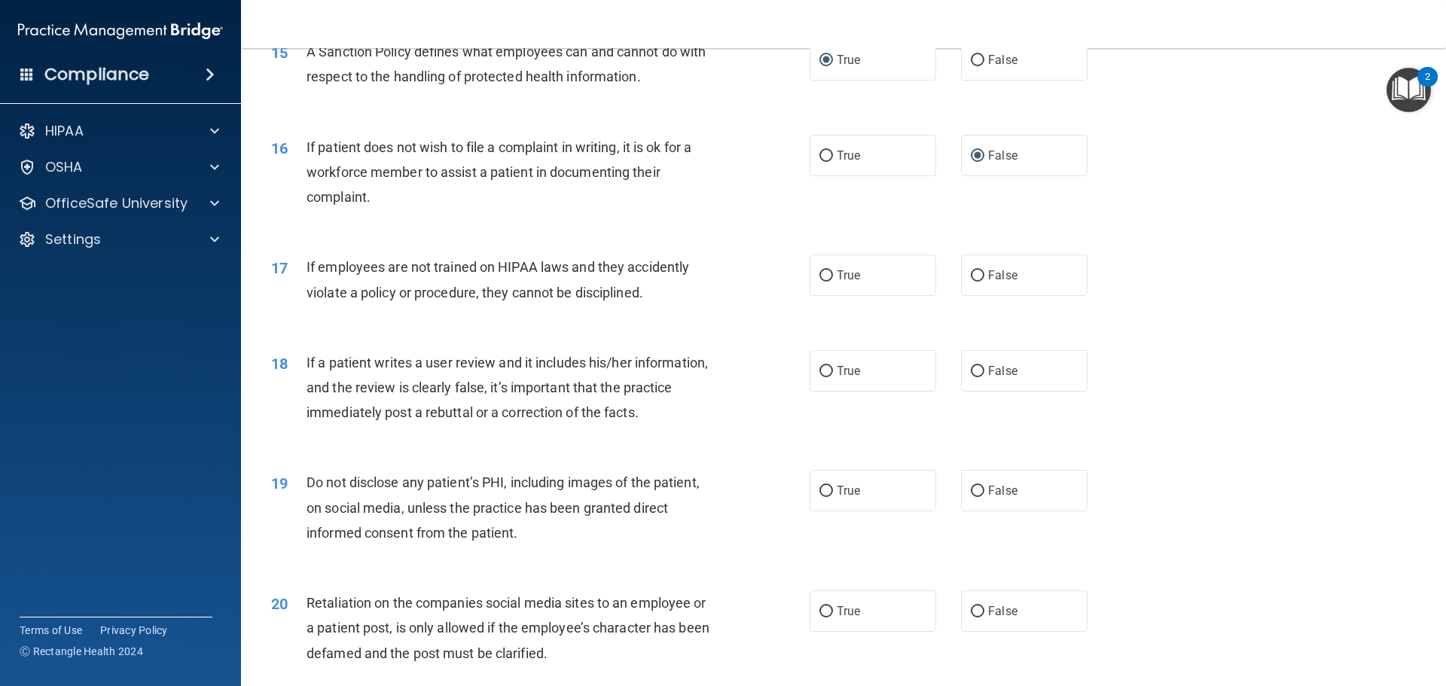
scroll to position [1883, 0]
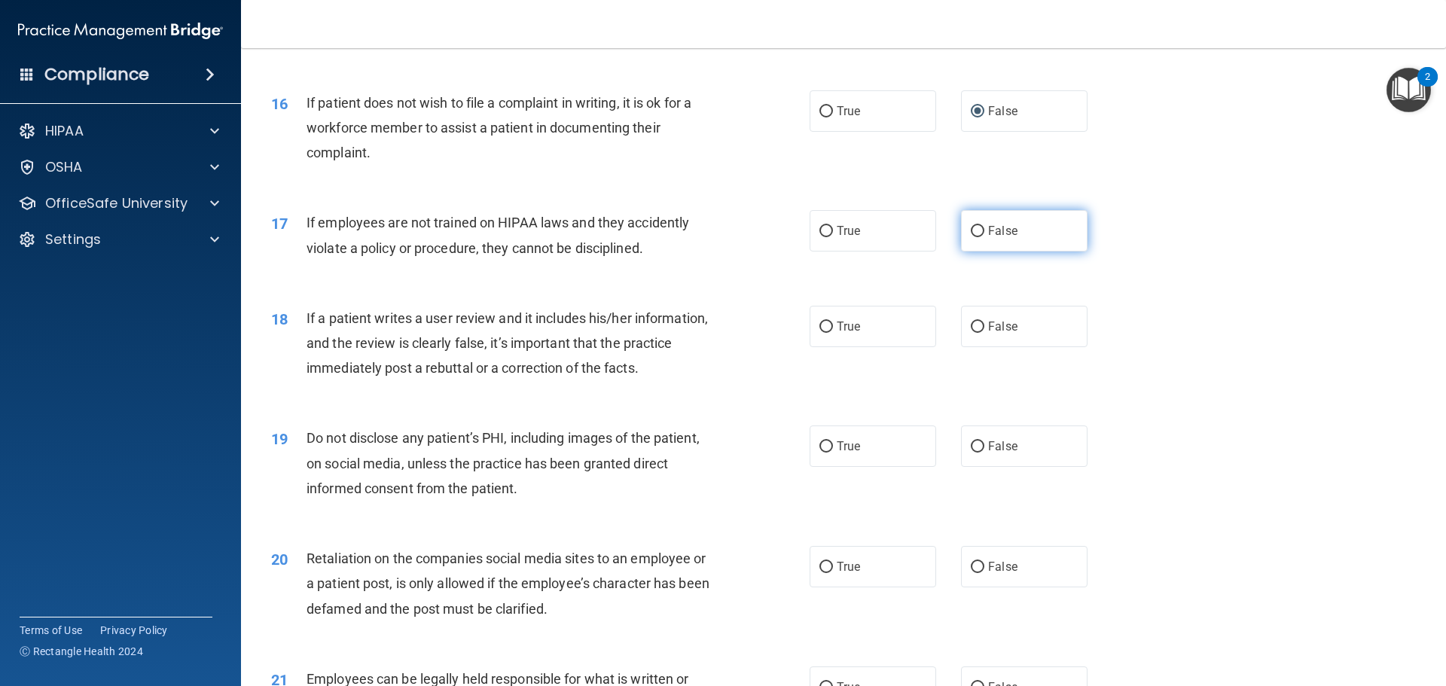
click at [971, 237] on input "False" at bounding box center [978, 231] width 14 height 11
radio input "true"
click at [976, 333] on input "False" at bounding box center [978, 327] width 14 height 11
radio input "true"
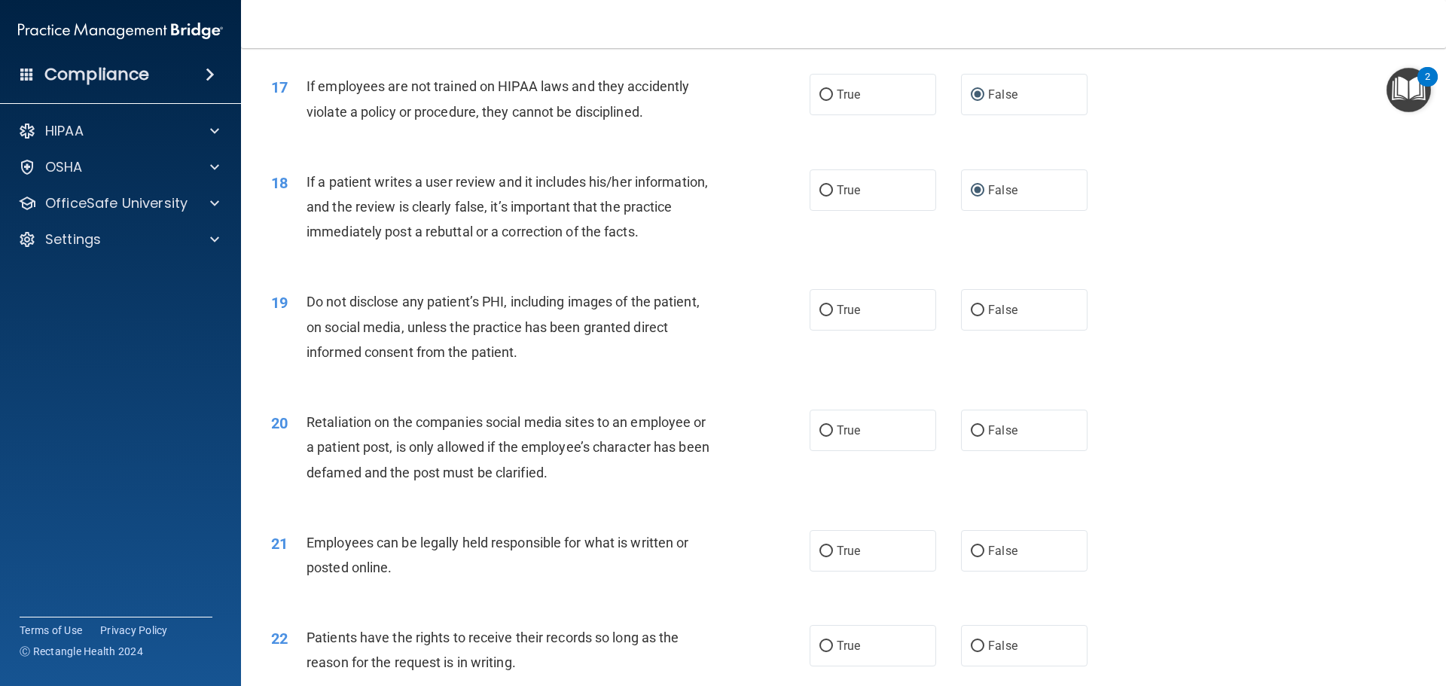
scroll to position [2033, 0]
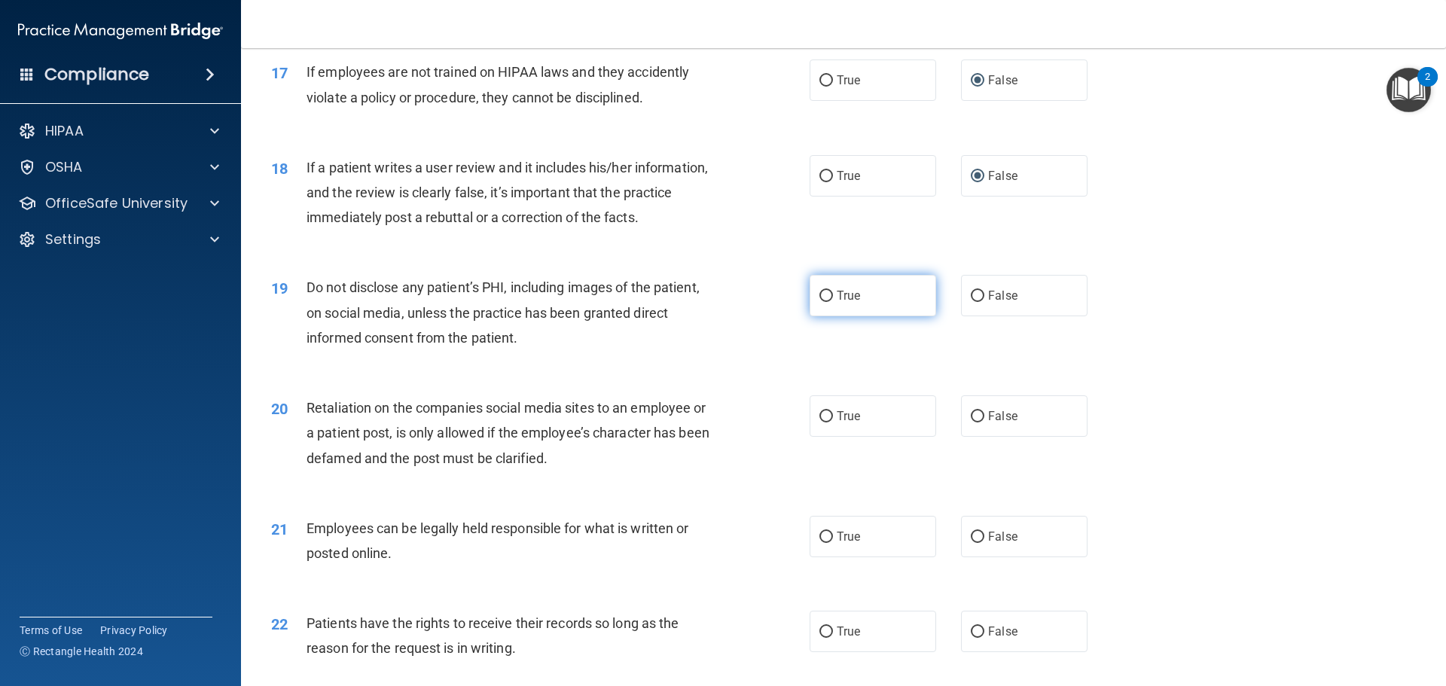
click at [823, 302] on input "True" at bounding box center [826, 296] width 14 height 11
radio input "true"
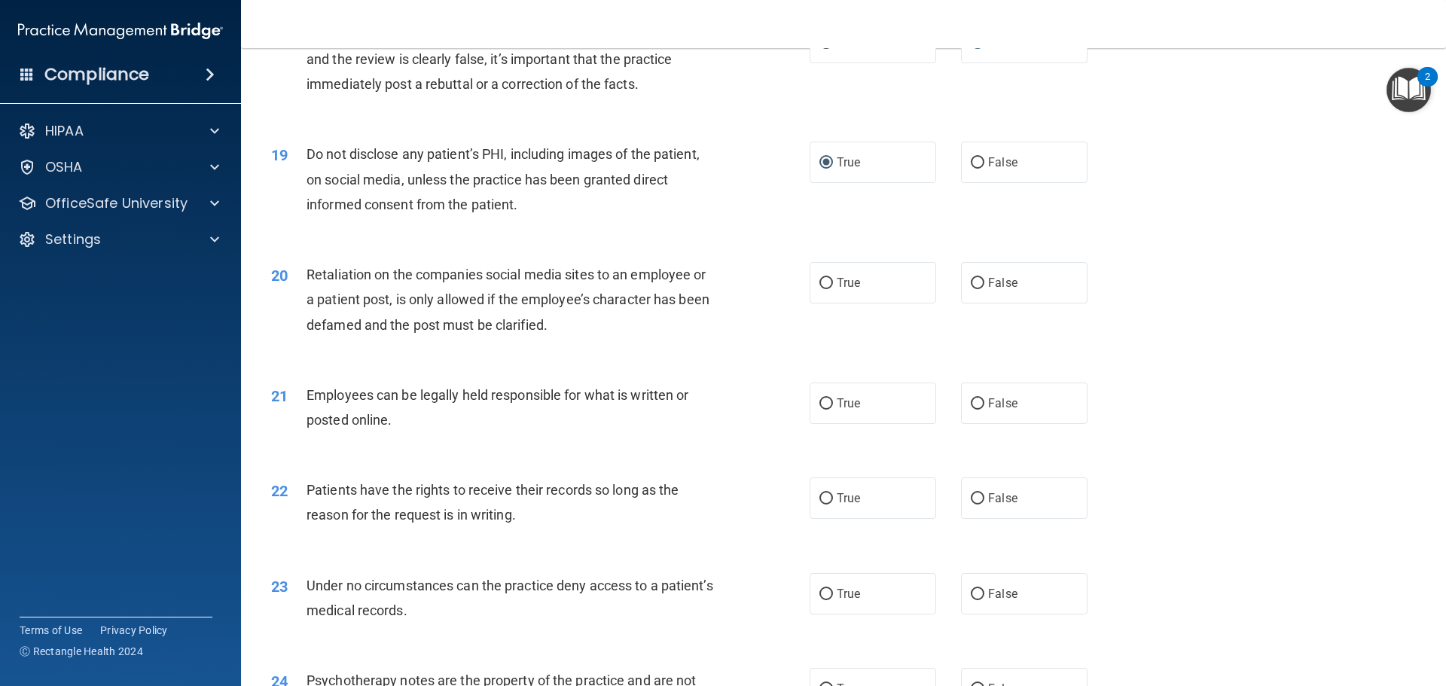
scroll to position [2184, 0]
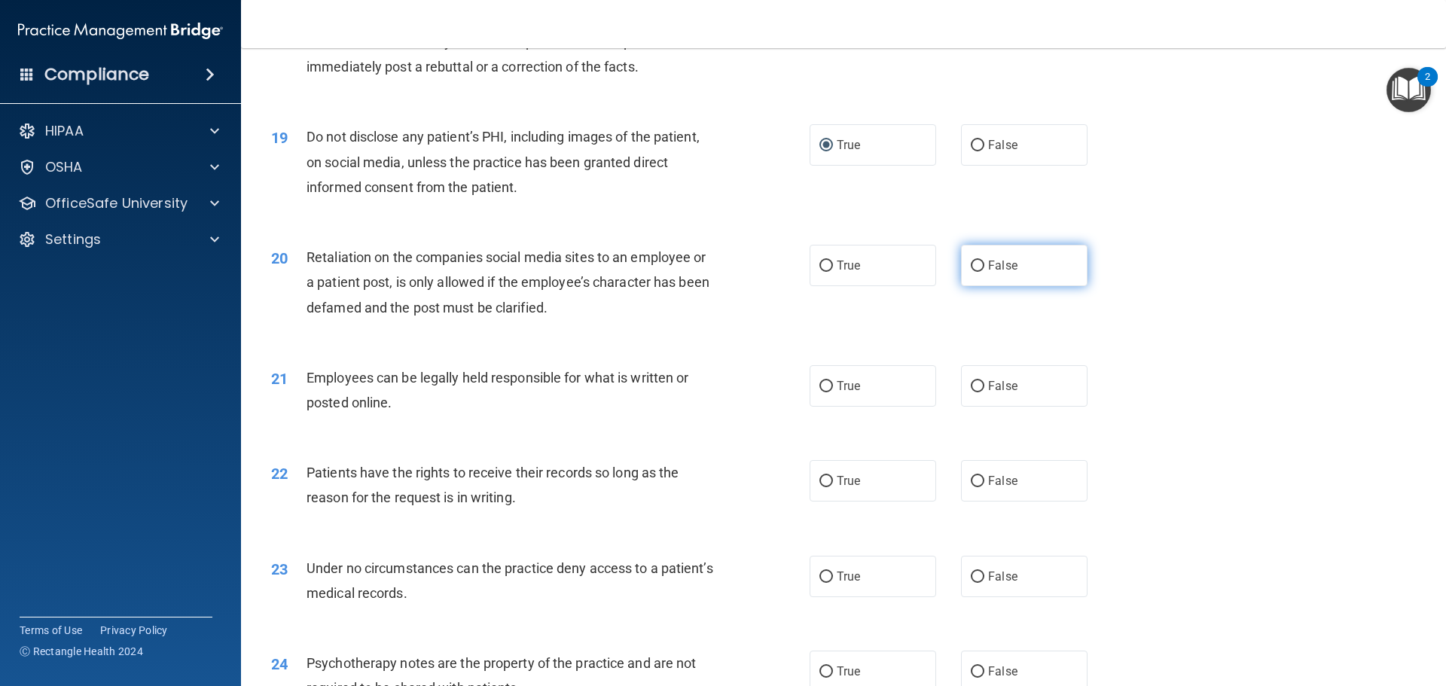
click at [971, 272] on input "False" at bounding box center [978, 266] width 14 height 11
radio input "true"
click at [825, 392] on input "True" at bounding box center [826, 386] width 14 height 11
radio input "true"
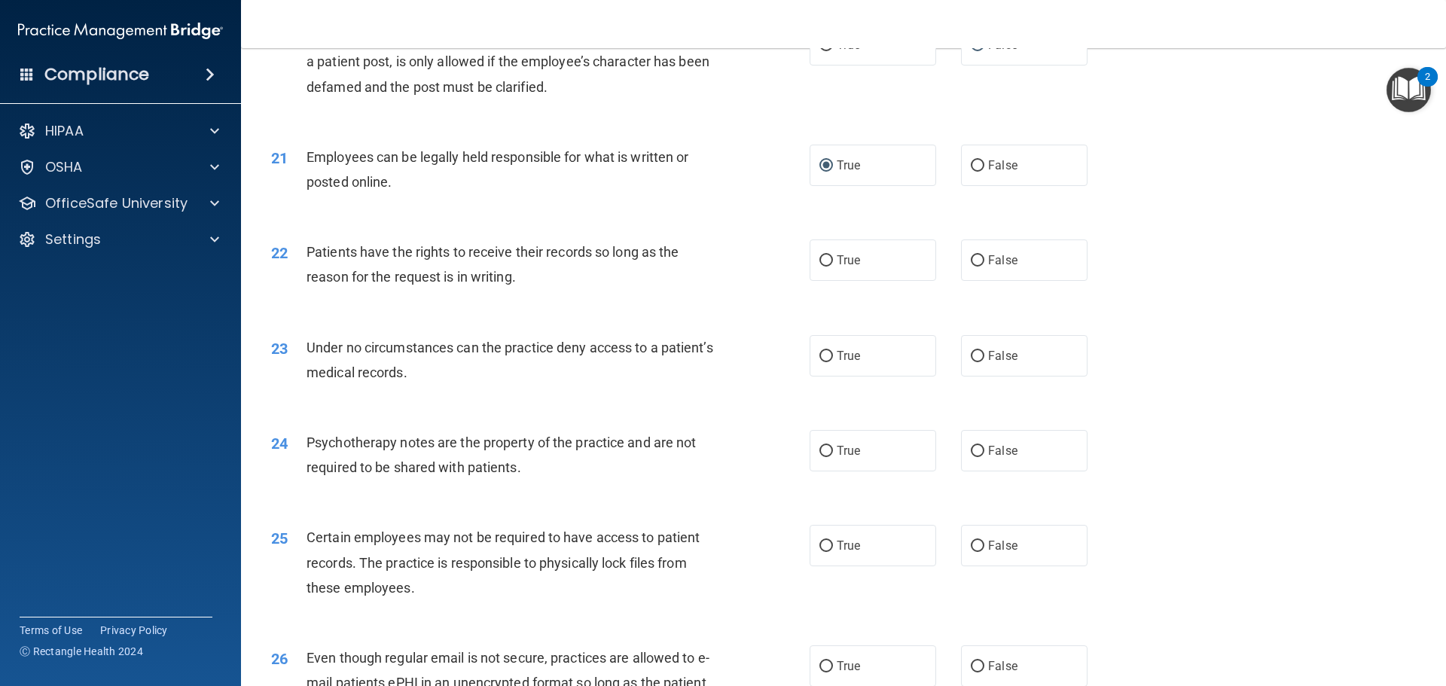
scroll to position [2410, 0]
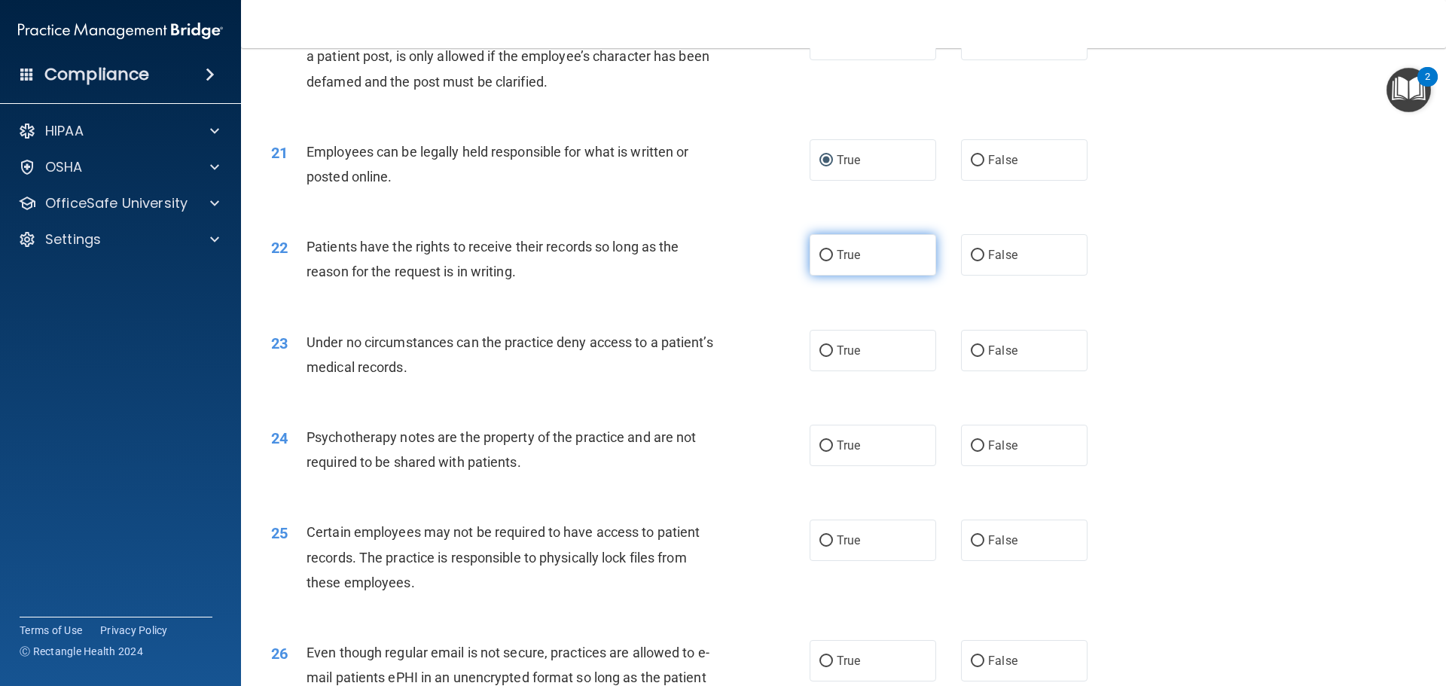
click at [823, 261] on input "True" at bounding box center [826, 255] width 14 height 11
radio input "true"
click at [819, 357] on input "True" at bounding box center [826, 351] width 14 height 11
radio input "true"
click at [972, 452] on input "False" at bounding box center [978, 446] width 14 height 11
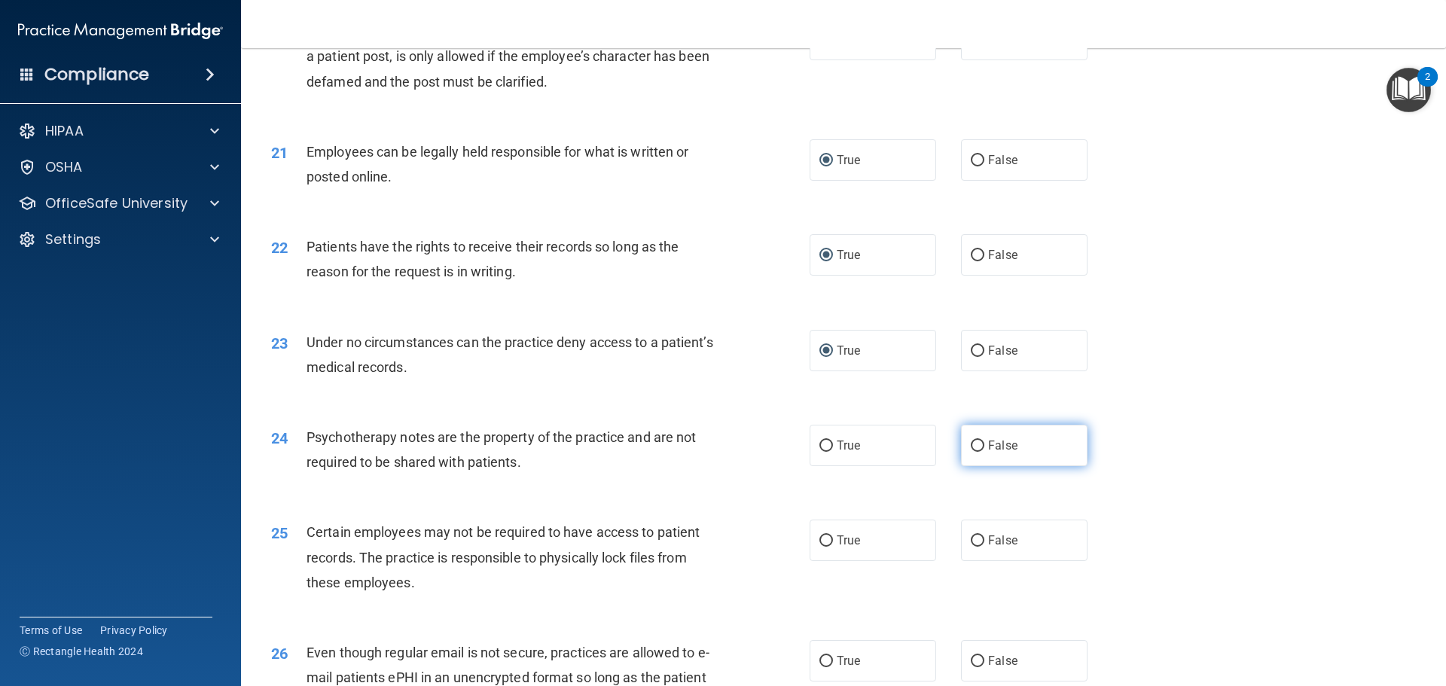
radio input "true"
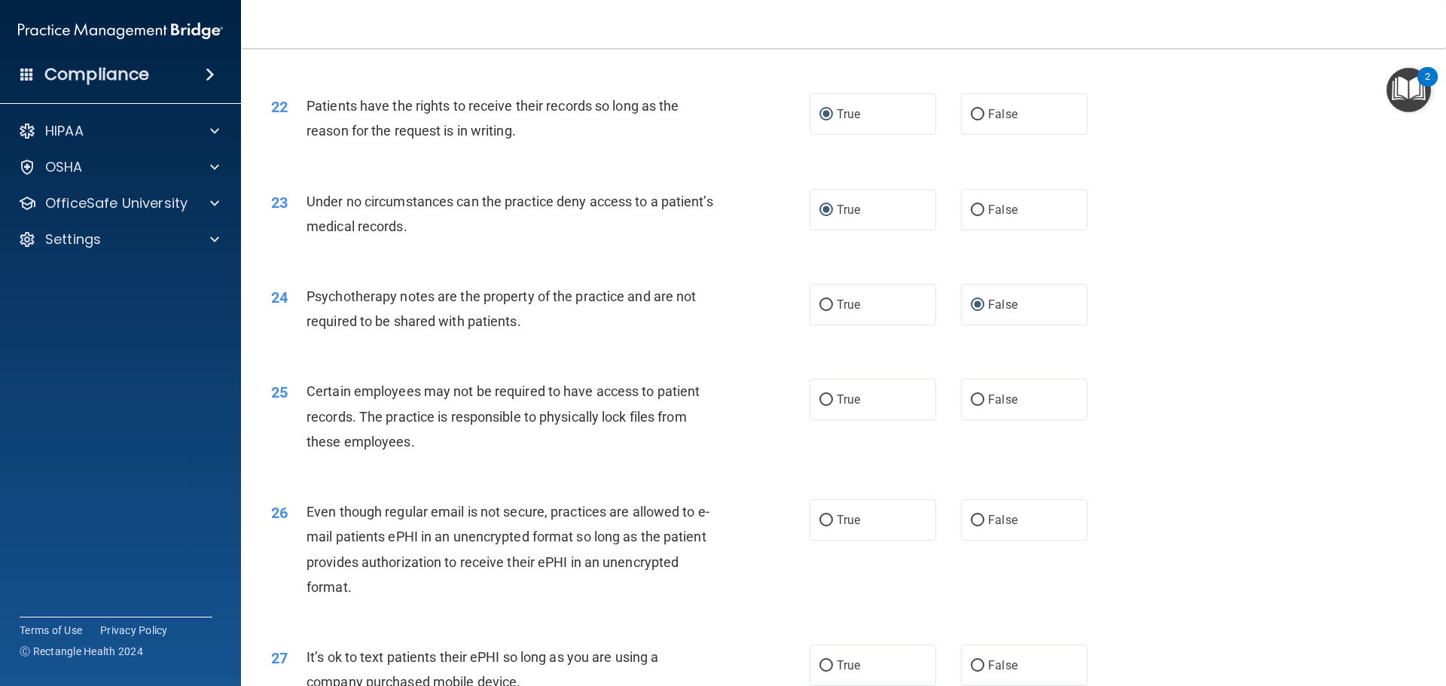
scroll to position [2560, 0]
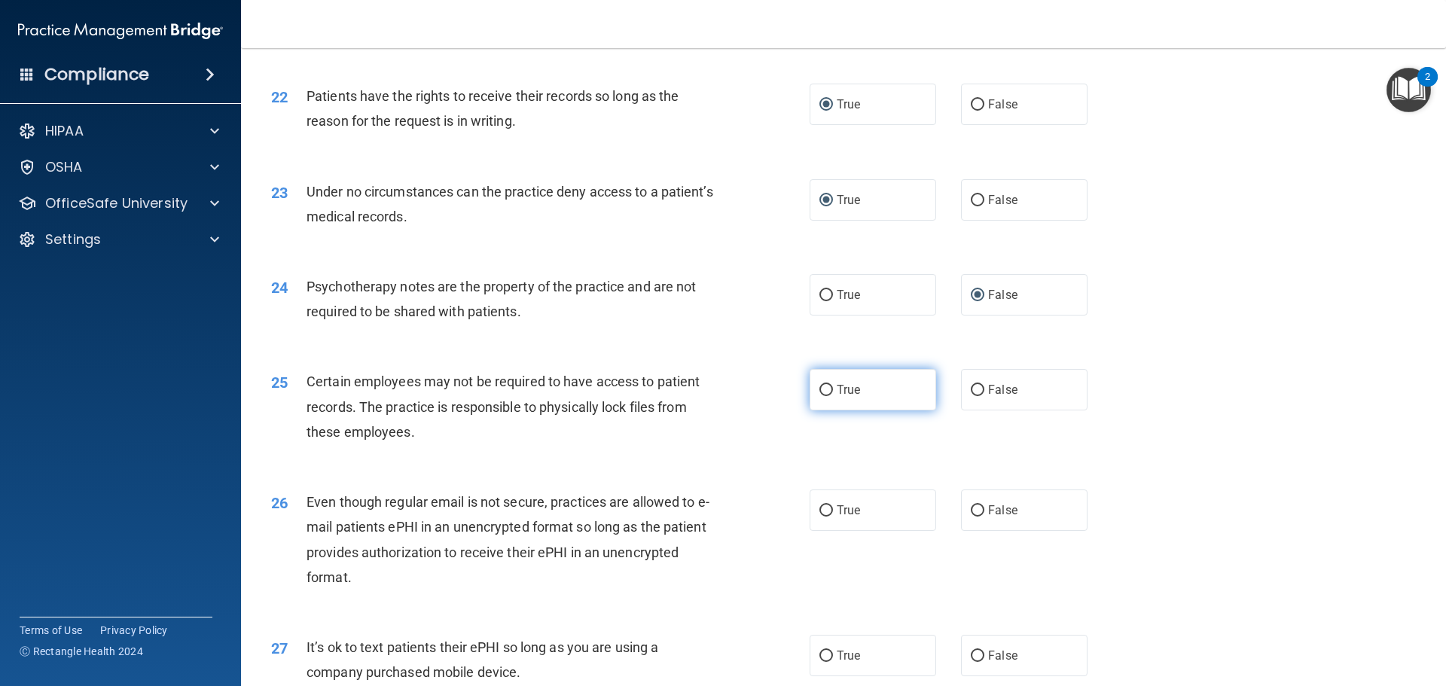
click at [819, 396] on input "True" at bounding box center [826, 390] width 14 height 11
radio input "true"
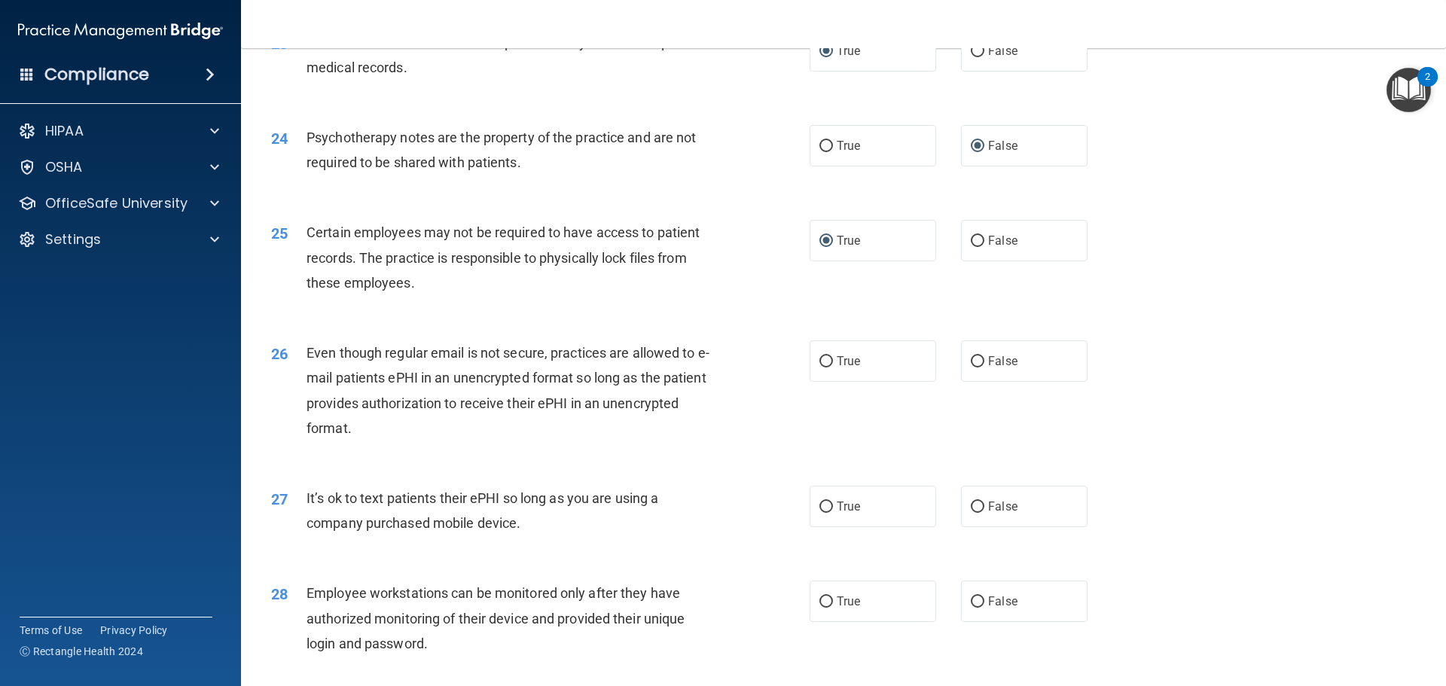
scroll to position [2711, 0]
click at [825, 366] on input "True" at bounding box center [826, 360] width 14 height 11
radio input "true"
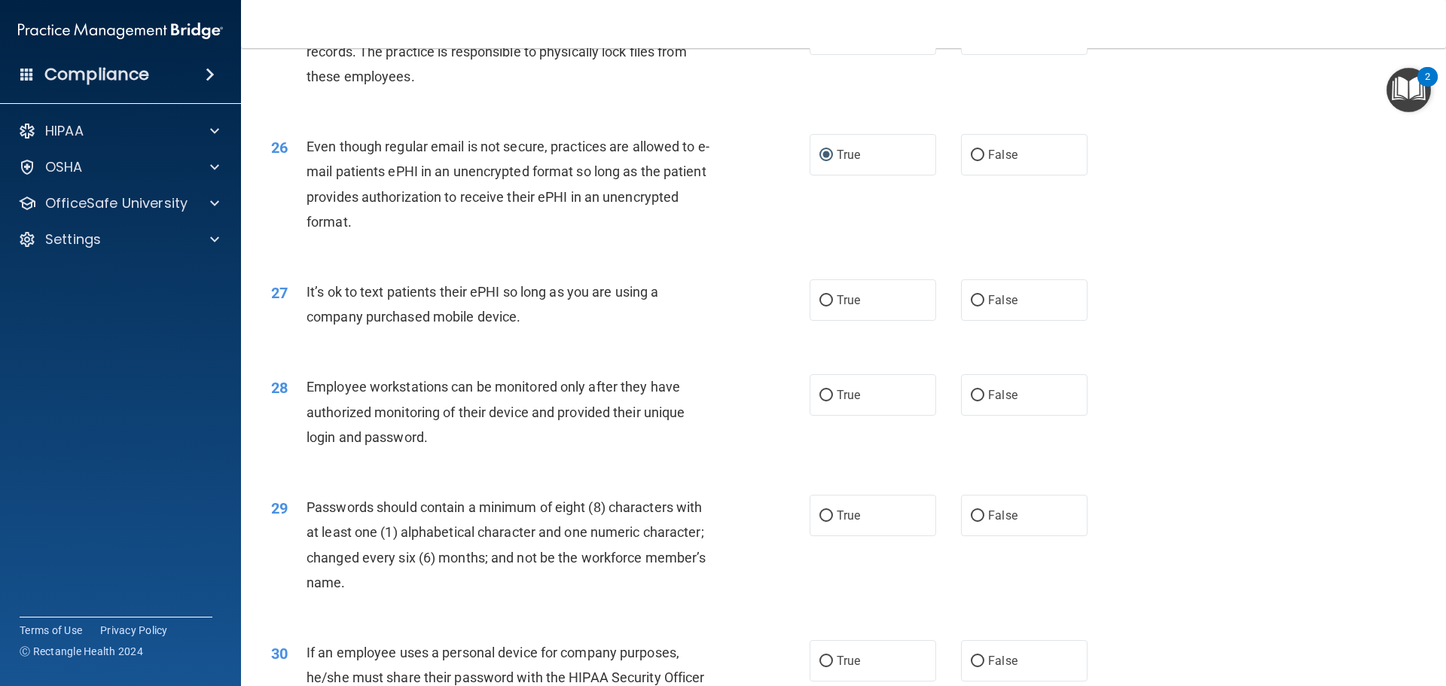
scroll to position [2937, 0]
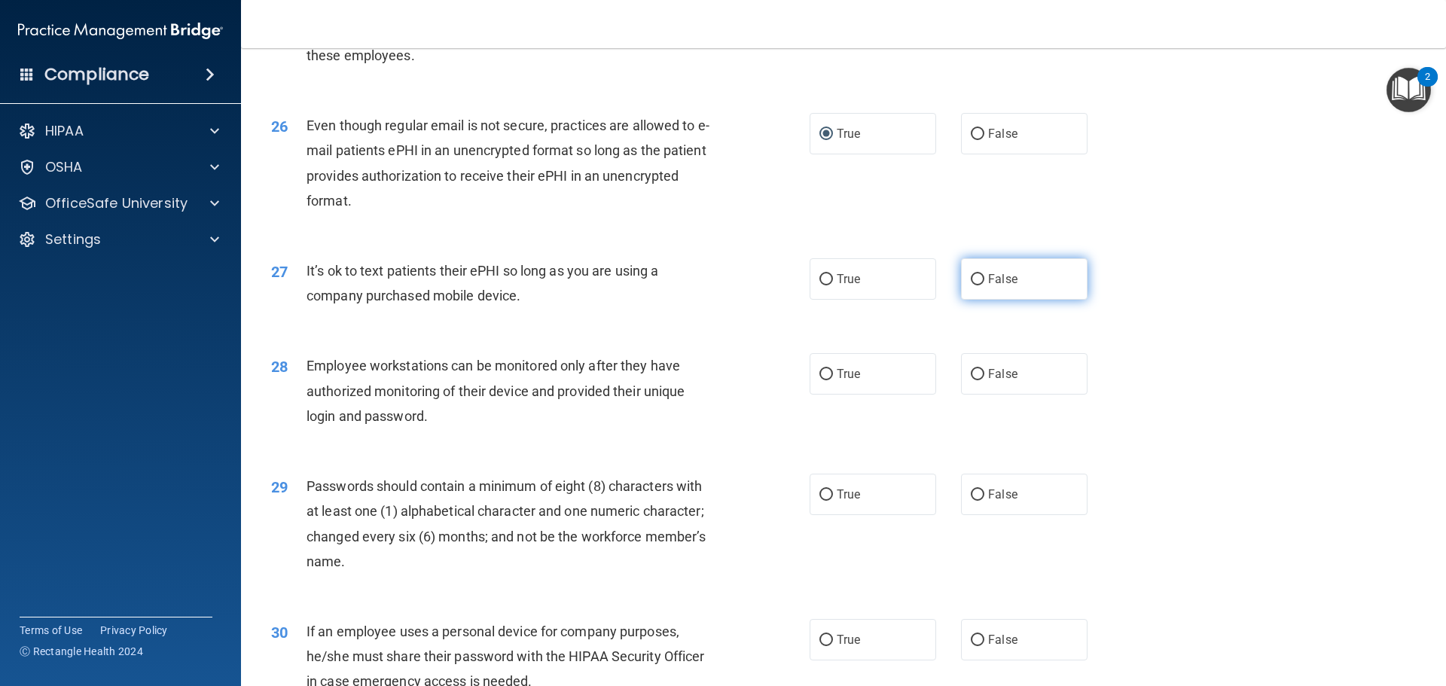
click at [972, 285] on input "False" at bounding box center [978, 279] width 14 height 11
radio input "true"
click at [819, 380] on input "True" at bounding box center [826, 374] width 14 height 11
radio input "true"
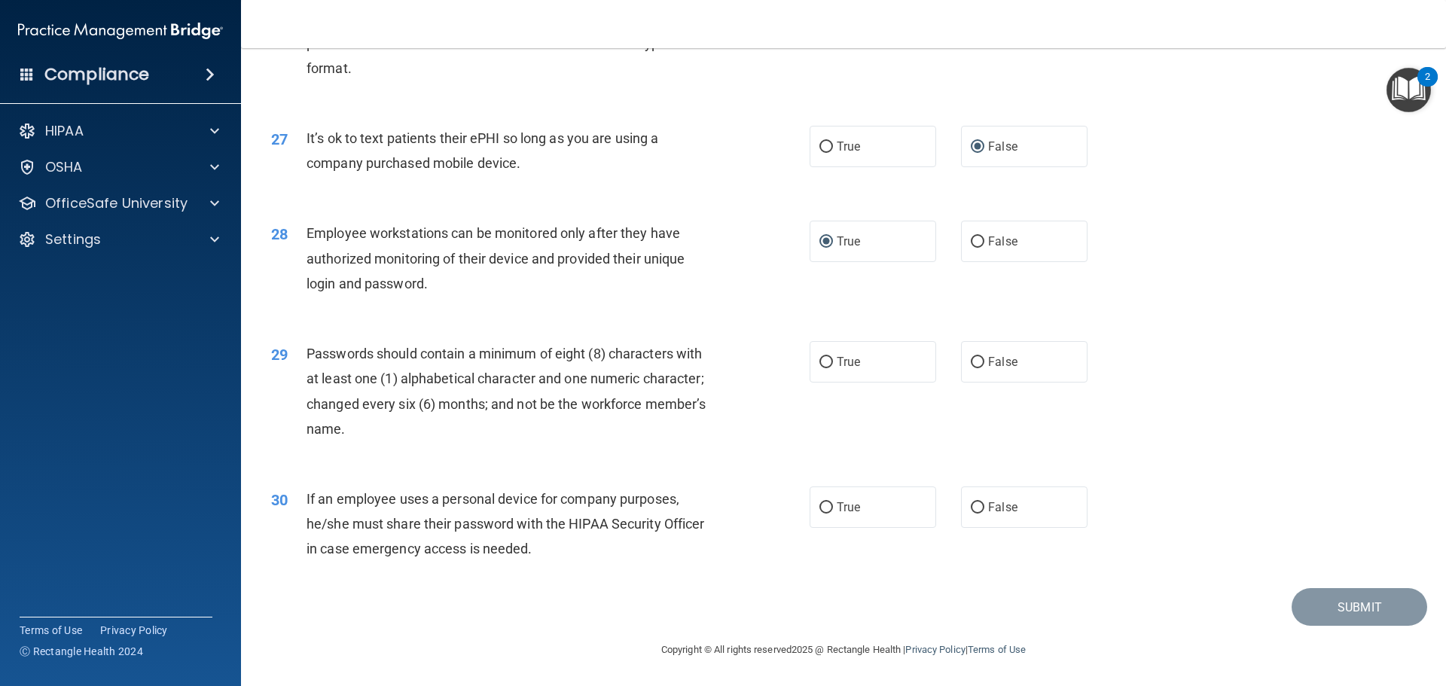
scroll to position [3087, 0]
click at [821, 364] on input "True" at bounding box center [826, 362] width 14 height 11
radio input "true"
click at [819, 505] on input "True" at bounding box center [826, 507] width 14 height 11
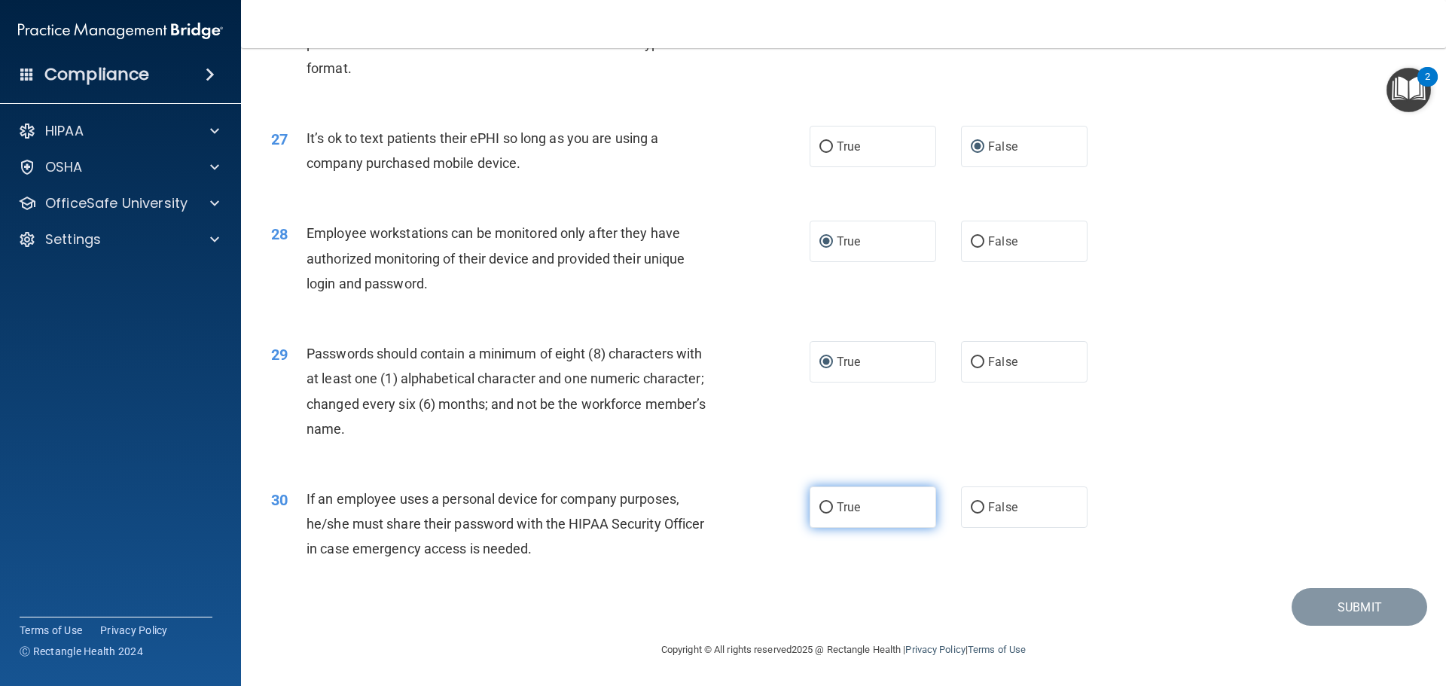
radio input "true"
click at [1343, 605] on button "Submit" at bounding box center [1359, 607] width 136 height 38
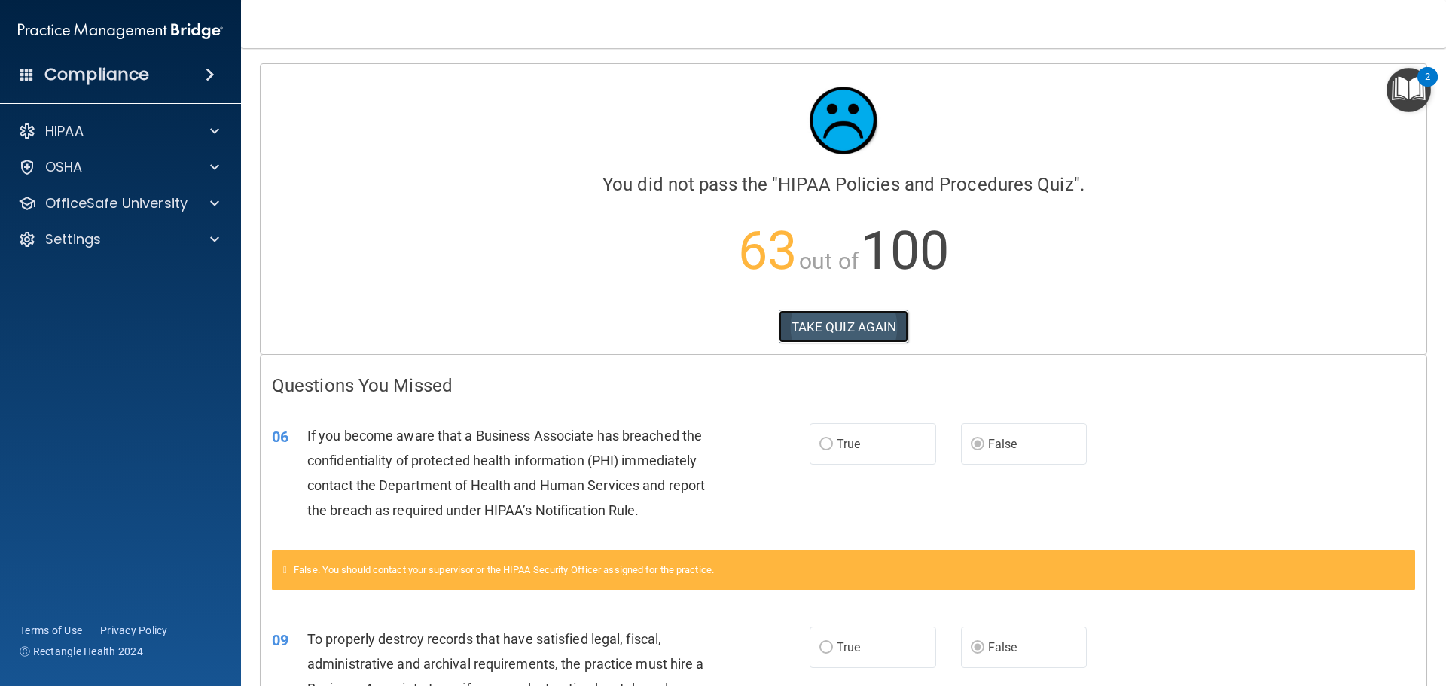
click at [843, 325] on button "TAKE QUIZ AGAIN" at bounding box center [844, 326] width 130 height 33
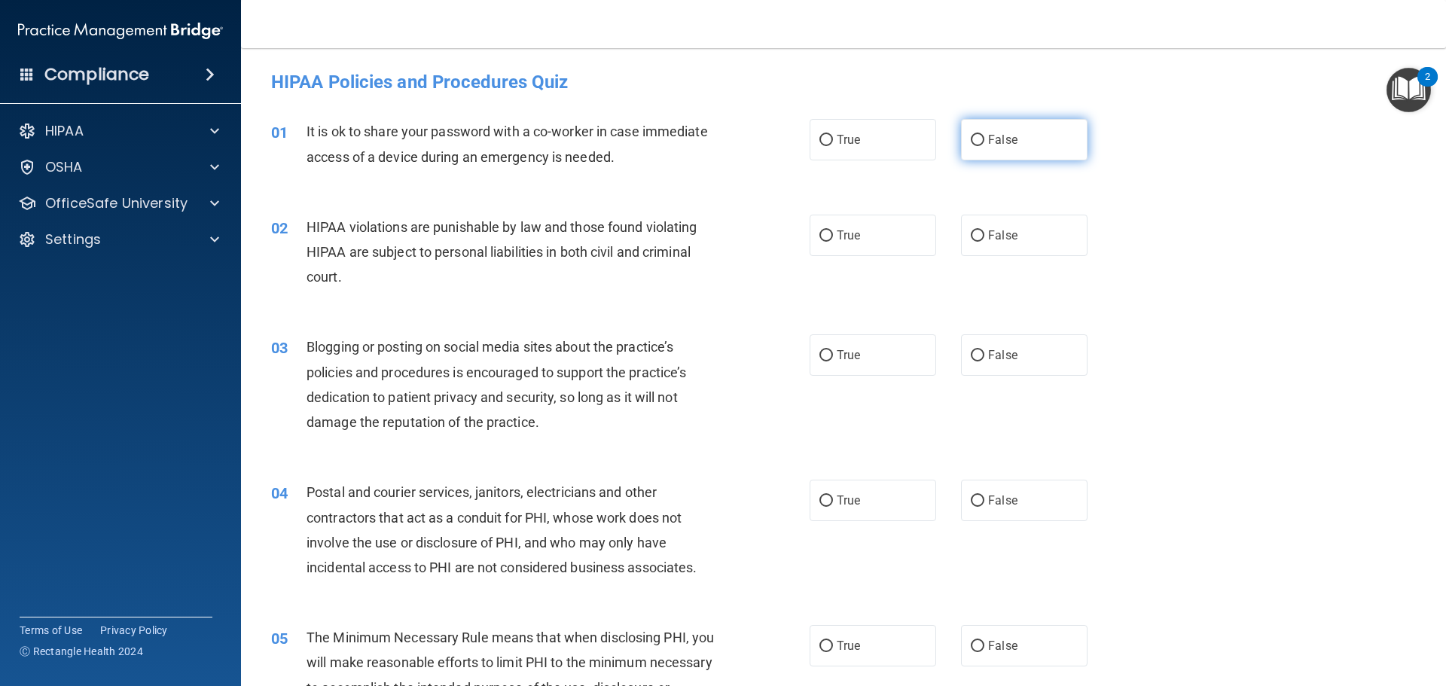
click at [971, 139] on input "False" at bounding box center [978, 140] width 14 height 11
radio input "true"
click at [824, 232] on input "True" at bounding box center [826, 235] width 14 height 11
radio input "true"
click at [973, 353] on input "False" at bounding box center [978, 355] width 14 height 11
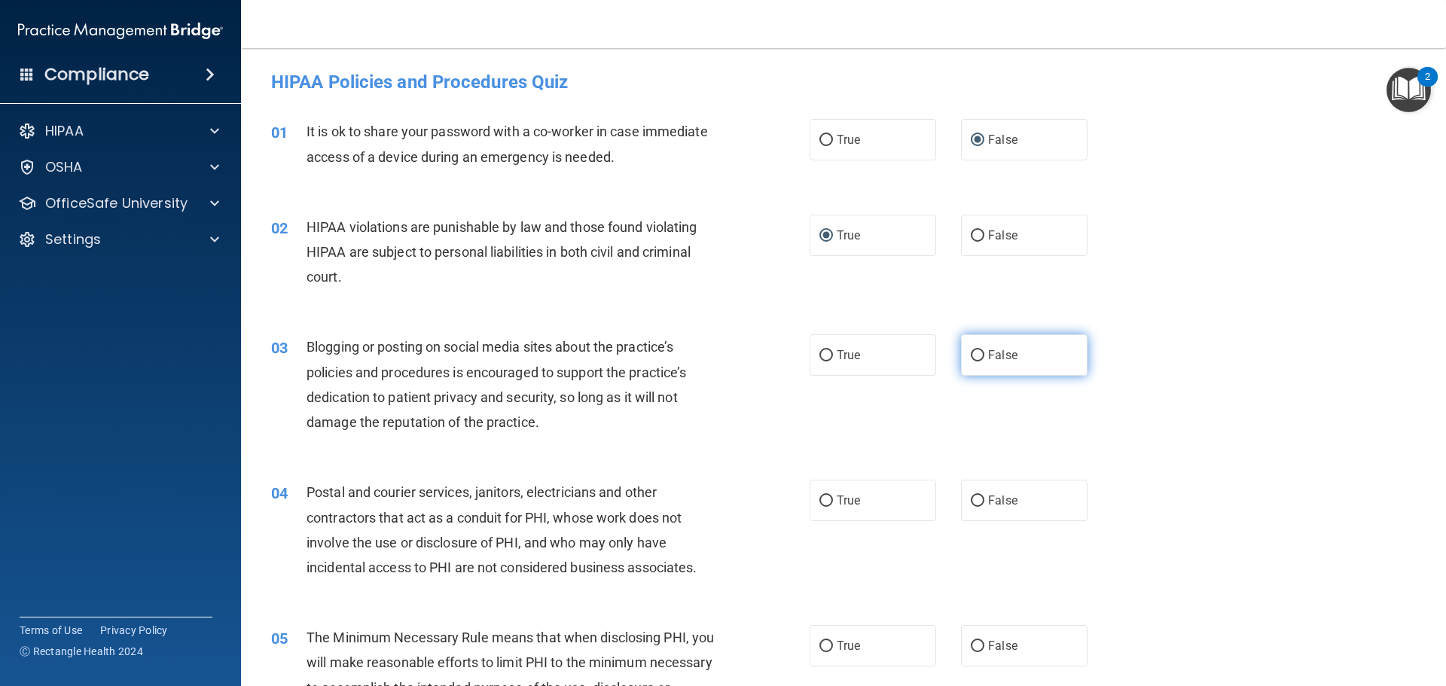
radio input "true"
click at [819, 497] on input "True" at bounding box center [826, 500] width 14 height 11
radio input "true"
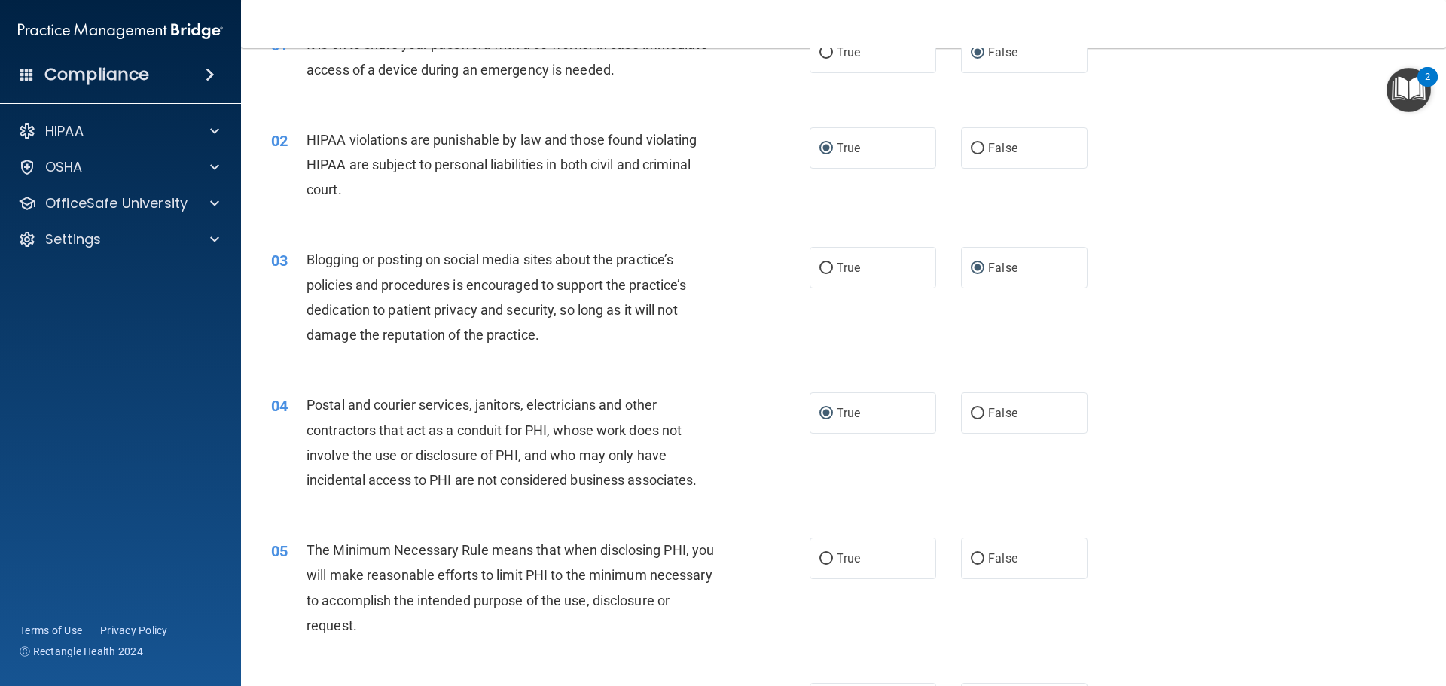
scroll to position [226, 0]
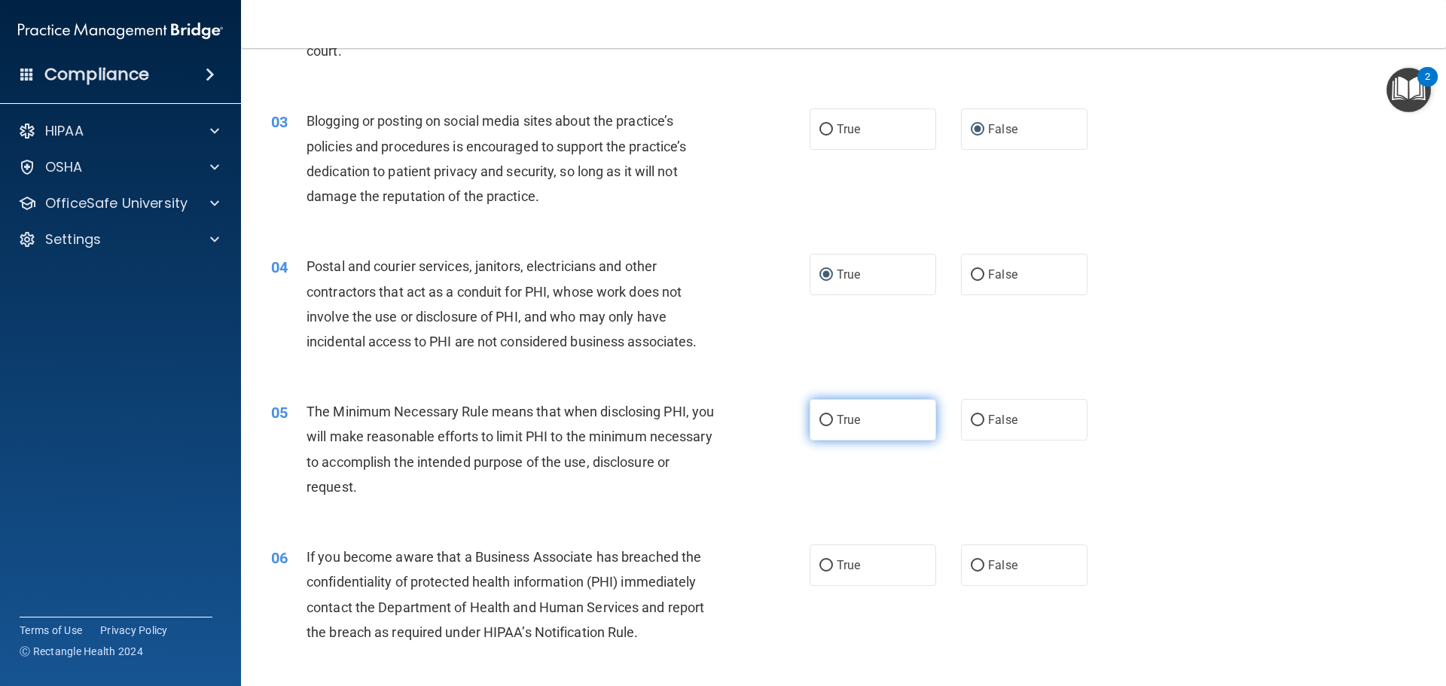
click at [827, 414] on label "True" at bounding box center [872, 419] width 127 height 41
click at [827, 415] on input "True" at bounding box center [826, 420] width 14 height 11
radio input "true"
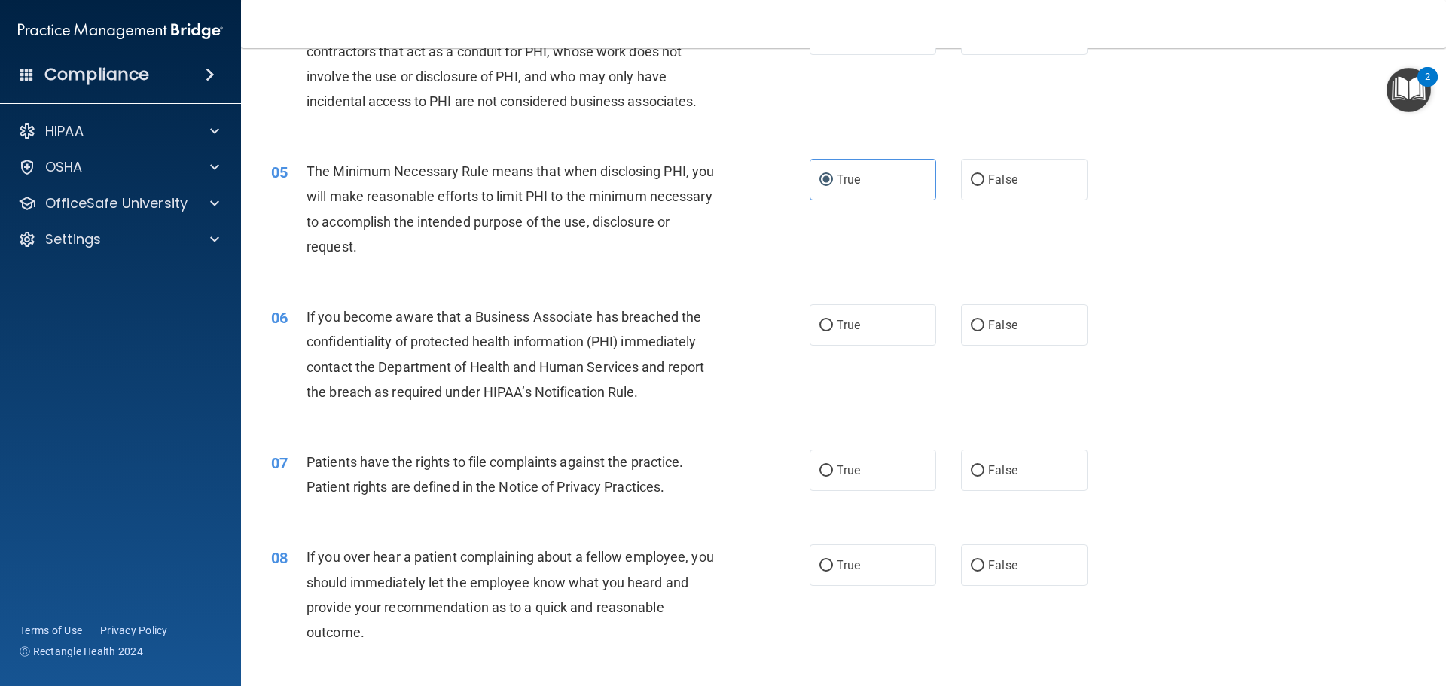
scroll to position [527, 0]
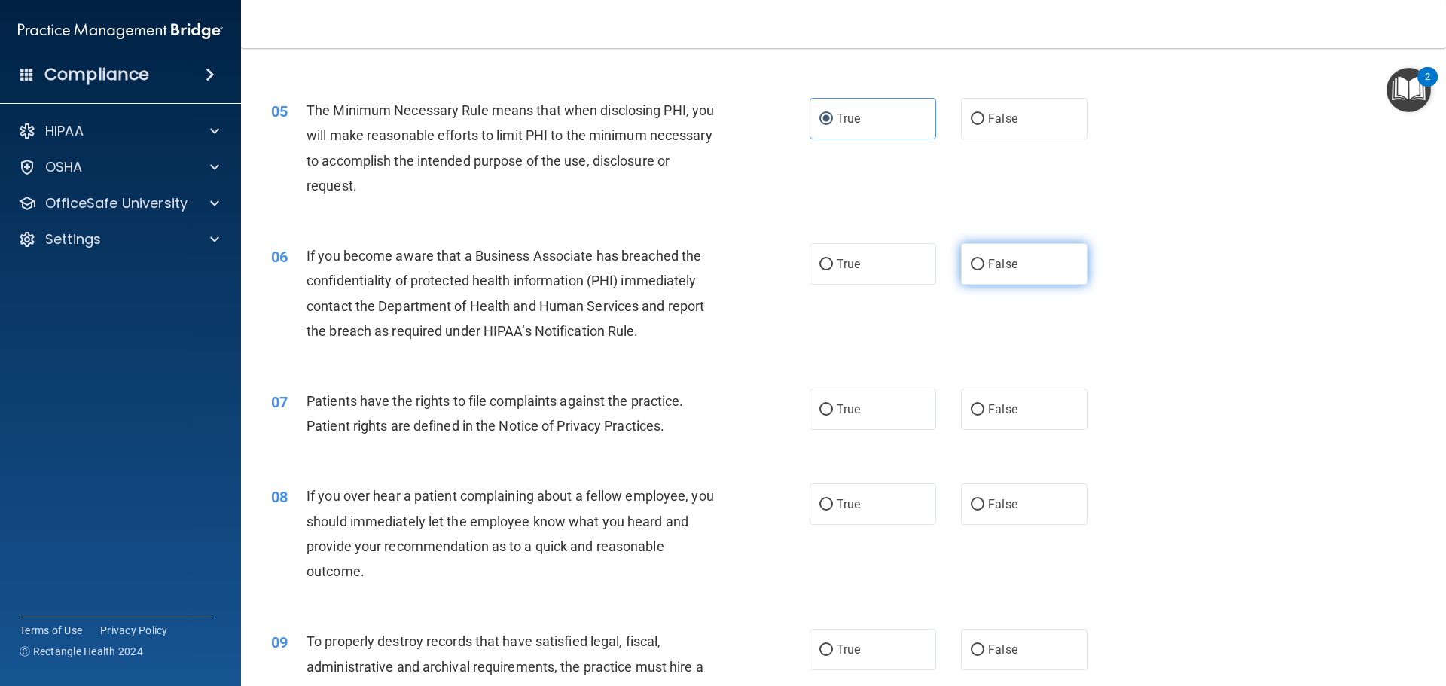
click at [973, 260] on input "False" at bounding box center [978, 264] width 14 height 11
radio input "true"
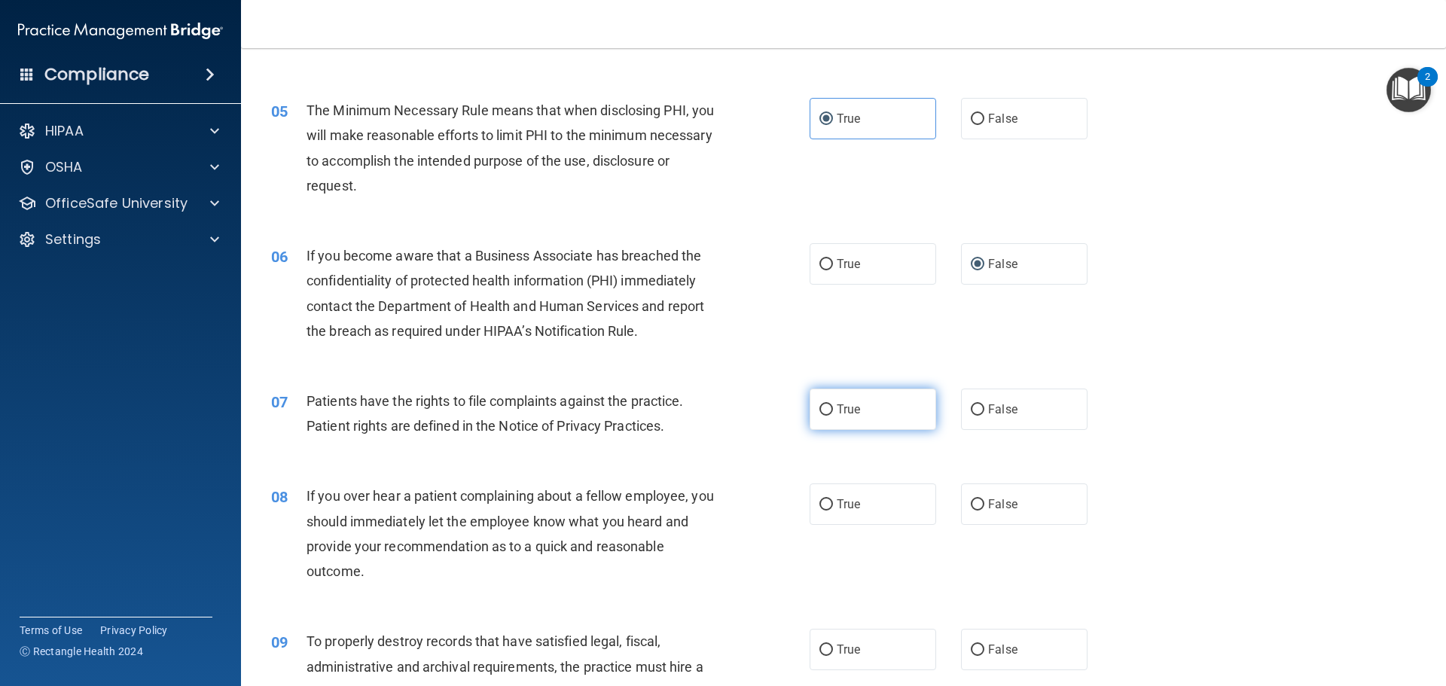
click at [819, 409] on input "True" at bounding box center [826, 409] width 14 height 11
radio input "true"
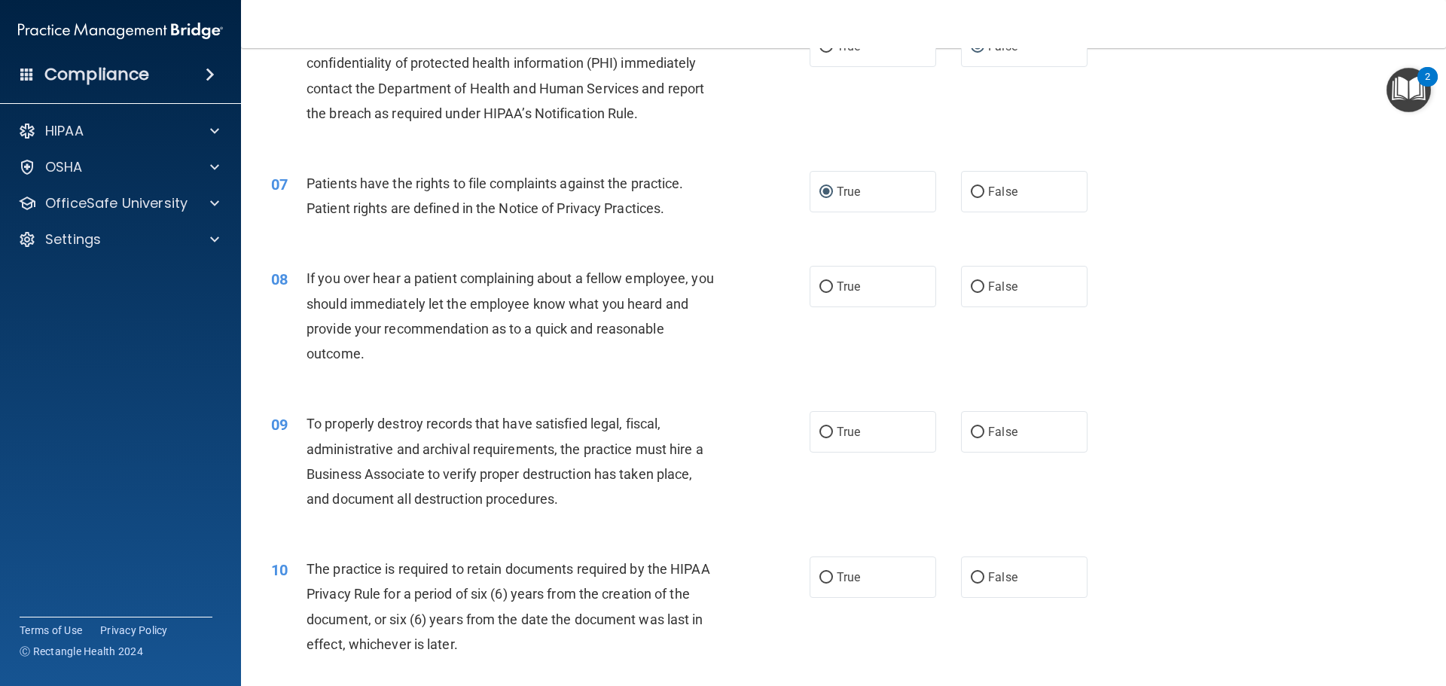
scroll to position [753, 0]
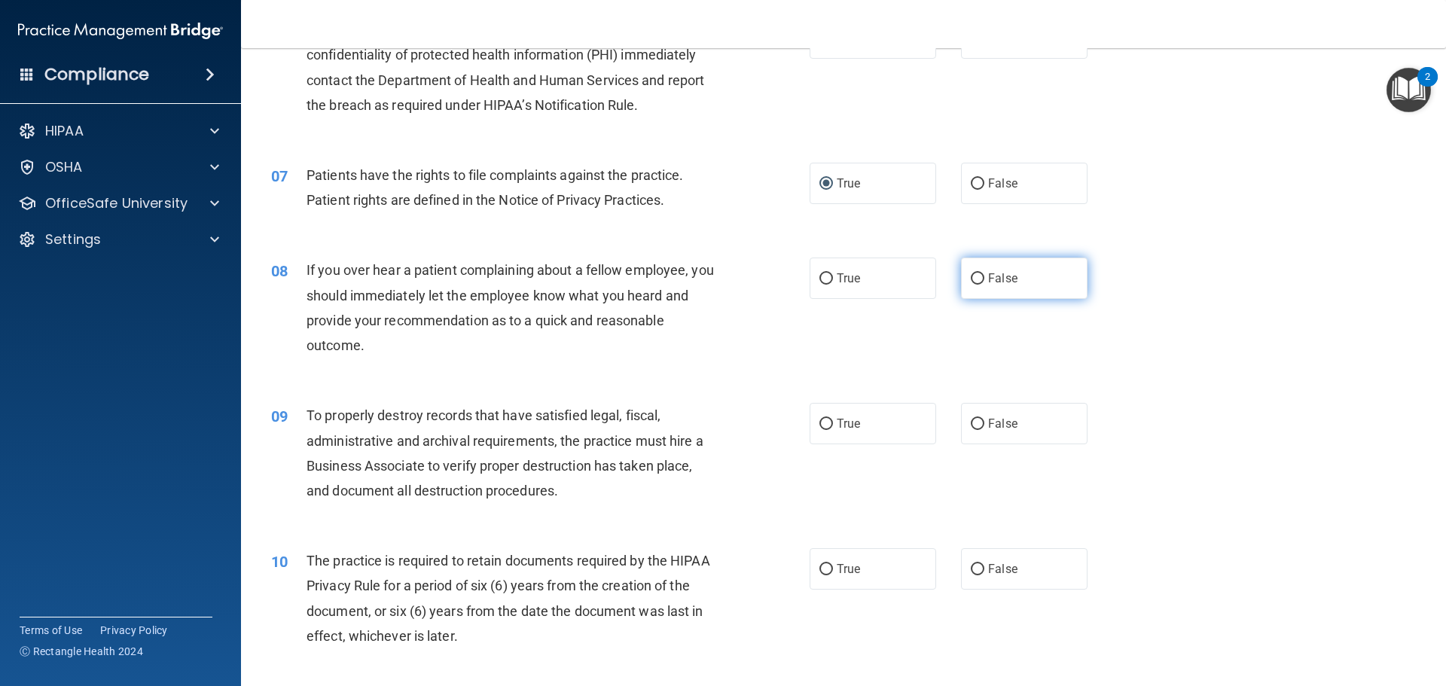
click at [973, 276] on input "False" at bounding box center [978, 278] width 14 height 11
radio input "true"
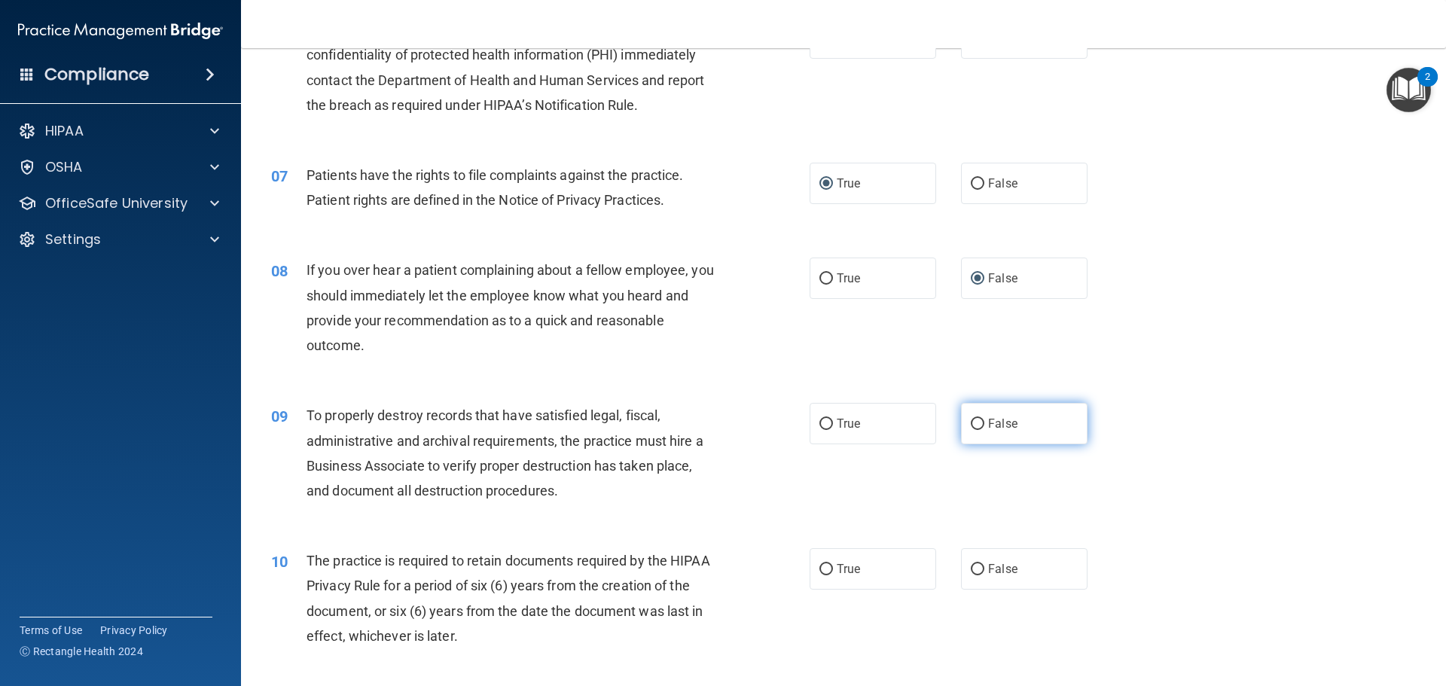
click at [971, 419] on input "False" at bounding box center [978, 424] width 14 height 11
radio input "true"
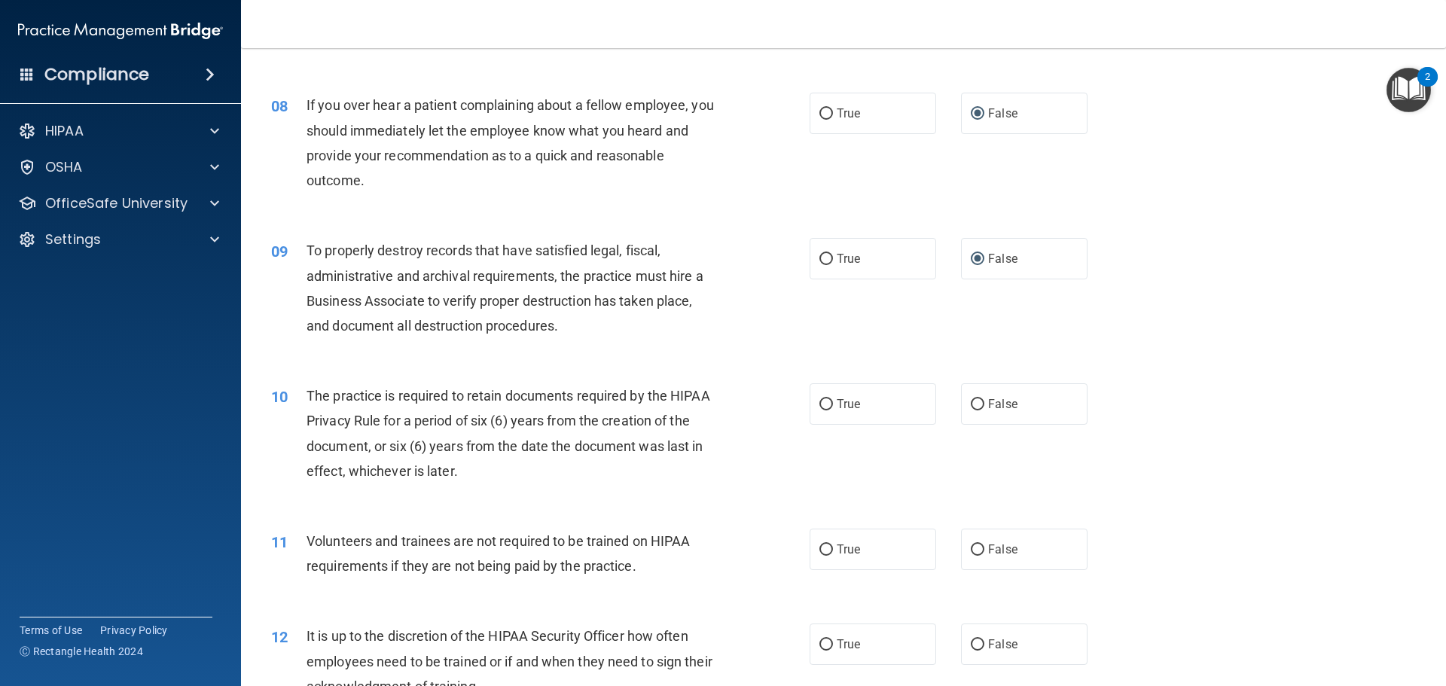
scroll to position [1054, 0]
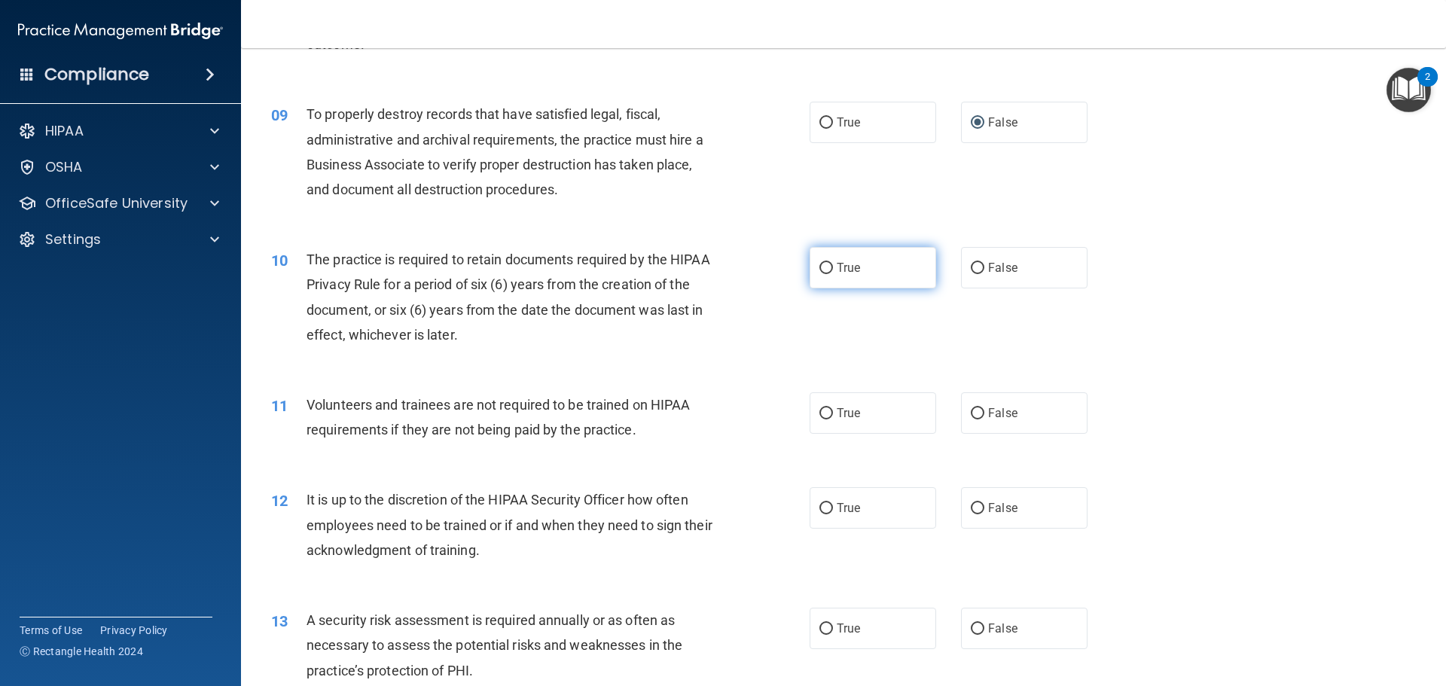
click at [821, 267] on input "True" at bounding box center [826, 268] width 14 height 11
radio input "true"
click at [971, 408] on input "False" at bounding box center [978, 413] width 14 height 11
radio input "true"
click at [971, 508] on input "False" at bounding box center [978, 508] width 14 height 11
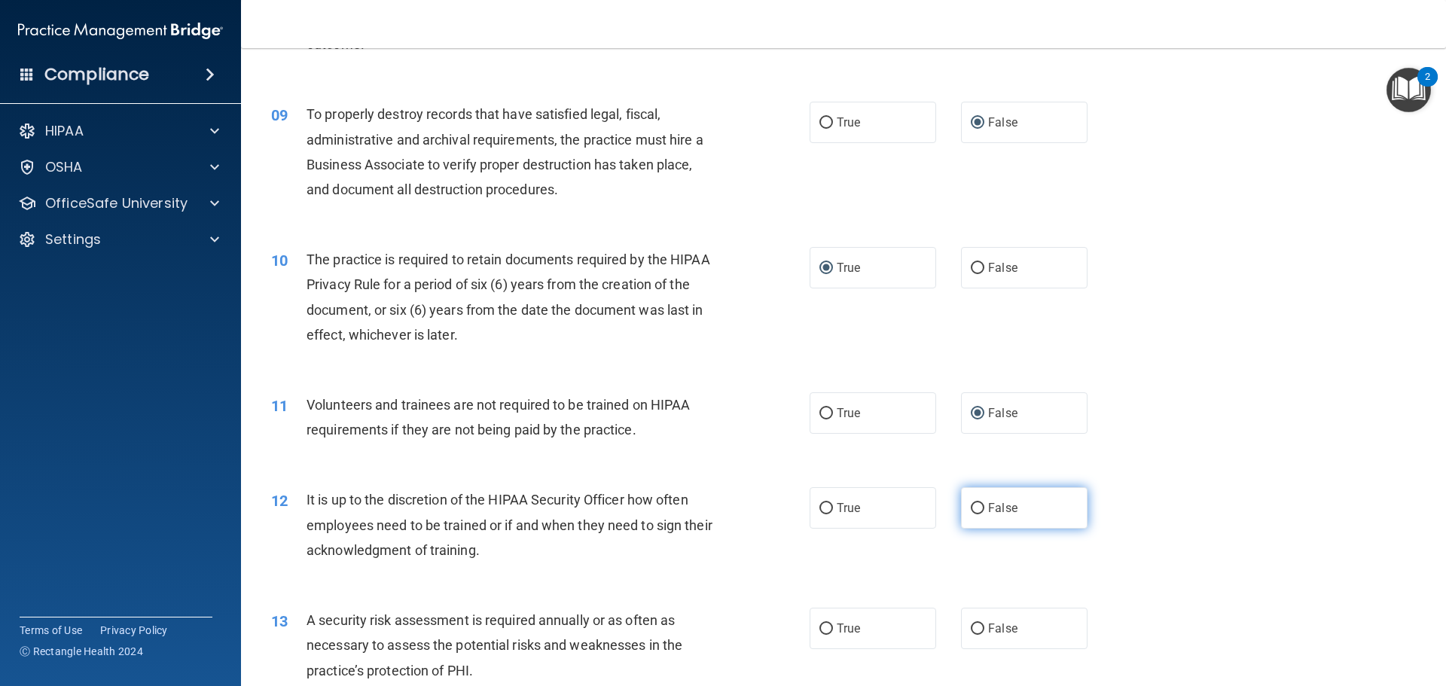
radio input "true"
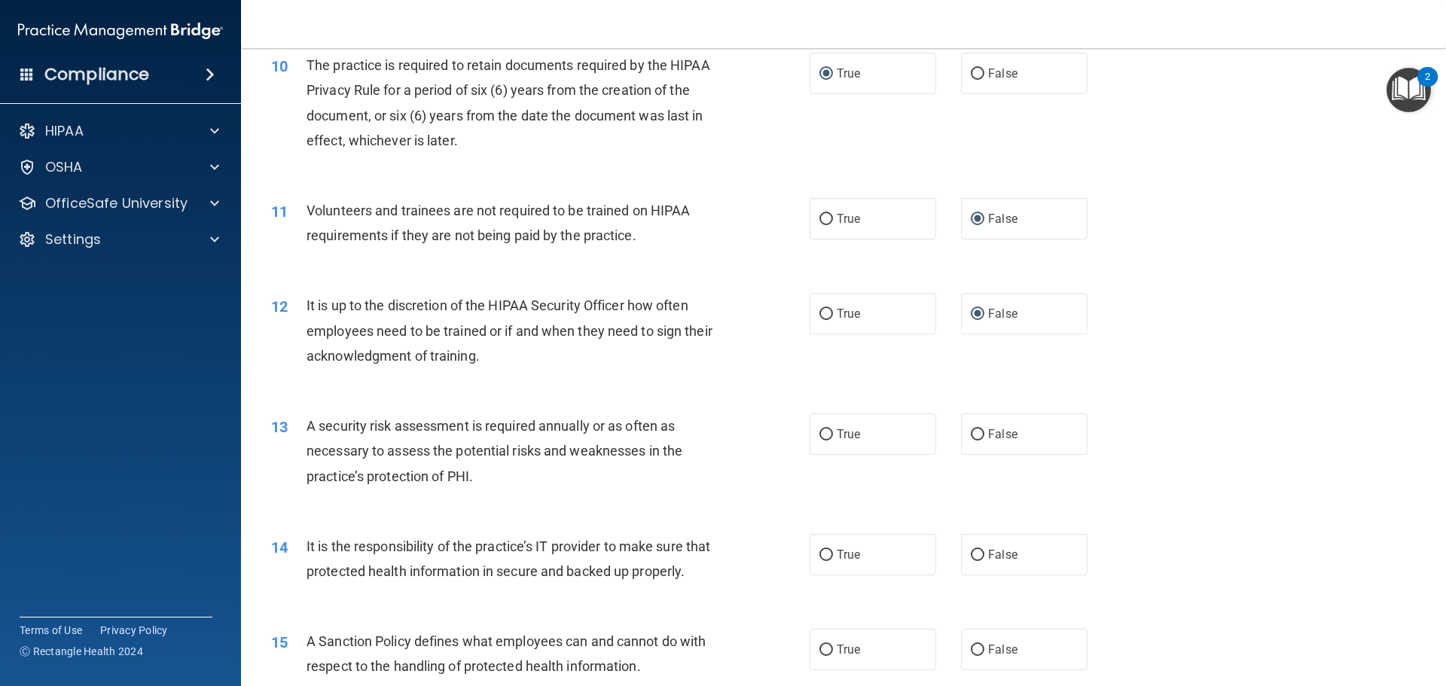
scroll to position [1280, 0]
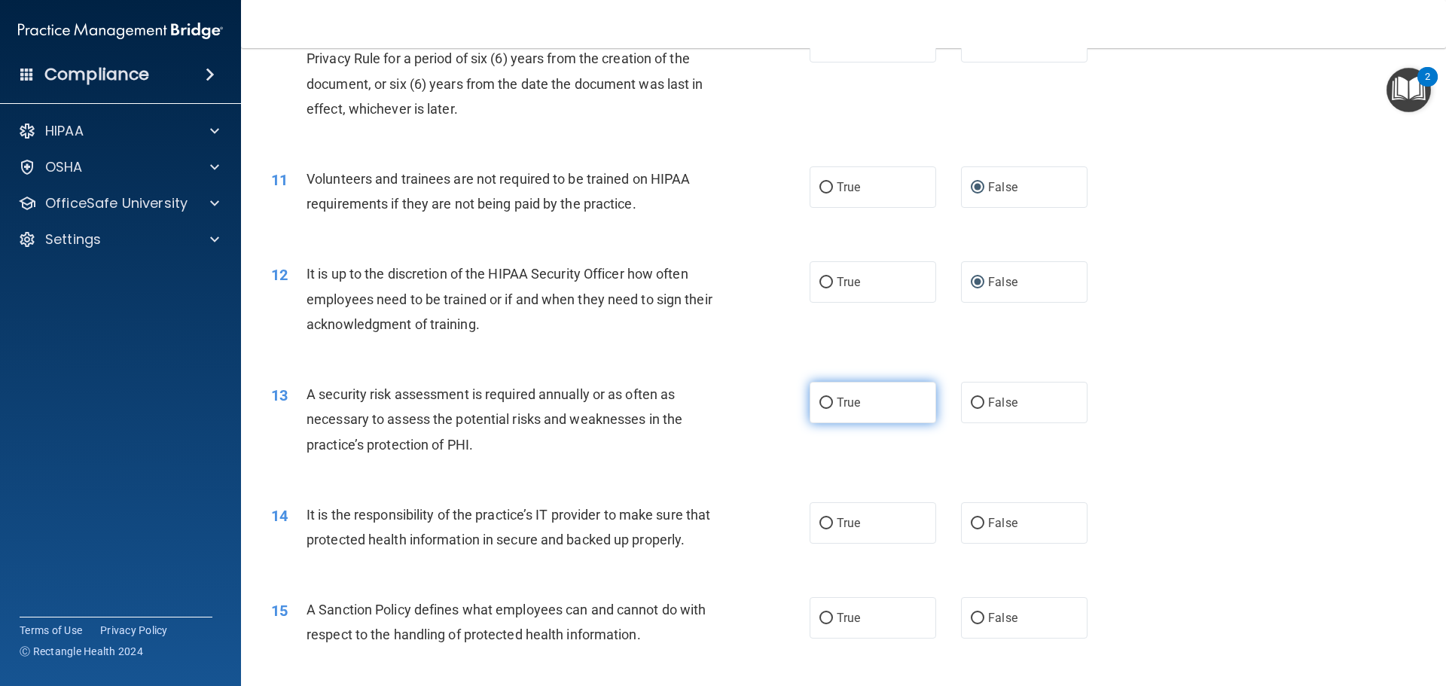
click at [821, 400] on input "True" at bounding box center [826, 403] width 14 height 11
radio input "true"
click at [973, 523] on input "False" at bounding box center [978, 523] width 14 height 11
radio input "true"
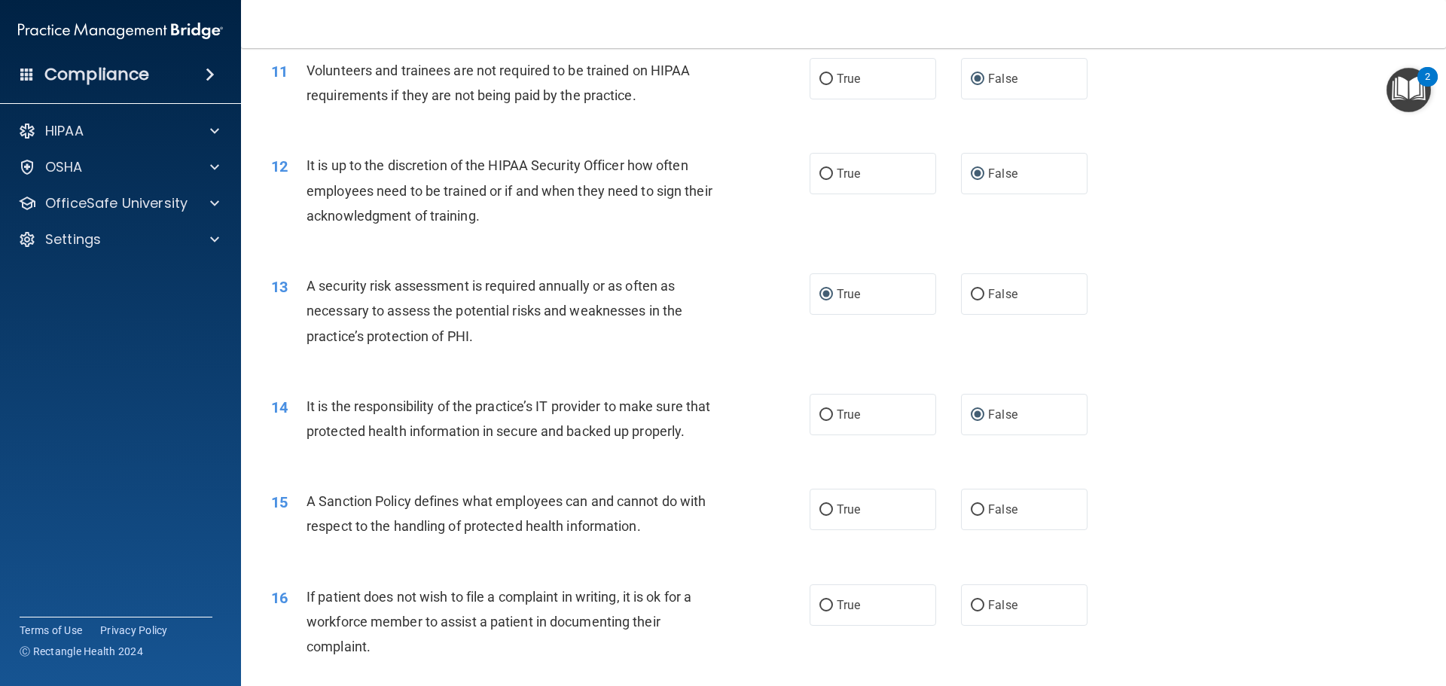
scroll to position [1581, 0]
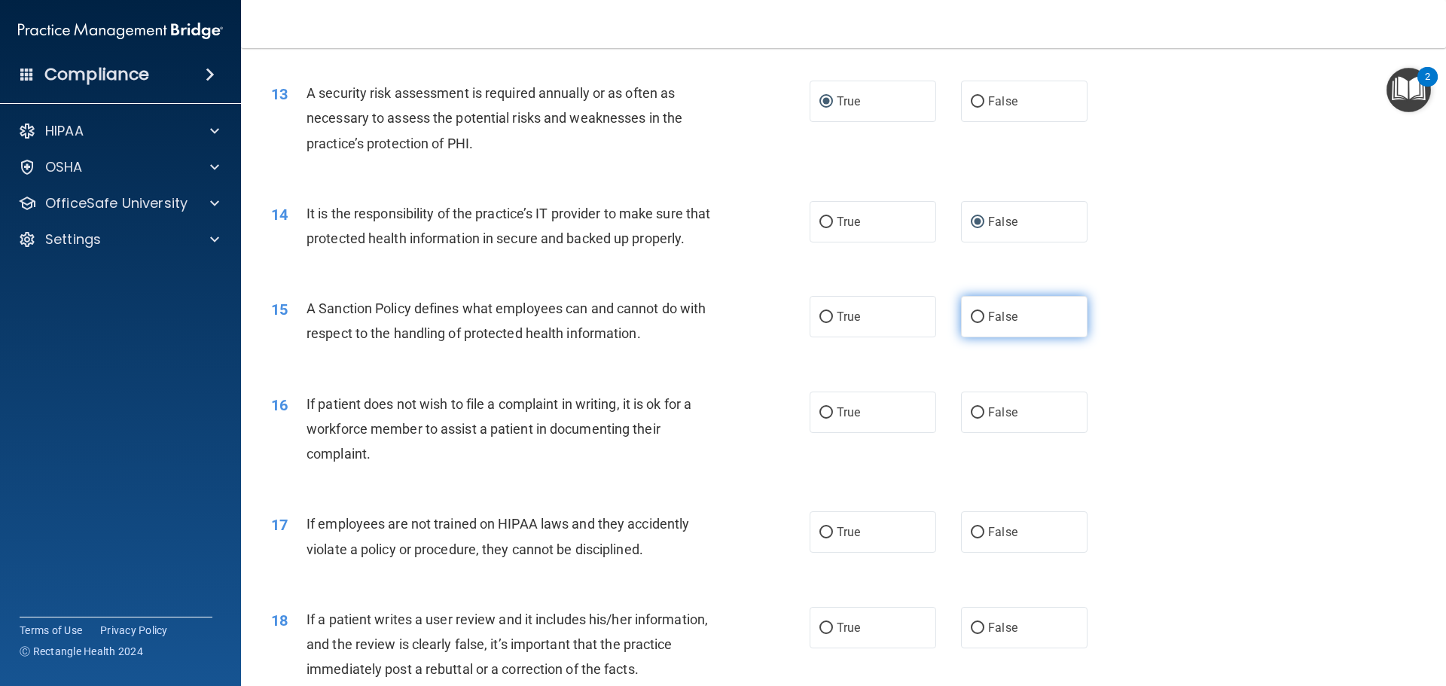
click at [971, 323] on input "False" at bounding box center [978, 317] width 14 height 11
radio input "true"
click at [822, 419] on input "True" at bounding box center [826, 412] width 14 height 11
radio input "true"
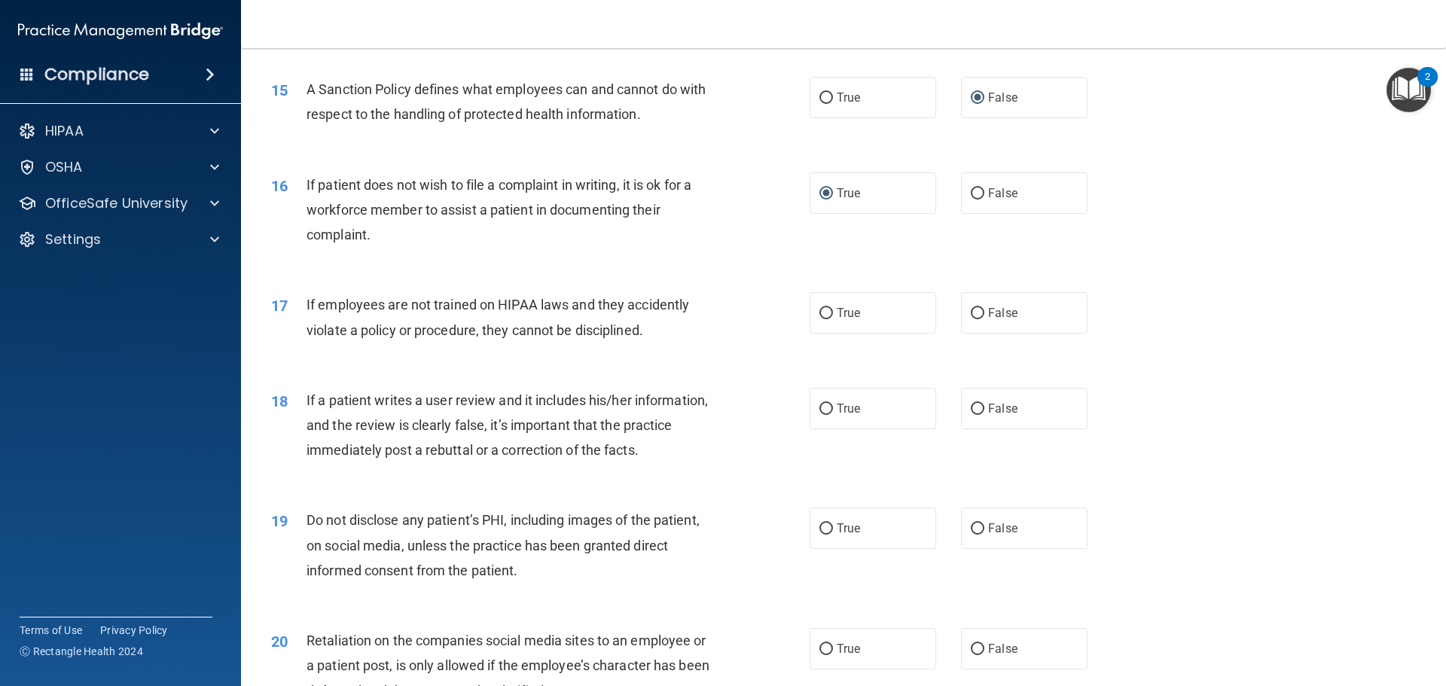
scroll to position [1807, 0]
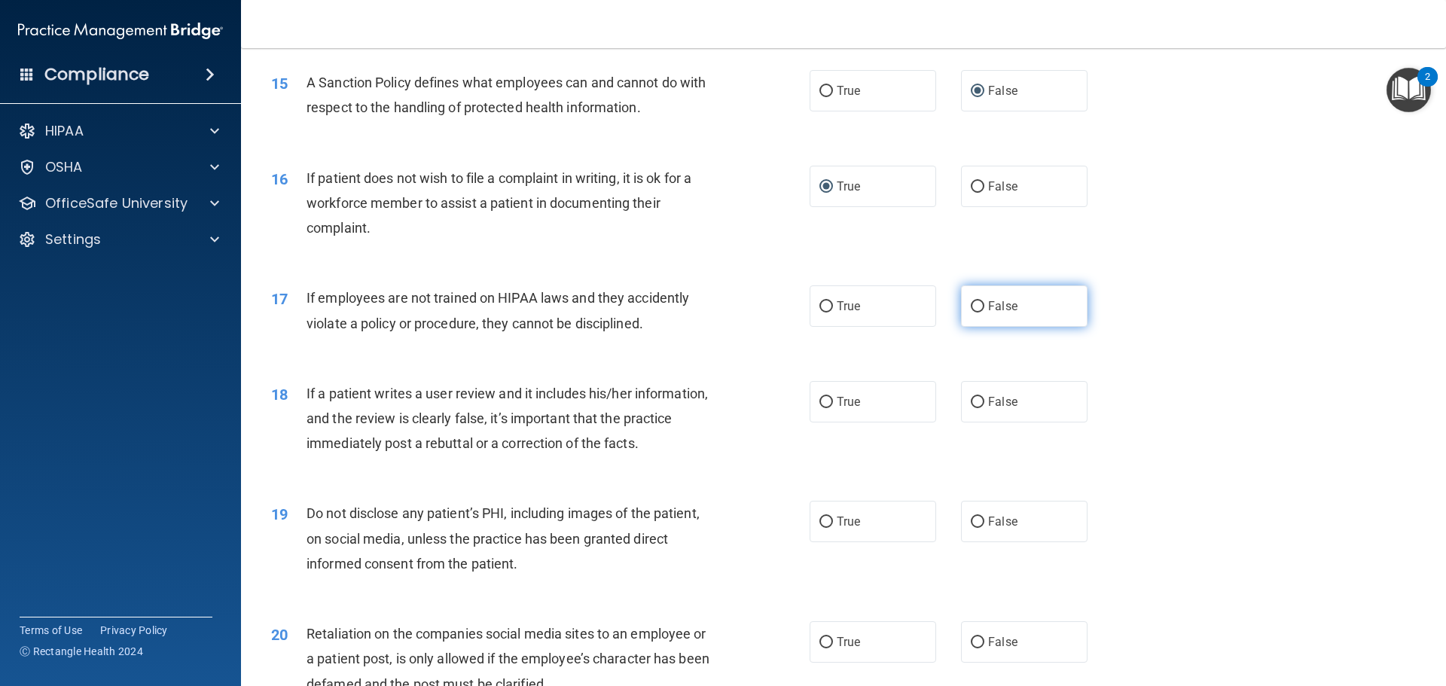
click at [974, 313] on input "False" at bounding box center [978, 306] width 14 height 11
radio input "true"
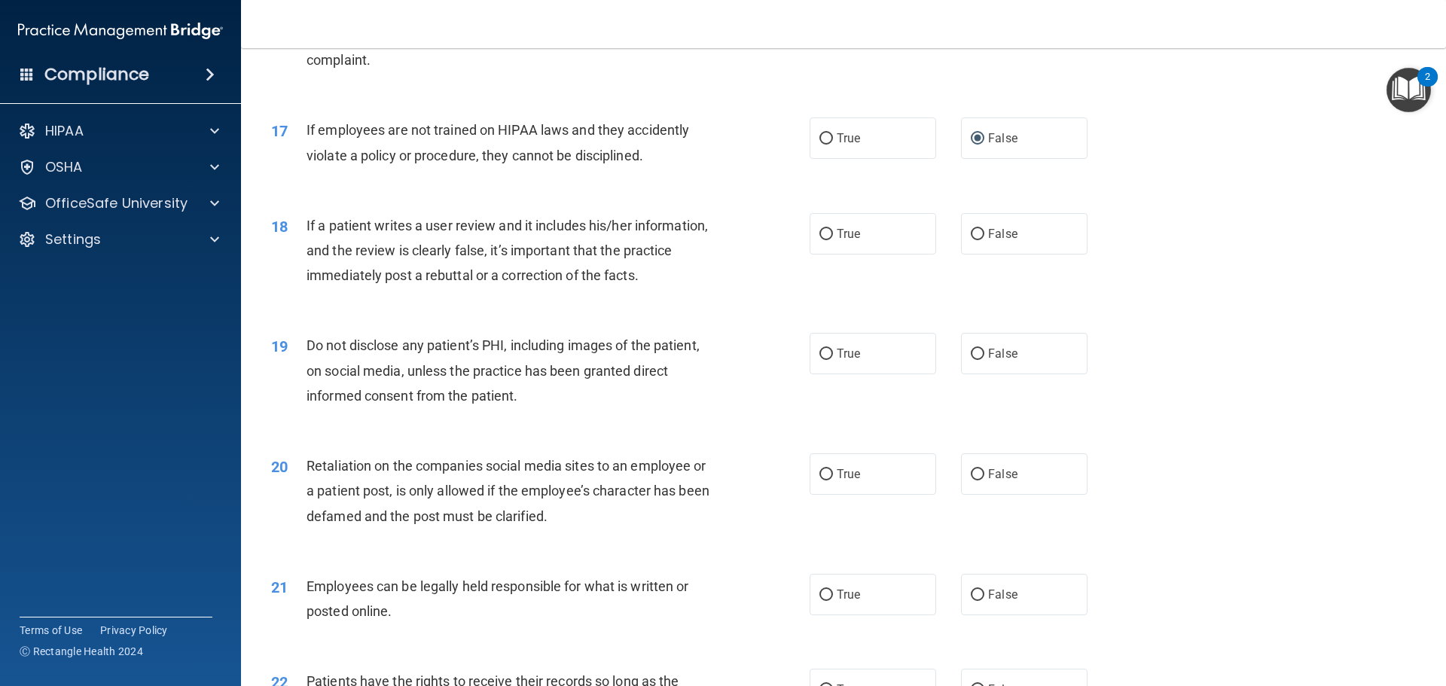
scroll to position [2033, 0]
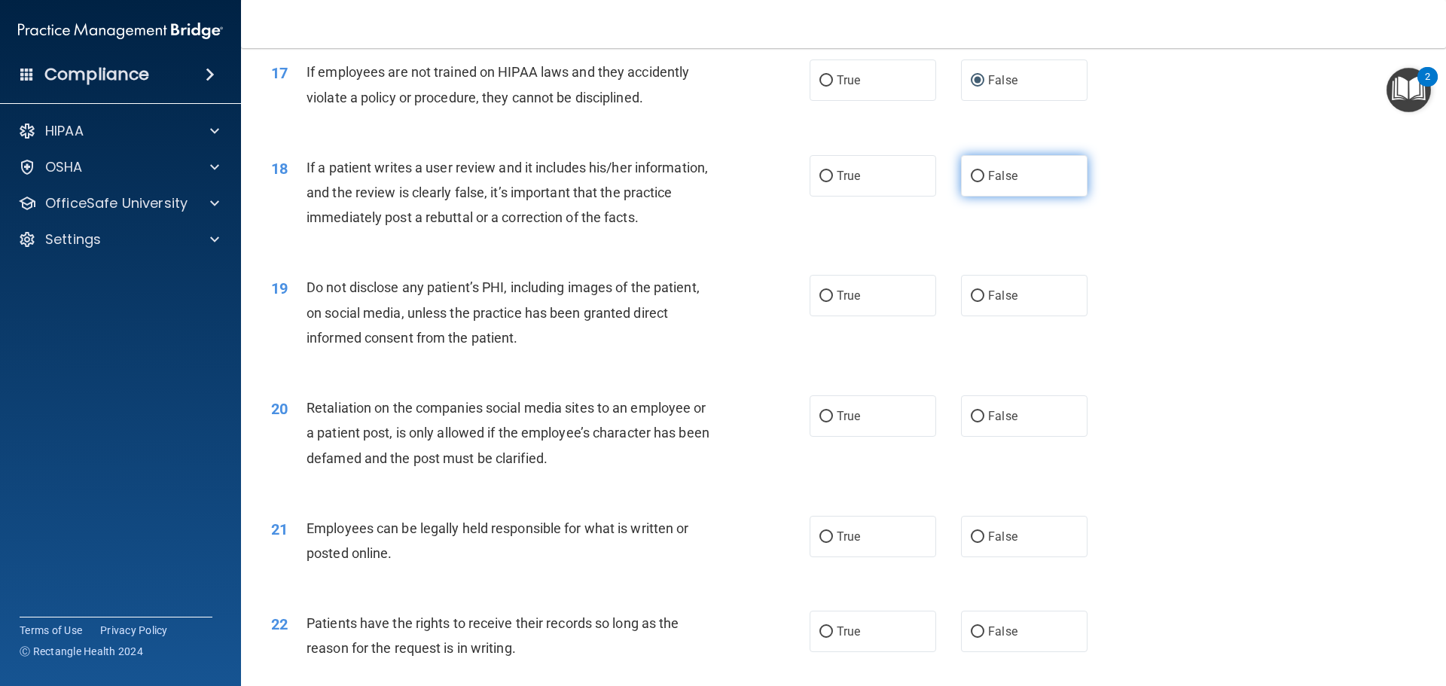
click at [975, 182] on input "False" at bounding box center [978, 176] width 14 height 11
radio input "true"
click at [821, 302] on input "True" at bounding box center [826, 296] width 14 height 11
radio input "true"
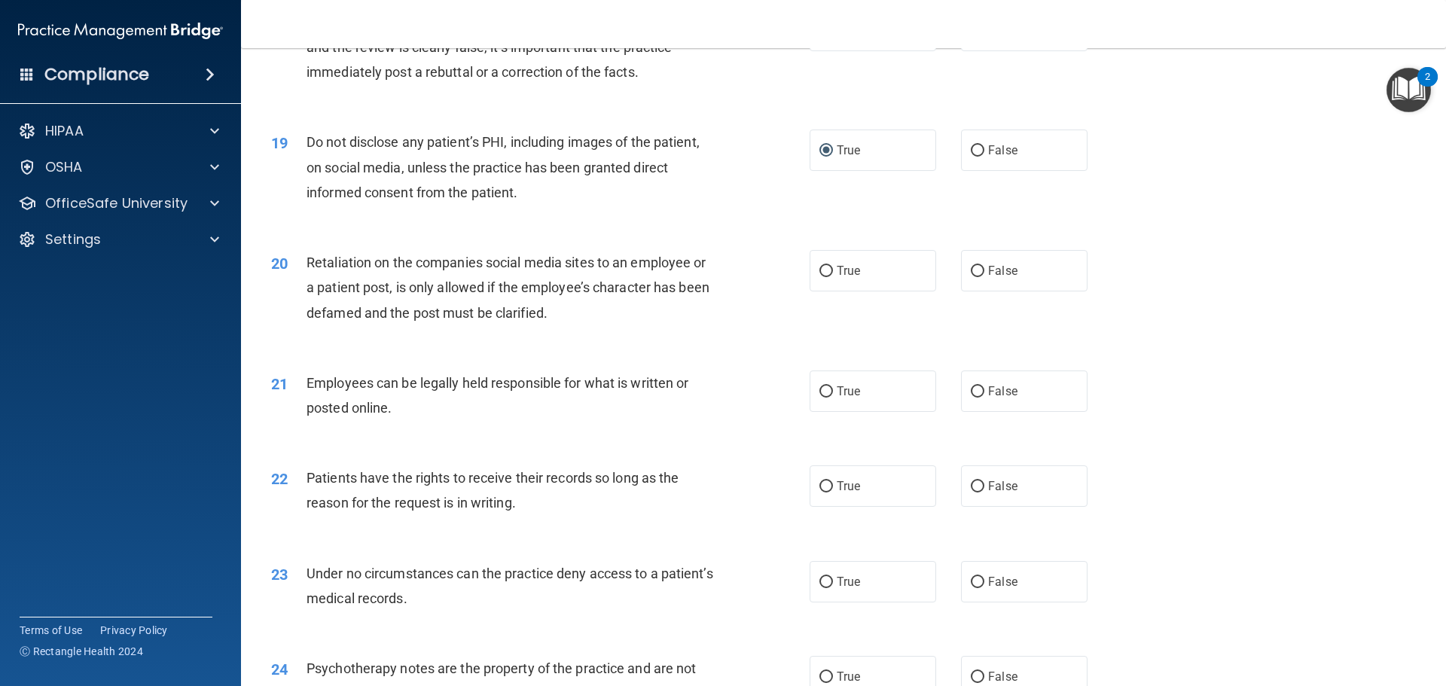
scroll to position [2184, 0]
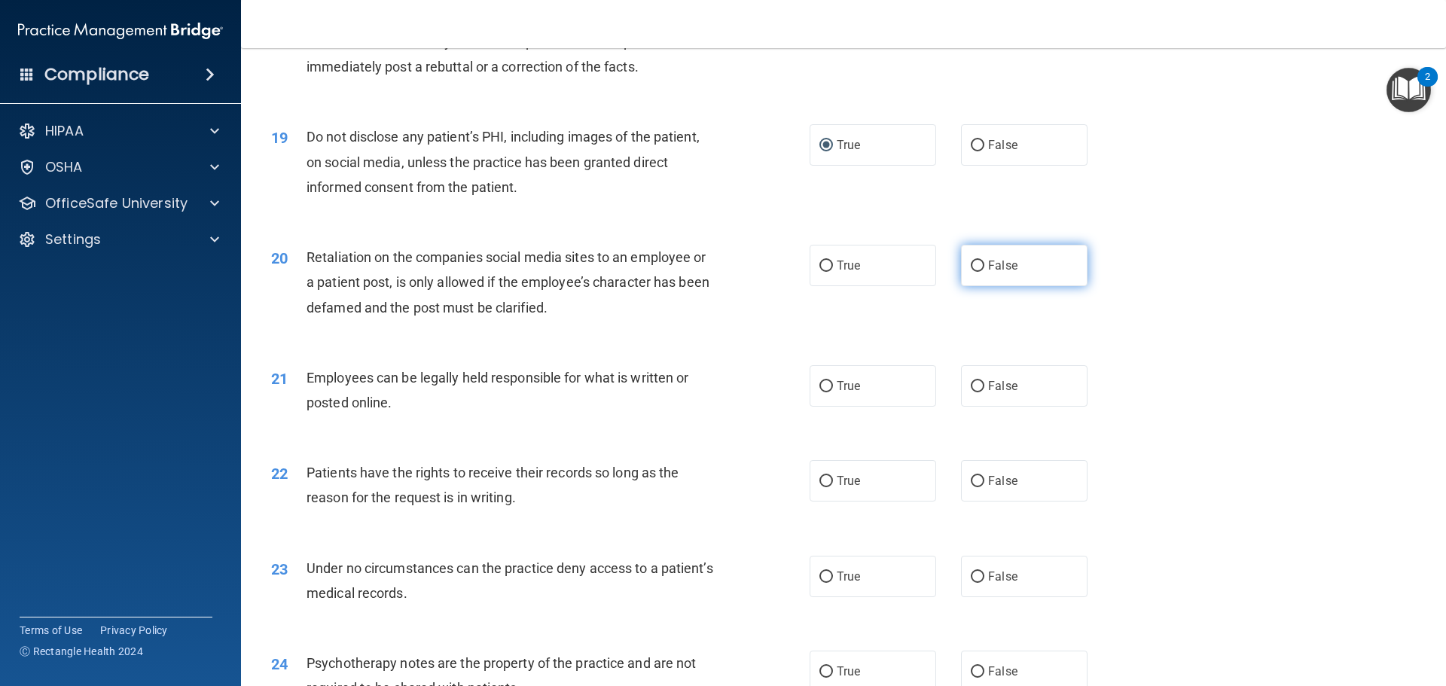
click at [971, 272] on input "False" at bounding box center [978, 266] width 14 height 11
radio input "true"
click at [822, 392] on input "True" at bounding box center [826, 386] width 14 height 11
radio input "true"
click at [971, 487] on input "False" at bounding box center [978, 481] width 14 height 11
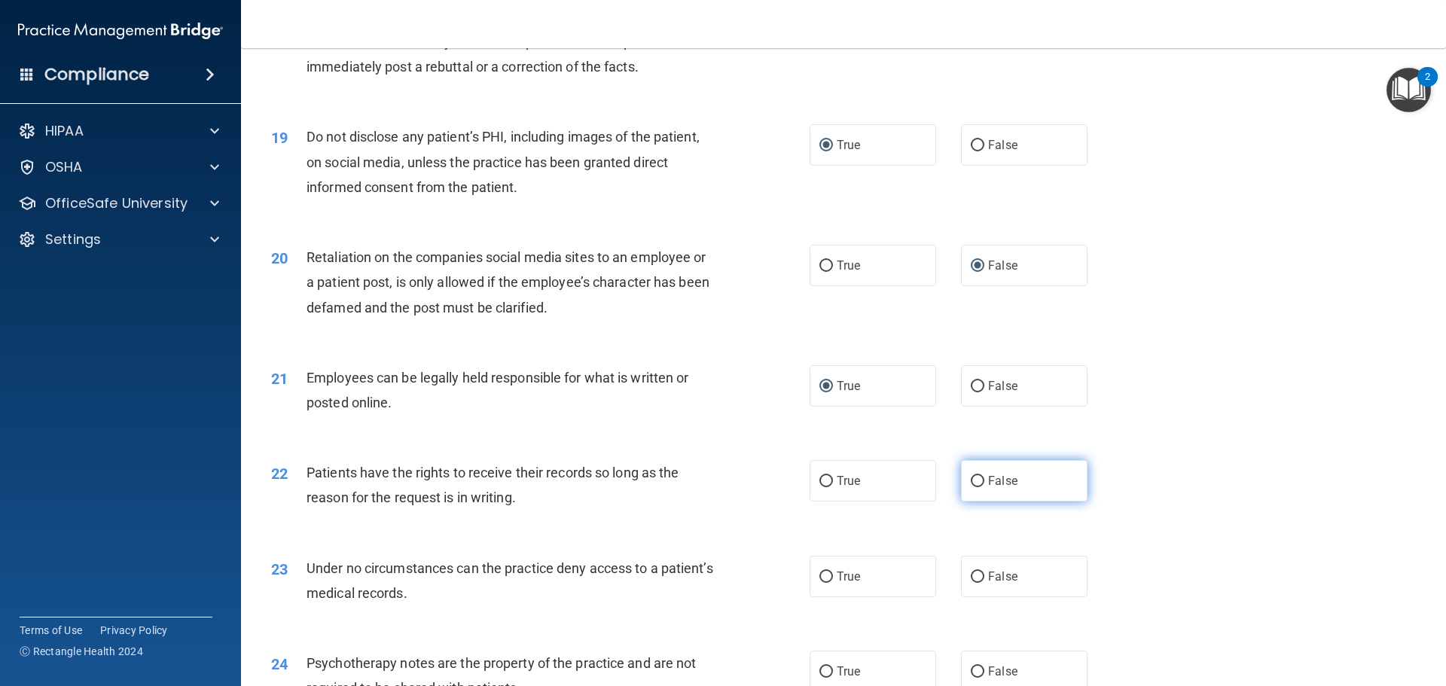
radio input "true"
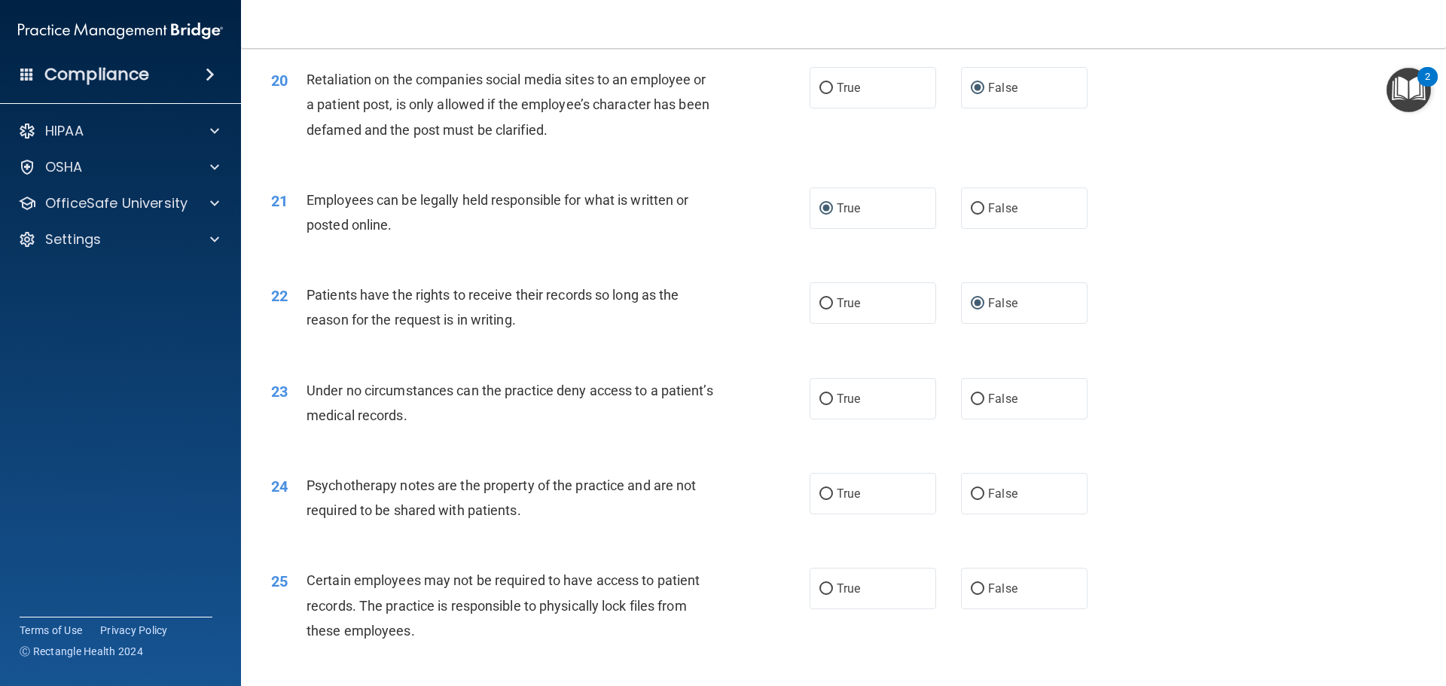
scroll to position [2410, 0]
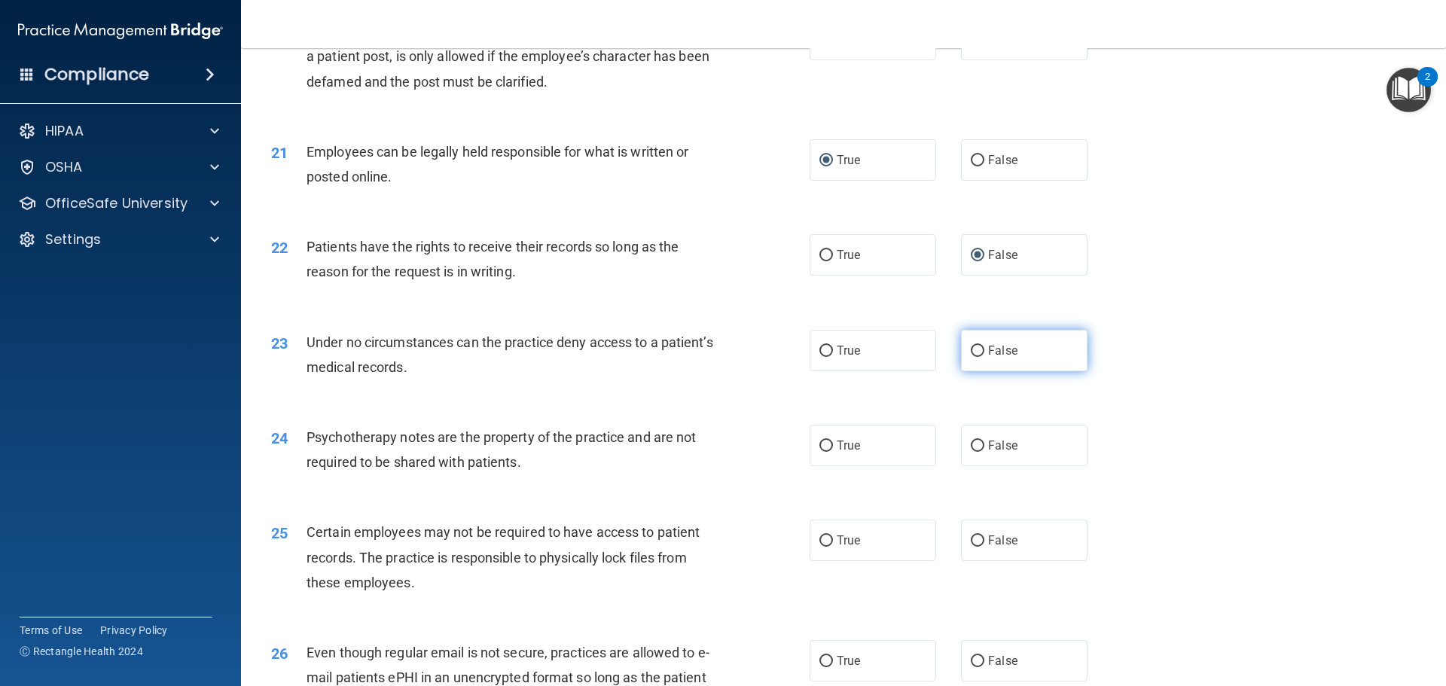
click at [974, 357] on input "False" at bounding box center [978, 351] width 14 height 11
radio input "true"
click at [825, 452] on input "True" at bounding box center [826, 446] width 14 height 11
radio input "true"
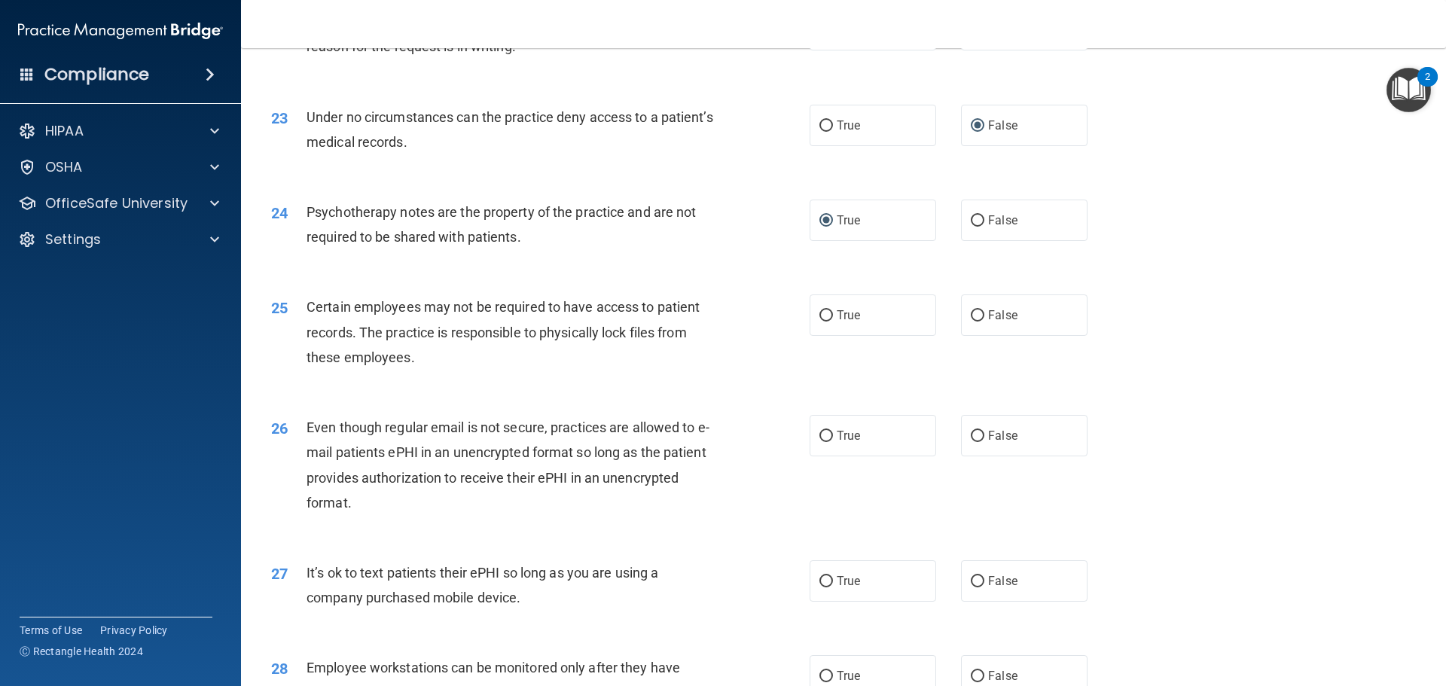
scroll to position [2636, 0]
click at [822, 321] on input "True" at bounding box center [826, 314] width 14 height 11
radio input "true"
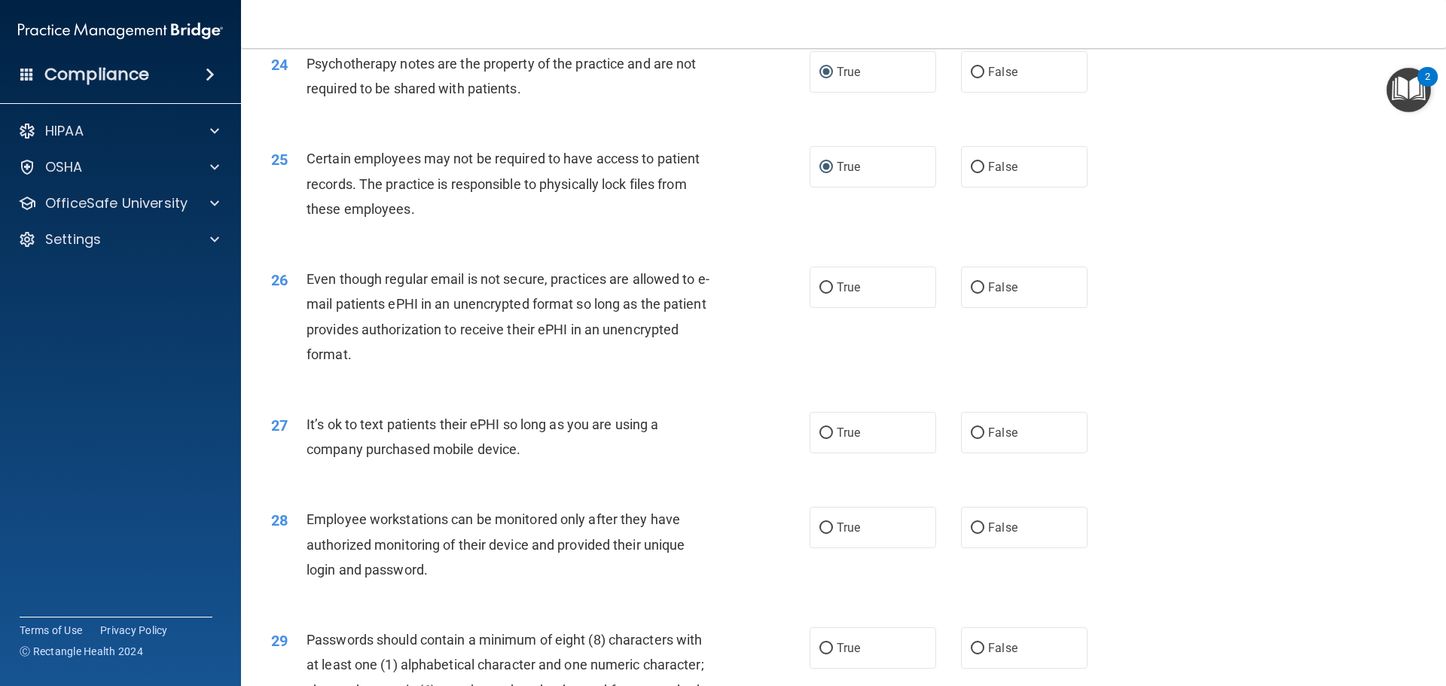
scroll to position [2786, 0]
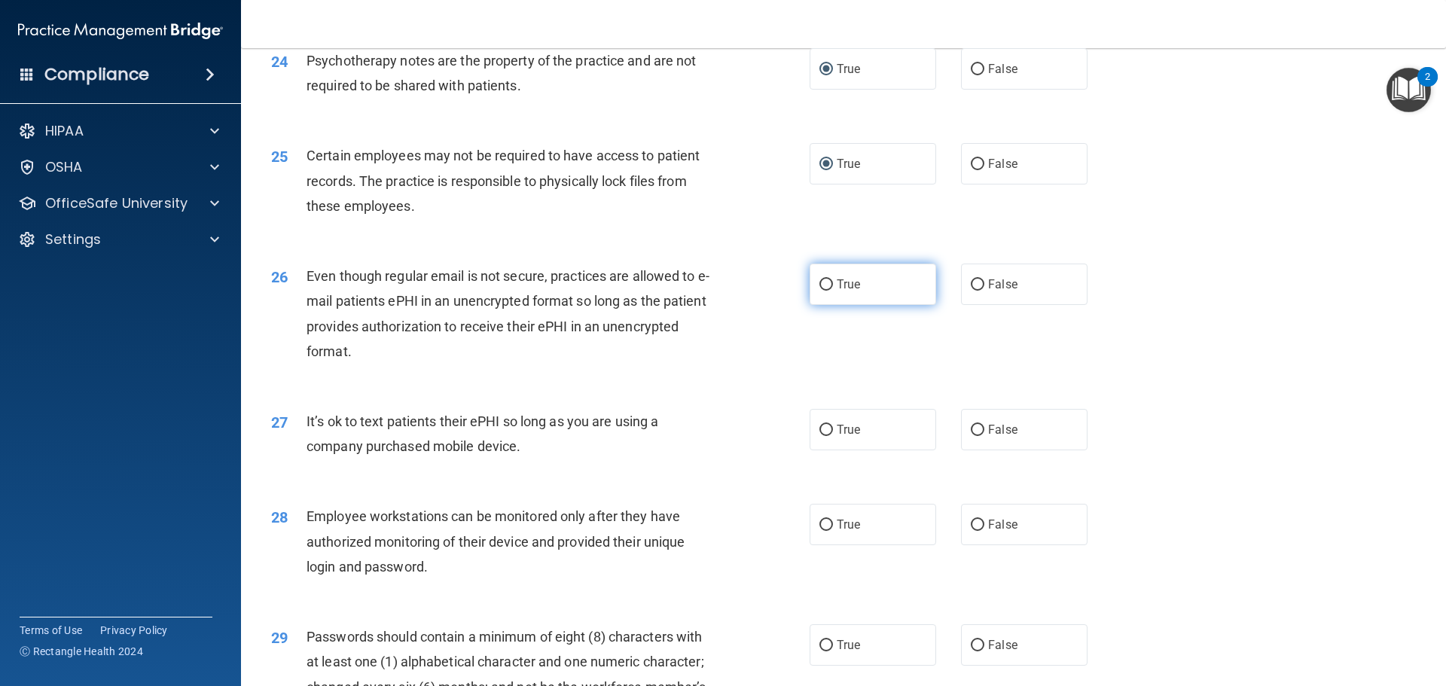
click at [823, 291] on input "True" at bounding box center [826, 284] width 14 height 11
radio input "true"
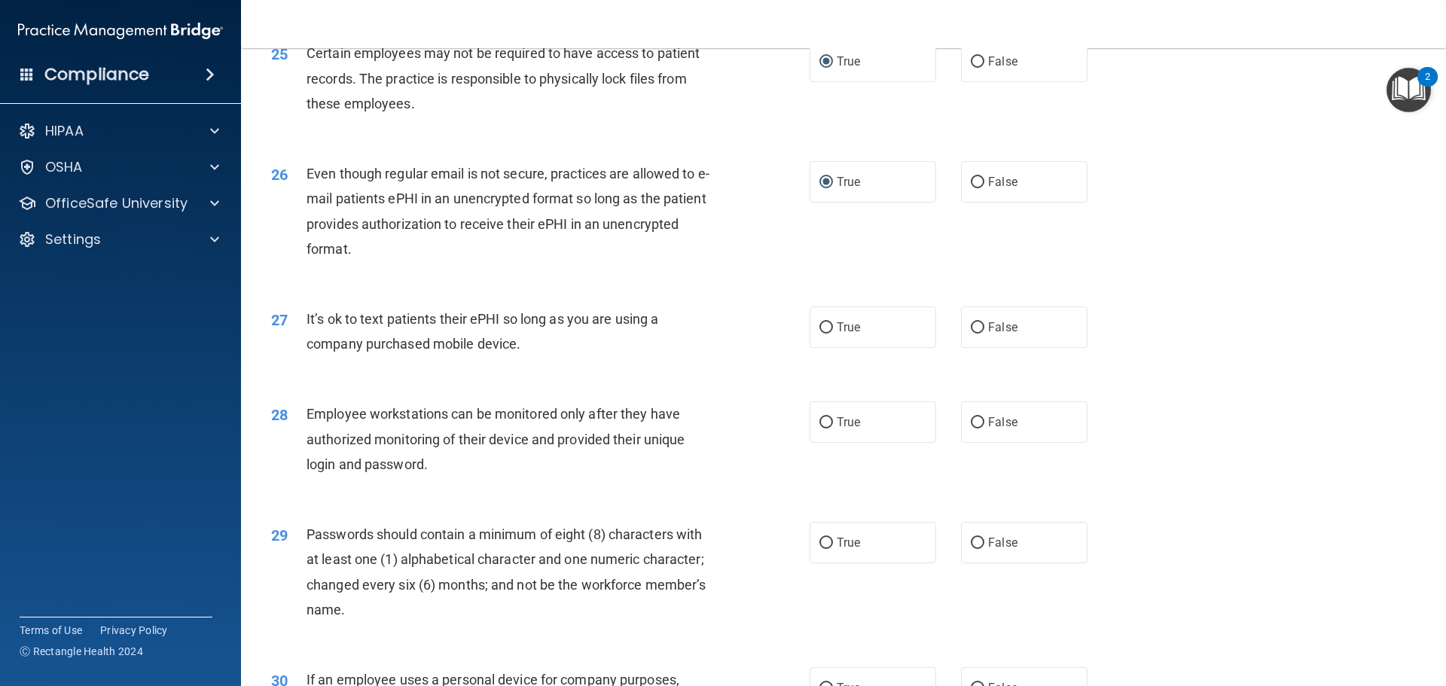
scroll to position [2937, 0]
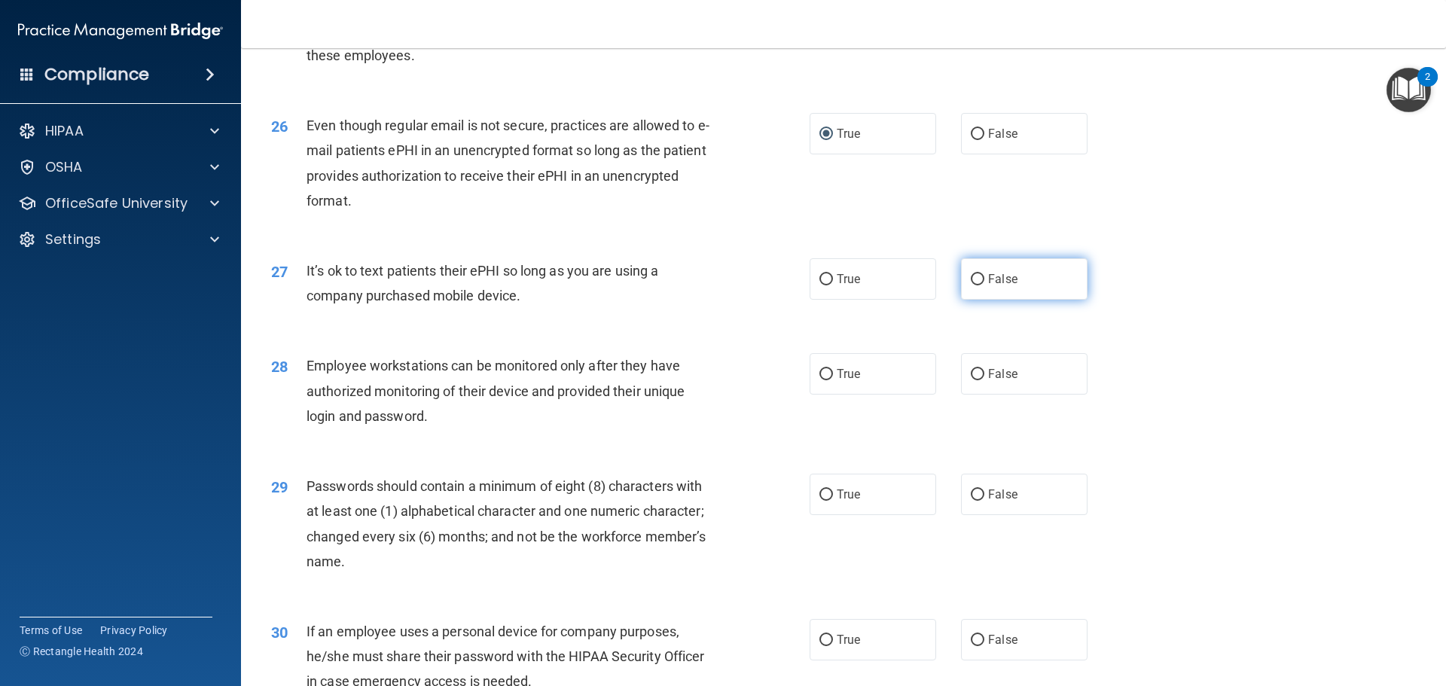
click at [972, 285] on input "False" at bounding box center [978, 279] width 14 height 11
radio input "true"
click at [971, 380] on input "False" at bounding box center [978, 374] width 14 height 11
radio input "true"
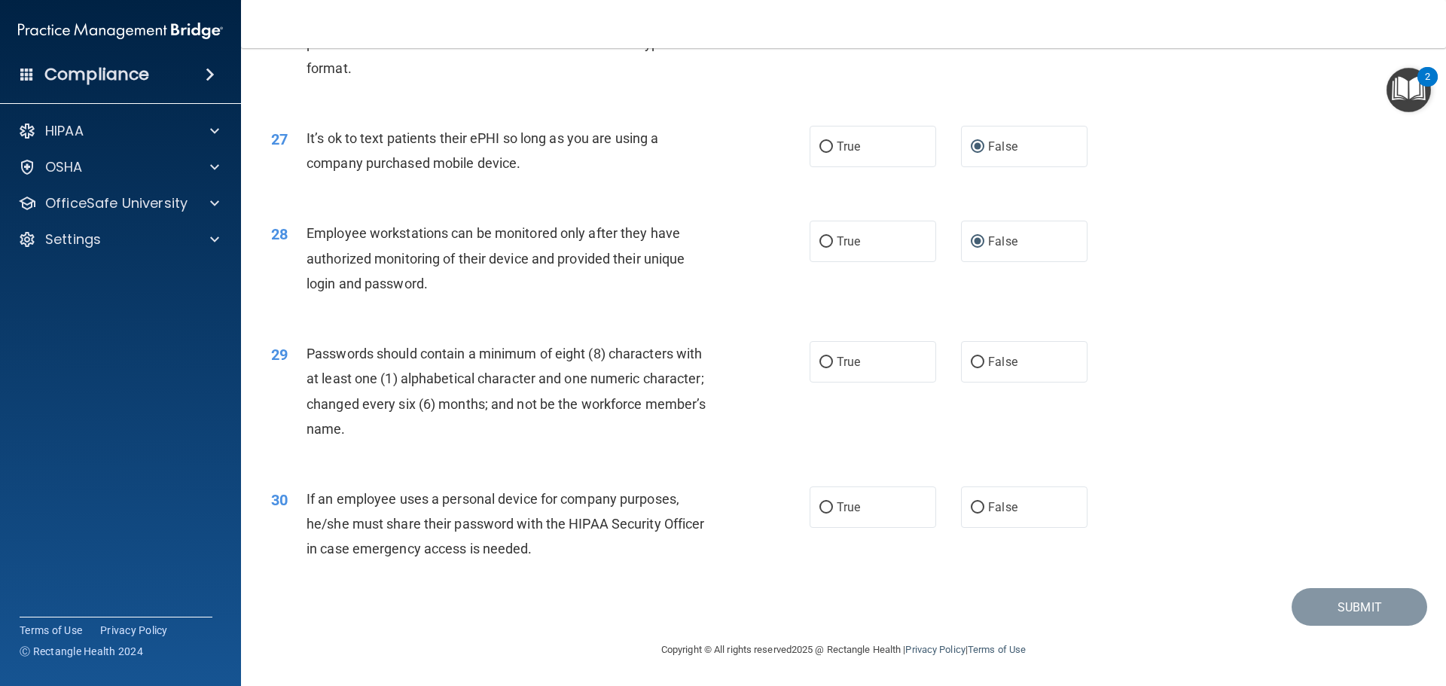
scroll to position [3087, 0]
click at [824, 367] on input "True" at bounding box center [826, 362] width 14 height 11
radio input "true"
click at [971, 512] on input "False" at bounding box center [978, 507] width 14 height 11
radio input "true"
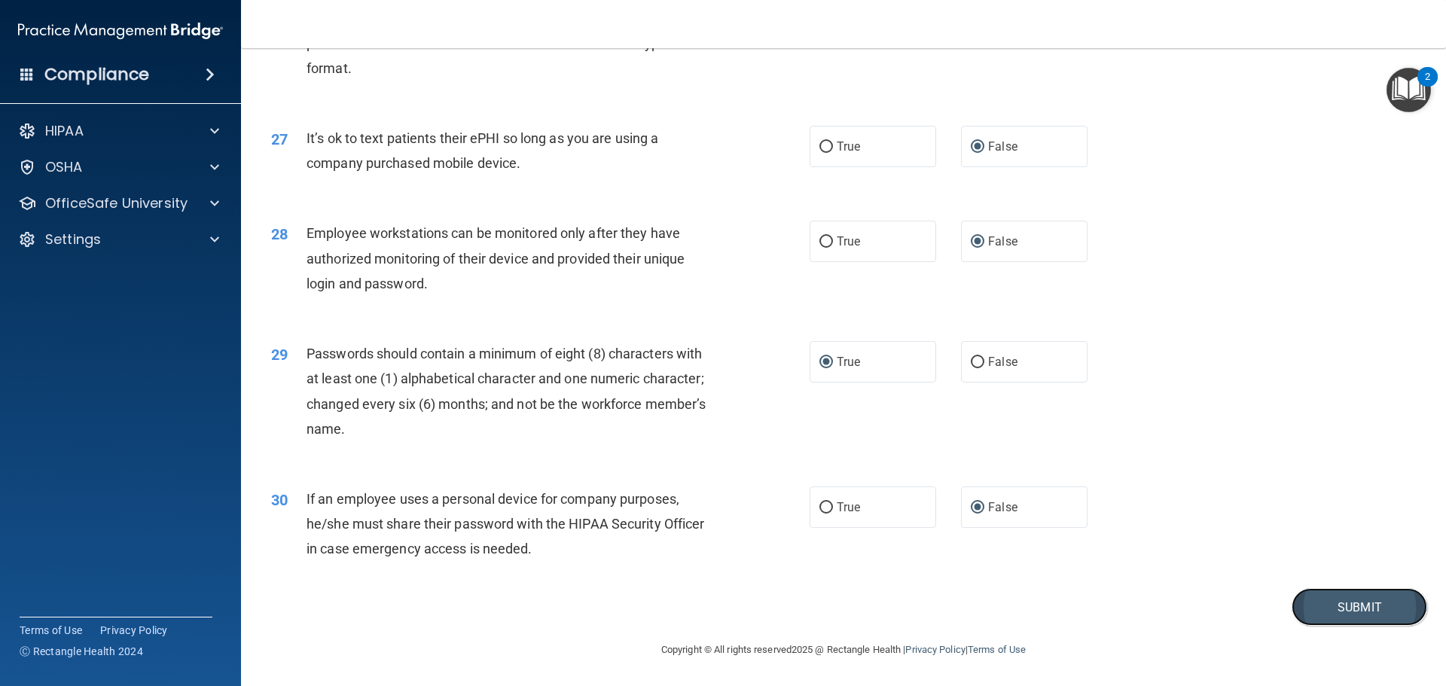
click at [1340, 616] on button "Submit" at bounding box center [1359, 607] width 136 height 38
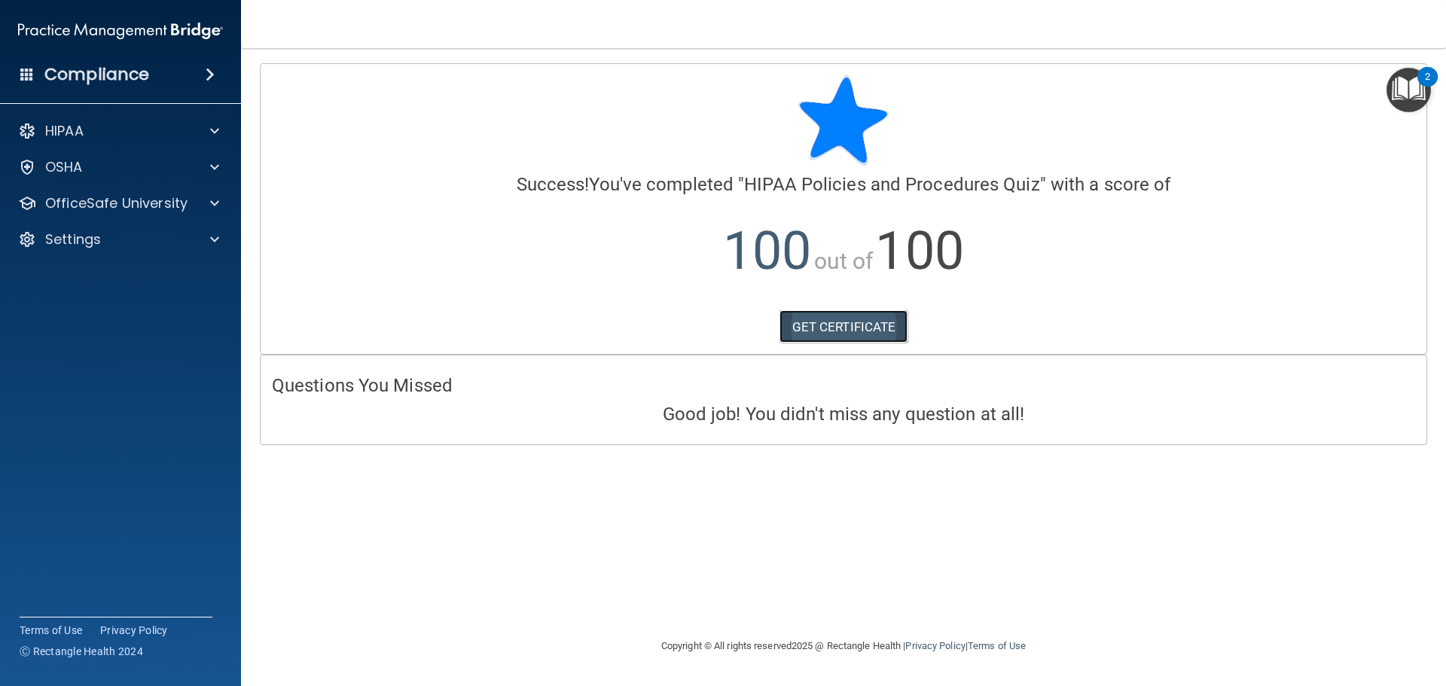
click at [861, 331] on link "GET CERTIFICATE" at bounding box center [843, 326] width 129 height 33
click at [215, 200] on span at bounding box center [214, 203] width 9 height 18
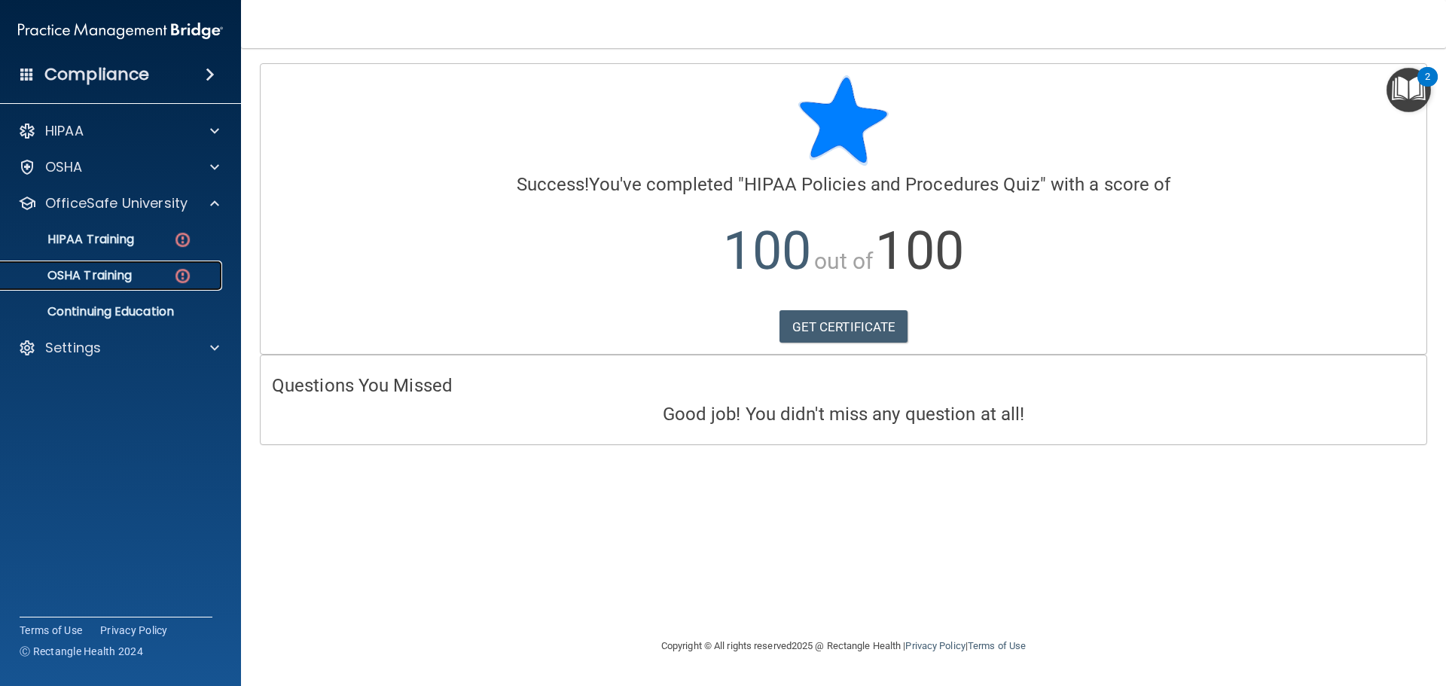
click at [105, 273] on p "OSHA Training" at bounding box center [71, 275] width 122 height 15
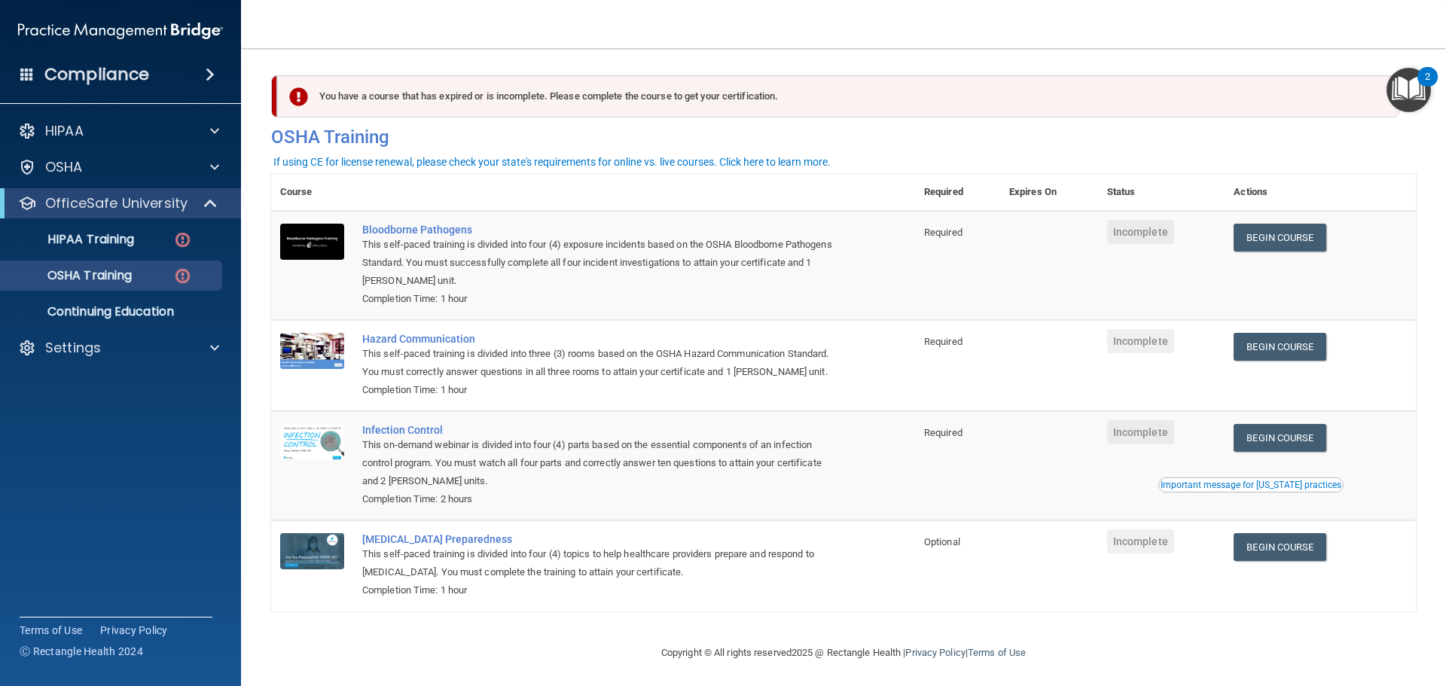
click at [616, 160] on div "If using CE for license renewal, please check your state's requirements for onl…" at bounding box center [551, 162] width 557 height 11
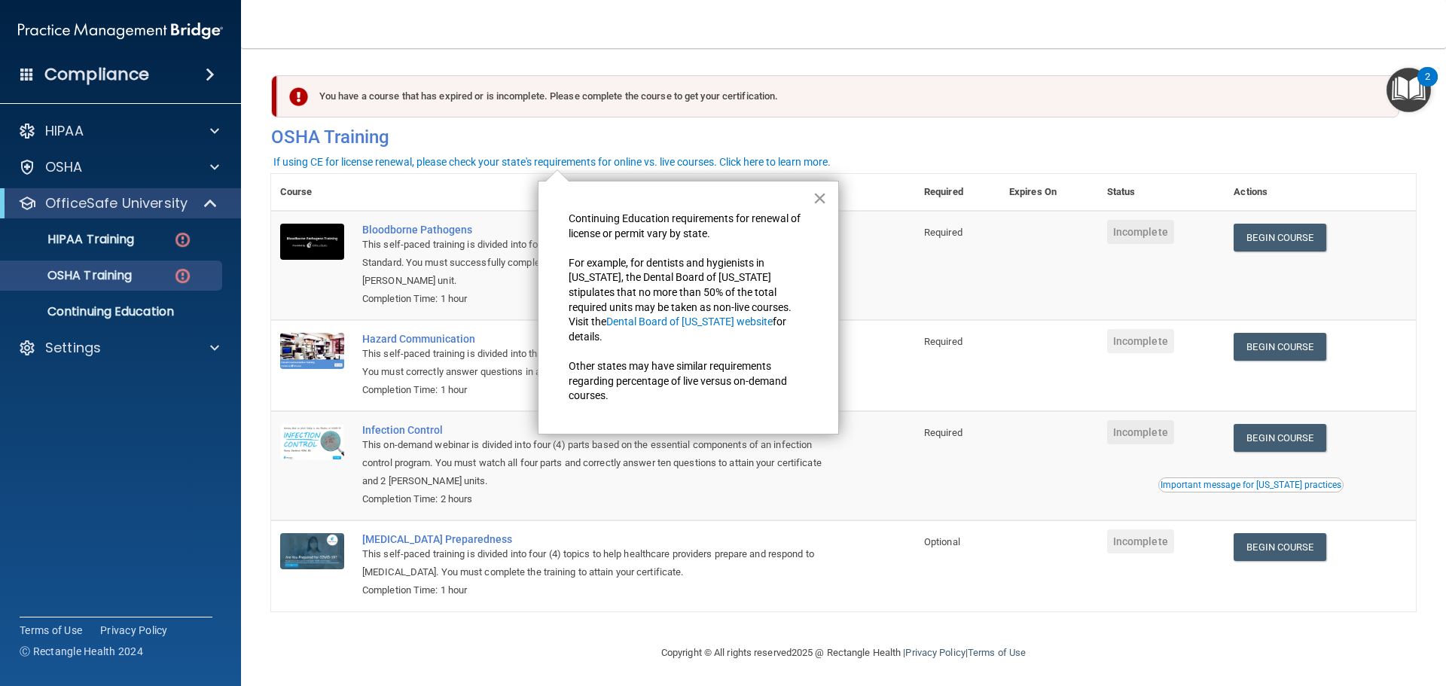
click at [821, 194] on button "×" at bounding box center [820, 198] width 14 height 24
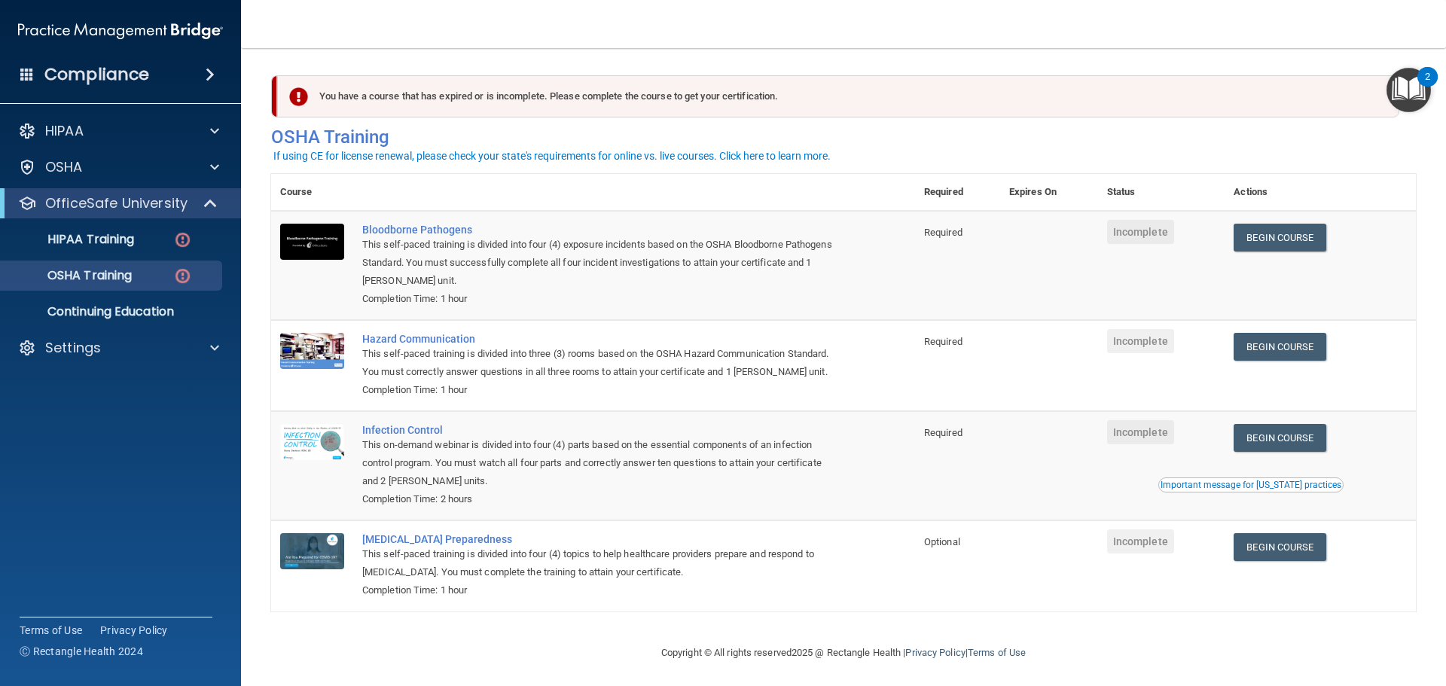
scroll to position [25, 0]
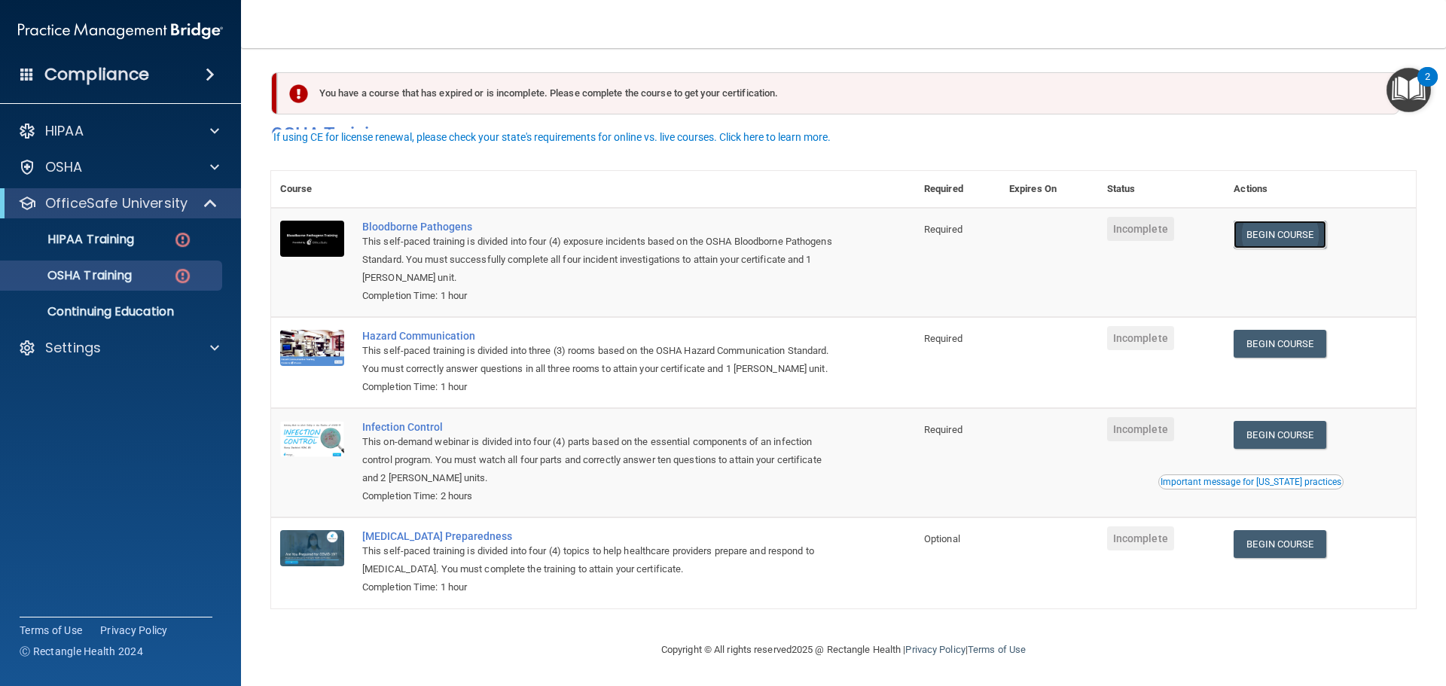
click at [1290, 221] on link "Begin Course" at bounding box center [1279, 235] width 92 height 28
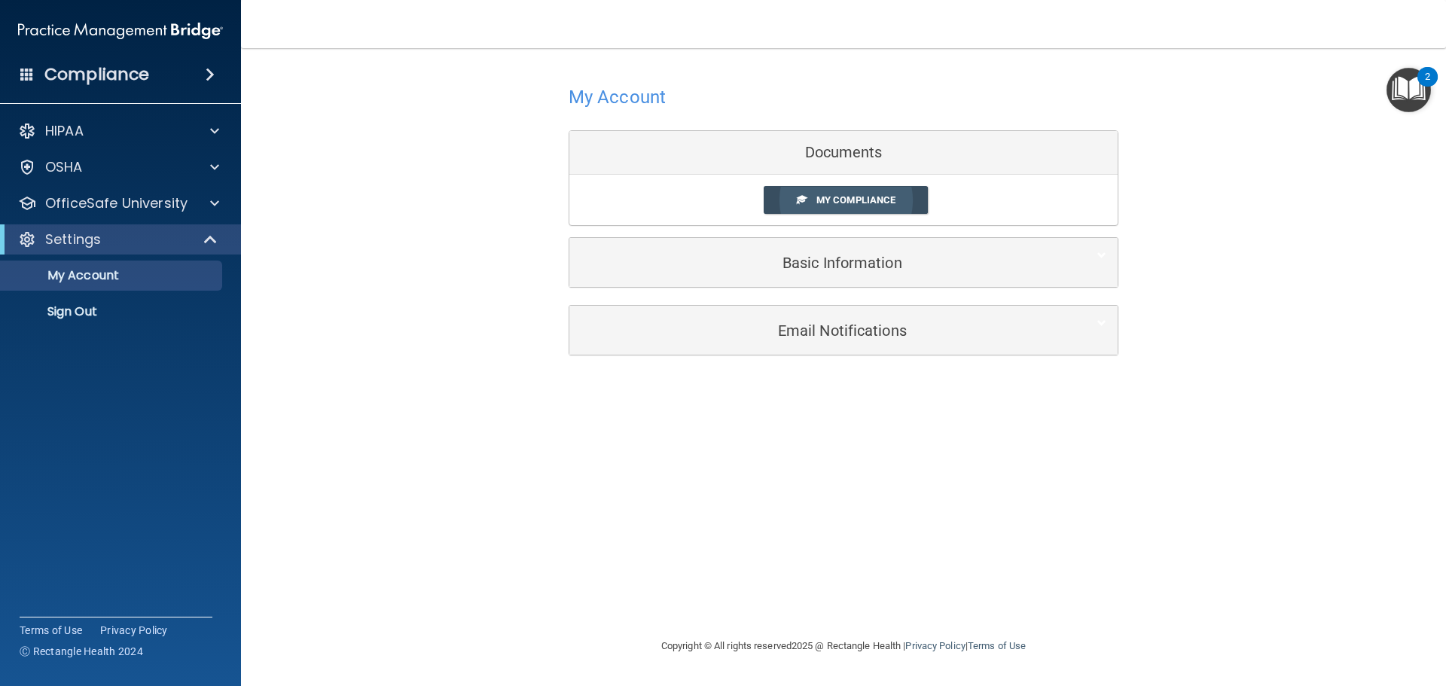
click at [850, 199] on span "My Compliance" at bounding box center [855, 199] width 79 height 11
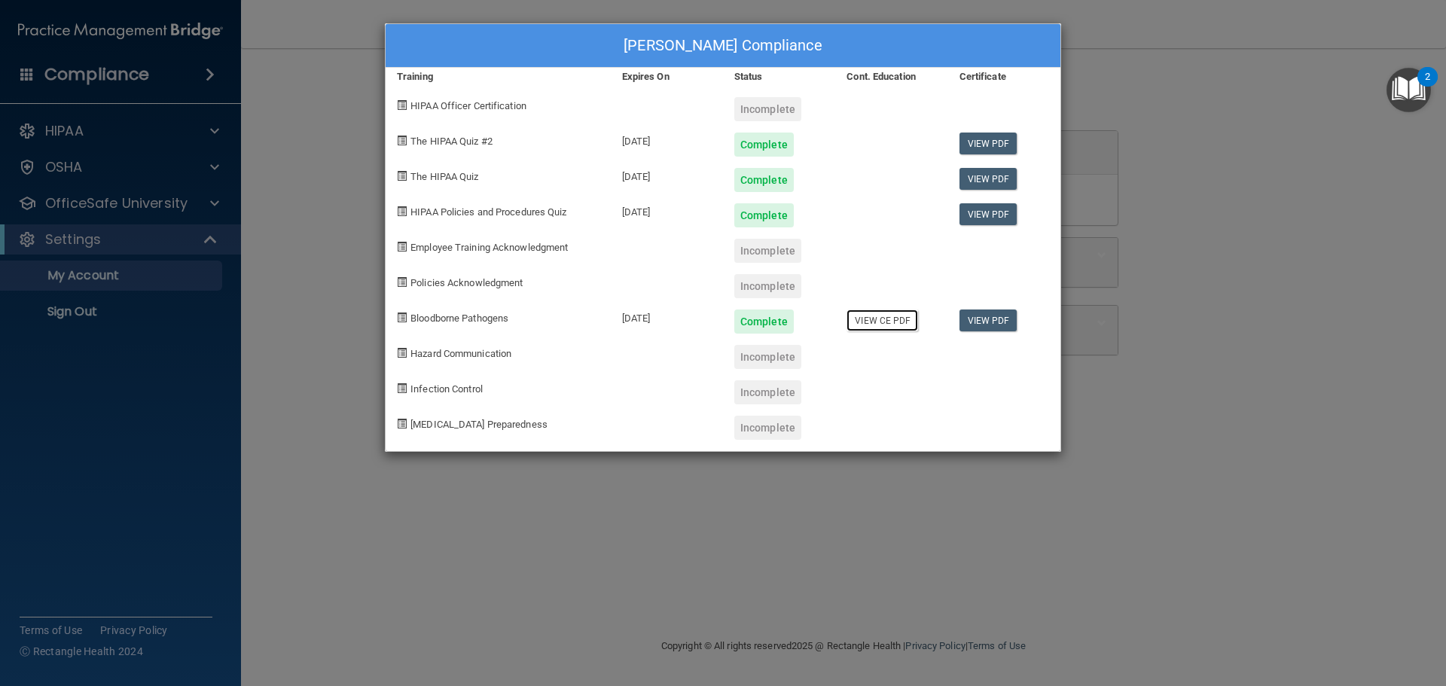
click at [880, 316] on link "View CE PDF" at bounding box center [882, 320] width 72 height 22
click at [282, 151] on div "Kimberly Croteau's Compliance Training Expires On Status Cont. Education Certif…" at bounding box center [723, 343] width 1446 height 686
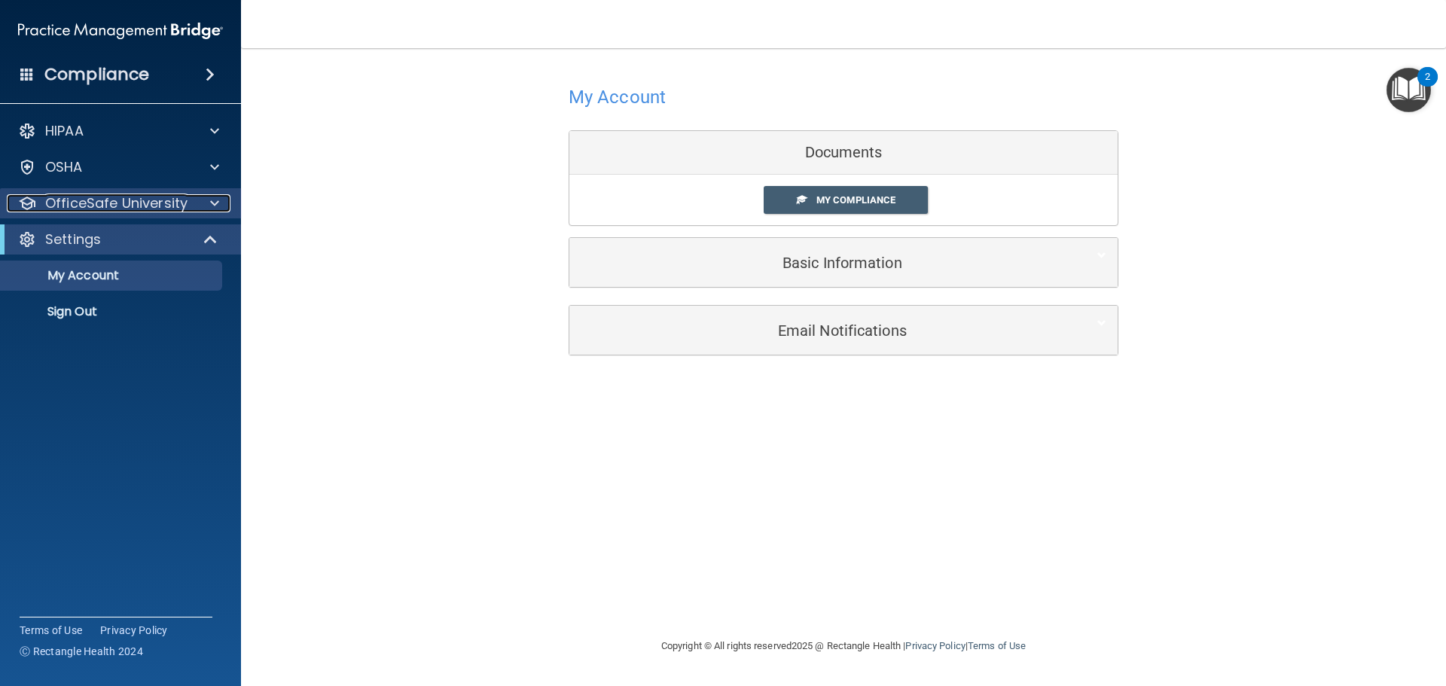
click at [209, 202] on div at bounding box center [213, 203] width 38 height 18
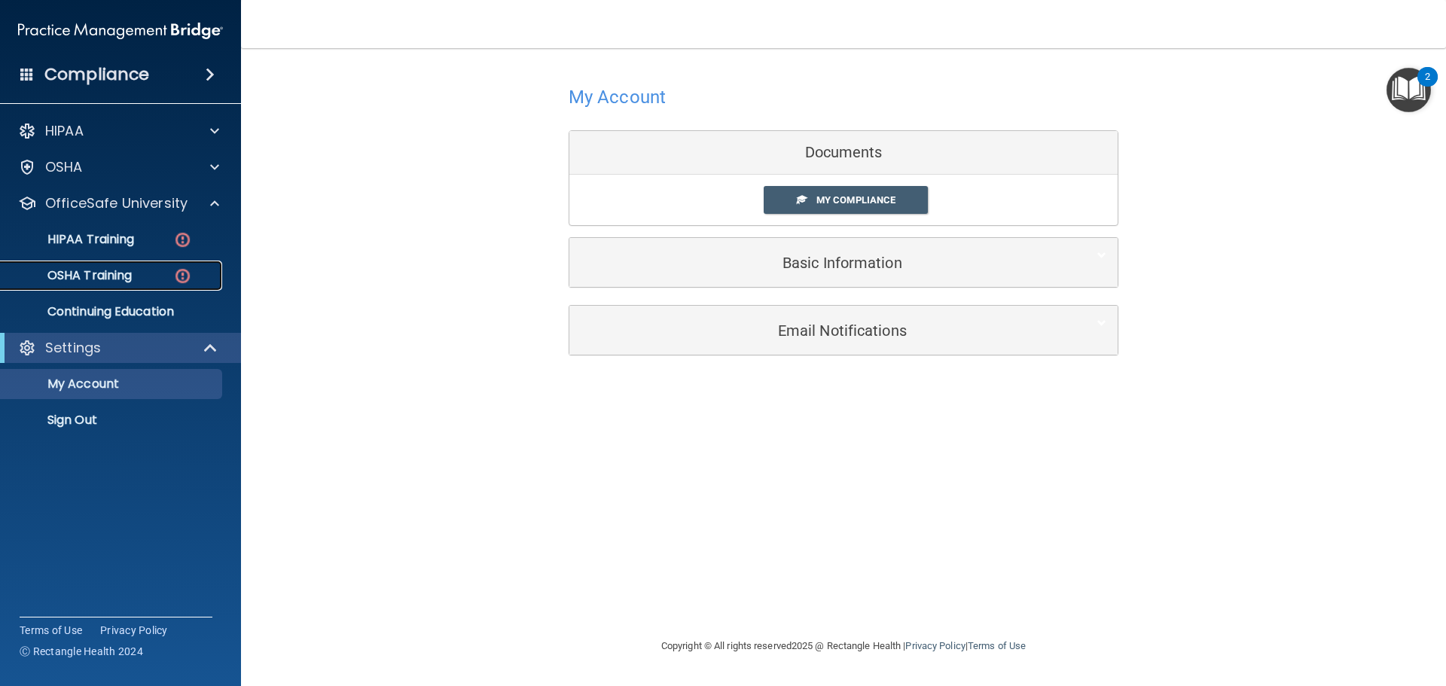
click at [116, 270] on p "OSHA Training" at bounding box center [71, 275] width 122 height 15
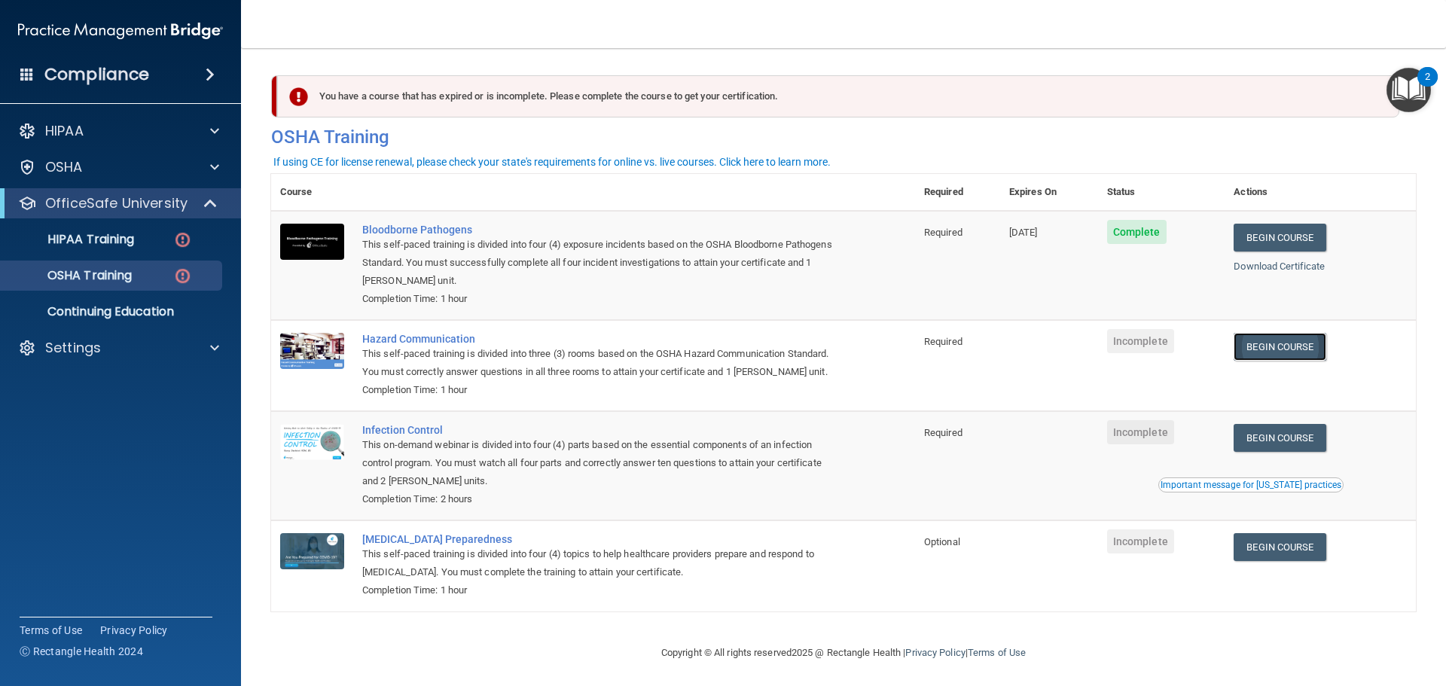
click at [1294, 344] on link "Begin Course" at bounding box center [1279, 347] width 92 height 28
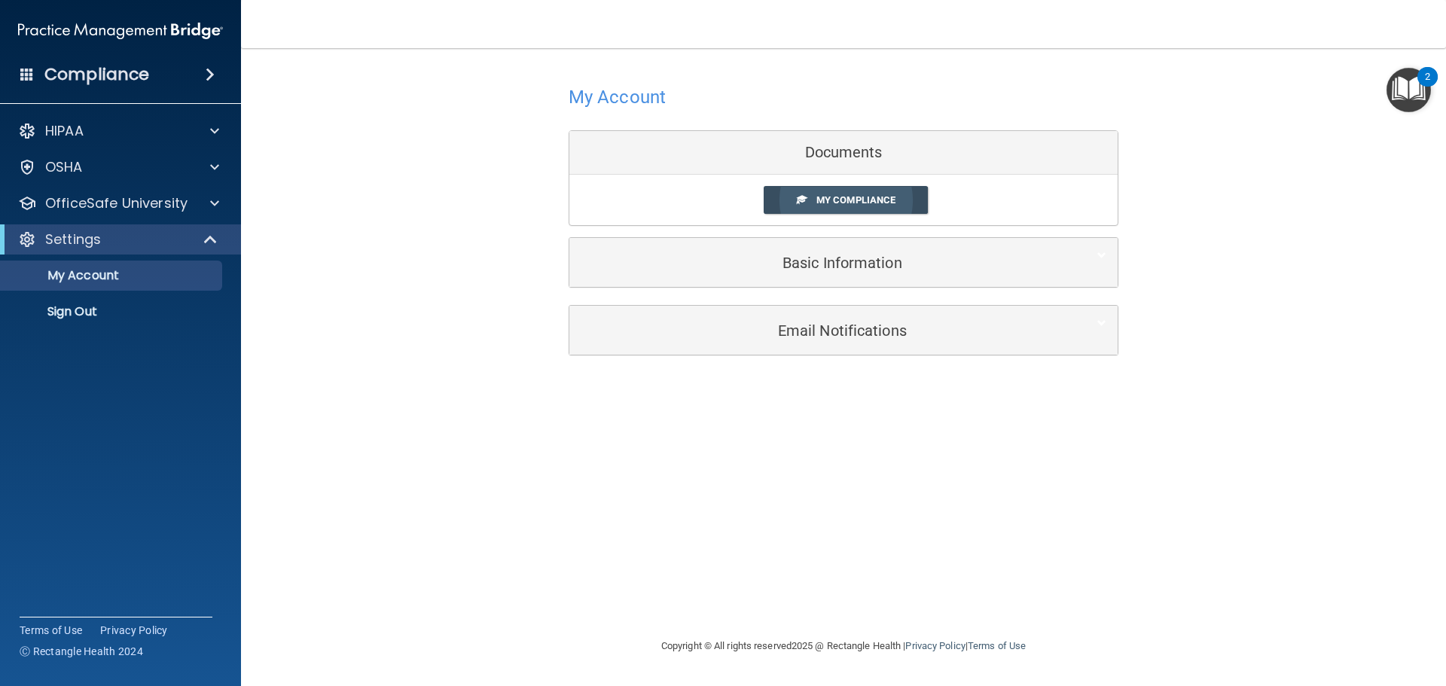
click at [857, 201] on span "My Compliance" at bounding box center [855, 199] width 79 height 11
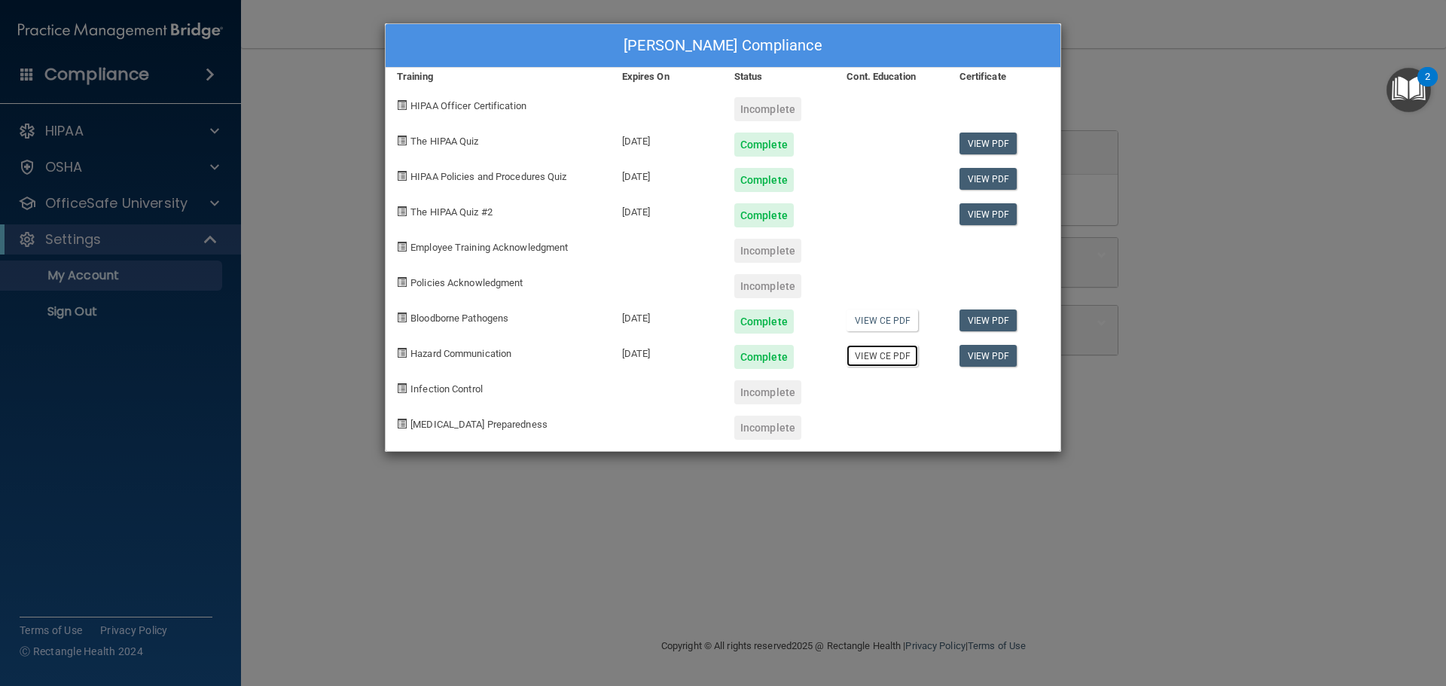
click at [875, 356] on link "View CE PDF" at bounding box center [882, 356] width 72 height 22
click at [272, 203] on div "Kimberly Croteau's Compliance Training Expires On Status Cont. Education Certif…" at bounding box center [723, 343] width 1446 height 686
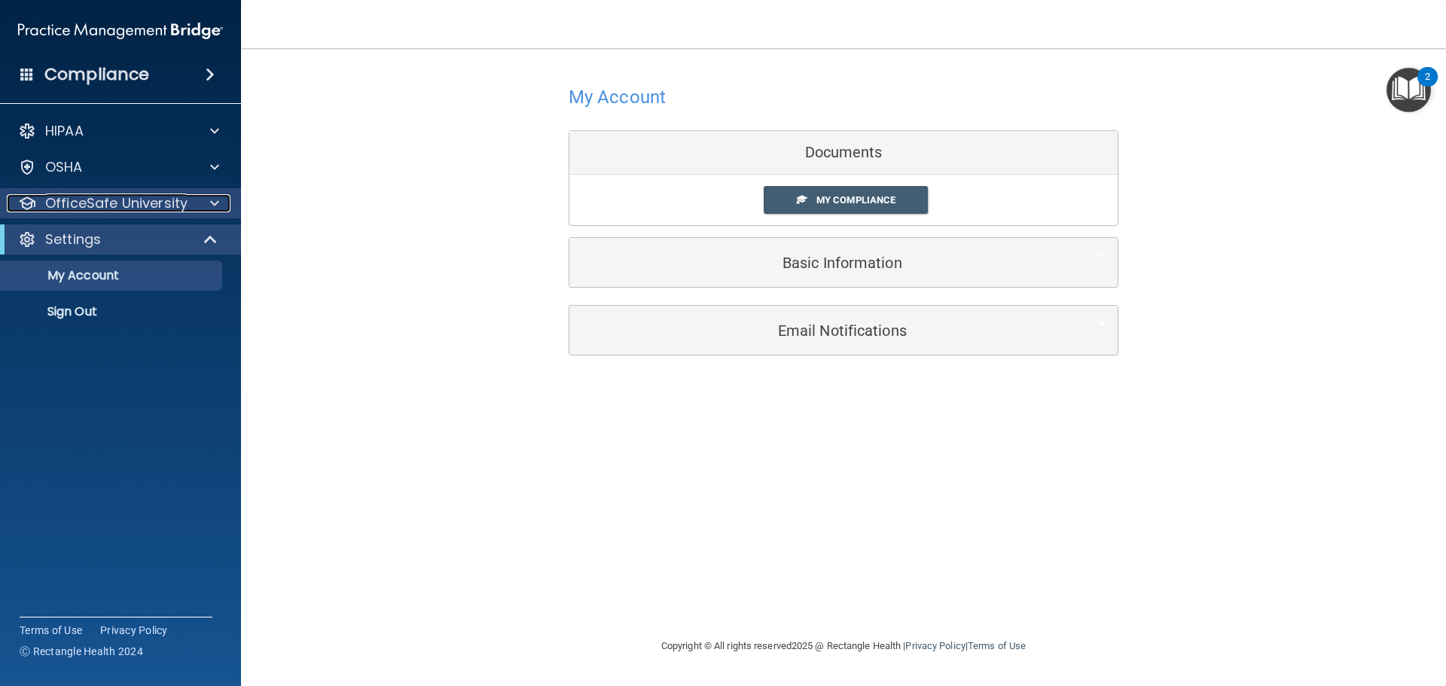
click at [209, 202] on div at bounding box center [213, 203] width 38 height 18
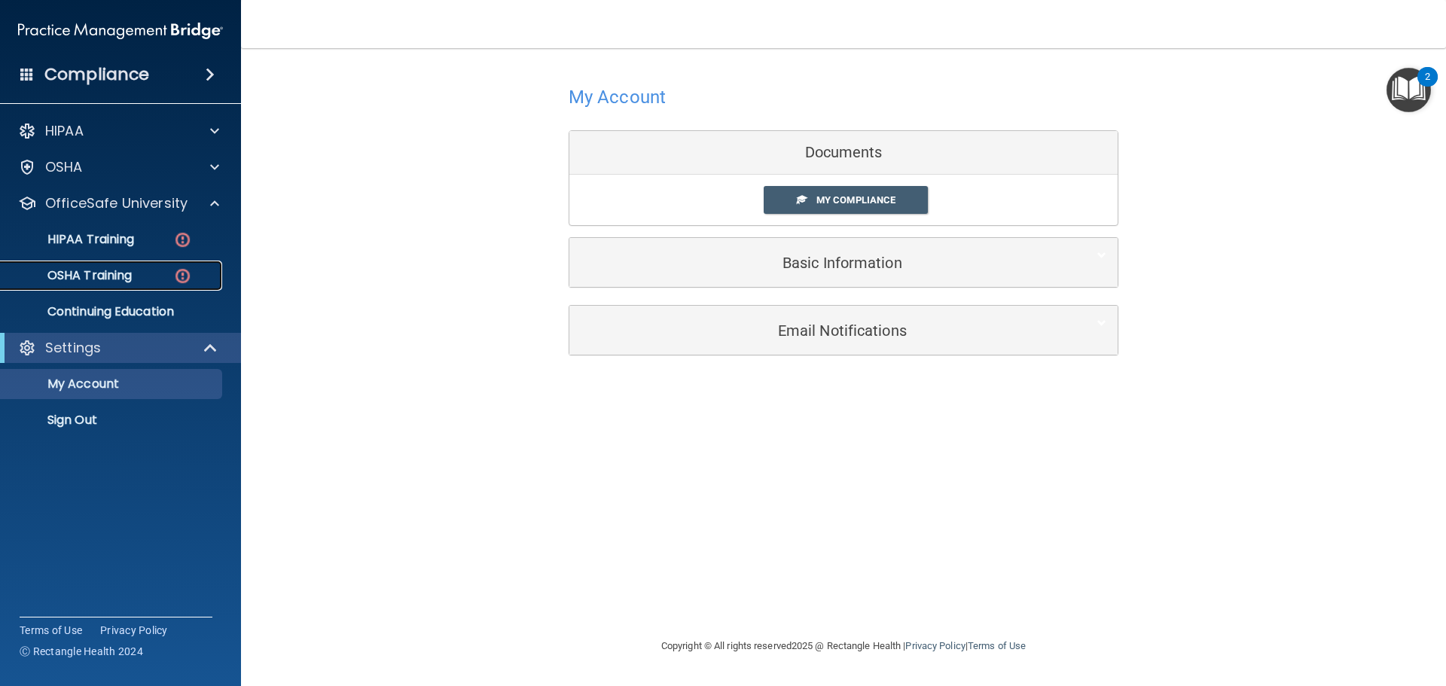
click at [121, 273] on p "OSHA Training" at bounding box center [71, 275] width 122 height 15
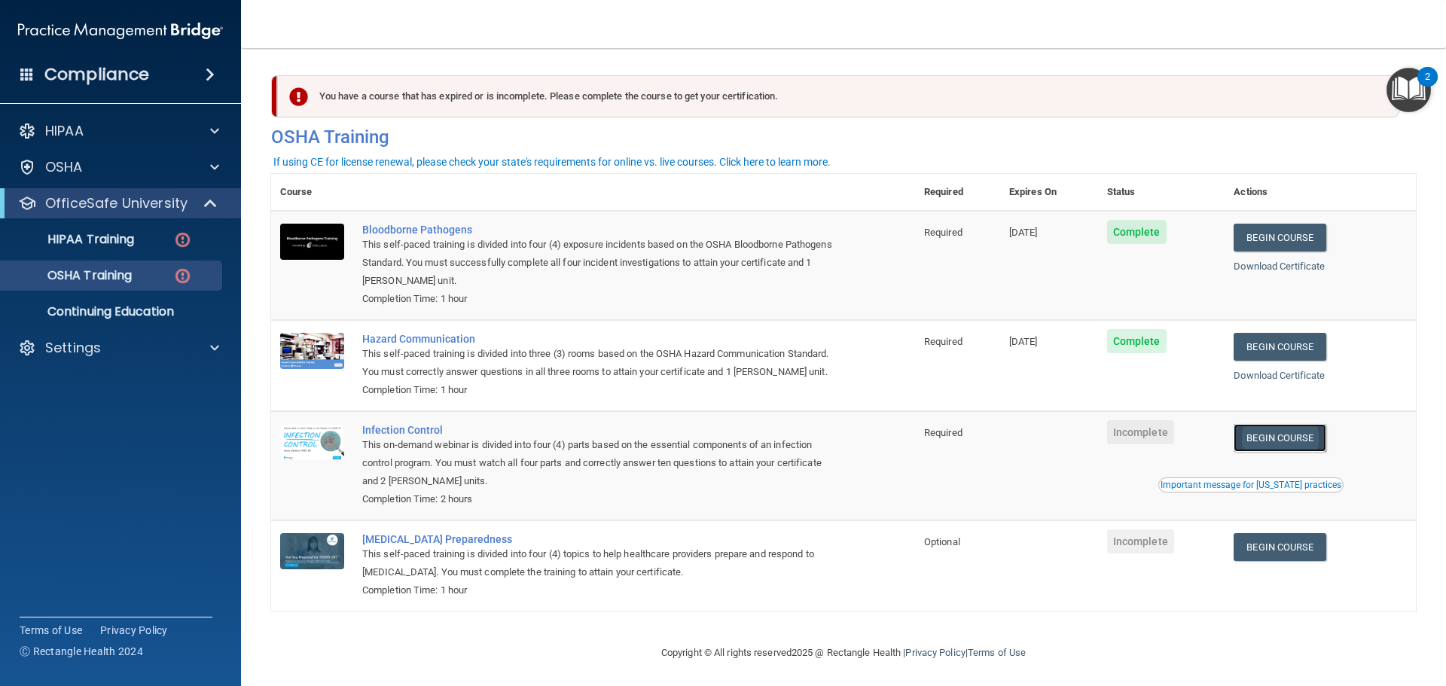
click at [1267, 452] on link "Begin Course" at bounding box center [1279, 438] width 92 height 28
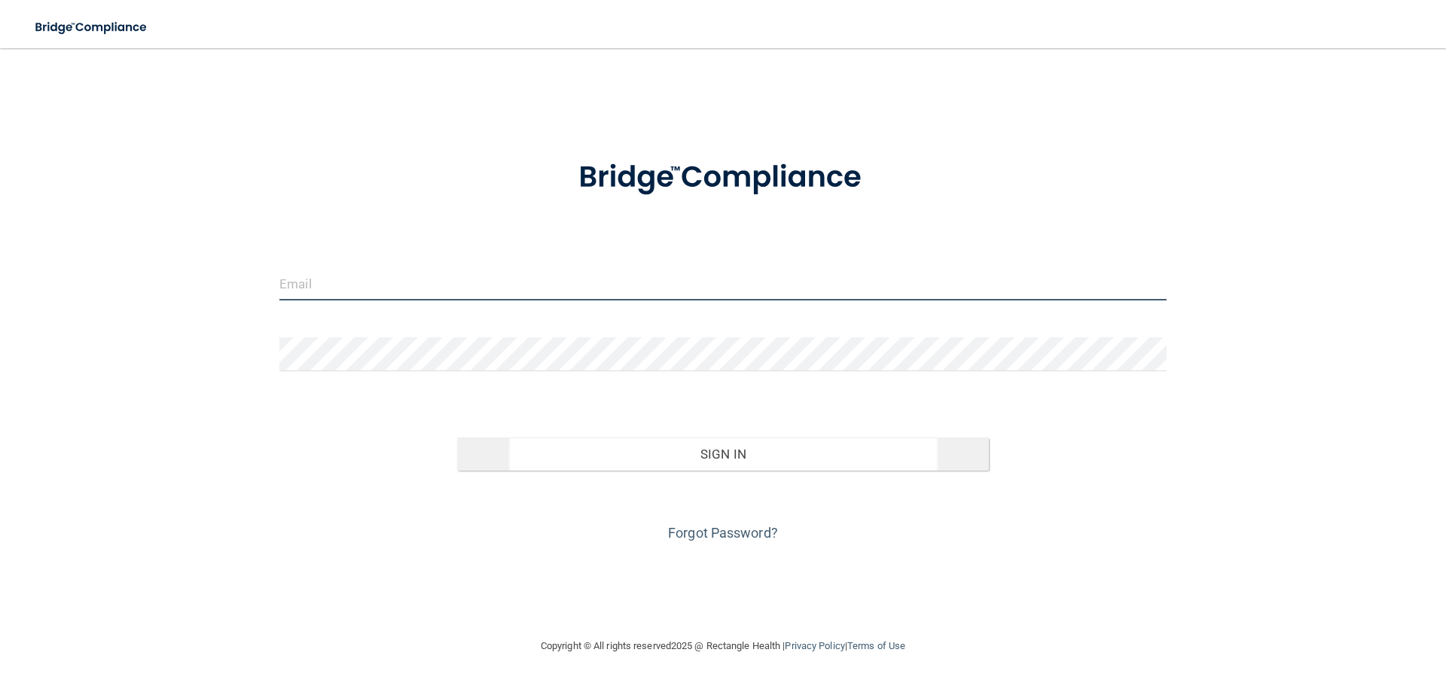
type input "[EMAIL_ADDRESS][DOMAIN_NAME]"
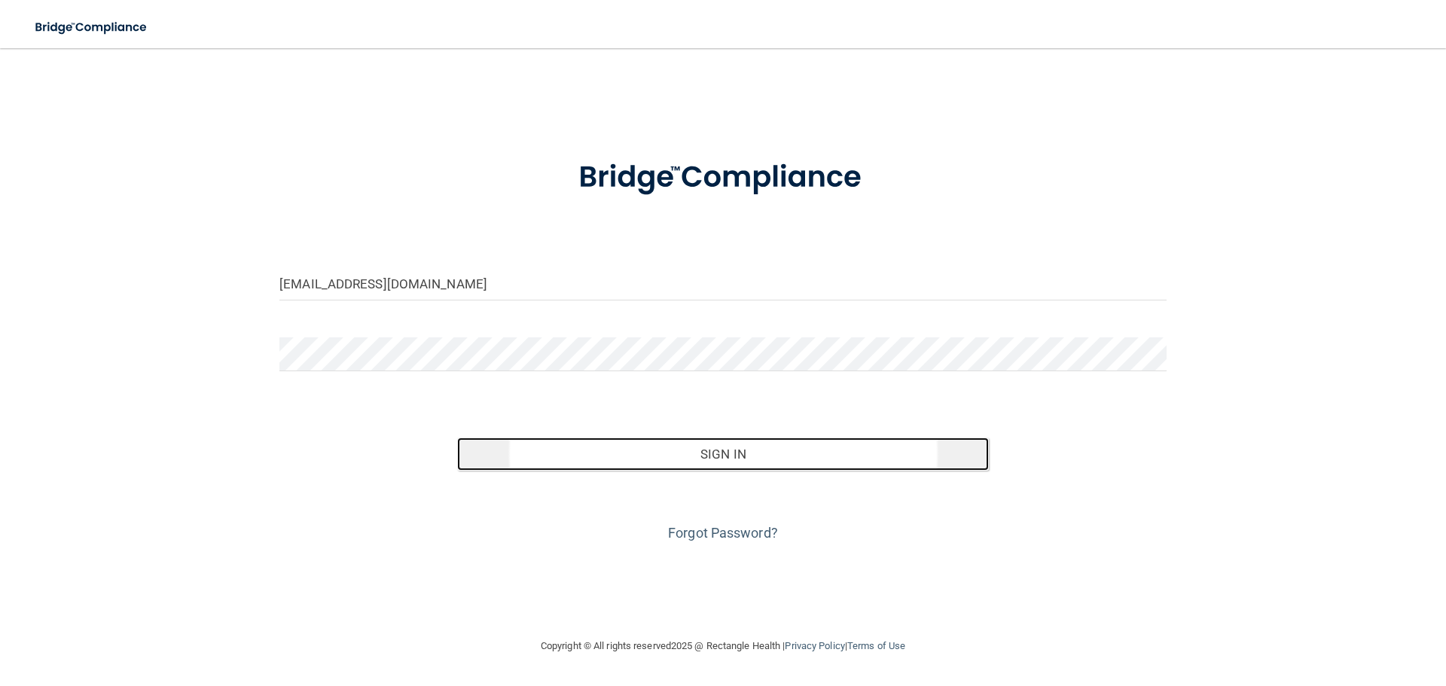
click at [684, 445] on button "Sign In" at bounding box center [723, 454] width 532 height 33
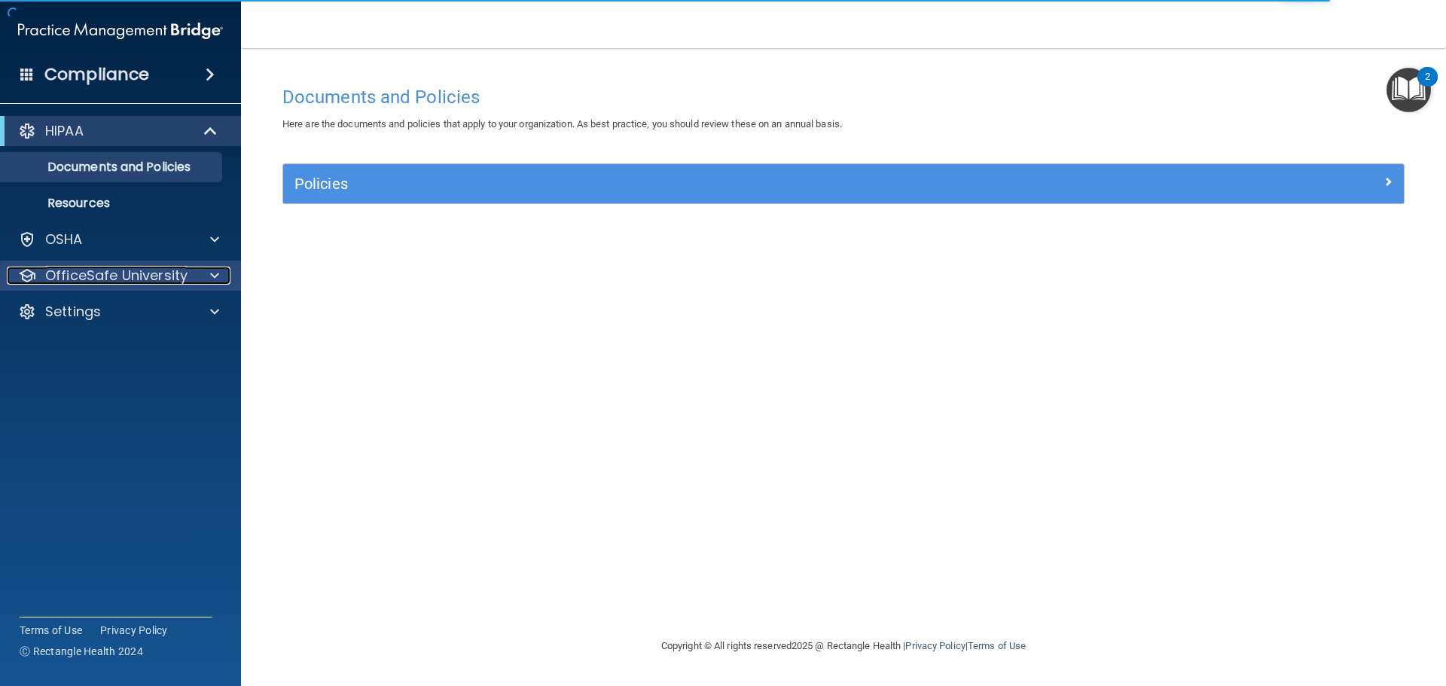
click at [211, 279] on span at bounding box center [214, 276] width 9 height 18
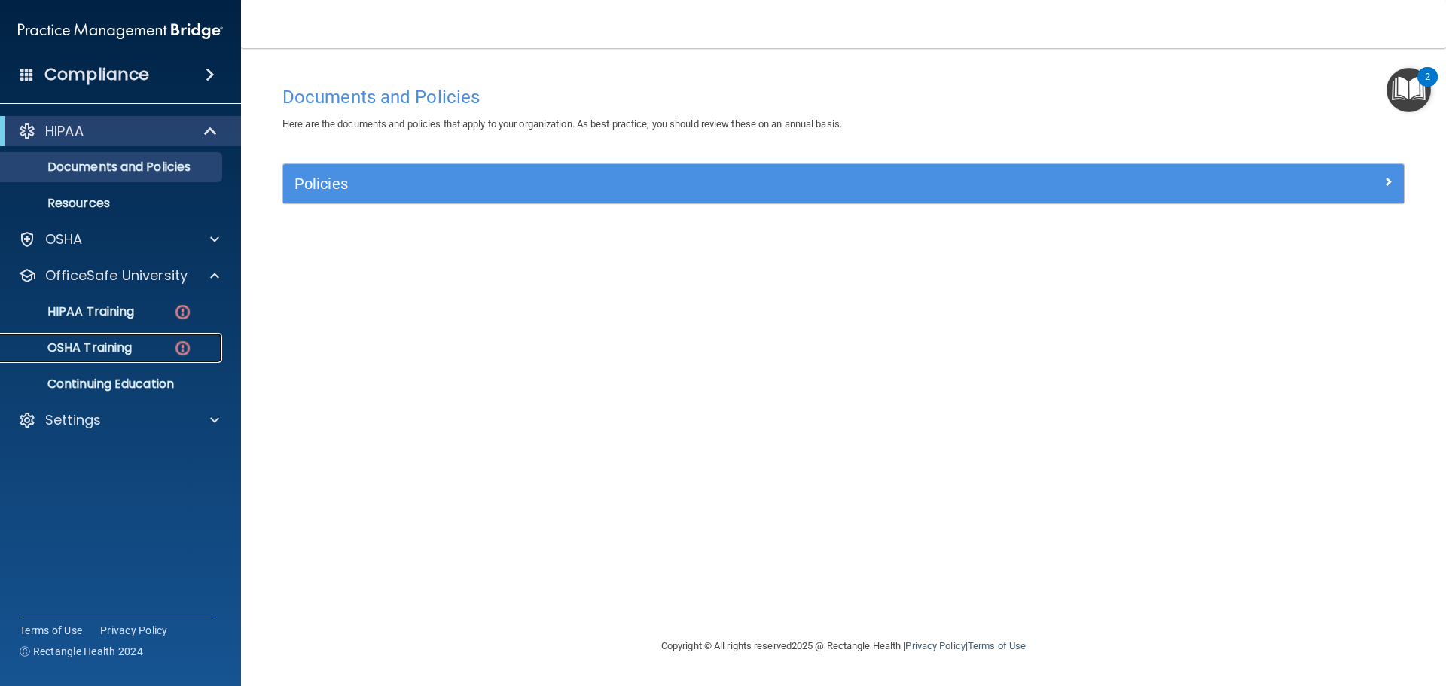
click at [114, 351] on p "OSHA Training" at bounding box center [71, 347] width 122 height 15
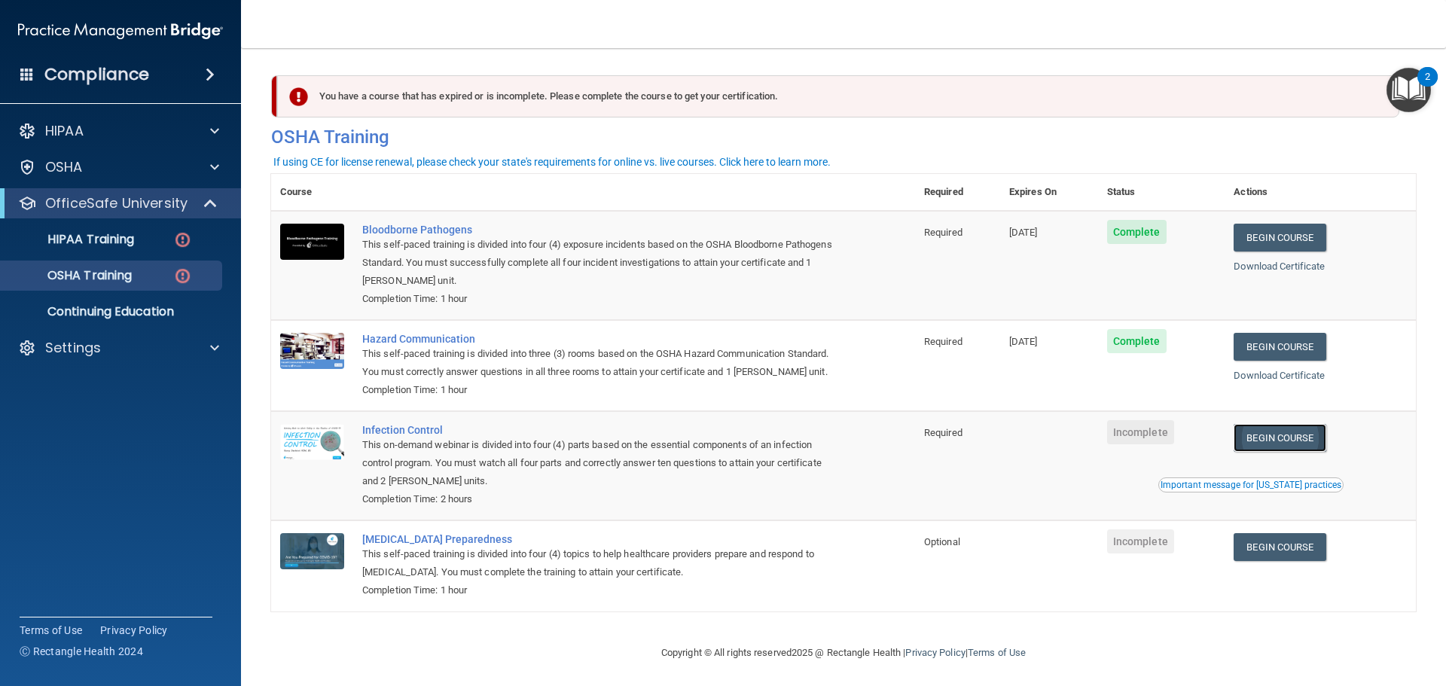
click at [1283, 452] on link "Begin Course" at bounding box center [1279, 438] width 92 height 28
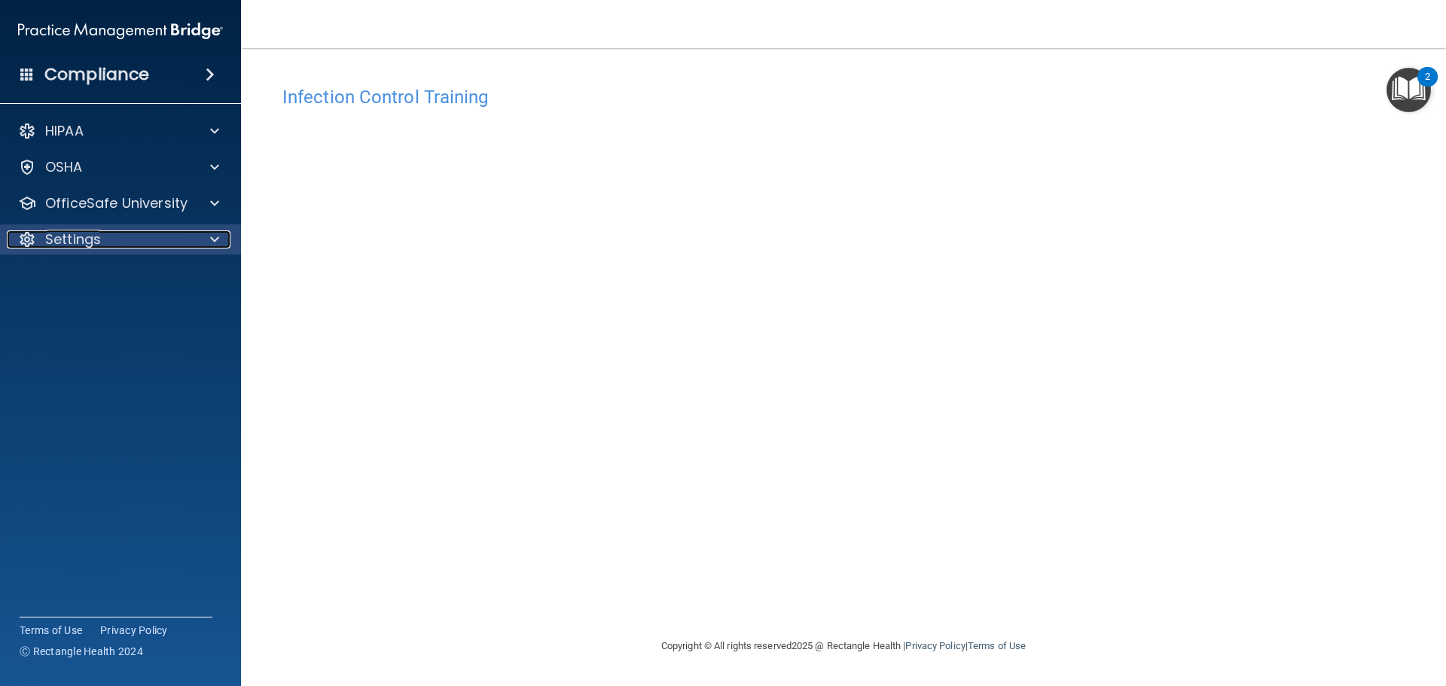
click at [206, 242] on div at bounding box center [213, 239] width 38 height 18
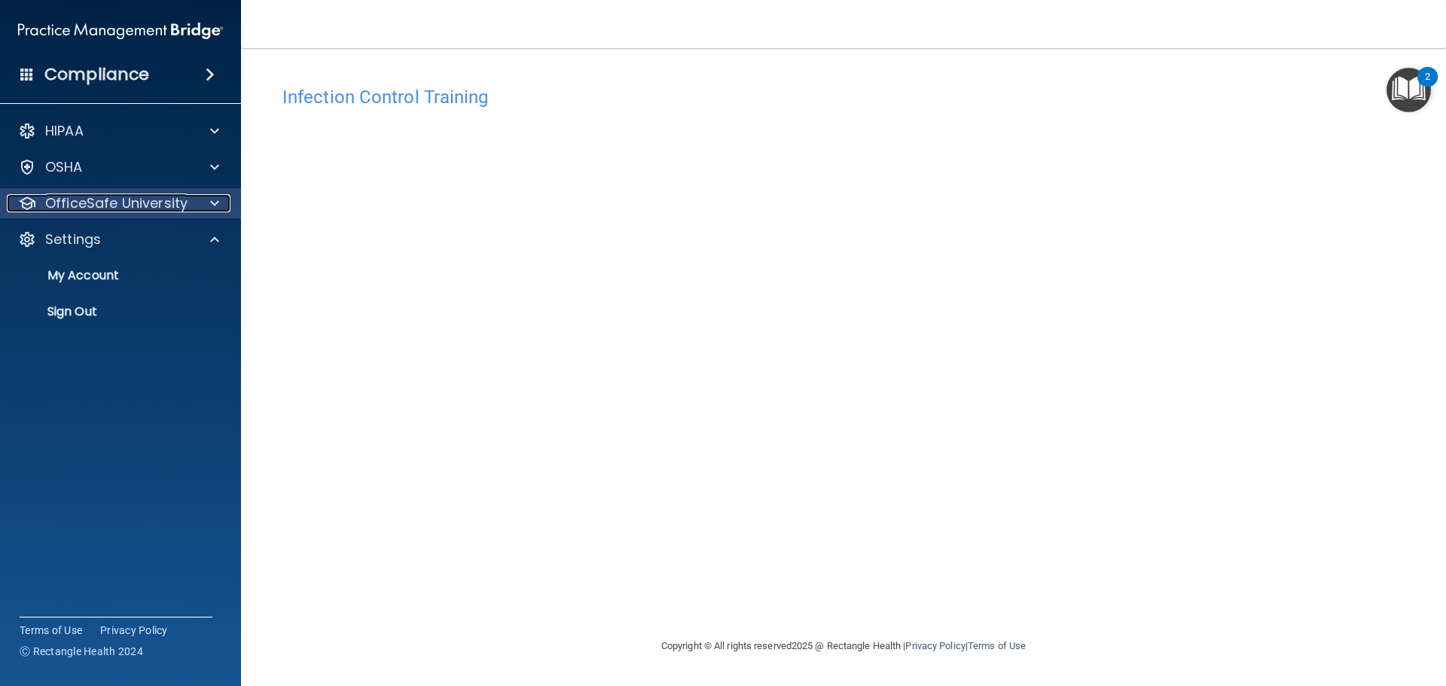
click at [216, 205] on span at bounding box center [214, 203] width 9 height 18
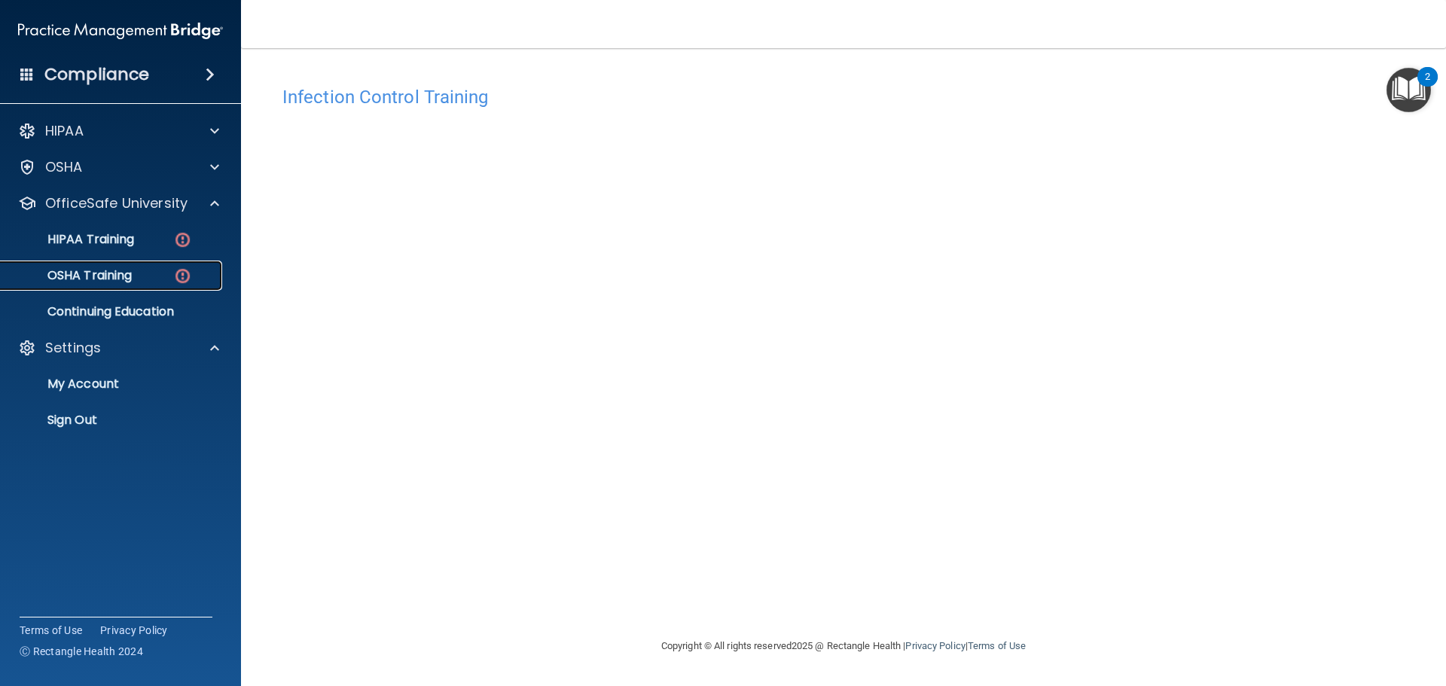
click at [117, 277] on p "OSHA Training" at bounding box center [71, 275] width 122 height 15
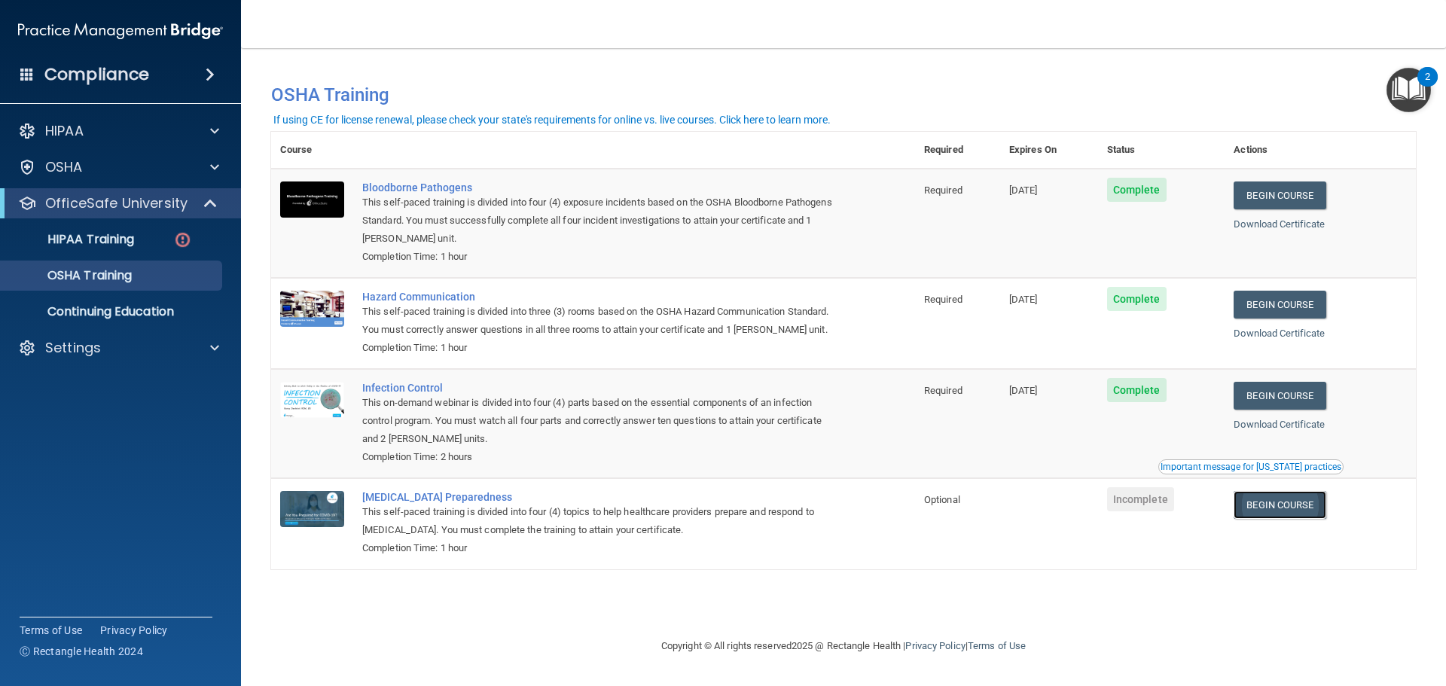
click at [1299, 511] on link "Begin Course" at bounding box center [1279, 505] width 92 height 28
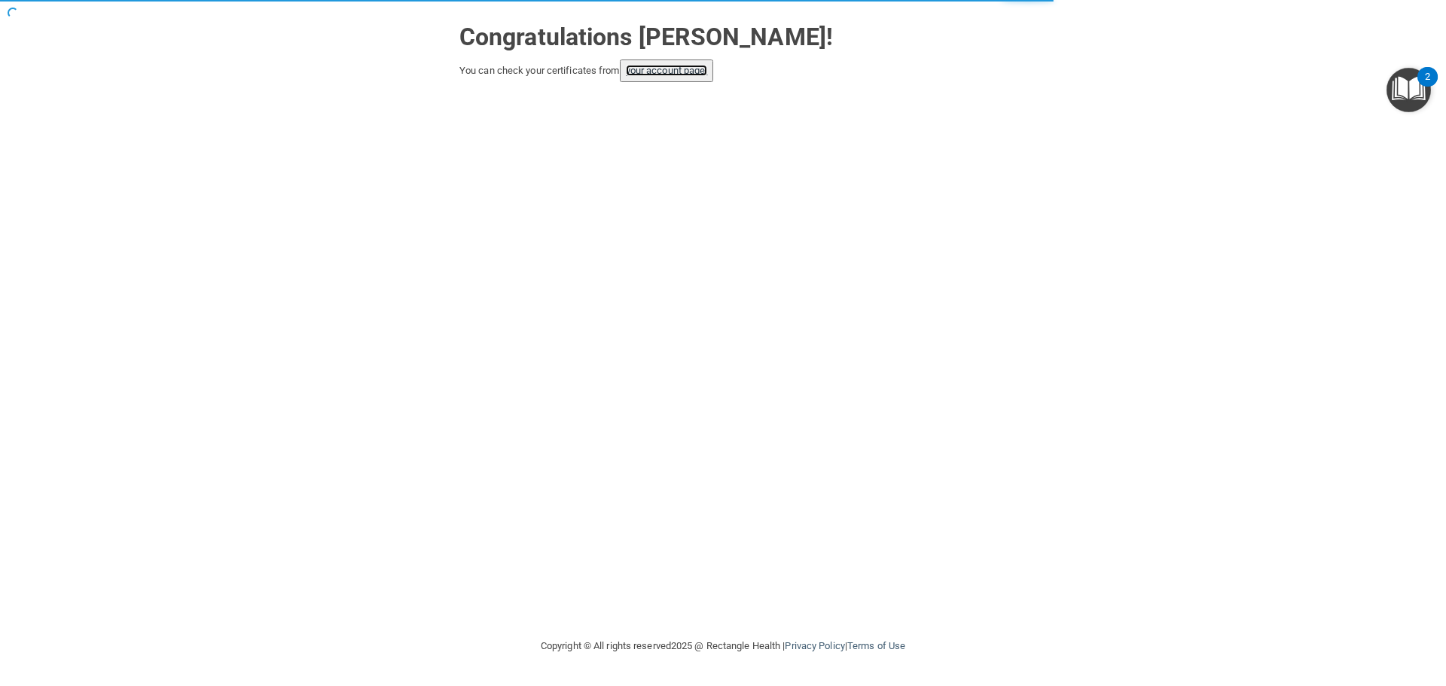
click at [668, 75] on link "your account page!" at bounding box center [667, 70] width 82 height 11
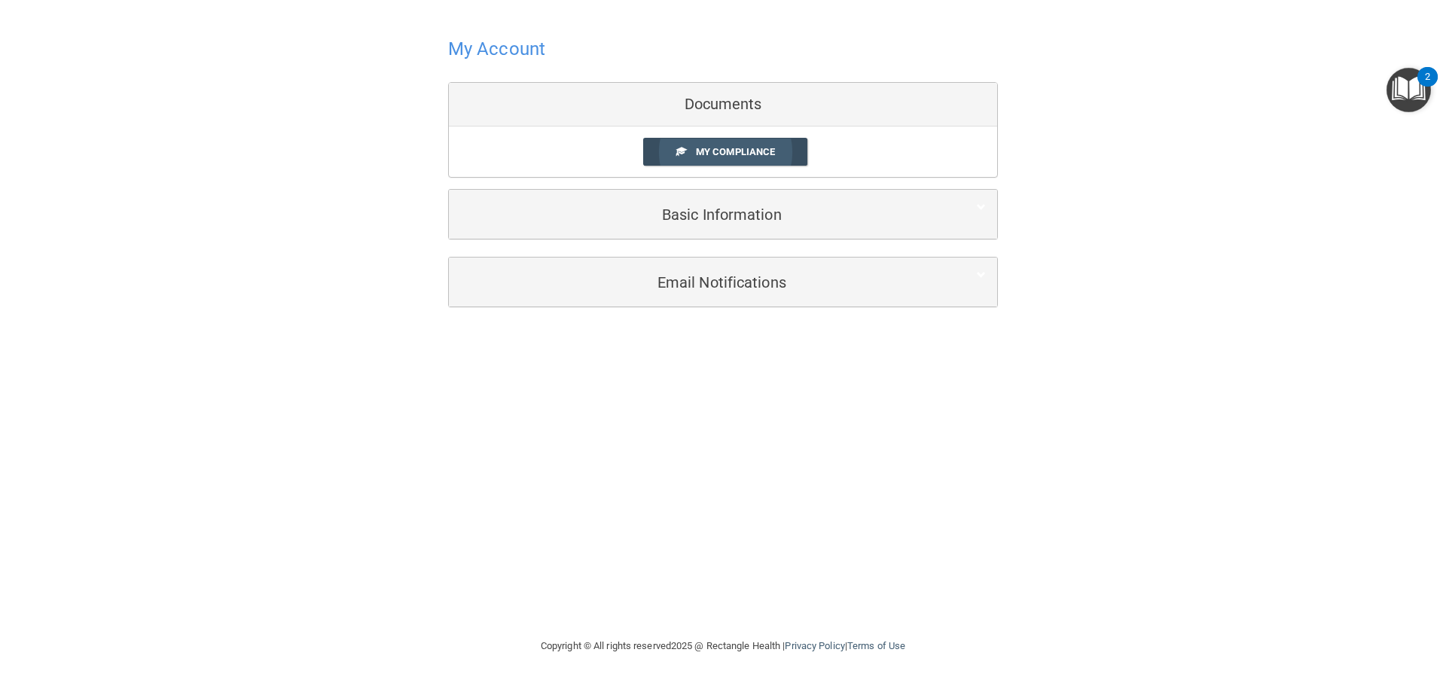
click at [727, 150] on span "My Compliance" at bounding box center [735, 151] width 79 height 11
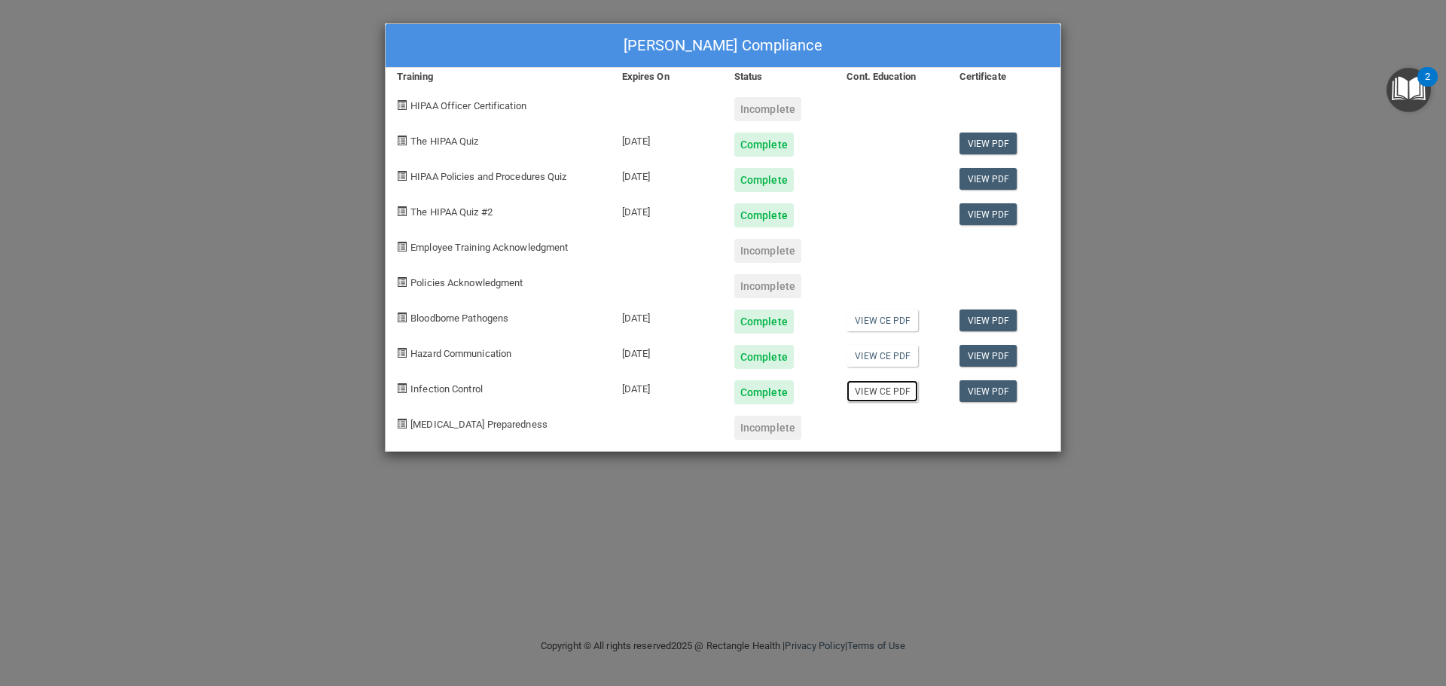
click at [886, 395] on link "View CE PDF" at bounding box center [882, 391] width 72 height 22
click at [297, 208] on div "[PERSON_NAME] Compliance Training Expires On Status Cont. Education Certificate…" at bounding box center [723, 343] width 1446 height 686
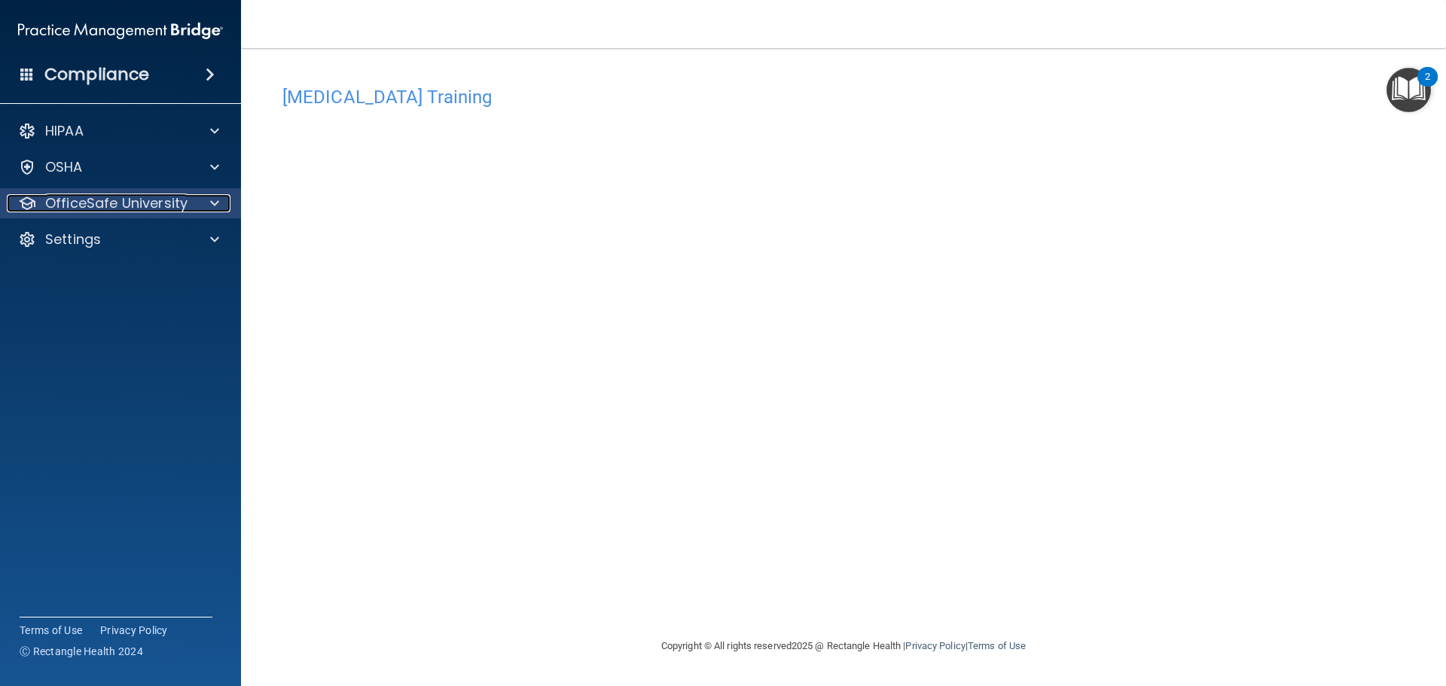
click at [218, 206] on span at bounding box center [214, 203] width 9 height 18
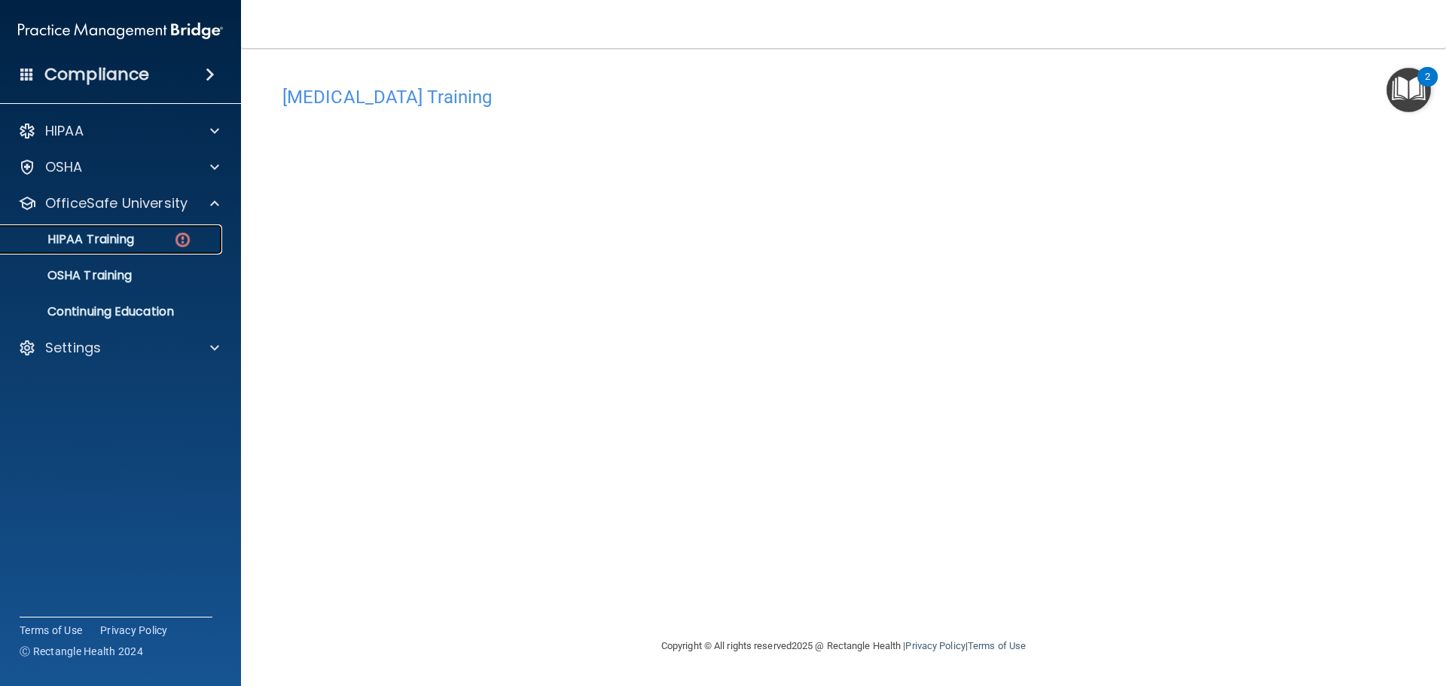
click at [106, 238] on p "HIPAA Training" at bounding box center [72, 239] width 124 height 15
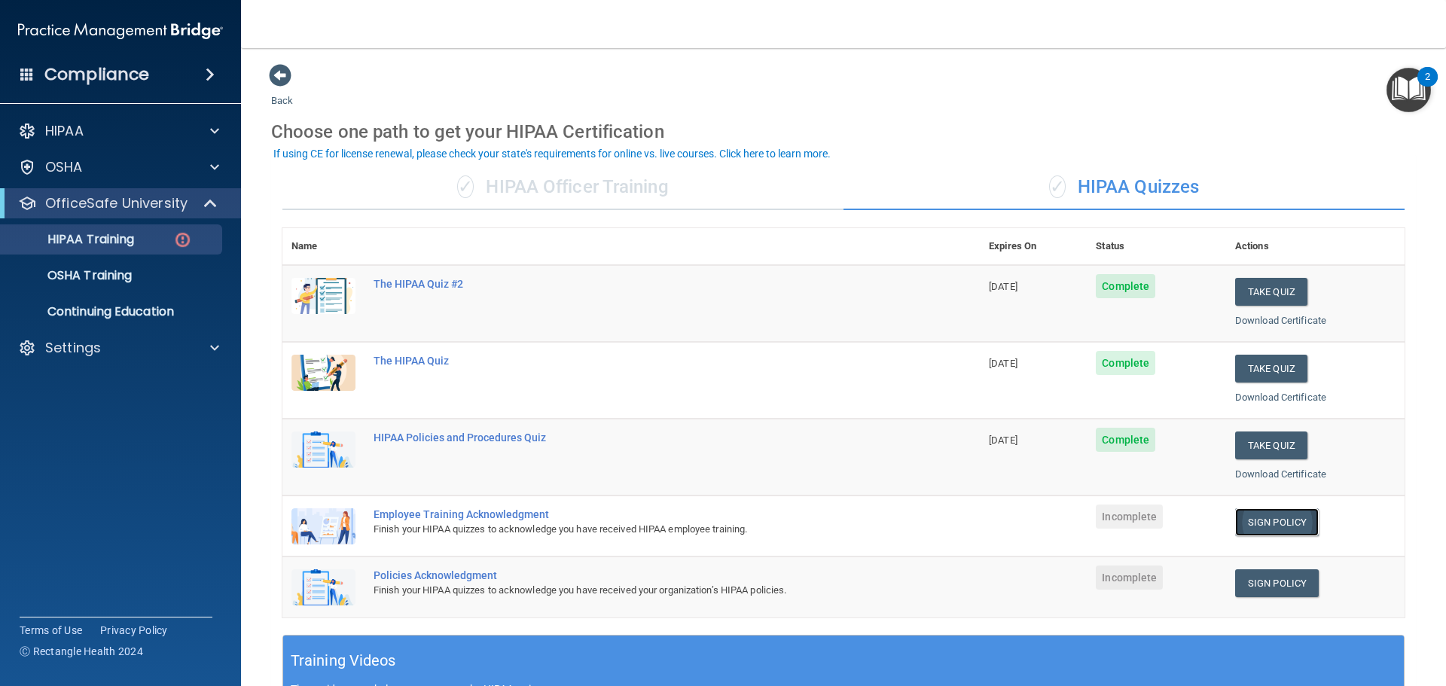
click at [1270, 520] on link "Sign Policy" at bounding box center [1277, 522] width 84 height 28
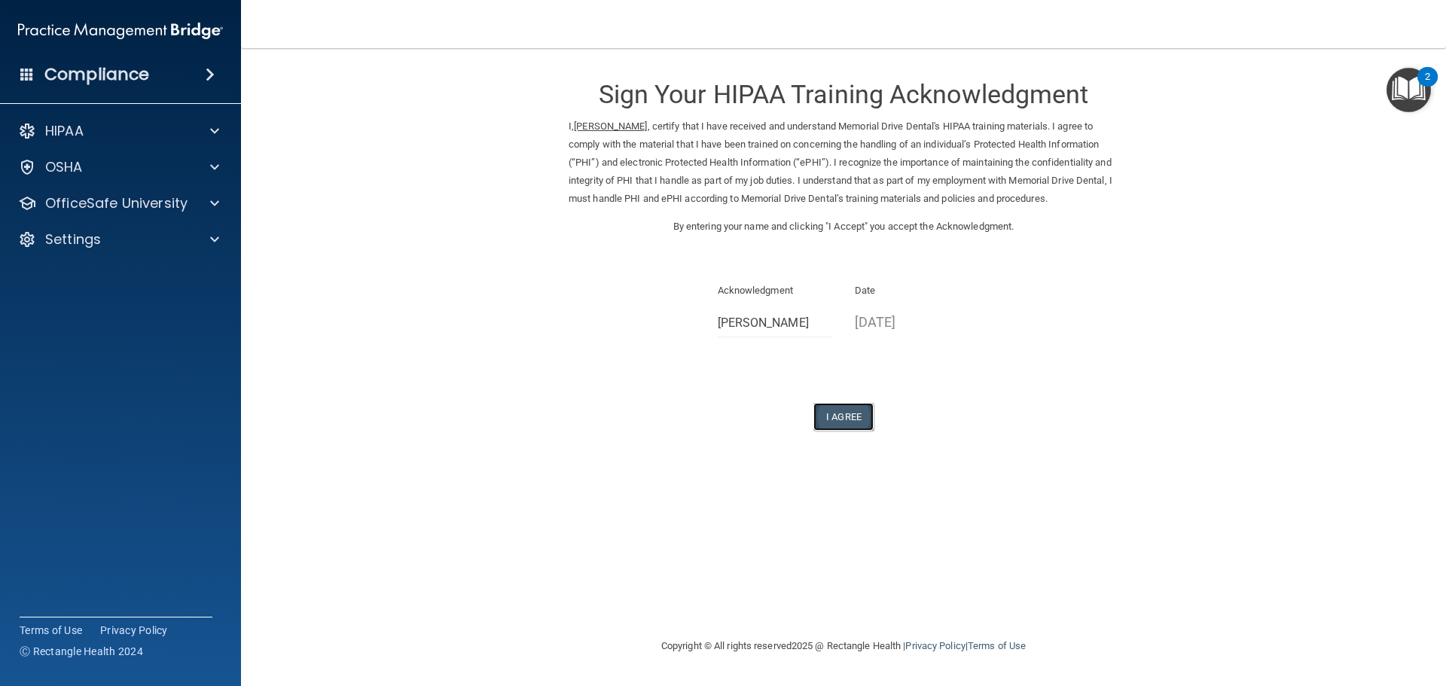
click at [849, 416] on button "I Agree" at bounding box center [843, 417] width 60 height 28
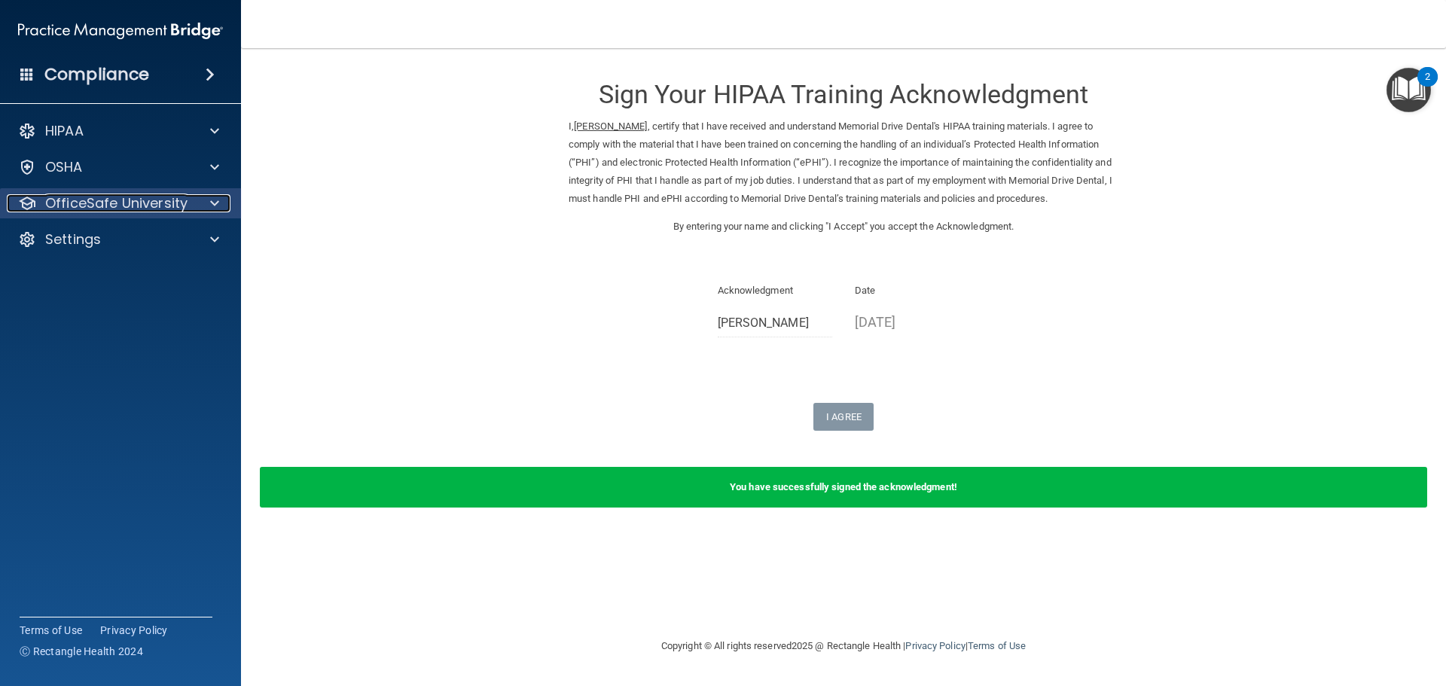
click at [214, 196] on span at bounding box center [214, 203] width 9 height 18
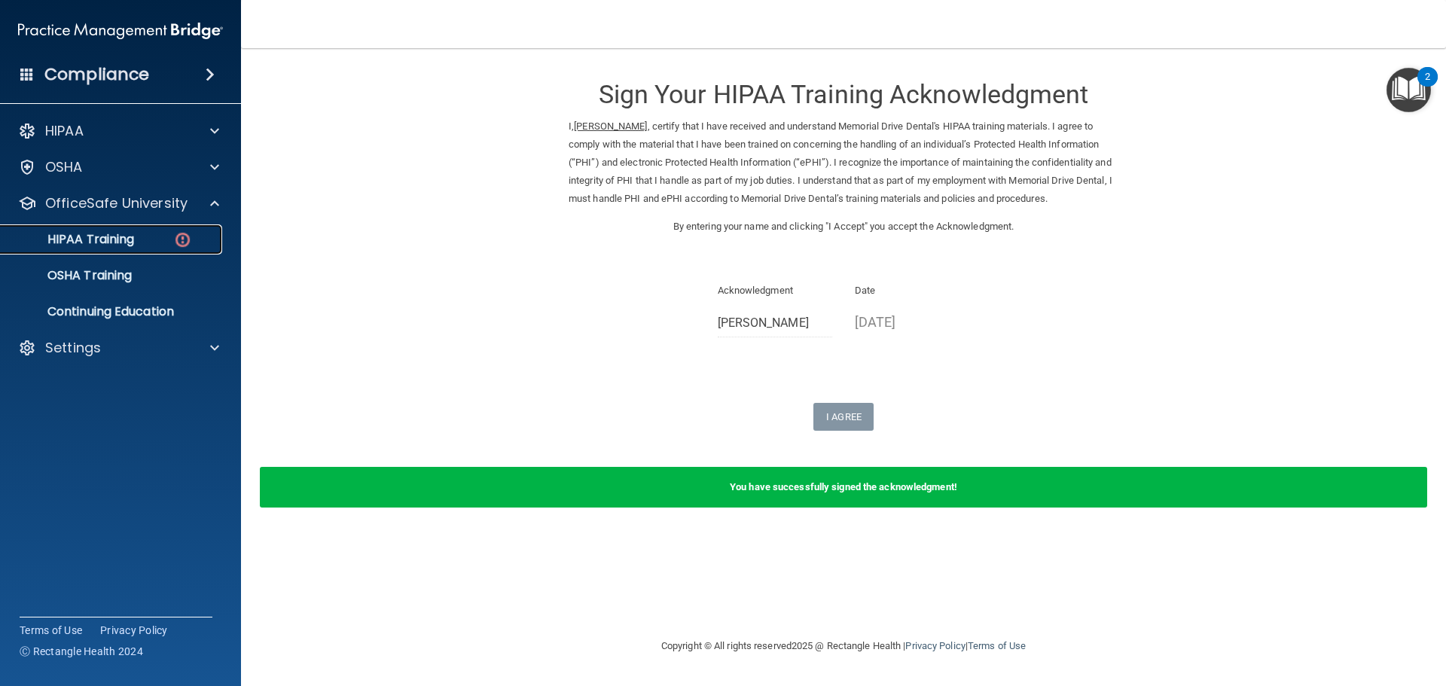
click at [128, 239] on p "HIPAA Training" at bounding box center [72, 239] width 124 height 15
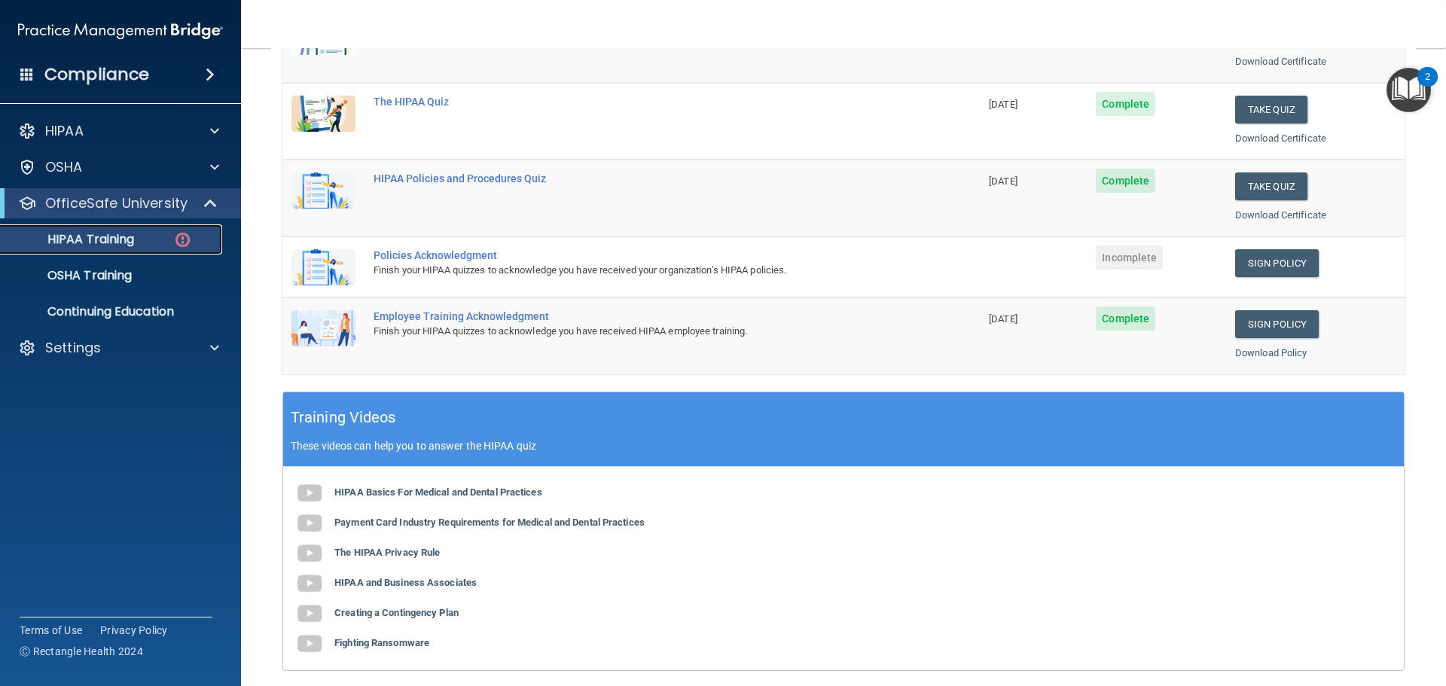
scroll to position [226, 0]
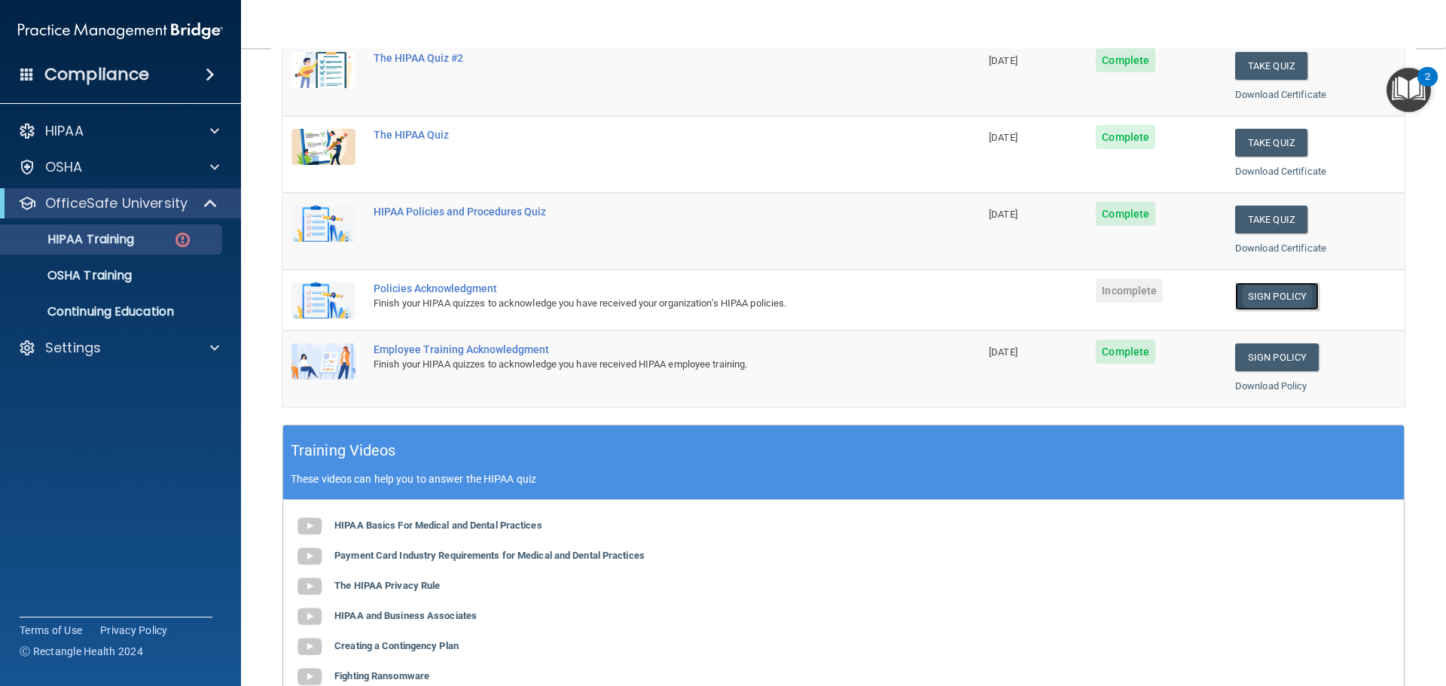
click at [1274, 296] on link "Sign Policy" at bounding box center [1277, 296] width 84 height 28
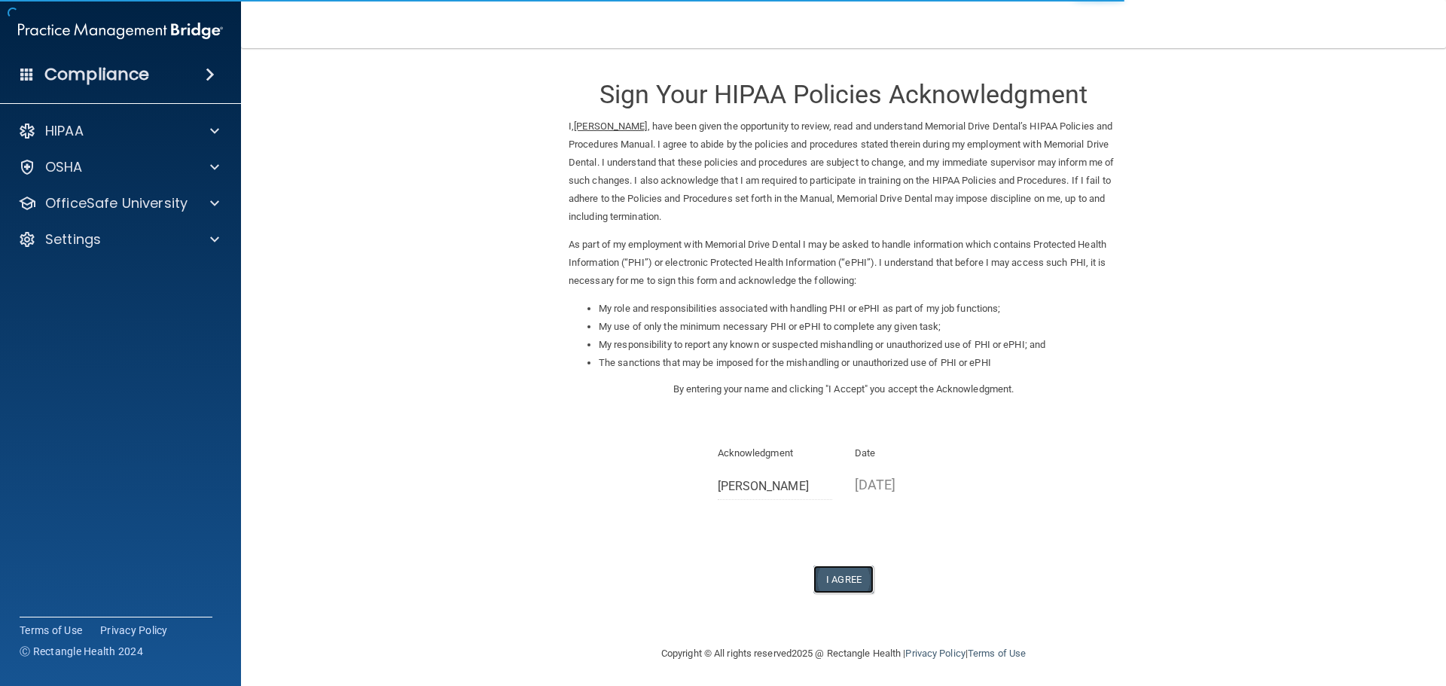
click at [840, 579] on button "I Agree" at bounding box center [843, 580] width 60 height 28
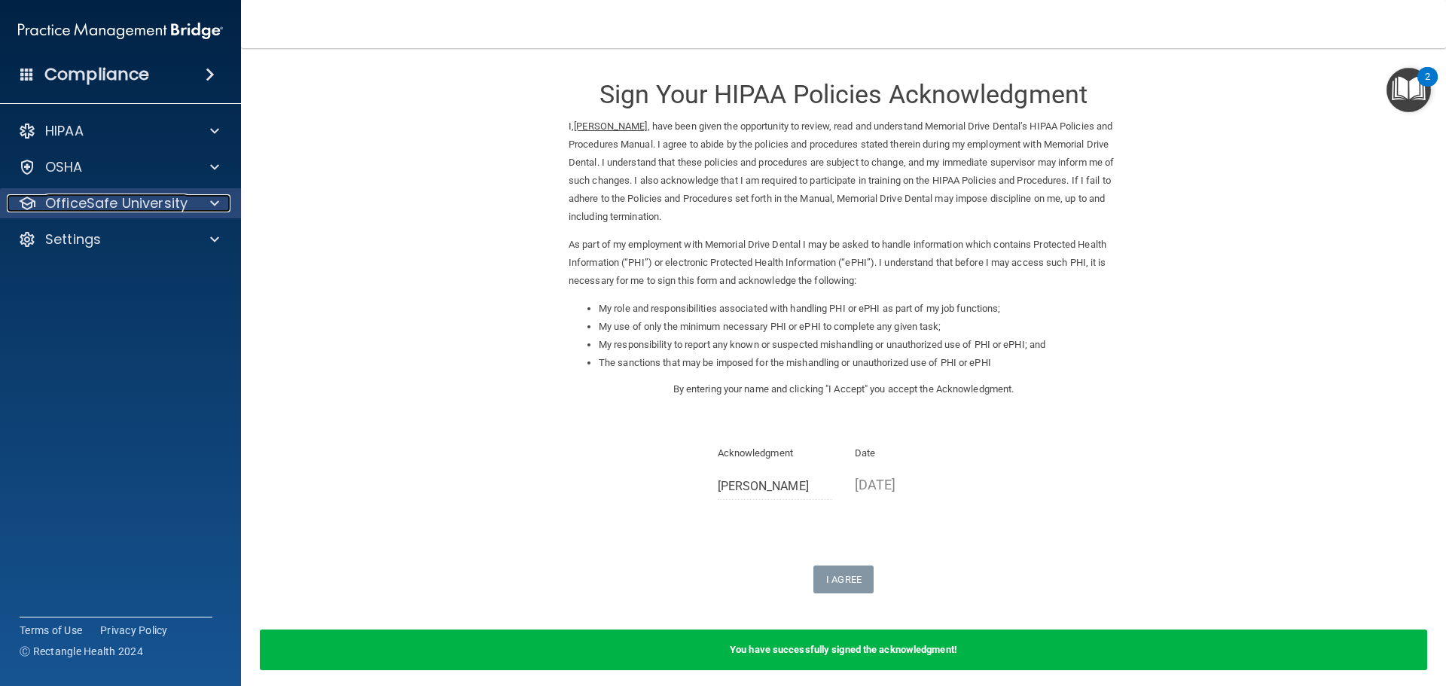
click at [213, 199] on span at bounding box center [214, 203] width 9 height 18
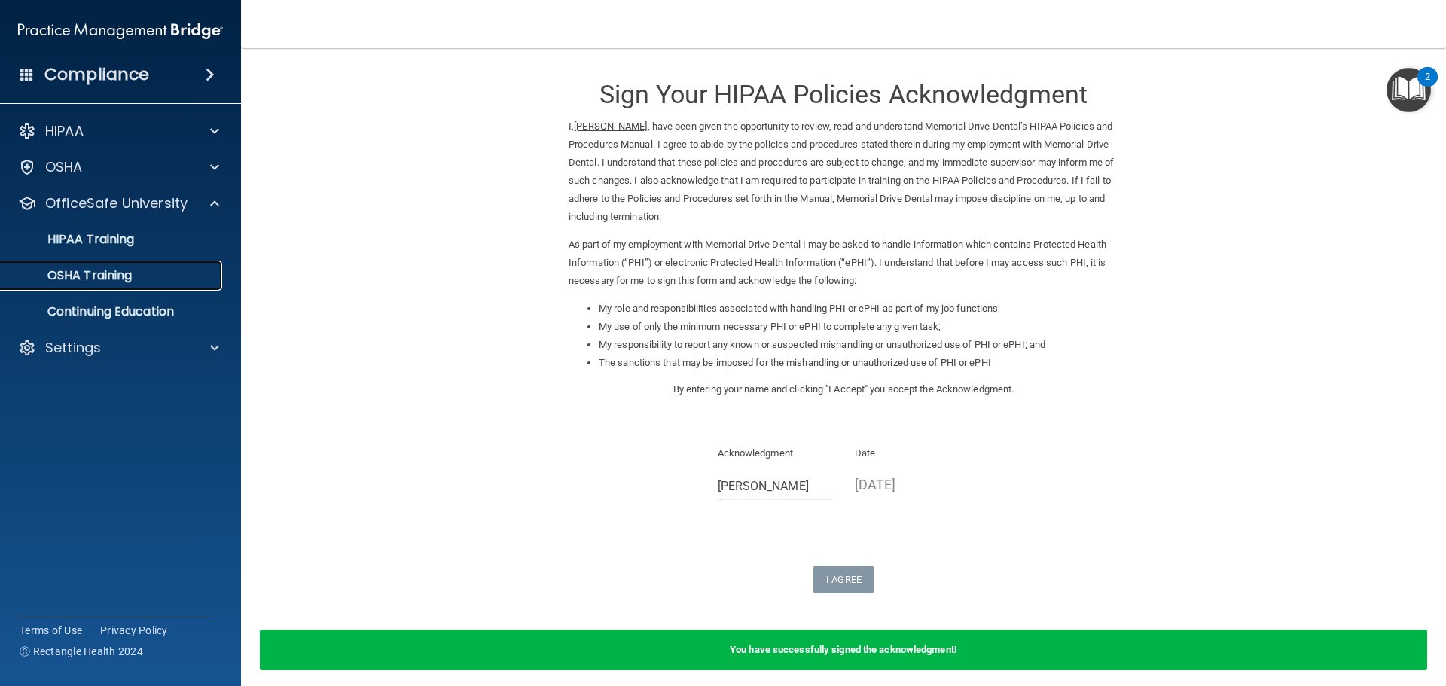
click at [101, 272] on p "OSHA Training" at bounding box center [71, 275] width 122 height 15
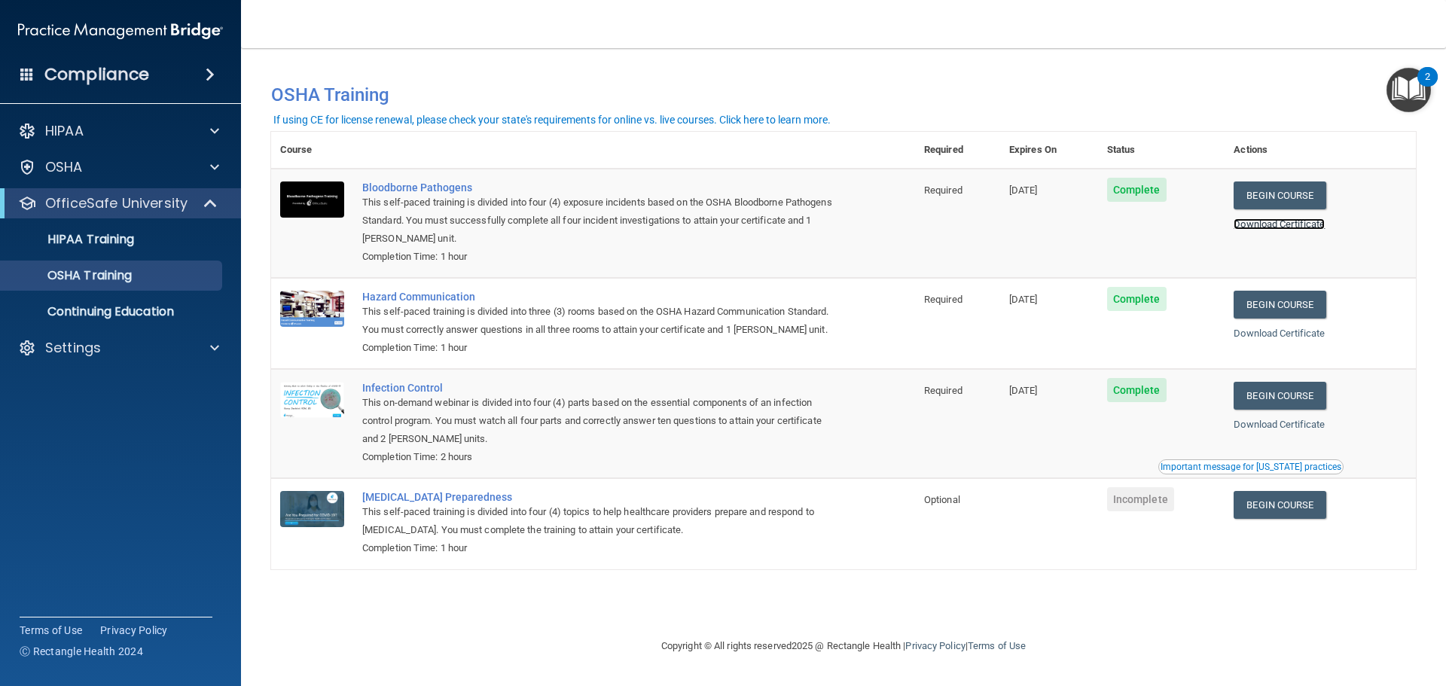
click at [1314, 224] on link "Download Certificate" at bounding box center [1278, 223] width 91 height 11
click at [1310, 334] on link "Download Certificate" at bounding box center [1278, 333] width 91 height 11
click at [1287, 421] on link "Download Certificate" at bounding box center [1278, 424] width 91 height 11
click at [1301, 508] on link "Begin Course" at bounding box center [1279, 505] width 92 height 28
